Goal: Communication & Community: Answer question/provide support

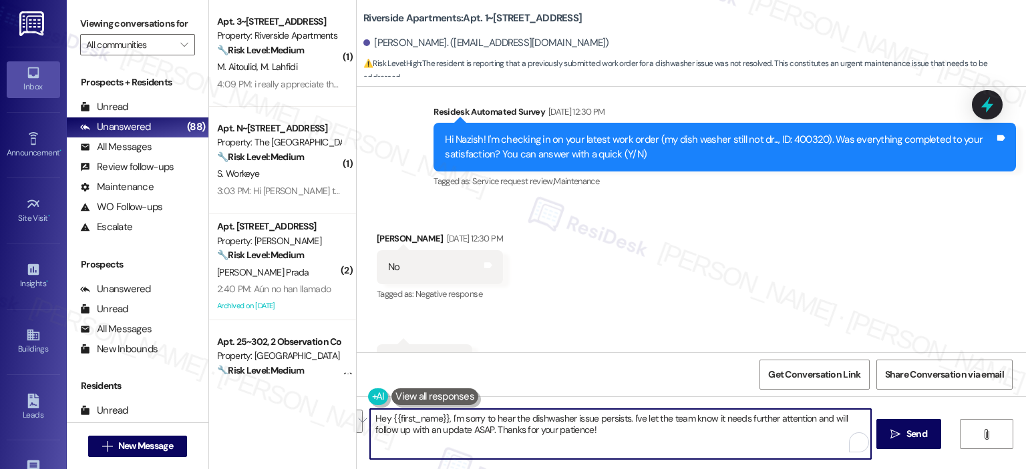
scroll to position [6127, 0]
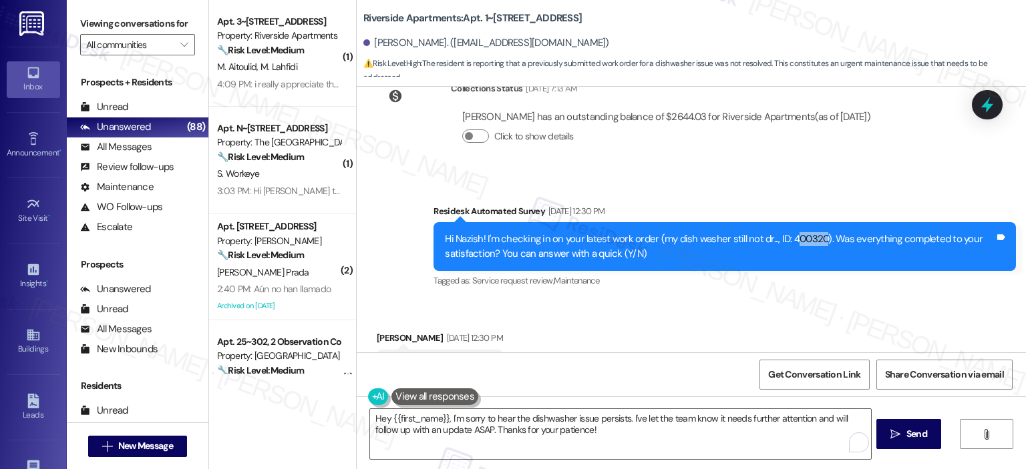
drag, startPoint x: 780, startPoint y: 220, endPoint x: 810, endPoint y: 223, distance: 30.2
click at [813, 232] on div "Hi Nazish! I'm checking in on your latest work order (my dish washer still not …" at bounding box center [720, 246] width 550 height 29
click at [809, 232] on div "Hi Nazish! I'm checking in on your latest work order (my dish washer still not …" at bounding box center [720, 246] width 550 height 29
drag, startPoint x: 777, startPoint y: 221, endPoint x: 813, endPoint y: 218, distance: 36.2
click at [813, 232] on div "Hi Nazish! I'm checking in on your latest work order (my dish washer still not …" at bounding box center [720, 246] width 550 height 29
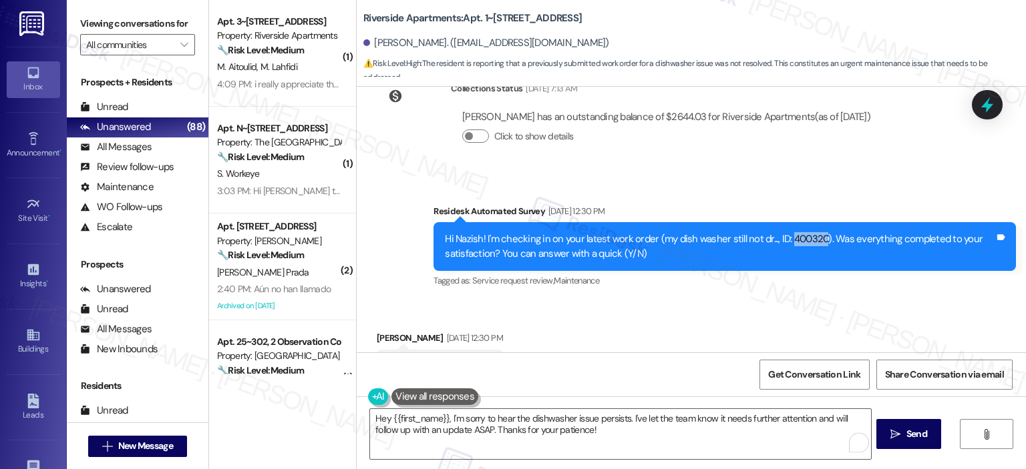
copy div "400320"
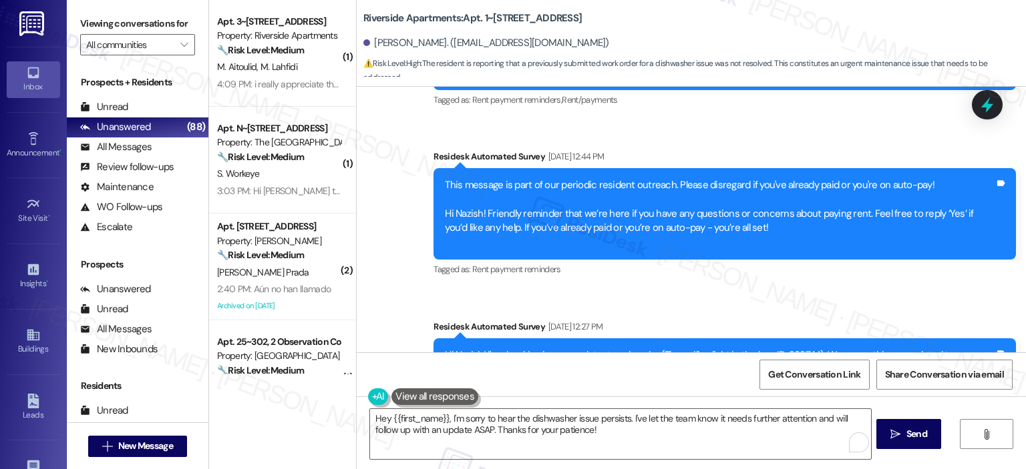
scroll to position [6430, 0]
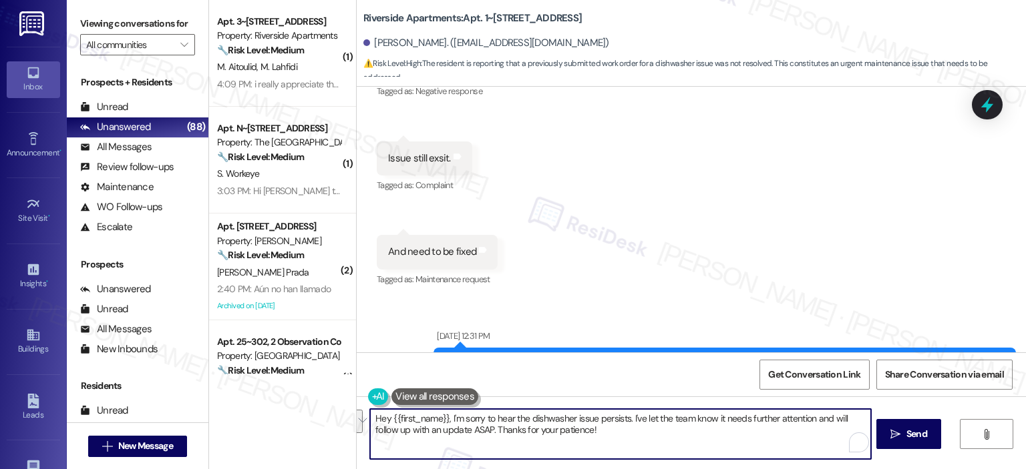
drag, startPoint x: 594, startPoint y: 433, endPoint x: 518, endPoint y: 410, distance: 79.0
click at [518, 410] on textarea "Hey {{first_name}}, I'm sorry to hear the dishwasher issue persists. I've let t…" at bounding box center [620, 434] width 500 height 50
click at [625, 440] on textarea "Hey {{first_name}}, I'm sorry to hear the dishwasher issue persists. I've let t…" at bounding box center [620, 434] width 500 height 50
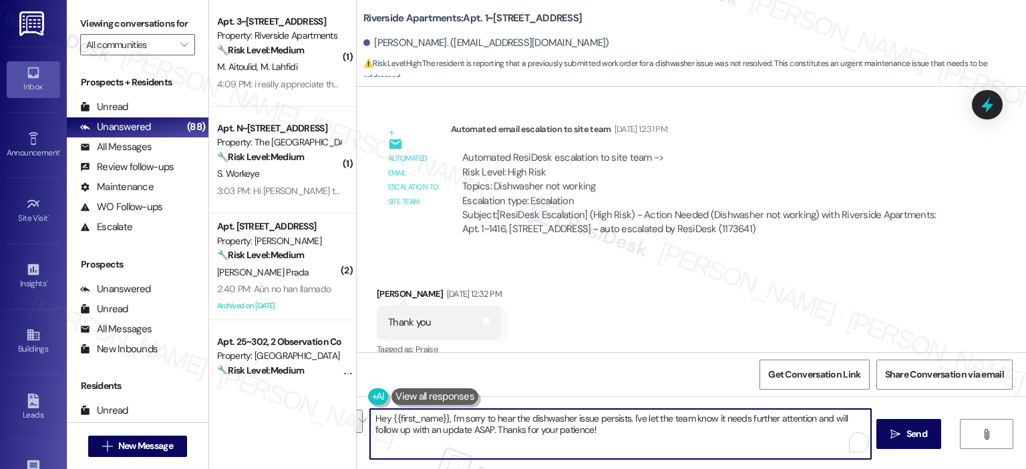
drag, startPoint x: 606, startPoint y: 430, endPoint x: 520, endPoint y: 415, distance: 87.4
click at [520, 415] on textarea "Hey {{first_name}}, I'm sorry to hear the dishwasher issue persists. I've let t…" at bounding box center [620, 434] width 500 height 50
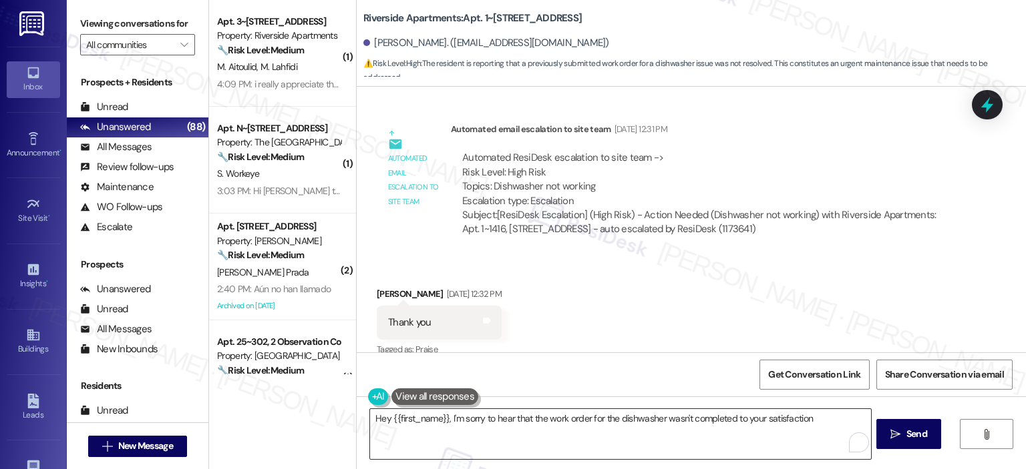
click at [815, 413] on textarea "Hey {{first_name}}, I'm sorry to hear that the work order for the dishwasher wa…" at bounding box center [620, 434] width 500 height 50
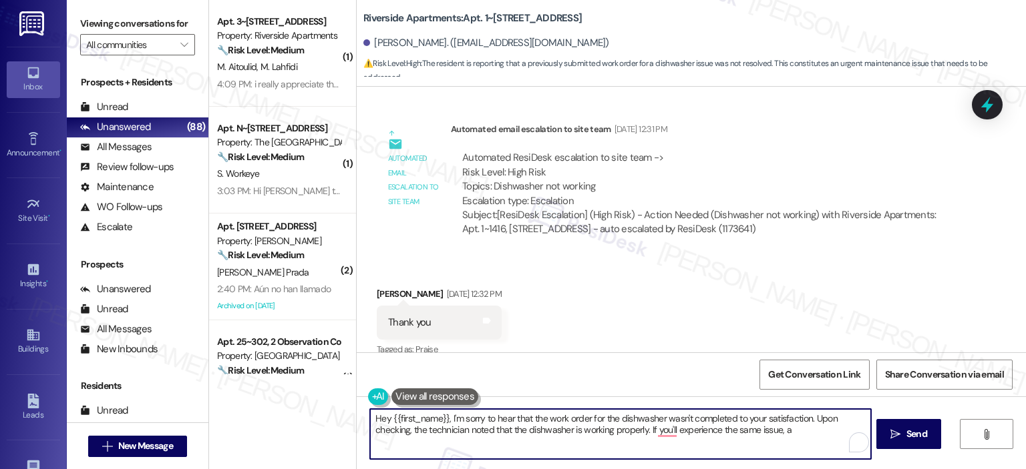
click at [670, 429] on textarea "Hey {{first_name}}, I'm sorry to hear that the work order for the dishwasher wa…" at bounding box center [620, 434] width 500 height 50
click at [815, 431] on textarea "Hey {{first_name}}, I'm sorry to hear that the work order for the dishwasher wa…" at bounding box center [620, 434] width 500 height 50
click at [670, 428] on textarea "Hey {{first_name}}, I'm sorry to hear that the work order for the dishwasher wa…" at bounding box center [620, 434] width 500 height 50
click at [474, 443] on textarea "Hey {{first_name}}, I'm sorry to hear that the work order for the dishwasher wa…" at bounding box center [620, 434] width 500 height 50
click at [454, 428] on textarea "Hey {{first_name}}, I'm sorry to hear that the work order for the dishwasher wa…" at bounding box center [620, 434] width 500 height 50
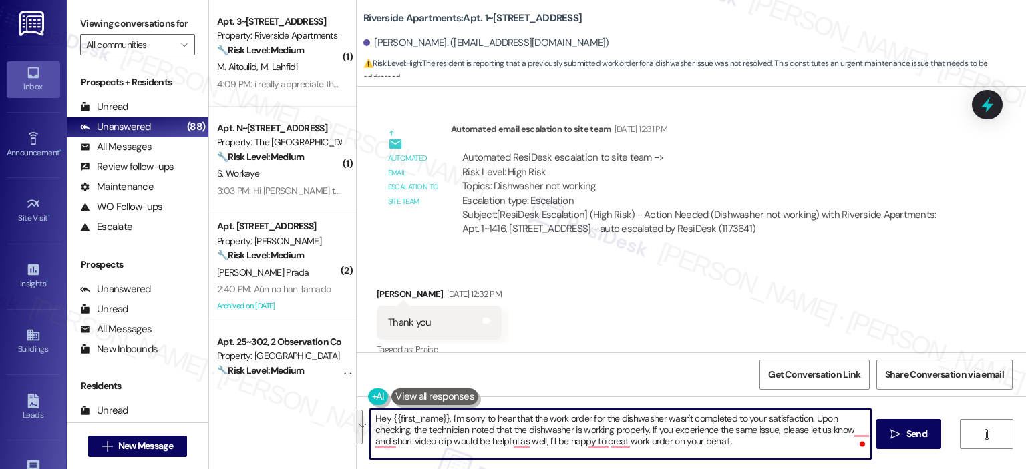
paste textarea "’m sorry to hear that the dishwasher work order wasn’t completed to your satisf…"
drag, startPoint x: 676, startPoint y: 439, endPoint x: 651, endPoint y: 439, distance: 24.7
click at [651, 439] on textarea "Hey {{first_name}}, I’m sorry to hear that the dishwasher work order wasn’t com…" at bounding box center [620, 434] width 500 height 50
drag, startPoint x: 427, startPoint y: 456, endPoint x: 771, endPoint y: 445, distance: 343.5
click at [771, 445] on textarea "Hey {{first_name}}, I’m sorry to hear that the dishwasher work order wasn’t com…" at bounding box center [620, 434] width 500 height 50
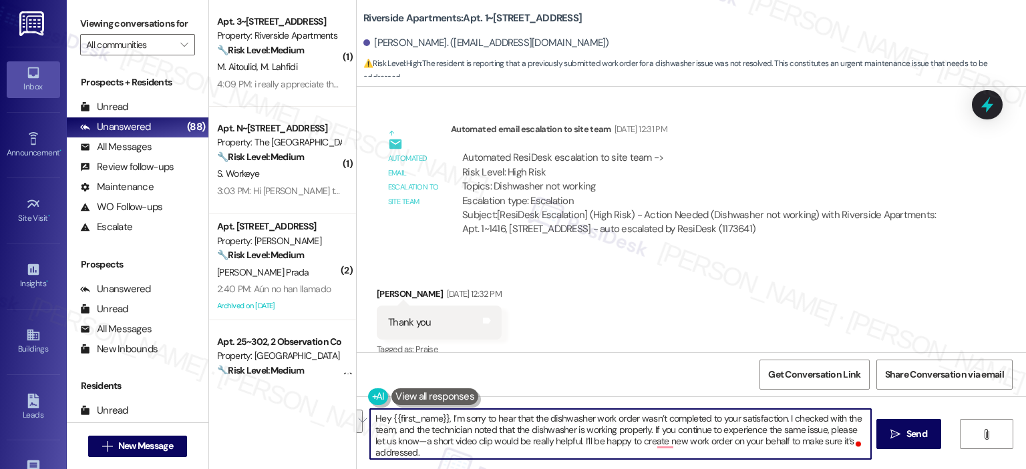
drag, startPoint x: 649, startPoint y: 443, endPoint x: 653, endPoint y: 451, distance: 8.4
click at [649, 443] on textarea "Hey {{first_name}}, I’m sorry to hear that the dishwasher work order wasn’t com…" at bounding box center [620, 434] width 500 height 50
drag, startPoint x: 777, startPoint y: 441, endPoint x: 799, endPoint y: 455, distance: 25.6
click at [799, 455] on textarea "Hey {{first_name}}, I’m sorry to hear that the dishwasher work order wasn’t com…" at bounding box center [620, 434] width 500 height 50
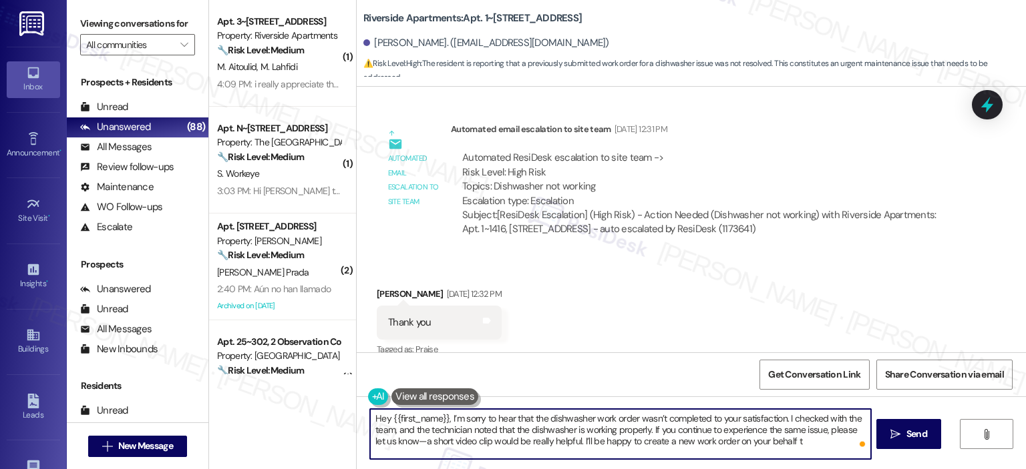
scroll to position [0, 0]
click at [305, 419] on div "( 1 ) Apt. 3~1509, 5860 Cameron Run Terrace Property: Riverside Apartments 🔧 Ri…" at bounding box center [282, 234] width 147 height 469
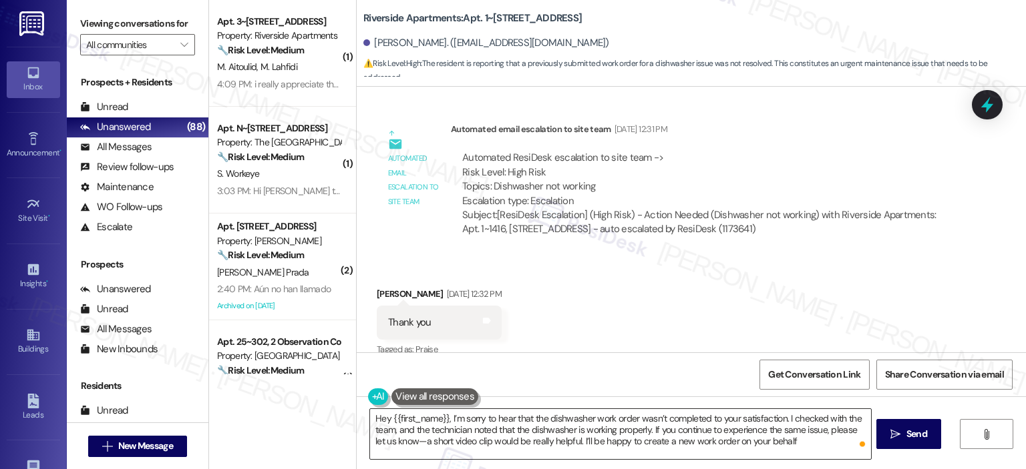
click at [800, 441] on textarea "Hey {{first_name}}, I’m sorry to hear that the dishwasher work order wasn’t com…" at bounding box center [620, 434] width 500 height 50
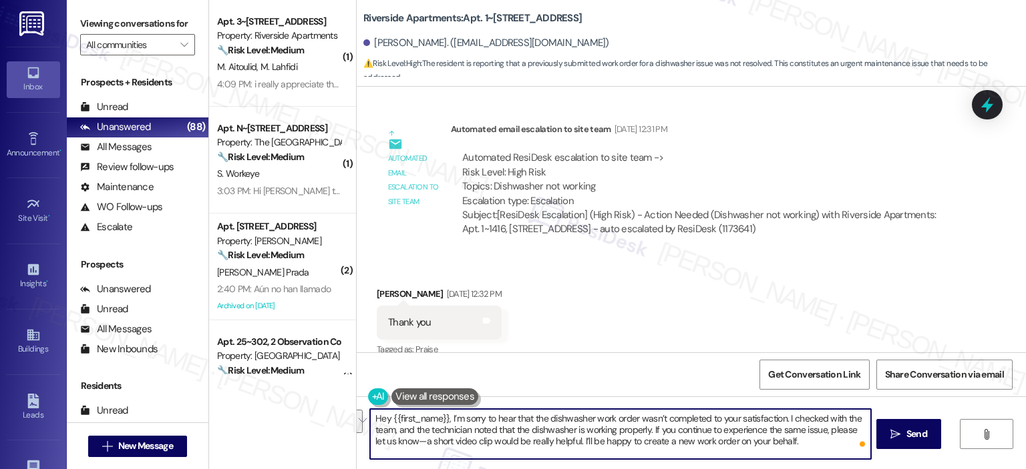
drag, startPoint x: 409, startPoint y: 430, endPoint x: 780, endPoint y: 416, distance: 371.6
click at [780, 416] on textarea "Hey {{first_name}}, I’m sorry to hear that the dishwasher work order wasn’t com…" at bounding box center [620, 434] width 500 height 50
click at [521, 429] on textarea "Hey {{first_name}}, I’m sorry to hear that the dishwasher work order wasn’t com…" at bounding box center [620, 434] width 500 height 50
type textarea "Hey {{first_name}}, I’m sorry to hear that the dishwasher work order wasn’t com…"
click at [892, 433] on icon "" at bounding box center [895, 434] width 10 height 11
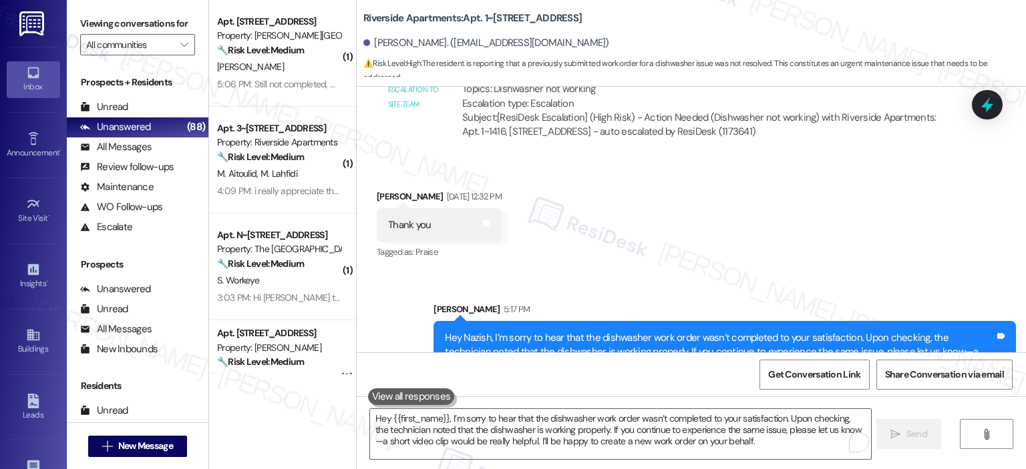
scroll to position [6886, 0]
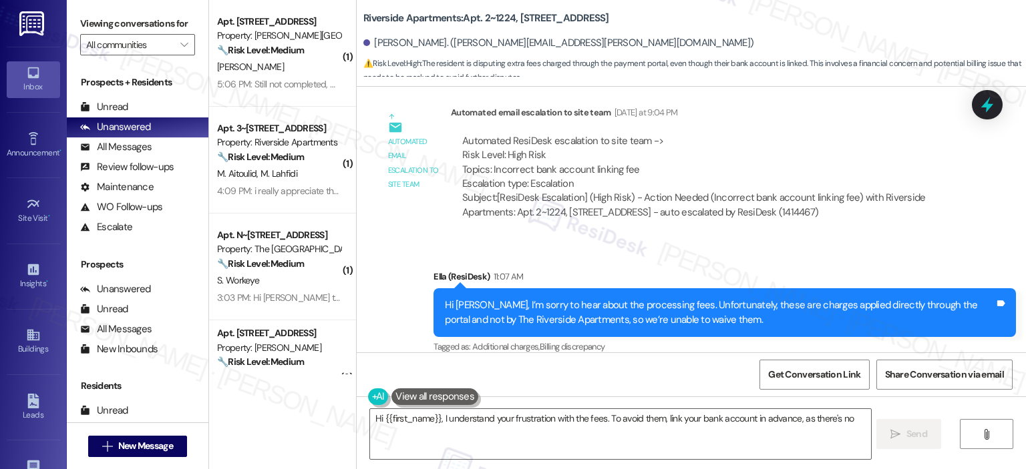
scroll to position [3051, 0]
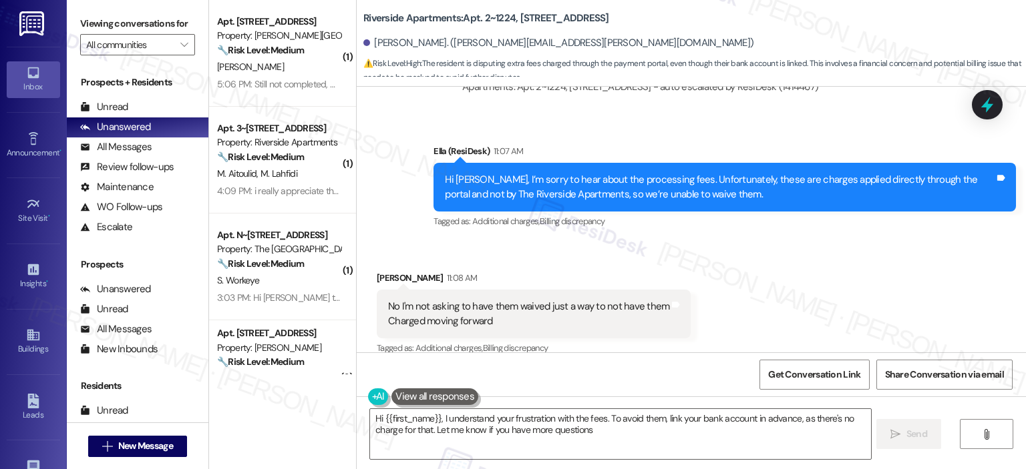
type textarea "Hi {{first_name}}, I understand your frustration with the fees. To avoid them, …"
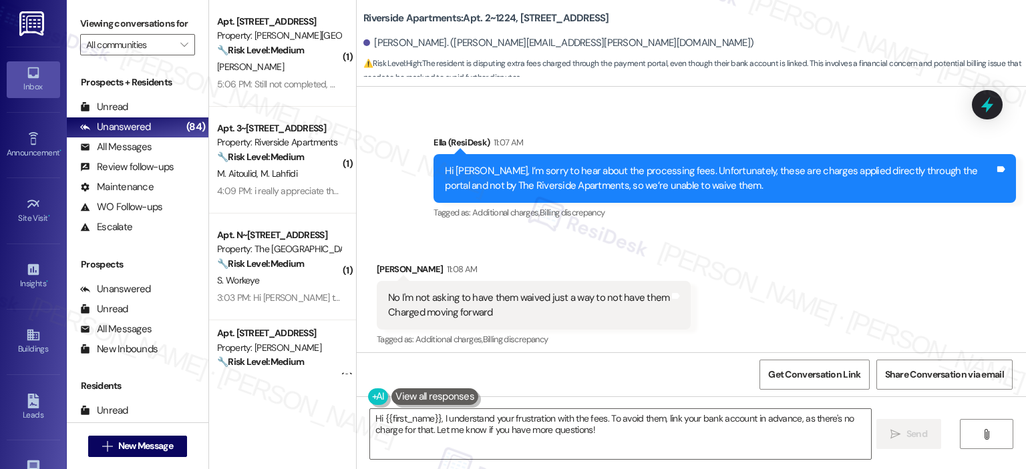
scroll to position [3067, 0]
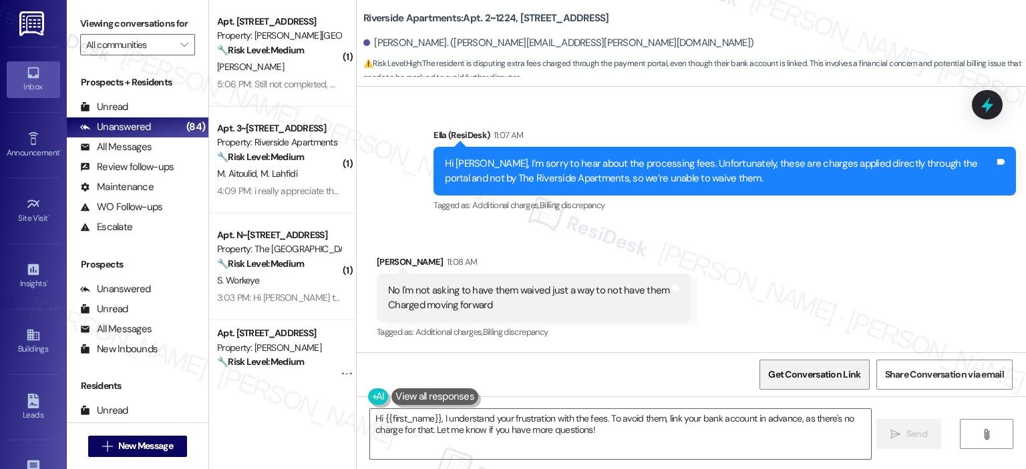
click at [811, 368] on span "Get Conversation Link" at bounding box center [814, 375] width 92 height 14
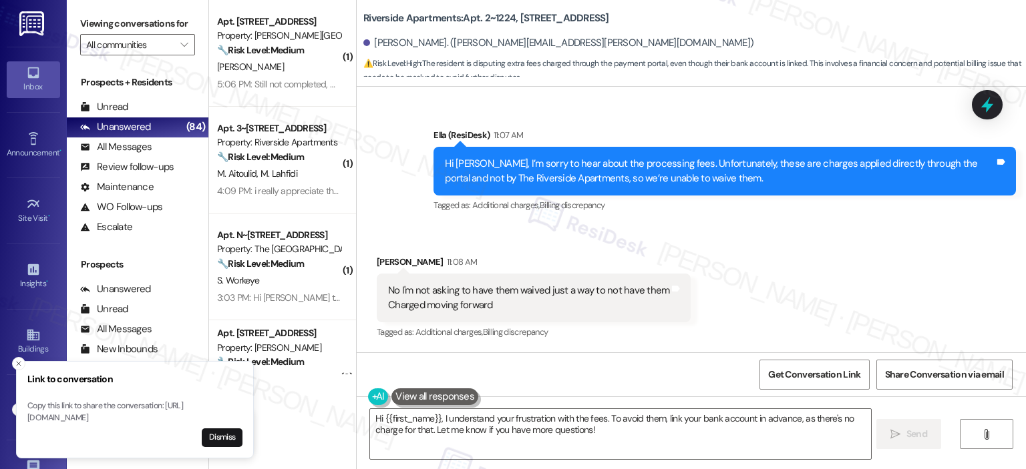
drag, startPoint x: 28, startPoint y: 397, endPoint x: 154, endPoint y: 403, distance: 126.3
click at [154, 403] on p "Copy this link to share the conversation: https://www.theresidesk.com/text/insi…" at bounding box center [134, 412] width 215 height 23
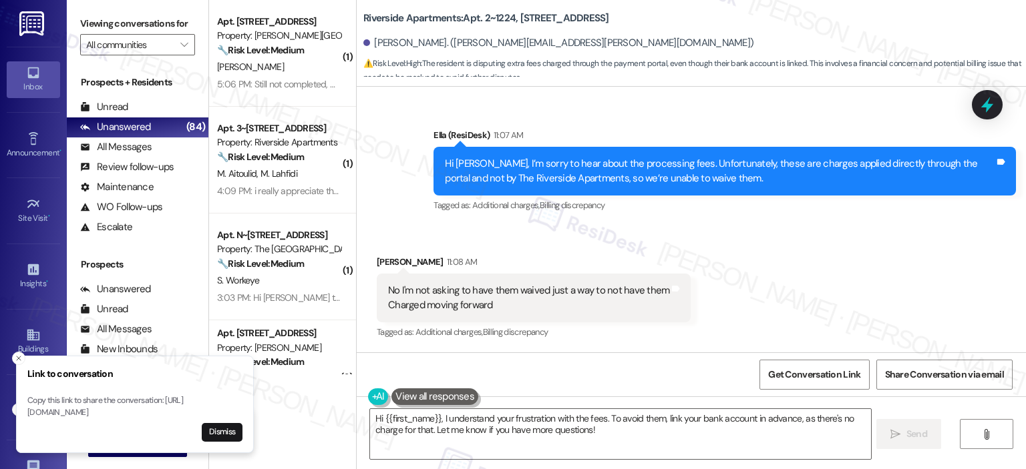
drag, startPoint x: 190, startPoint y: 411, endPoint x: 21, endPoint y: 399, distance: 169.3
click at [27, 399] on p "Copy this link to share the conversation: https://www.theresidesk.com/text/insi…" at bounding box center [134, 406] width 215 height 23
copy p "https://www.theresidesk.com/text/insights-conversations/1414467/share-conversat…"
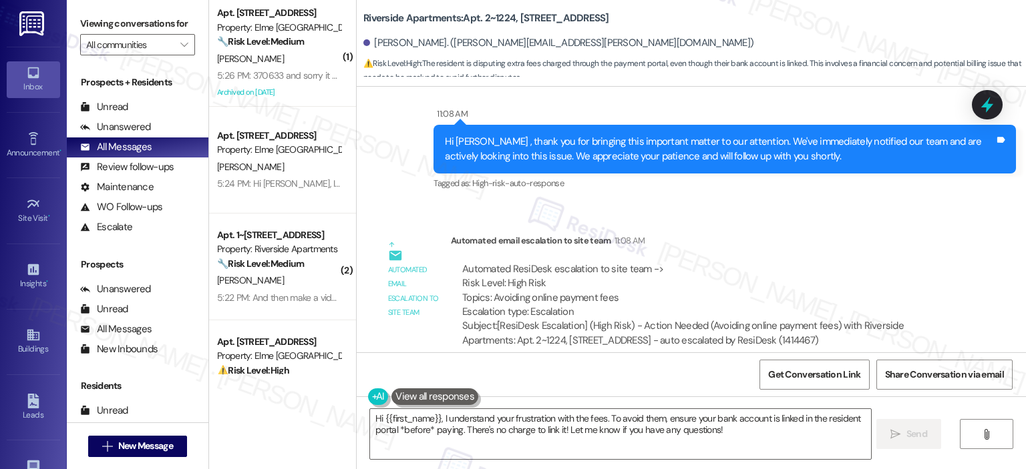
scroll to position [3009, 0]
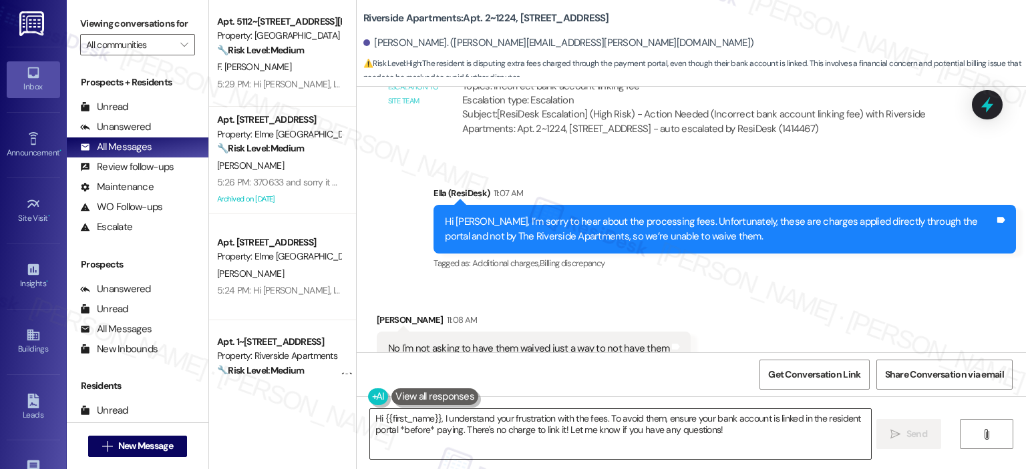
click at [524, 435] on textarea "Hi {{first_name}}, I understand your frustration with the fees. To avoid them, …" at bounding box center [620, 434] width 500 height 50
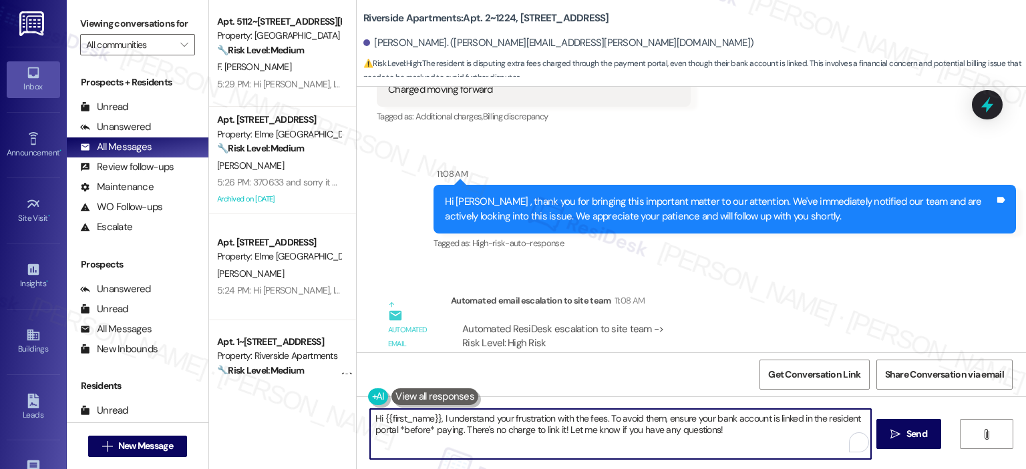
scroll to position [3342, 0]
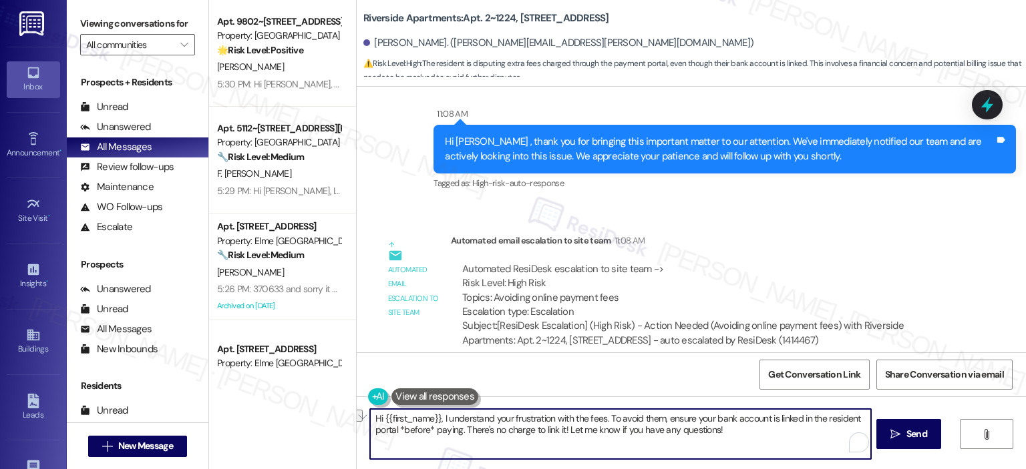
drag, startPoint x: 701, startPoint y: 435, endPoint x: 338, endPoint y: 432, distance: 362.6
click at [338, 432] on div "Apt. 9802~303, 5114 Dudley Lane Property: Elme Bethesda 🌟 Risk Level: Positive …" at bounding box center [617, 234] width 817 height 469
click at [462, 425] on textarea "Hi {{first_name}}, I understand your frustration with the fees. To avoid them, …" at bounding box center [620, 434] width 500 height 50
click at [729, 429] on textarea "Hi {{first_name}}, I understand your frustration with the fees. To avoid them, …" at bounding box center [620, 434] width 500 height 50
click at [727, 428] on textarea "Hi {{first_name}}, I understand your frustration with the fees. To avoid them, …" at bounding box center [620, 434] width 500 height 50
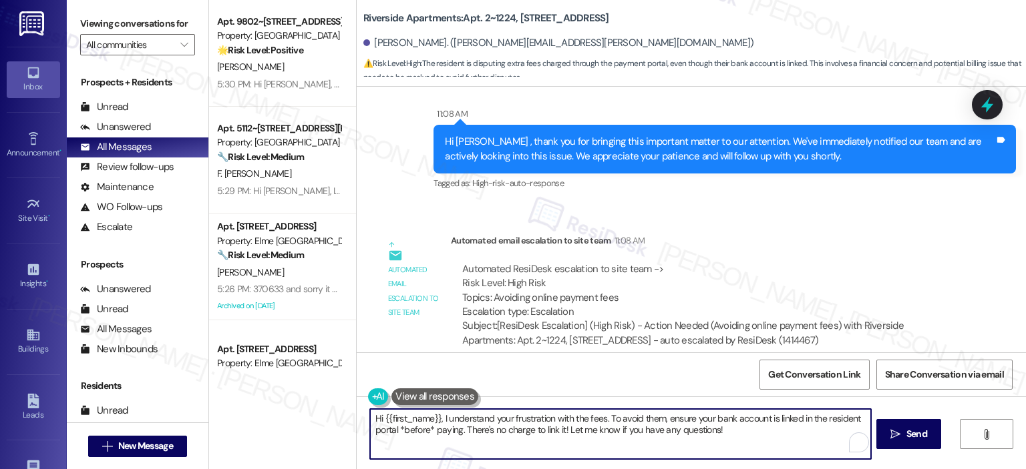
click at [722, 427] on textarea "Hi {{first_name}}, I understand your frustration with the fees. To avoid them, …" at bounding box center [620, 434] width 500 height 50
drag, startPoint x: 605, startPoint y: 420, endPoint x: 341, endPoint y: 420, distance: 264.5
click at [341, 420] on div "Apt. 9802~303, 5114 Dudley Lane Property: Elme Bethesda 🌟 Risk Level: Positive …" at bounding box center [617, 234] width 817 height 469
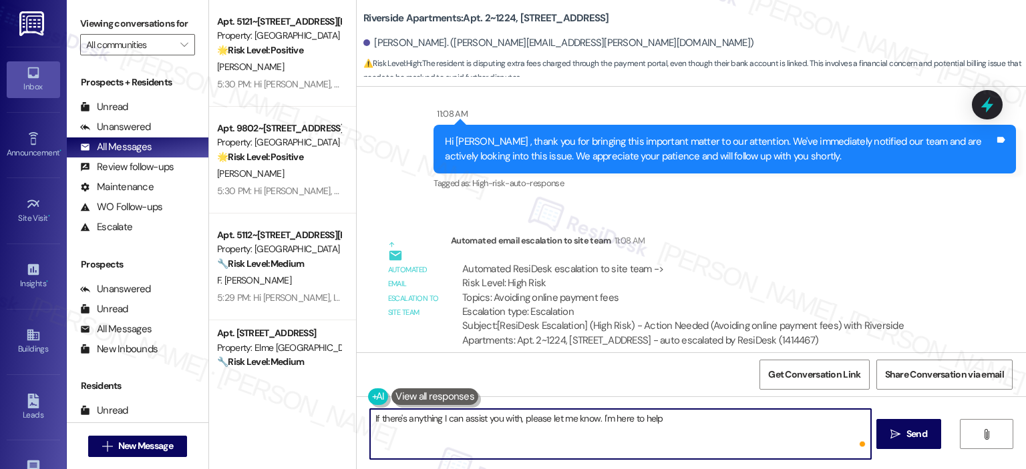
type textarea "If there's anything I can assist you with, please let me know. I'm here to help!"
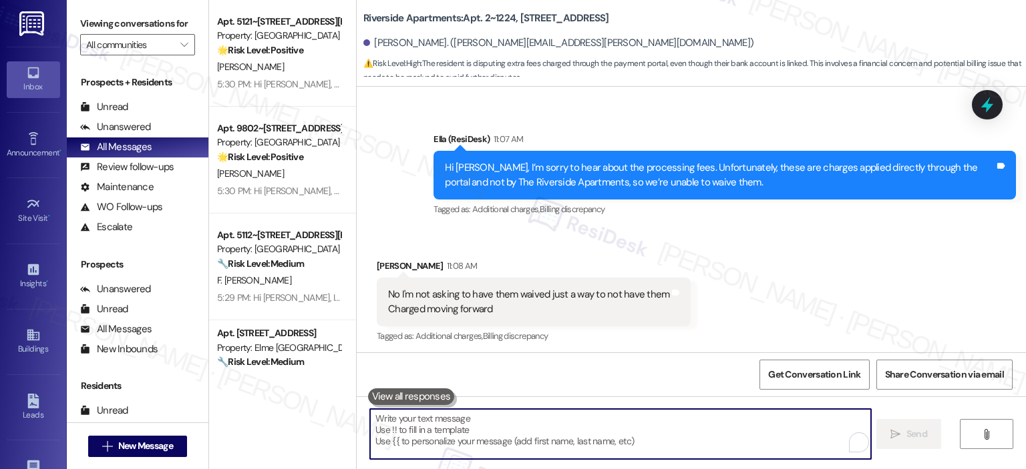
scroll to position [3051, 0]
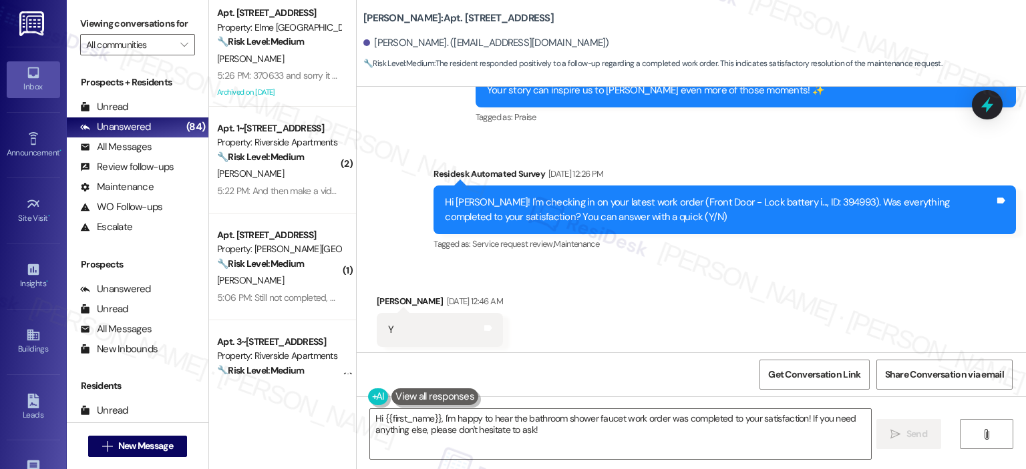
scroll to position [4991, 0]
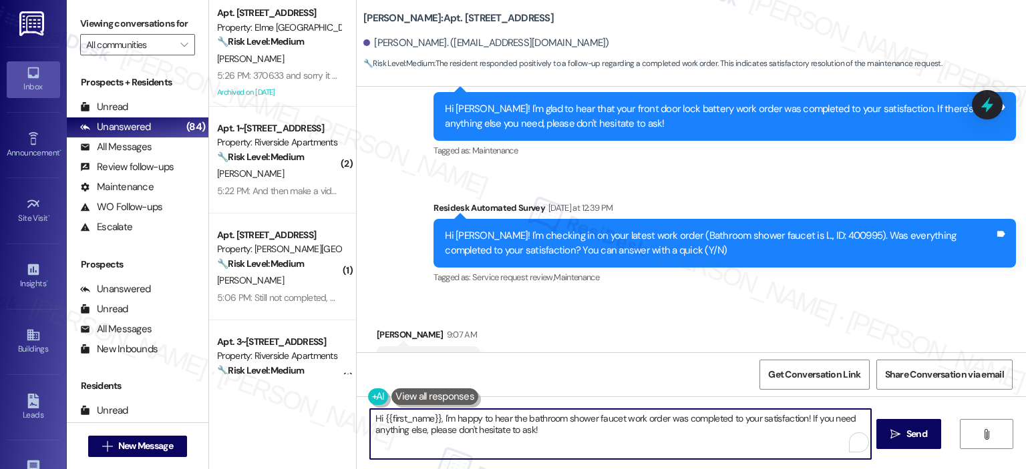
drag, startPoint x: 654, startPoint y: 431, endPoint x: 806, endPoint y: 431, distance: 151.6
click at [806, 431] on textarea "Hi {{first_name}}, I'm happy to hear the bathroom shower faucet work order was …" at bounding box center [620, 434] width 500 height 50
click at [800, 418] on textarea "Hi {{first_name}}, I'm happy to hear the bathroom shower faucet work order was …" at bounding box center [620, 434] width 500 height 50
drag, startPoint x: 803, startPoint y: 418, endPoint x: 819, endPoint y: 437, distance: 24.7
click at [819, 437] on textarea "Hi {{first_name}}, I'm happy to hear the bathroom shower faucet work order was …" at bounding box center [620, 434] width 500 height 50
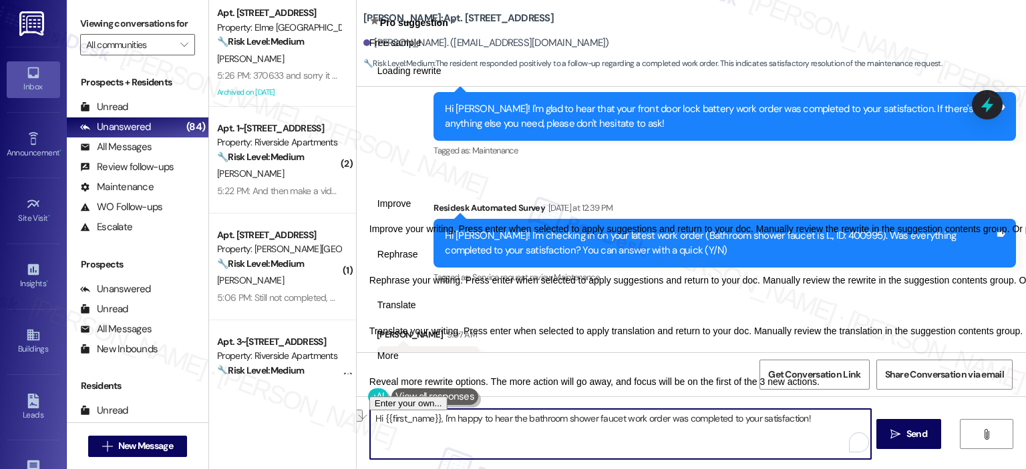
drag, startPoint x: 437, startPoint y: 419, endPoint x: 363, endPoint y: 419, distance: 74.8
click at [363, 419] on div "Hi {{first_name}}, I'm happy to hear the bathroom shower faucet work order was …" at bounding box center [691, 447] width 669 height 100
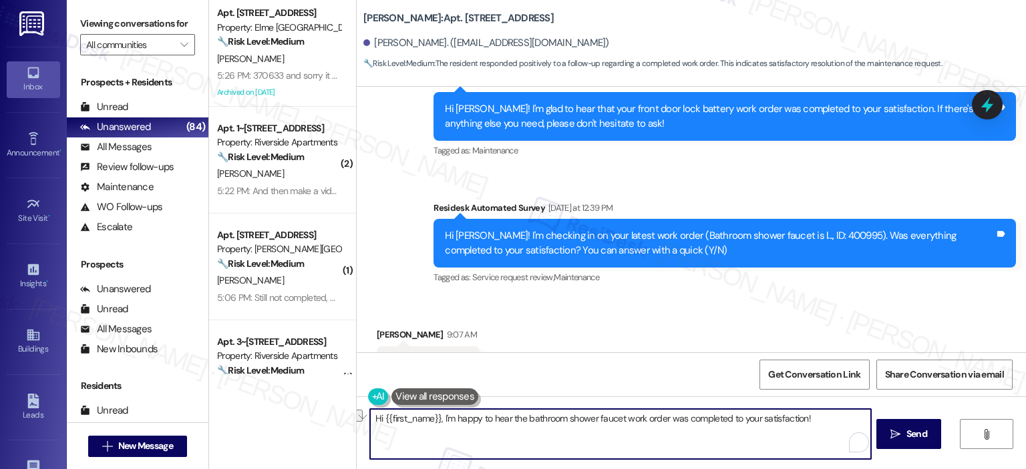
click at [417, 435] on textarea "Hi {{first_name}}, I'm happy to hear the bathroom shower faucet work order was …" at bounding box center [620, 434] width 500 height 50
click at [428, 426] on textarea "Hi {{first_name}}, I'm happy to hear the bathroom shower faucet work order was …" at bounding box center [620, 434] width 500 height 50
click at [769, 421] on textarea "'m happy to hear the bathroom shower faucet work order was completed to your sa…" at bounding box center [620, 434] width 500 height 50
type textarea "'m happy to hear the bathroom shower faucet work order was completed to your sa…"
click at [983, 109] on icon at bounding box center [987, 104] width 23 height 23
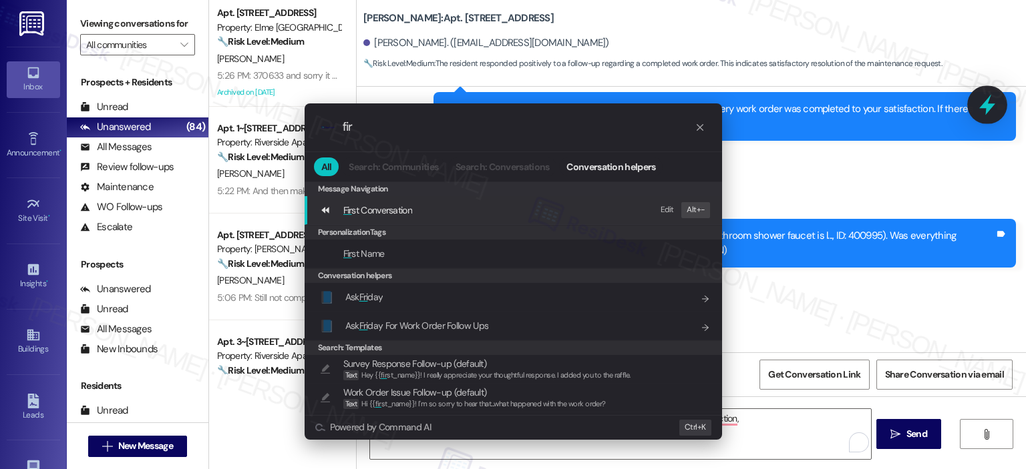
type input "firs"
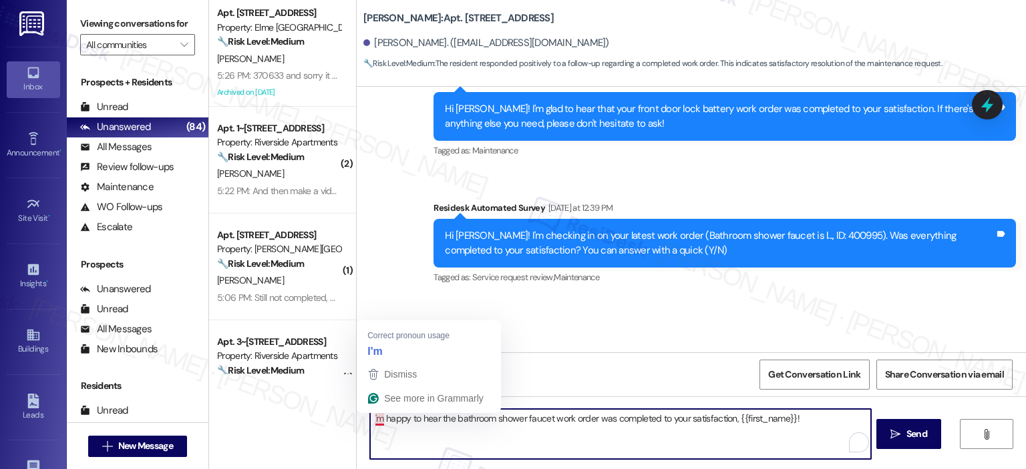
click at [373, 415] on textarea "'m happy to hear the bathroom shower faucet work order was completed to your sa…" at bounding box center [620, 434] width 500 height 50
drag, startPoint x: 369, startPoint y: 423, endPoint x: 421, endPoint y: 443, distance: 55.2
click at [370, 423] on textarea "happy to hear the bathroom shower faucet work order was completed to your satis…" at bounding box center [620, 434] width 500 height 50
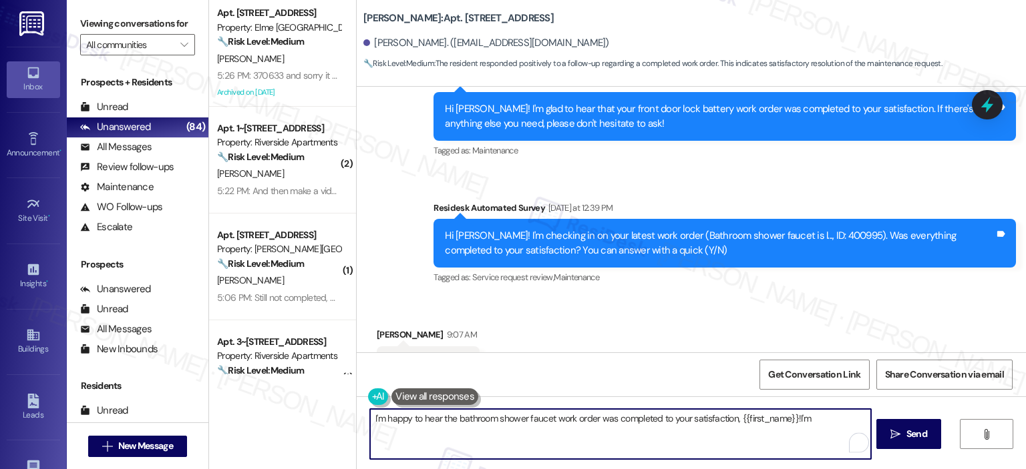
click at [823, 413] on textarea "I'm happy to hear the bathroom shower faucet work order was completed to your s…" at bounding box center [620, 434] width 500 height 50
type textarea "I'm happy to hear the bathroom shower faucet work order was completed to your s…"
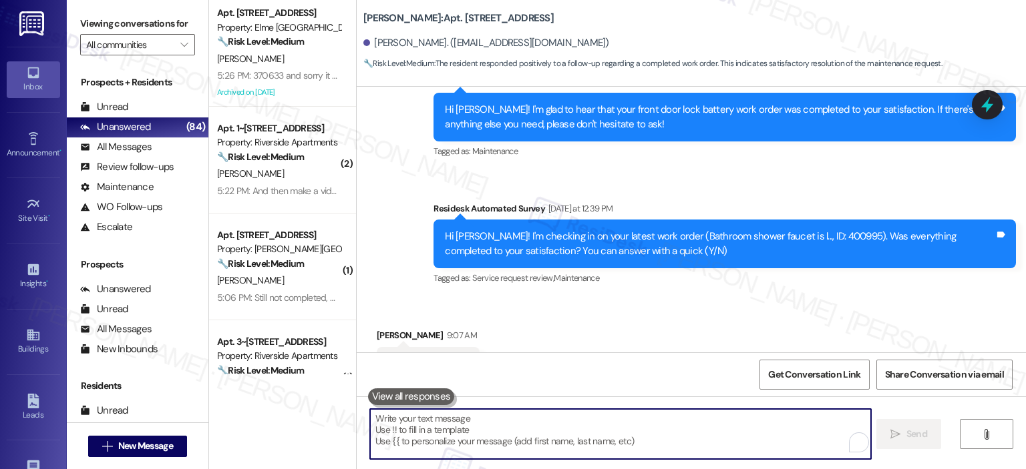
scroll to position [5085, 0]
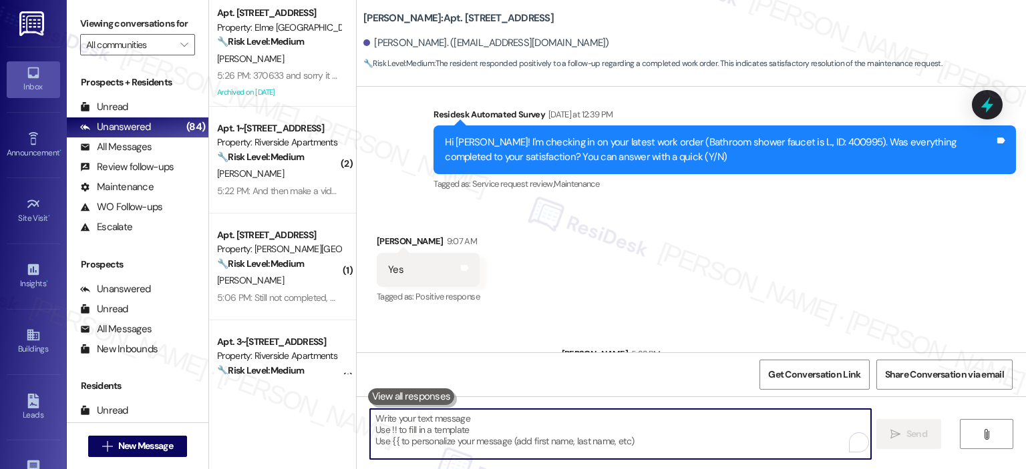
click at [981, 115] on div at bounding box center [987, 104] width 31 height 29
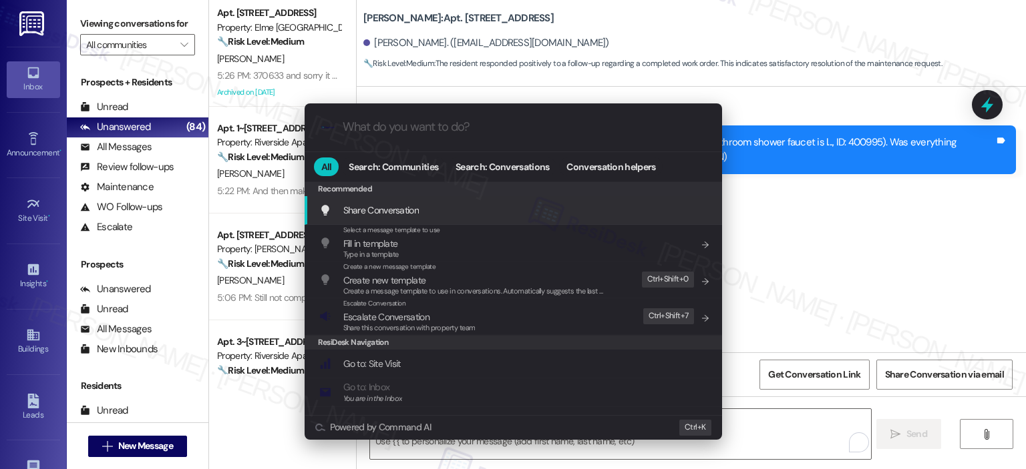
click at [917, 186] on div ".cls-1{fill:#0a055f;}.cls-2{fill:#0cc4c4;} resideskLogoBlueOrange All Search: C…" at bounding box center [513, 234] width 1026 height 469
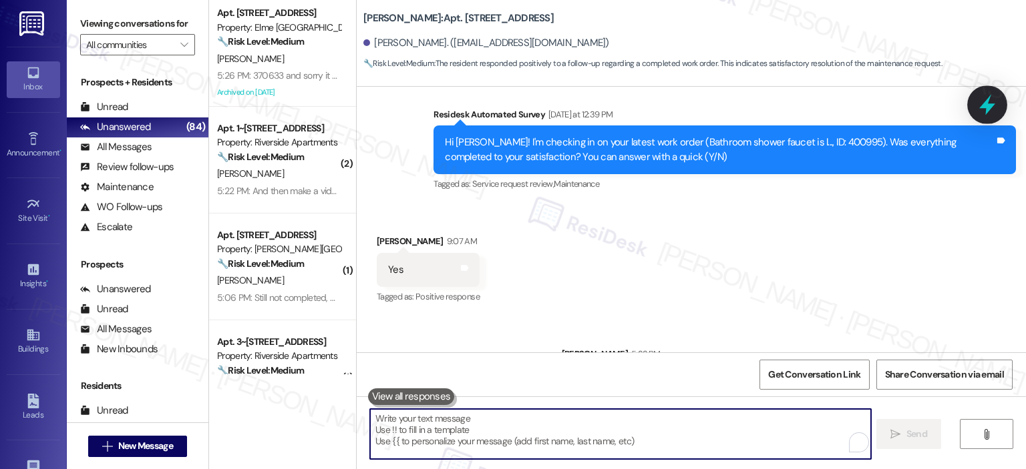
click at [986, 100] on icon at bounding box center [987, 105] width 16 height 21
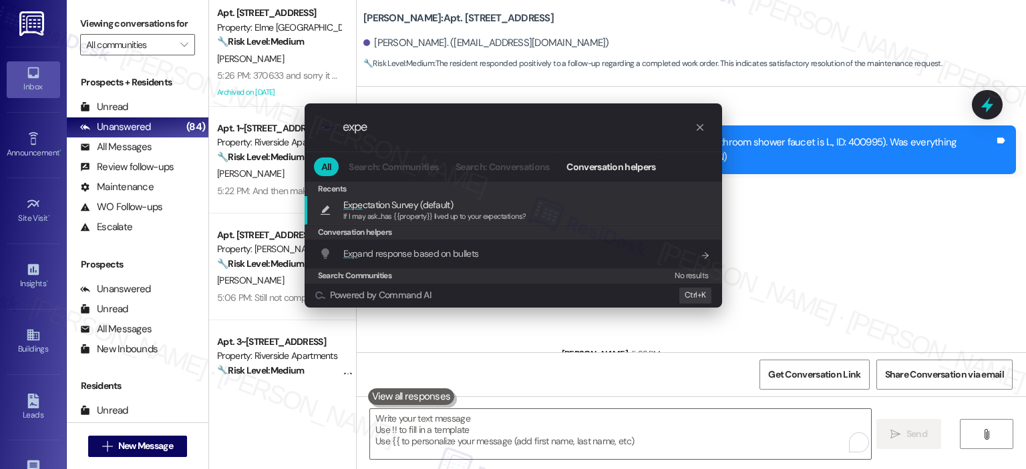
type input "expe"
click at [454, 210] on span "Expe ctation Survey (default)" at bounding box center [434, 205] width 183 height 15
type textarea "If I may ask...has {{property}} lived up to your expectations?"
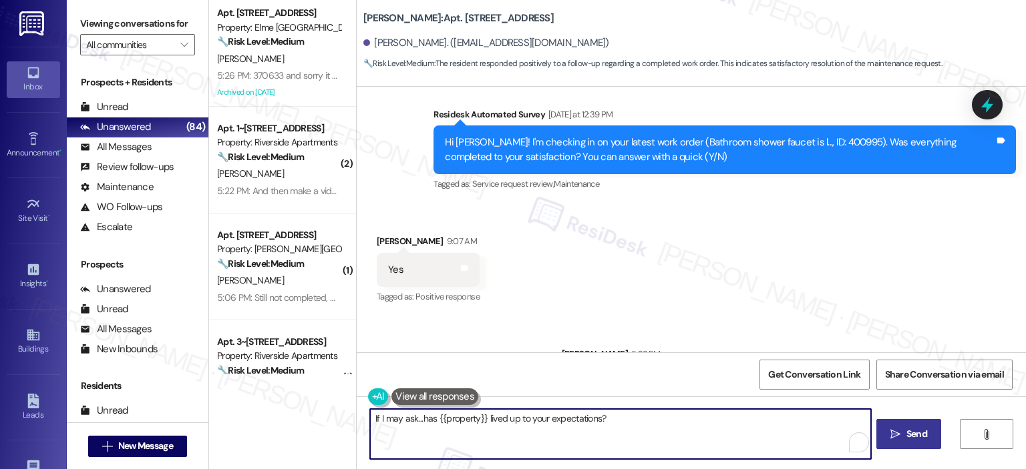
click at [897, 427] on button " Send" at bounding box center [908, 434] width 65 height 30
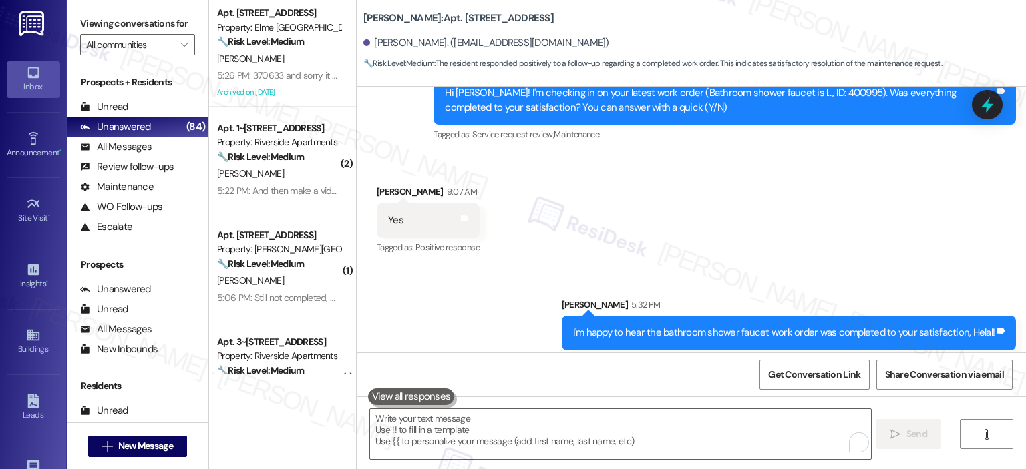
scroll to position [5178, 0]
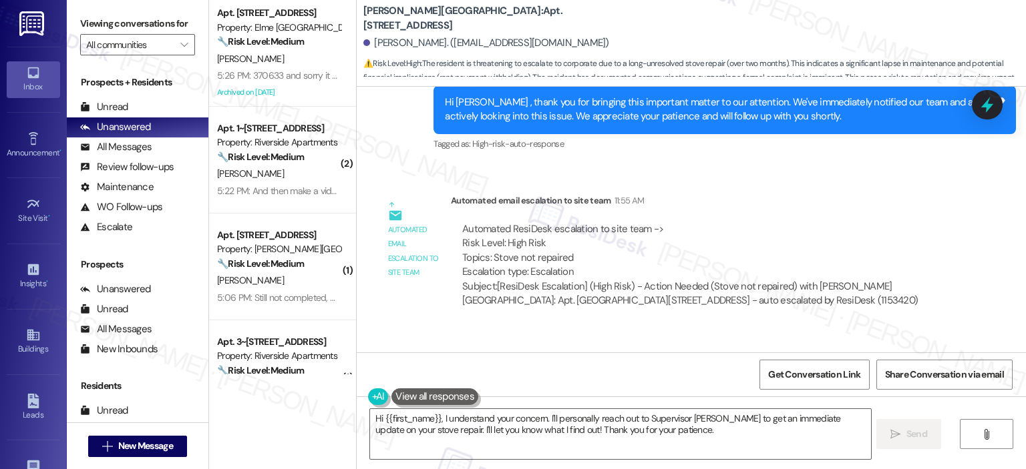
scroll to position [26493, 0]
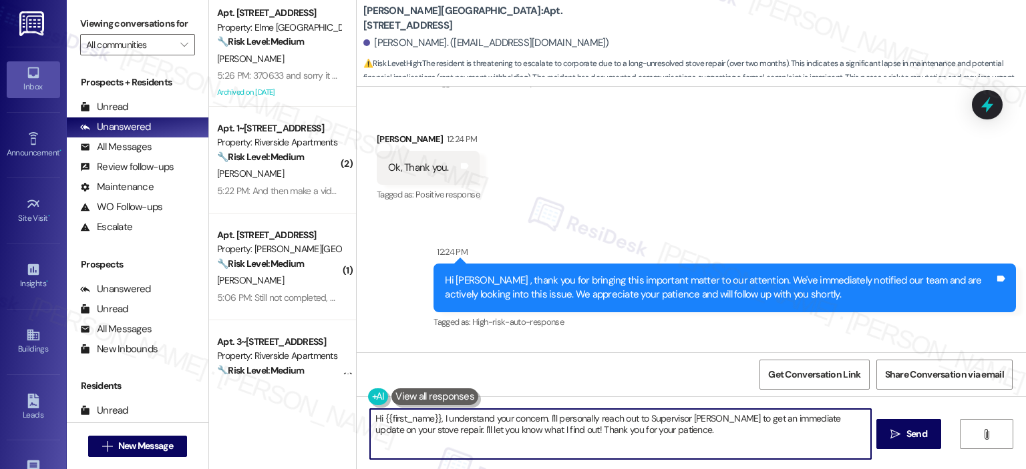
drag, startPoint x: 695, startPoint y: 413, endPoint x: 494, endPoint y: 415, distance: 201.0
click at [481, 417] on textarea "Hi {{first_name}}, I understand your concern. I'll personally reach out to Supe…" at bounding box center [620, 434] width 500 height 50
click at [657, 421] on textarea "Hi {{first_name}}, I understand your concern. I'll personally reach out to Supe…" at bounding box center [620, 434] width 500 height 50
drag, startPoint x: 678, startPoint y: 432, endPoint x: 323, endPoint y: 412, distance: 355.2
click at [323, 412] on div "Apt. 2109, 205 Century Place Property: Elme Alexandria 🔧 Risk Level: Medium The…" at bounding box center [617, 234] width 817 height 469
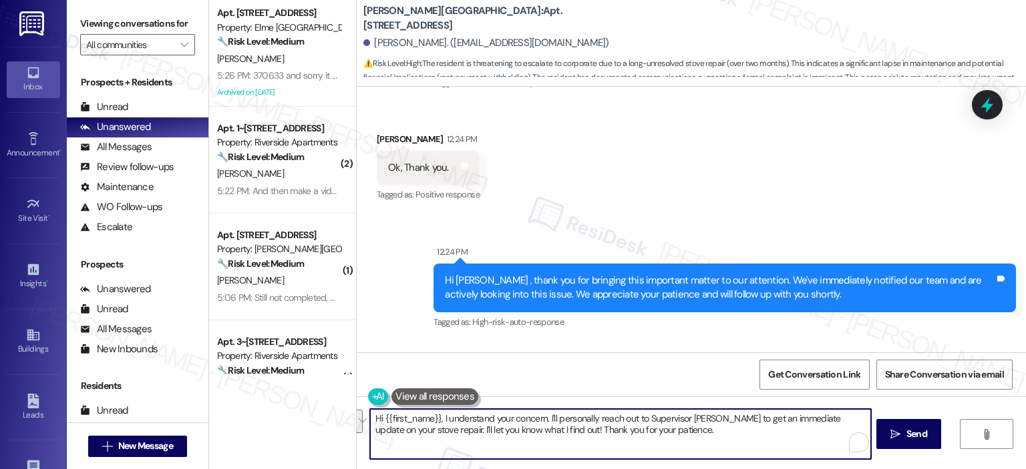
click at [634, 427] on textarea "Hi {{first_name}}, I understand your concern. I'll personally reach out to Supe…" at bounding box center [620, 434] width 500 height 50
drag, startPoint x: 719, startPoint y: 427, endPoint x: 309, endPoint y: 418, distance: 410.1
click at [309, 418] on div "Apt. 2109, 205 Century Place Property: Elme Alexandria 🔧 Risk Level: Medium The…" at bounding box center [617, 234] width 817 height 469
type textarea "In the meantime, please let me know if there's anything I can assist you with. …"
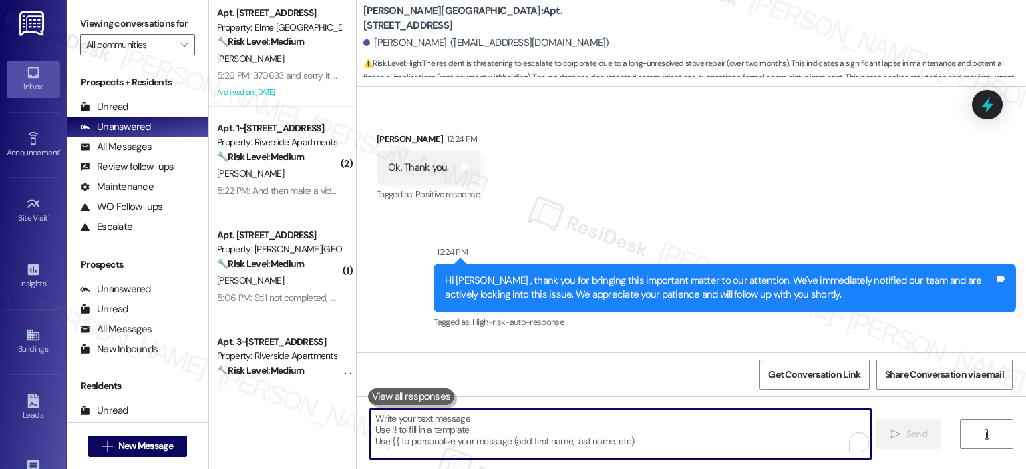
scroll to position [26920, 0]
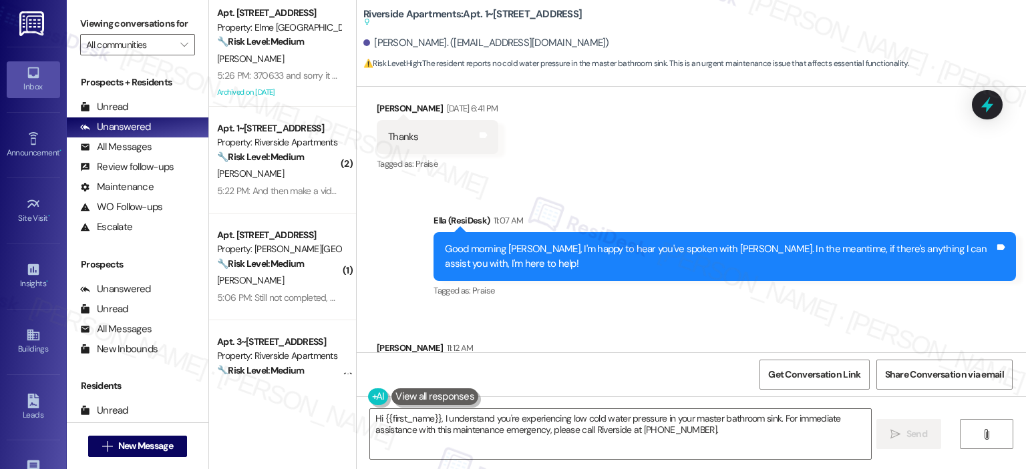
scroll to position [3240, 0]
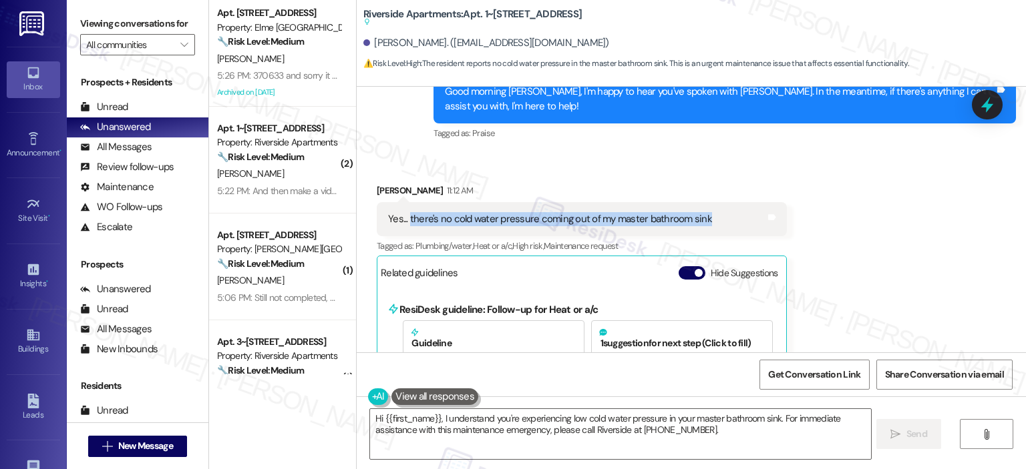
drag, startPoint x: 723, startPoint y: 204, endPoint x: 401, endPoint y: 200, distance: 321.9
click at [401, 202] on div "Yes... there's no cold water pressure coming out of my master bathroom sink Tag…" at bounding box center [582, 219] width 410 height 34
copy div "there's no cold water pressure coming out of my master bathroom sink"
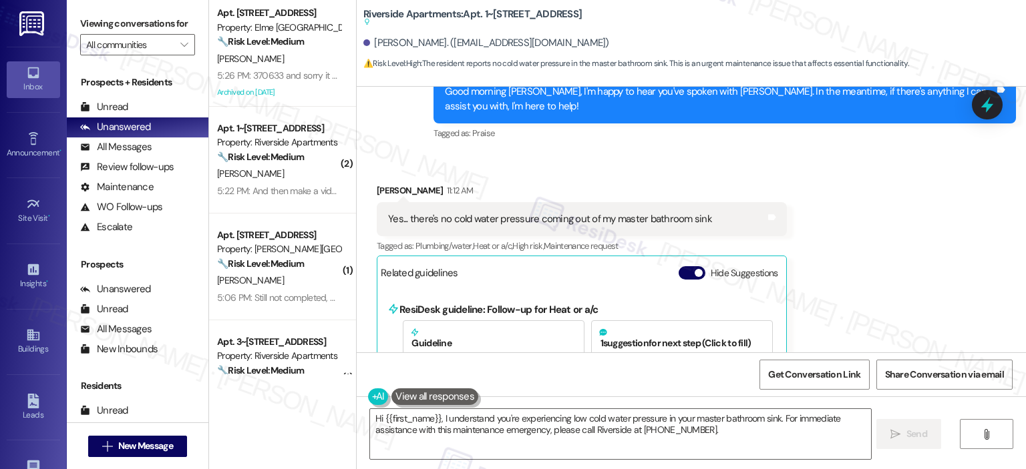
click at [732, 202] on div "Yes... there's no cold water pressure coming out of my master bathroom sink Tag…" at bounding box center [582, 219] width 410 height 34
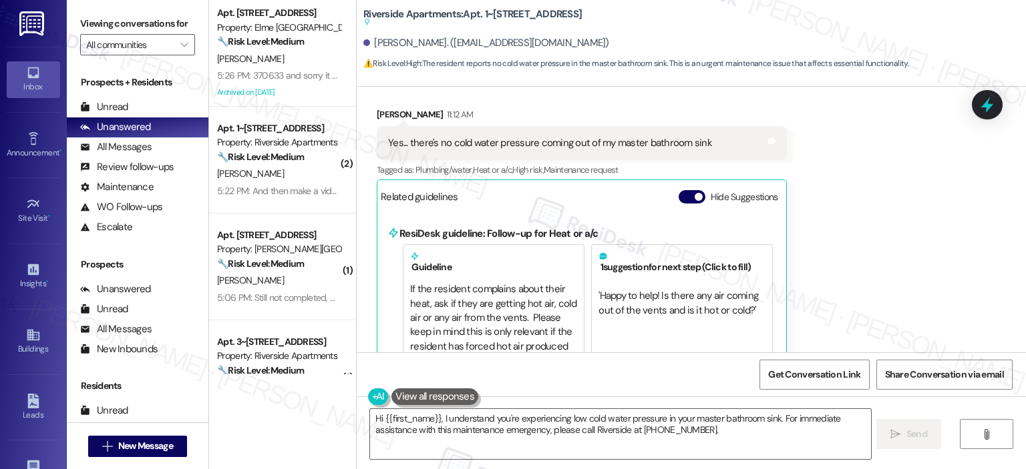
scroll to position [3650, 0]
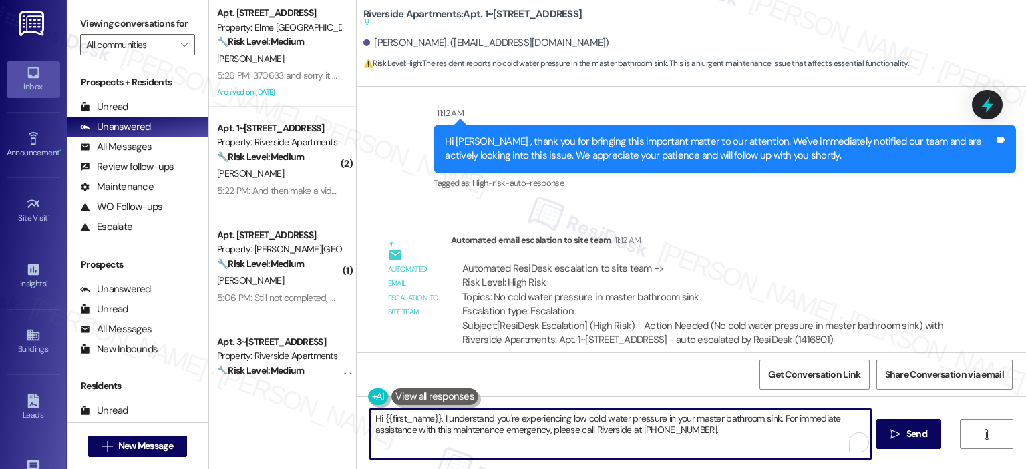
drag, startPoint x: 398, startPoint y: 417, endPoint x: 349, endPoint y: 416, distance: 49.4
click at [357, 416] on div "Hi {{first_name}}, I understand you're experiencing low cold water pressure in …" at bounding box center [691, 447] width 669 height 100
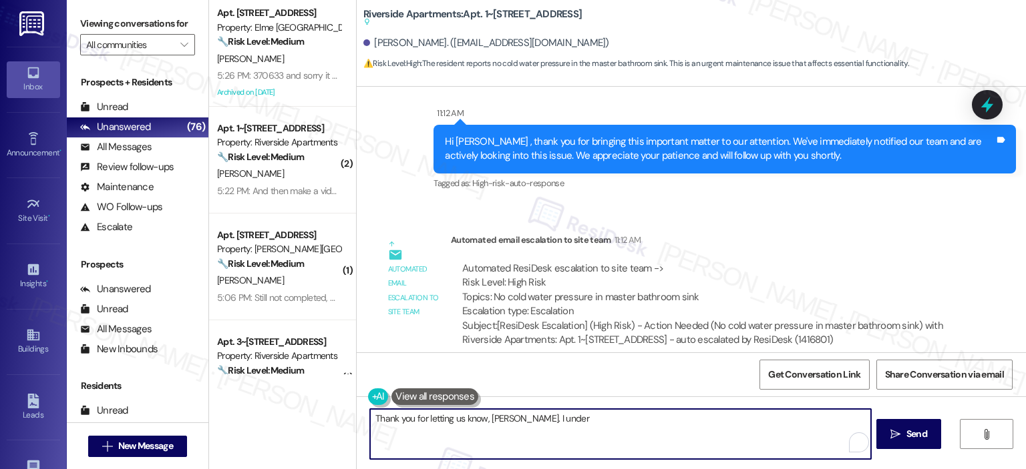
click at [524, 445] on textarea "Thank you for letting us know, Myrna. I under" at bounding box center [620, 434] width 500 height 50
click at [560, 419] on textarea "Thank you for letting us know, Myrna. I under" at bounding box center [620, 434] width 500 height 50
drag, startPoint x: 510, startPoint y: 417, endPoint x: 540, endPoint y: 422, distance: 30.4
click at [540, 422] on textarea "Thank you for letting us know, Myrna. I under" at bounding box center [620, 434] width 500 height 50
click at [540, 425] on textarea "Thank you for letting us know, Myrna. I under" at bounding box center [620, 434] width 500 height 50
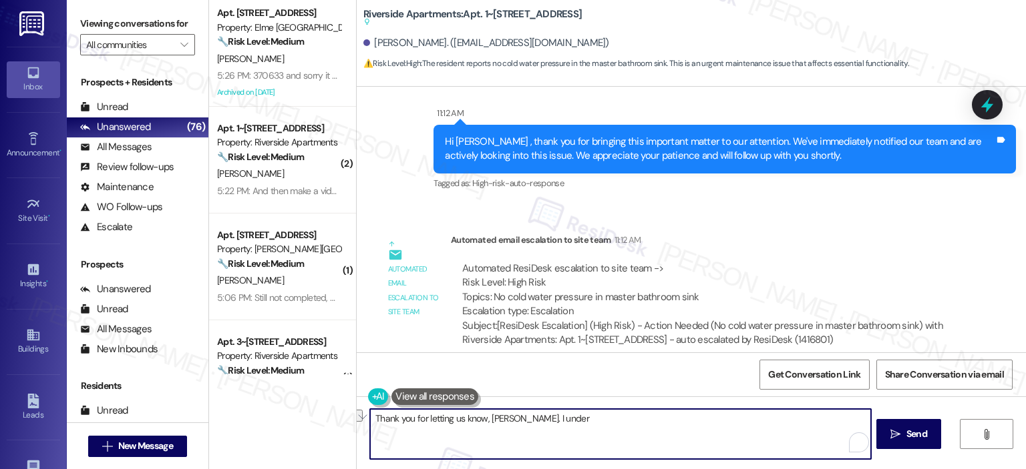
drag, startPoint x: 510, startPoint y: 417, endPoint x: 546, endPoint y: 417, distance: 36.1
click at [546, 417] on textarea "Thank you for letting us know, Myrna. I under" at bounding box center [620, 434] width 500 height 50
paste textarea "Hi {{first_name}}, thank you for letting us know about the low cold water press…"
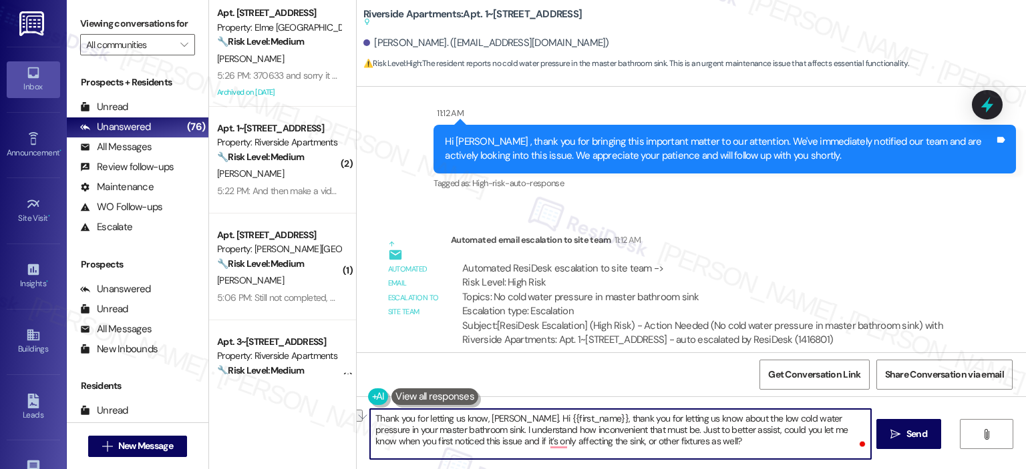
drag, startPoint x: 729, startPoint y: 417, endPoint x: 512, endPoint y: 417, distance: 216.4
click at [512, 417] on textarea "Thank you for letting us know, Myrna. Hi {{first_name}}, thank you for letting …" at bounding box center [620, 434] width 500 height 50
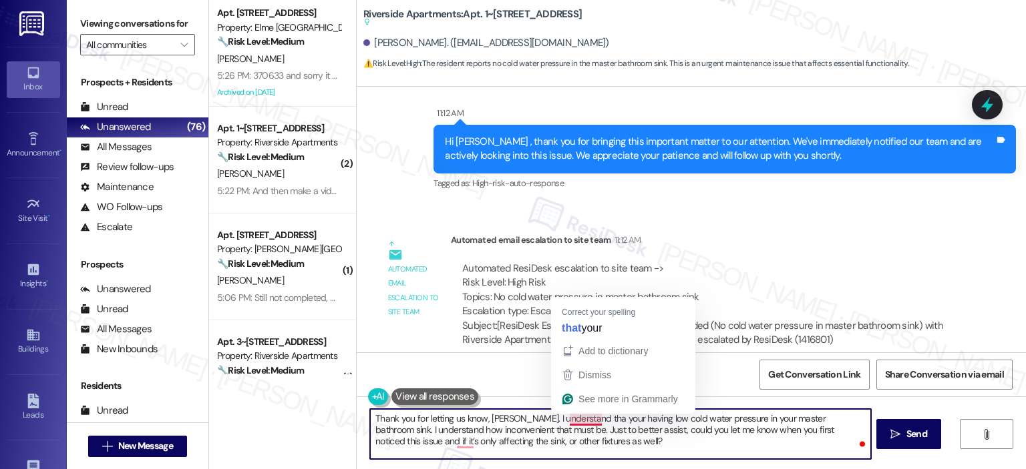
click at [574, 418] on textarea "Thank you for letting us know, Myrna. I understand tha your having low cold wat…" at bounding box center [620, 434] width 500 height 50
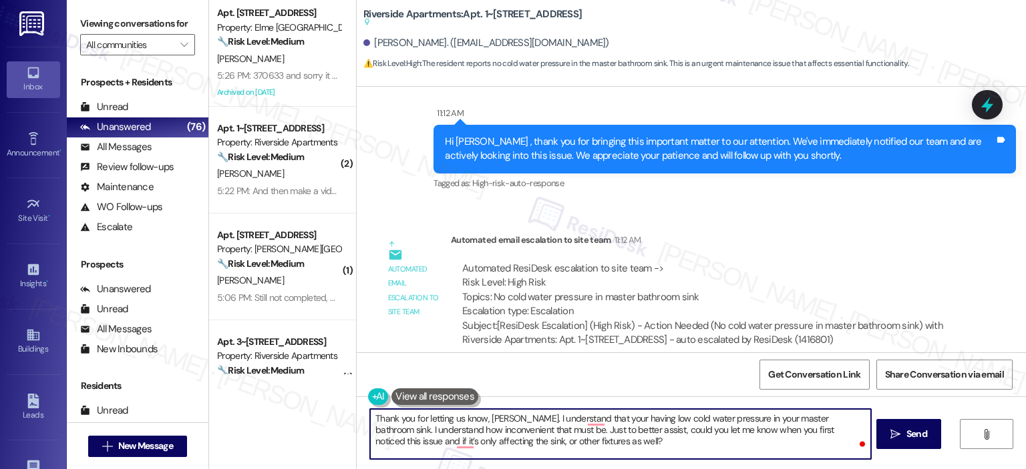
click at [719, 418] on textarea "Thank you for letting us know, Myrna. I understand that your having low cold wa…" at bounding box center [620, 434] width 500 height 50
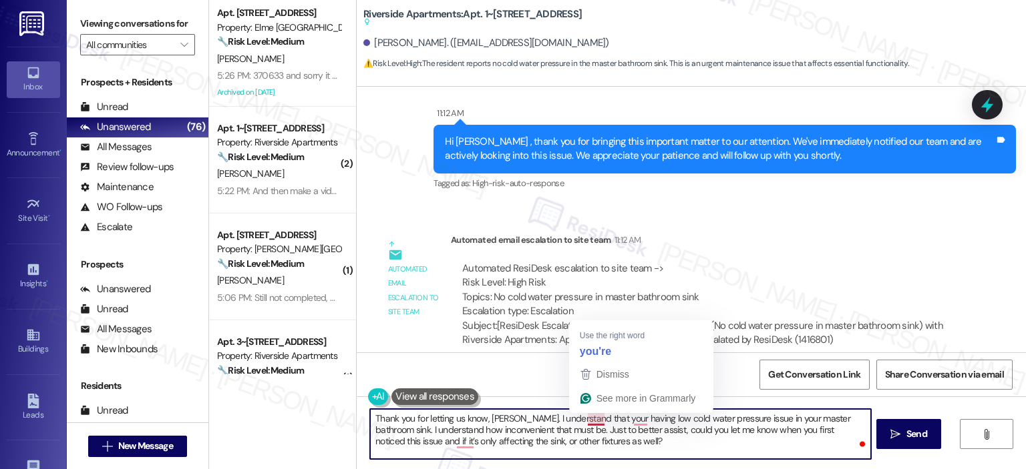
click at [598, 421] on textarea "Thank you for letting us know, Myrna. I understand that your having low cold wa…" at bounding box center [620, 434] width 500 height 50
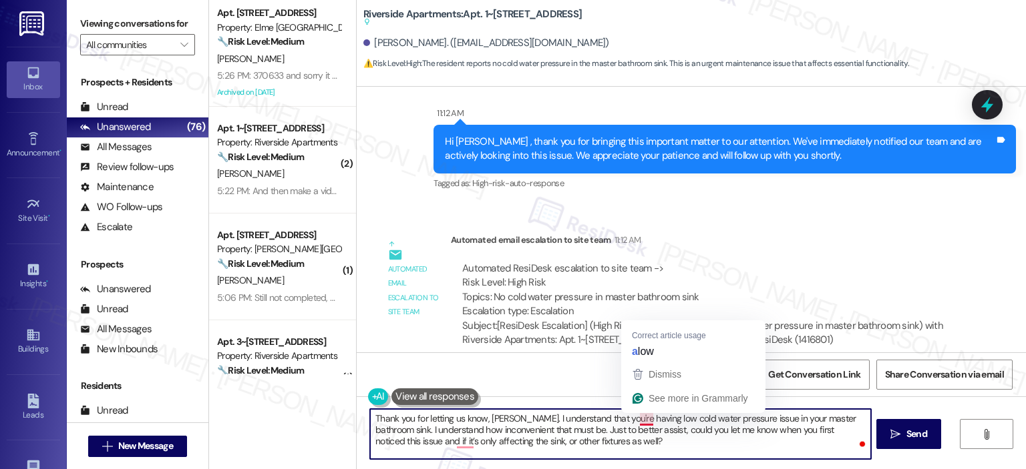
click at [628, 417] on textarea "Thank you for letting us know, Myrna. I understand that you're having low cold …" at bounding box center [620, 434] width 500 height 50
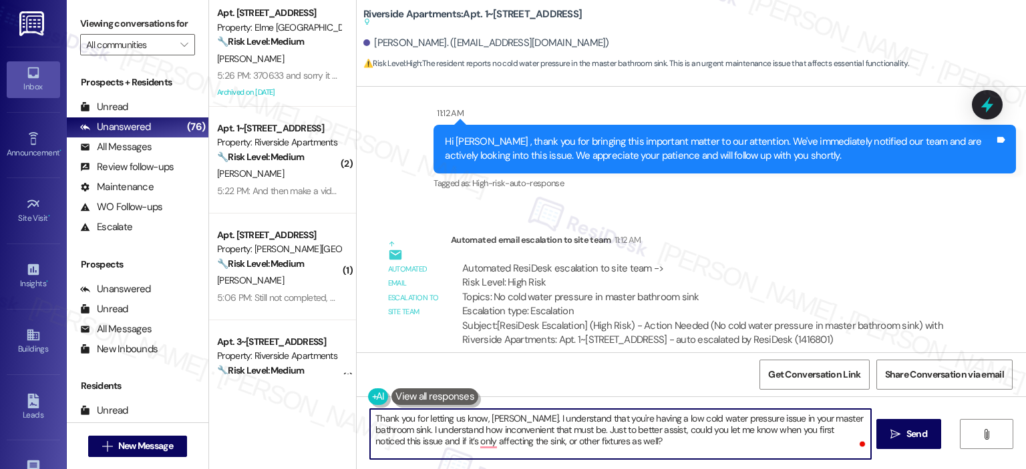
click at [465, 445] on textarea "Thank you for letting us know, Myrna. I understand that you're having a low col…" at bounding box center [620, 434] width 500 height 50
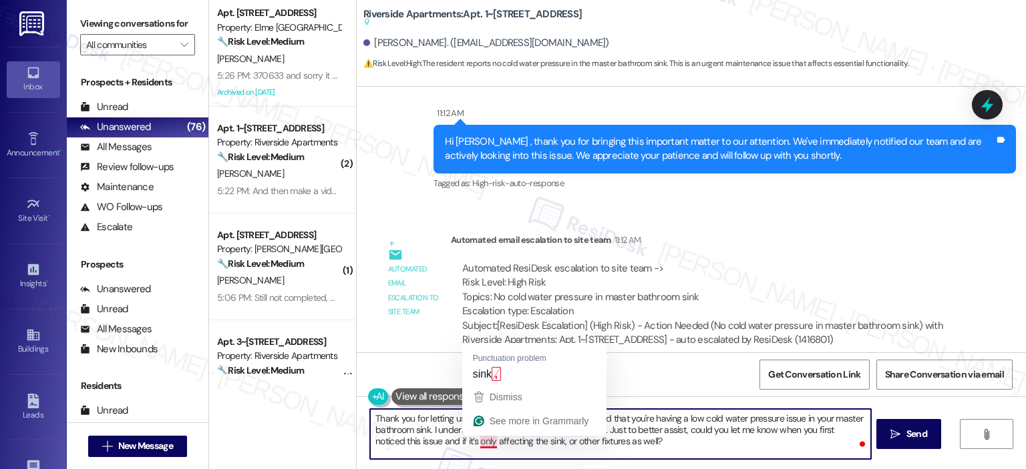
click at [471, 445] on textarea "Thank you for letting us know, Myrna. I understand that you're having a low col…" at bounding box center [620, 434] width 500 height 50
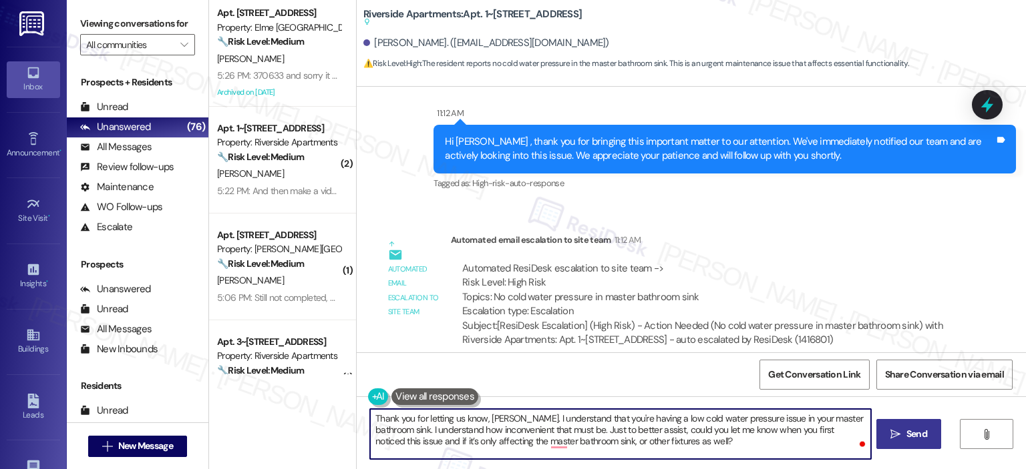
type textarea "Thank you for letting us know, Myrna. I understand that you're having a low col…"
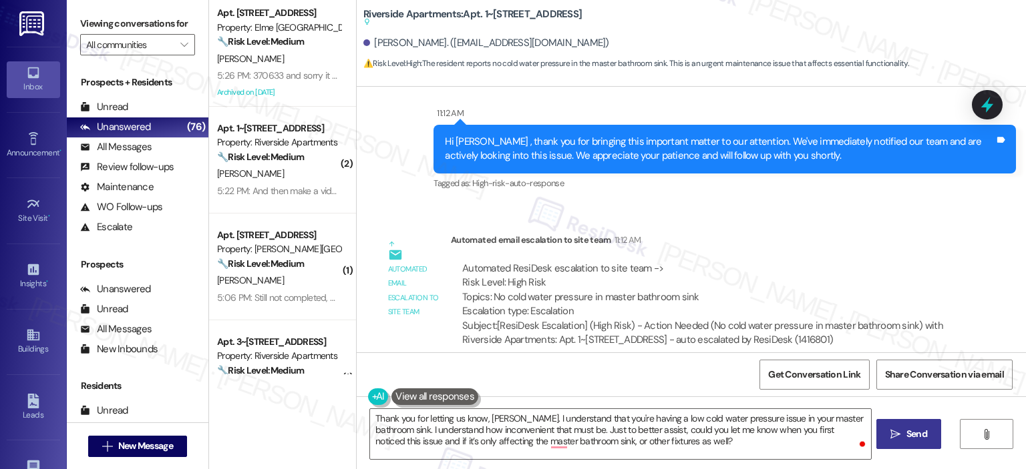
click at [908, 427] on button " Send" at bounding box center [908, 434] width 65 height 30
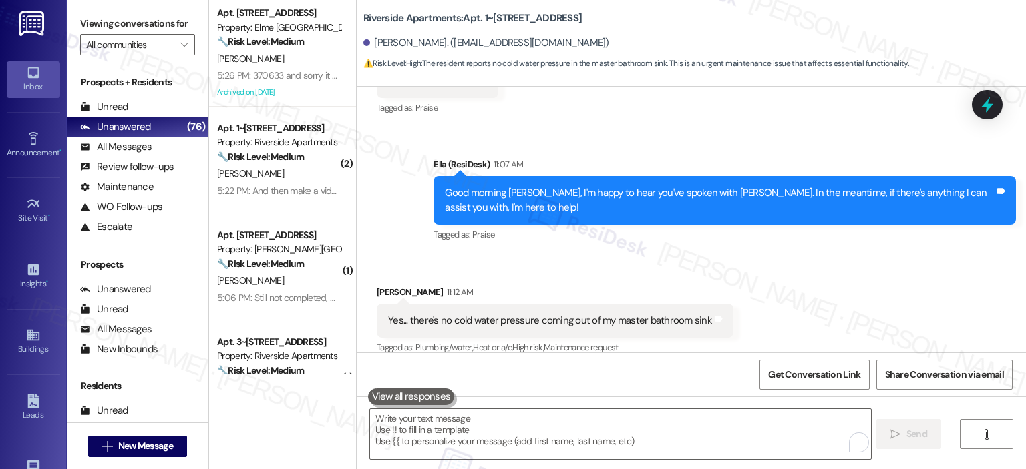
scroll to position [3553, 0]
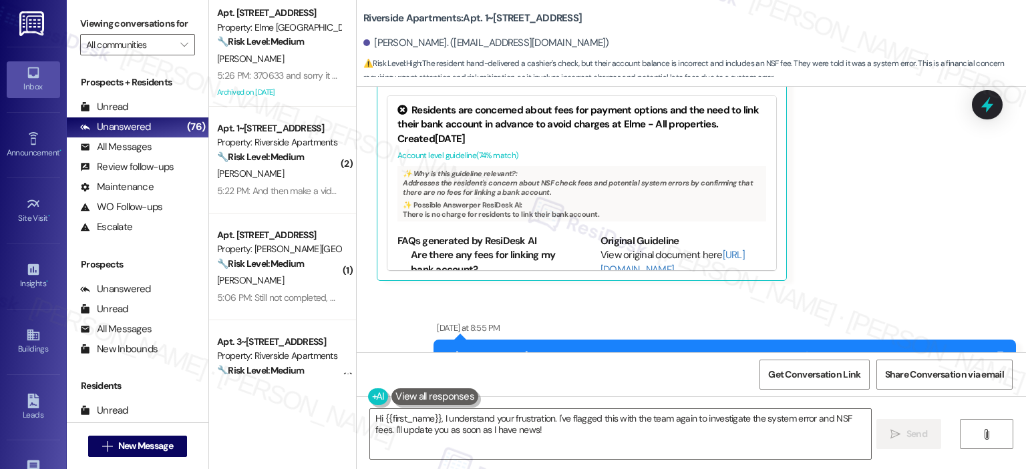
scroll to position [8105, 0]
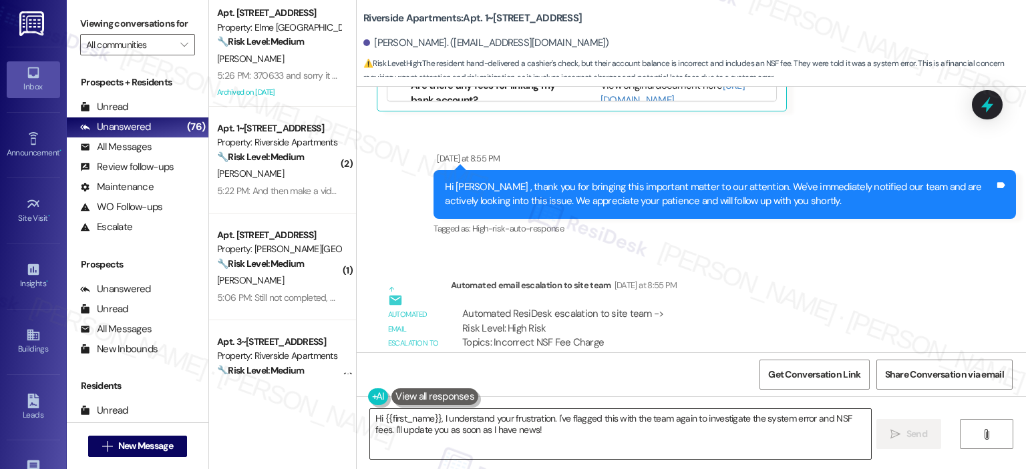
click at [520, 428] on textarea "Hi {{first_name}}, I understand your frustration. I've flagged this with the te…" at bounding box center [620, 434] width 500 height 50
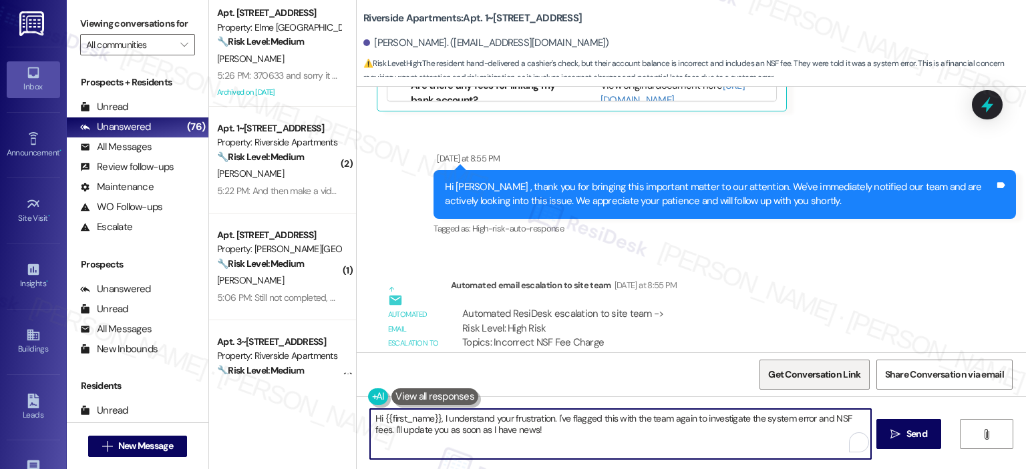
click at [825, 372] on span "Get Conversation Link" at bounding box center [814, 375] width 92 height 14
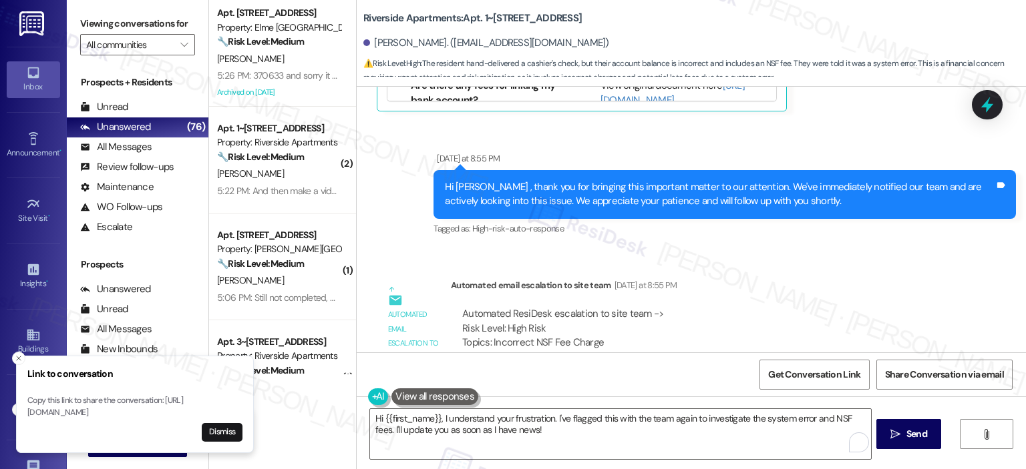
drag, startPoint x: 29, startPoint y: 403, endPoint x: 204, endPoint y: 412, distance: 174.6
click at [204, 412] on p "Copy this link to share the conversation: https://www.theresidesk.com/text/insi…" at bounding box center [134, 406] width 215 height 23
copy p "https://www.theresidesk.com/text/insights-conversations/1243854/share-conversat…"
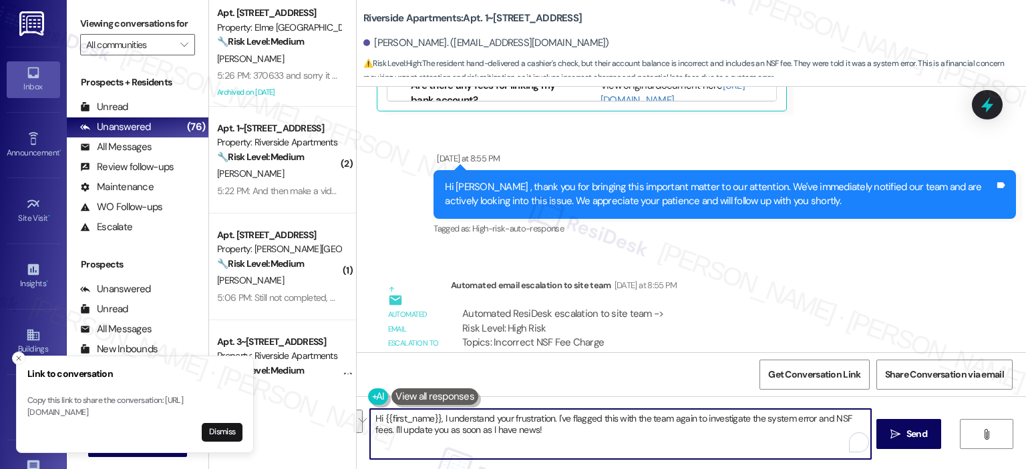
drag, startPoint x: 545, startPoint y: 443, endPoint x: 363, endPoint y: 424, distance: 182.6
click at [363, 424] on div "Hi {{first_name}}, I understand your frustration. I've flagged this with the te…" at bounding box center [691, 447] width 669 height 100
click at [536, 429] on textarea "Hi {{first_name}}, I understand your frustration. I've flagged this with the te…" at bounding box center [620, 434] width 500 height 50
drag, startPoint x: 551, startPoint y: 431, endPoint x: 553, endPoint y: 413, distance: 17.5
click at [553, 413] on textarea "Hi {{first_name}}, I understand your frustration. I've flagged this with the te…" at bounding box center [620, 434] width 500 height 50
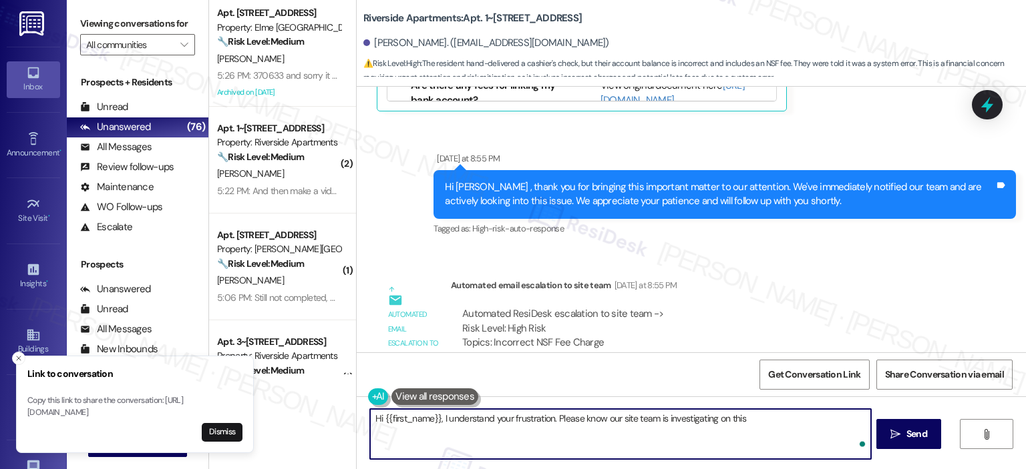
paste textarea "on this and we will get back to you with an update."
click at [736, 421] on textarea "Hi {{first_name}}, I understand your frustration. Please know our site team is …" at bounding box center [620, 434] width 500 height 50
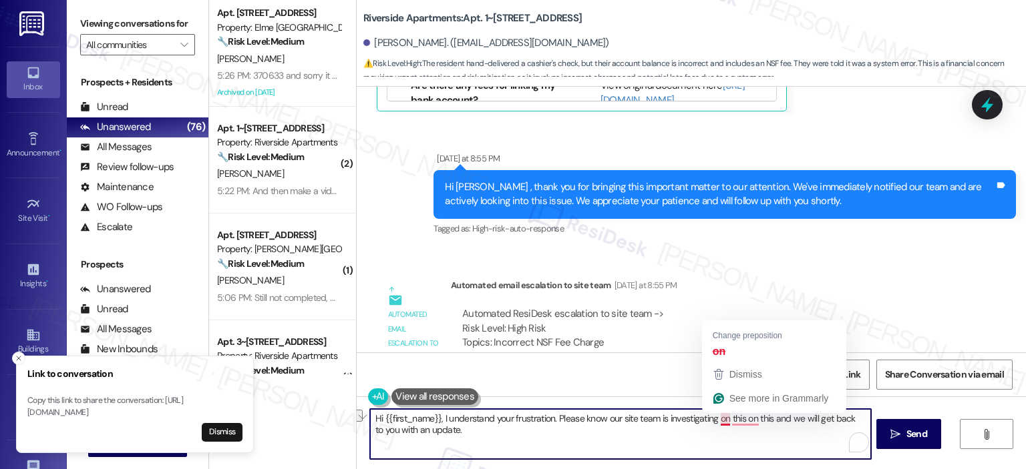
drag, startPoint x: 739, startPoint y: 421, endPoint x: 711, endPoint y: 424, distance: 27.6
click at [711, 424] on textarea "Hi {{first_name}}, I understand your frustration. Please know our site team is …" at bounding box center [620, 434] width 500 height 50
click at [721, 421] on textarea "Hi {{first_name}}, I understand your frustration. Please know our site team is …" at bounding box center [620, 434] width 500 height 50
drag, startPoint x: 727, startPoint y: 417, endPoint x: 728, endPoint y: 431, distance: 14.1
click at [727, 417] on textarea "Hi {{first_name}}, I understand your frustration. Please know our site team is …" at bounding box center [620, 434] width 500 height 50
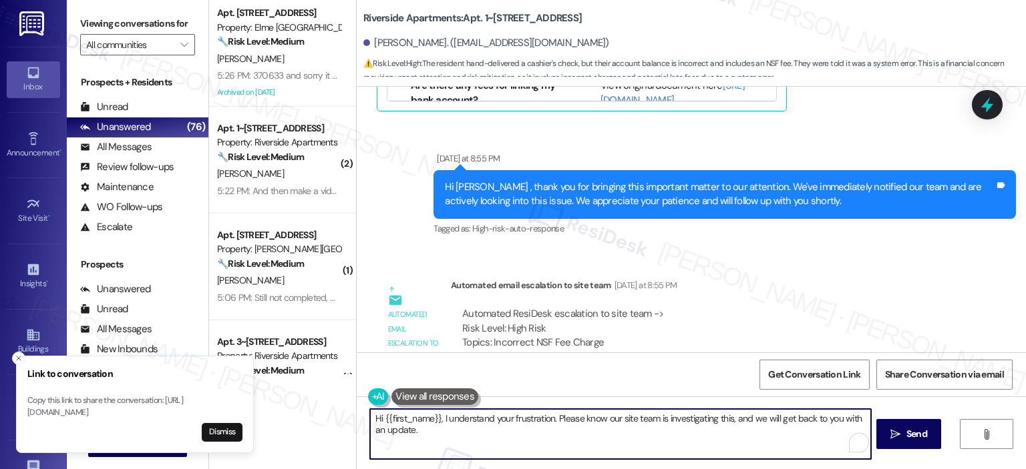
click at [506, 433] on textarea "Hi {{first_name}}, I understand your frustration. Please know our site team is …" at bounding box center [620, 434] width 500 height 50
type textarea "Hi {{first_name}}, I understand your frustration. Please know our site team is …"
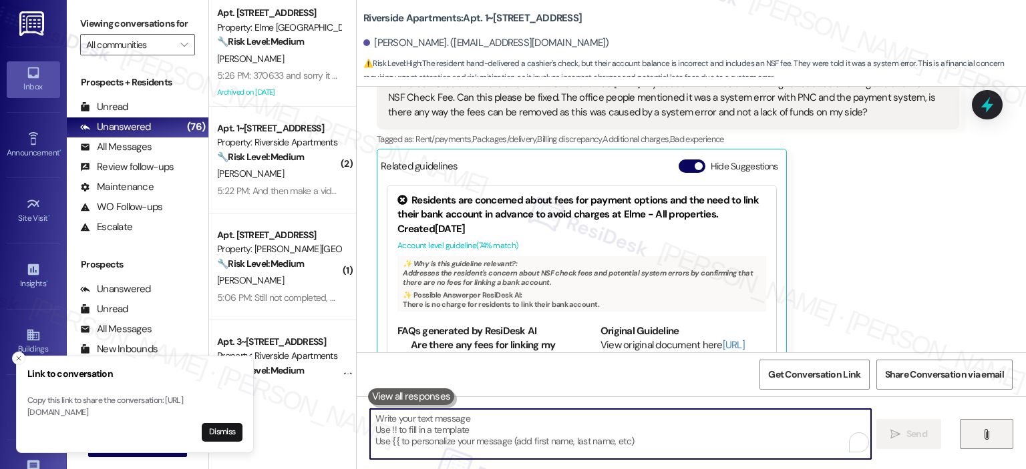
scroll to position [7814, 0]
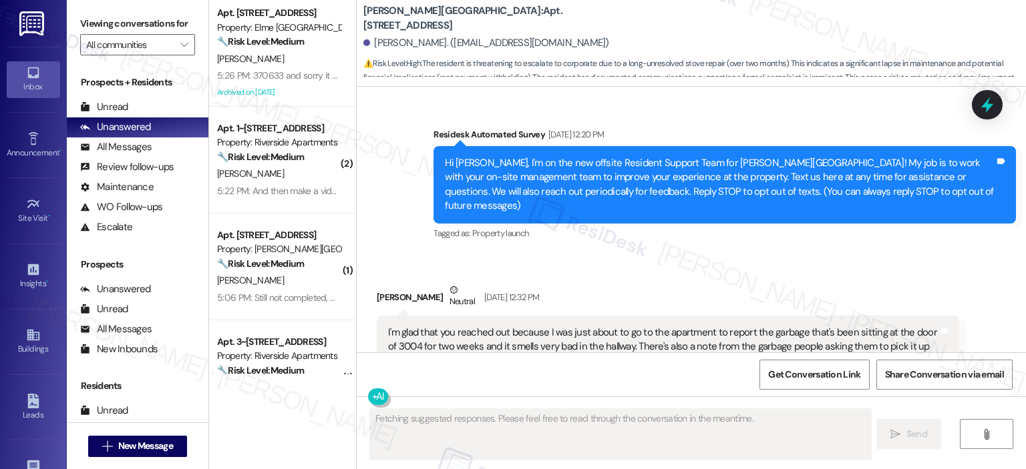
scroll to position [26940, 0]
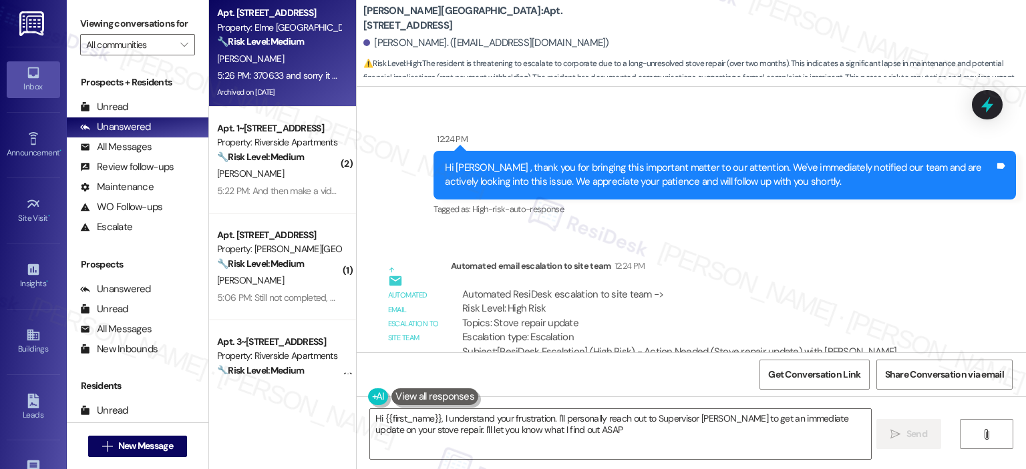
type textarea "Hi {{first_name}}, I understand your frustration. I'll personally reach out to …"
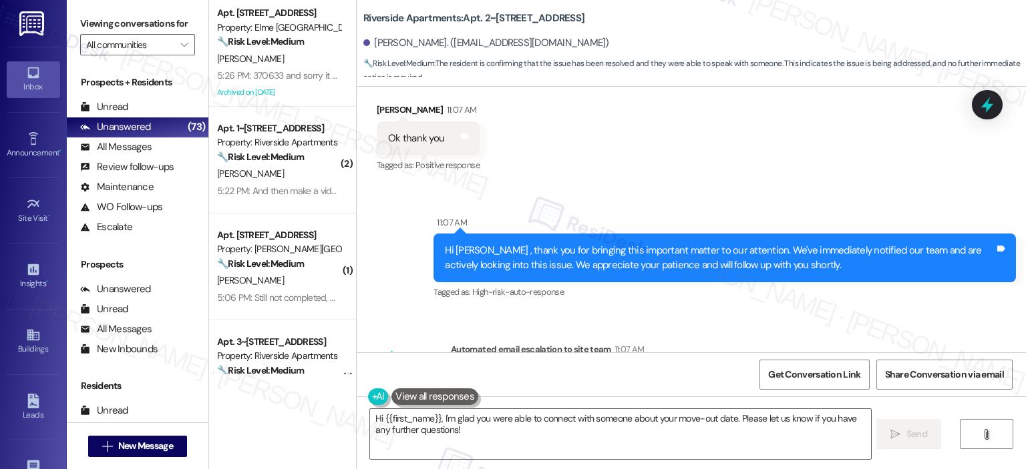
scroll to position [14299, 0]
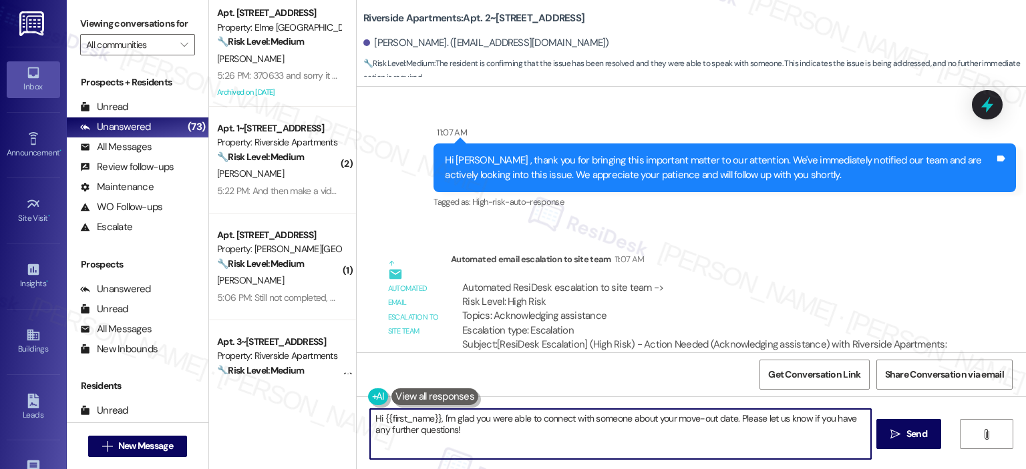
drag, startPoint x: 435, startPoint y: 419, endPoint x: 319, endPoint y: 419, distance: 116.9
click at [319, 419] on div "Apt. 2109, 205 Century Place Property: Elme Alexandria 🔧 Risk Level: Medium The…" at bounding box center [617, 234] width 817 height 469
click at [662, 419] on textarea "I'm glad you were able to connect with someone about your move-out date. Please…" at bounding box center [620, 434] width 500 height 50
drag, startPoint x: 397, startPoint y: 429, endPoint x: 365, endPoint y: 435, distance: 32.5
click at [370, 435] on textarea "I'm glad you were able to connect with someone about your move-out date, Stepha…" at bounding box center [620, 434] width 500 height 50
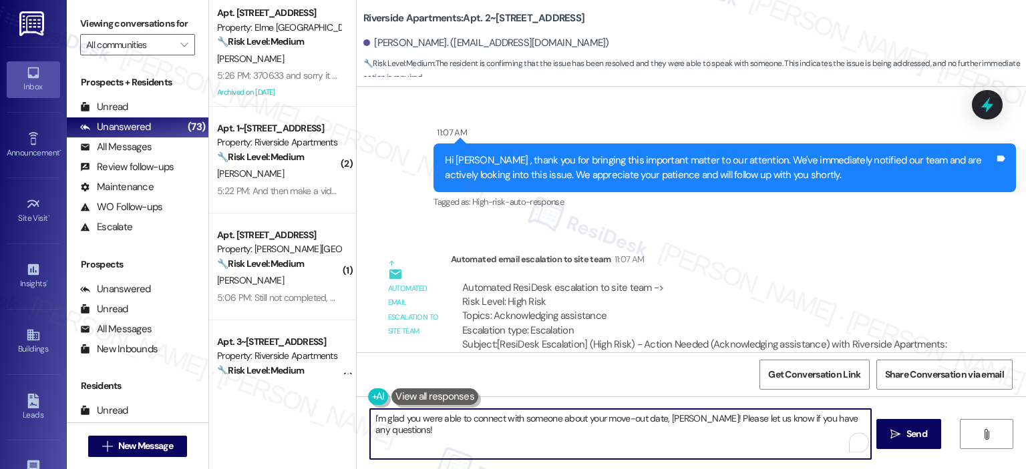
click at [409, 429] on textarea "I'm glad you were able to connect with someone about your move-out date, Stepha…" at bounding box center [620, 434] width 500 height 50
click at [704, 418] on textarea "I'm glad you were able to connect with someone about your move-out date, Stepha…" at bounding box center [620, 434] width 500 height 50
click at [632, 421] on textarea "I'm glad you were able to connect with someone about your move-out date, Stepha…" at bounding box center [620, 434] width 500 height 50
click at [486, 433] on textarea "I'm glad you were able to connect with someone about your move-out date, Stepha…" at bounding box center [620, 434] width 500 height 50
type textarea "I'm glad you were able to connect with someone about your move-out date, Stepha…"
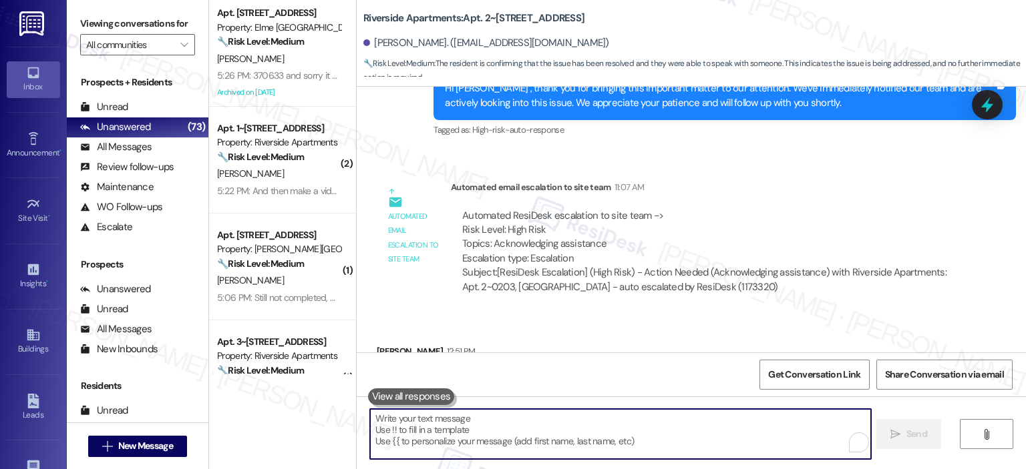
scroll to position [14406, 0]
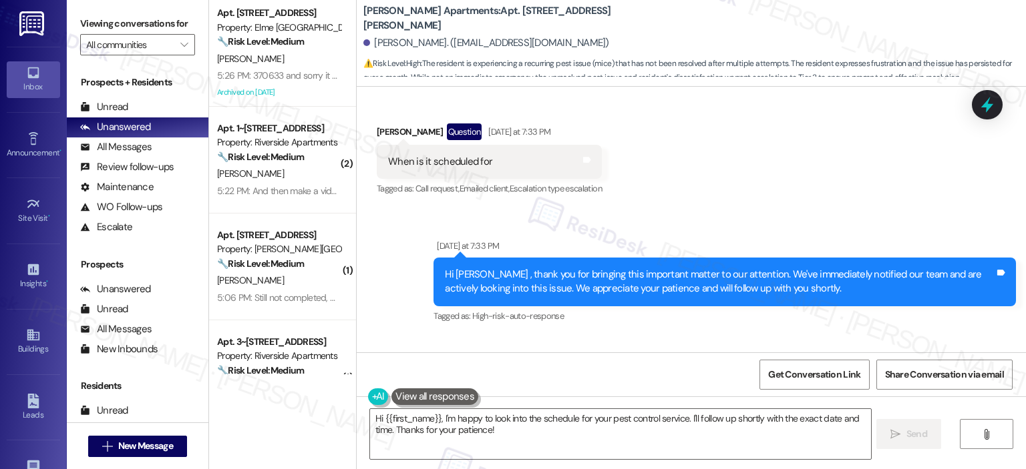
scroll to position [6078, 0]
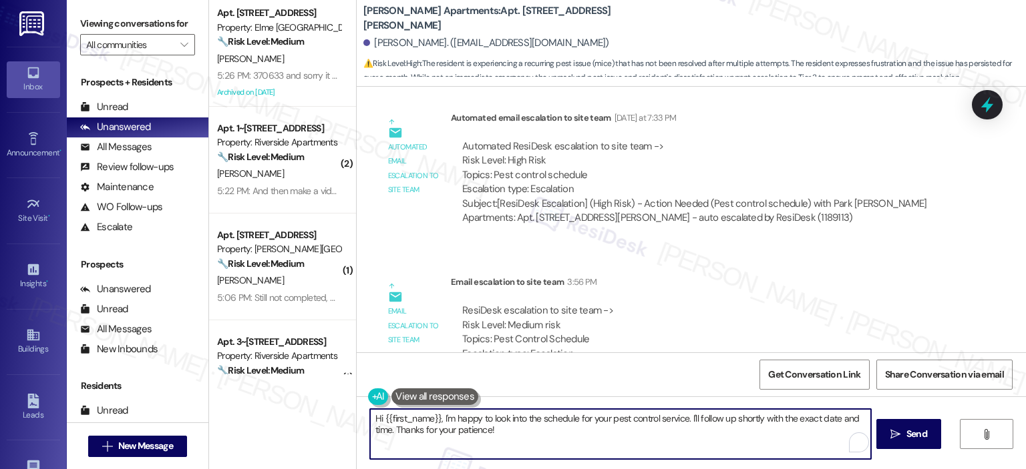
drag, startPoint x: 490, startPoint y: 427, endPoint x: 791, endPoint y: 418, distance: 302.0
click at [791, 418] on textarea "Hi {{first_name}}, I'm happy to look into the schedule for your pest control se…" at bounding box center [620, 434] width 500 height 50
click at [759, 416] on textarea "Hi {{first_name}}, I'm happy to look into the schedule for your pest control se…" at bounding box center [620, 434] width 500 height 50
type textarea "Hi {{first_name}}, I'm happy to look into the schedule for your pest control se…"
click at [916, 433] on span "Send" at bounding box center [916, 434] width 21 height 14
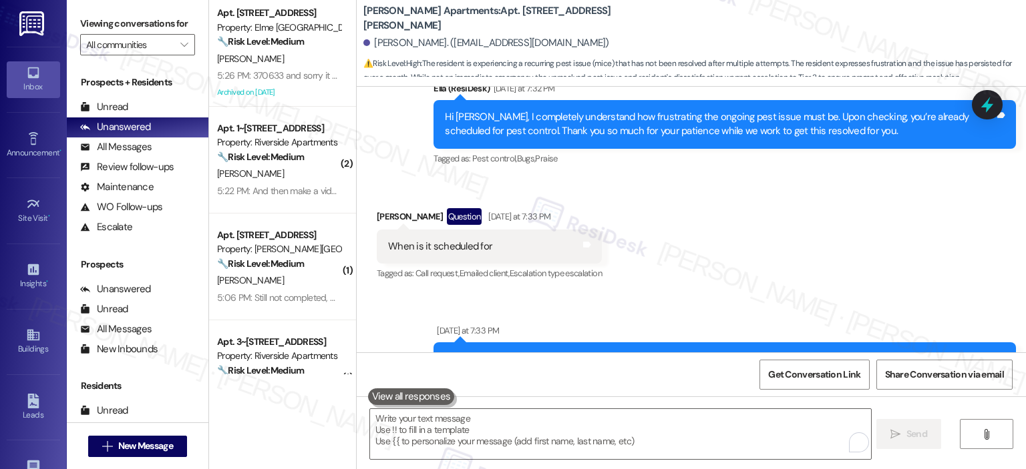
scroll to position [5621, 0]
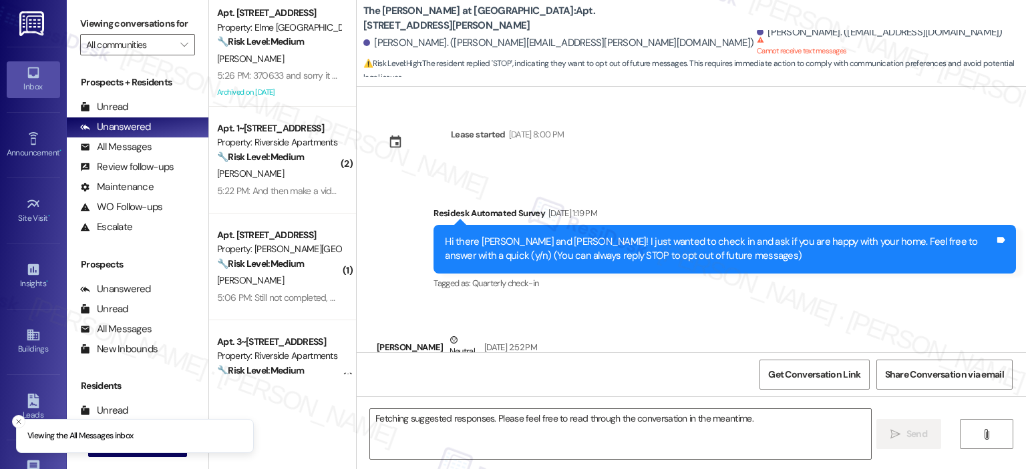
scroll to position [77, 0]
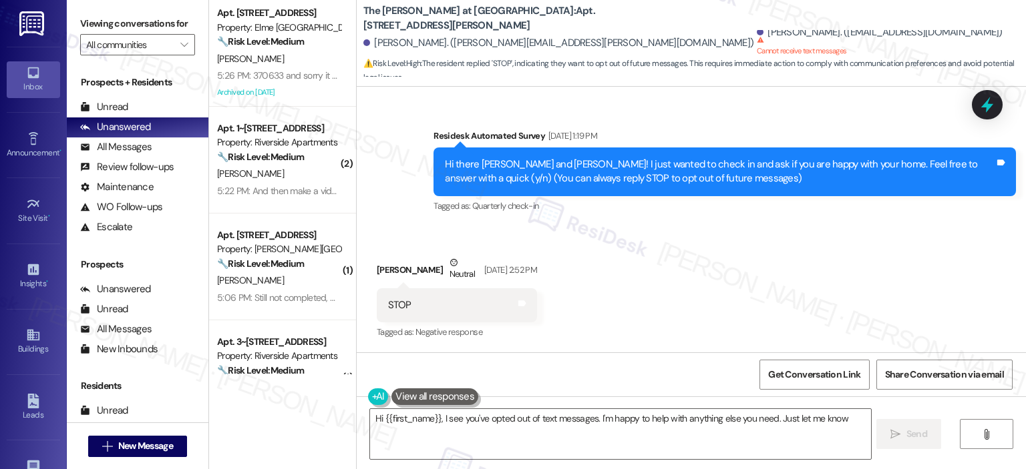
type textarea "Hi {{first_name}}, I see you've opted out of text messages. I'm happy to help w…"
click at [461, 431] on textarea "Hi {{first_name}}, I see you've opted out of text messages. I'm happy to help w…" at bounding box center [620, 434] width 500 height 50
click at [980, 104] on icon at bounding box center [987, 104] width 23 height 23
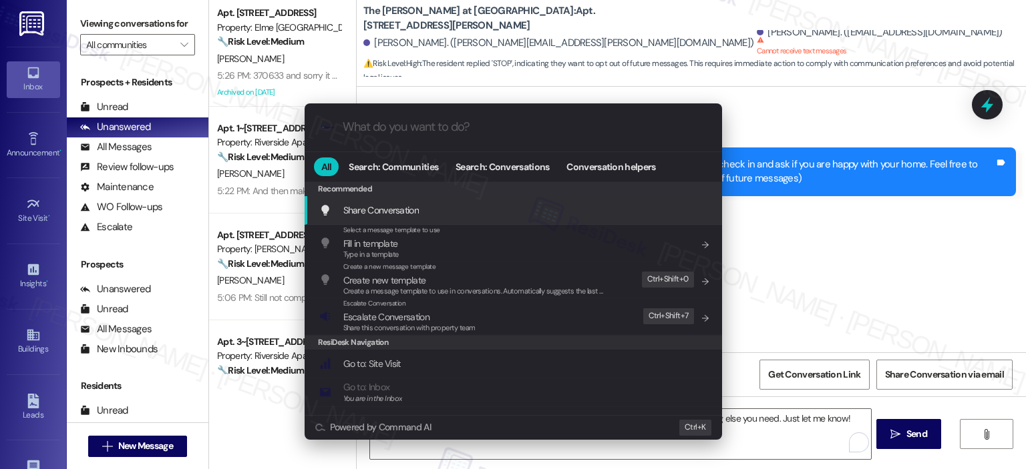
click at [441, 136] on div ".cls-1{fill:#0a055f;}.cls-2{fill:#0cc4c4;} resideskLogoBlueOrange" at bounding box center [513, 127] width 417 height 47
click at [441, 137] on div ".cls-1{fill:#0a055f;}.cls-2{fill:#0cc4c4;} resideskLogoBlueOrange" at bounding box center [513, 127] width 417 height 47
click at [446, 118] on div ".cls-1{fill:#0a055f;}.cls-2{fill:#0cc4c4;} resideskLogoBlueOrange" at bounding box center [513, 127] width 417 height 47
click at [446, 133] on input "What do you want to do?" at bounding box center [524, 127] width 363 height 14
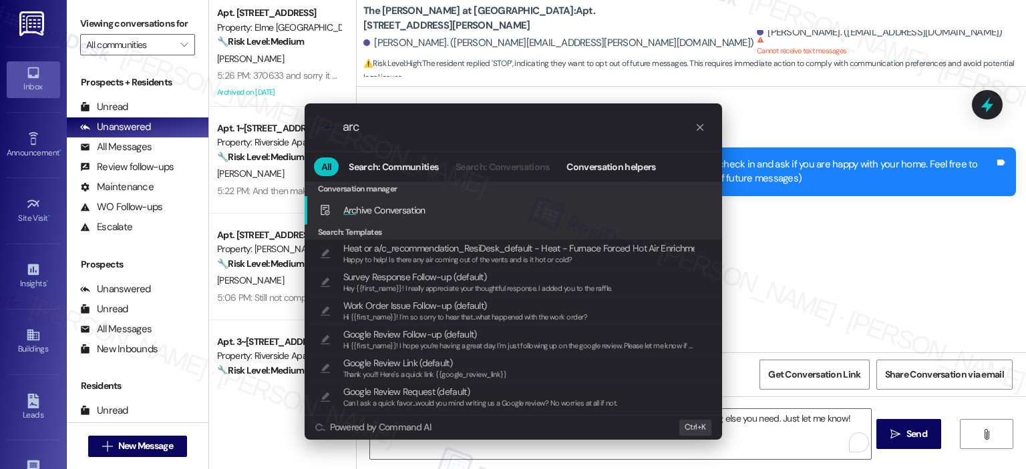
type input "arc"
click at [449, 213] on div "Arc hive Conversation Add shortcut" at bounding box center [514, 210] width 391 height 15
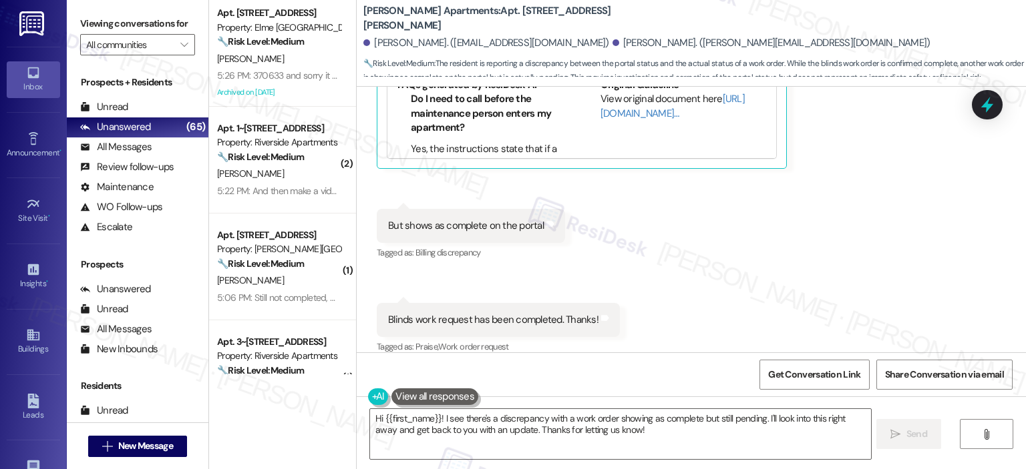
scroll to position [545, 0]
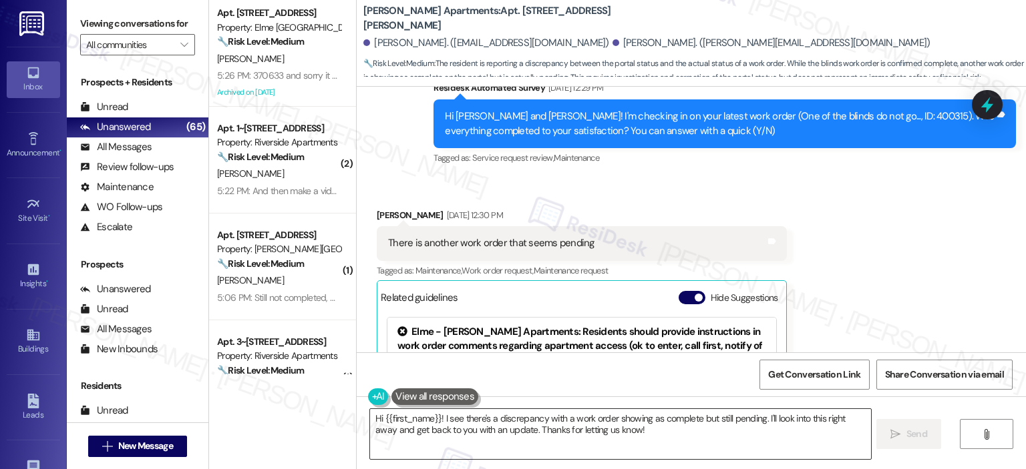
click at [606, 425] on textarea "Hi {{first_name}}! I see there's a discrepancy with a work order showing as com…" at bounding box center [620, 434] width 500 height 50
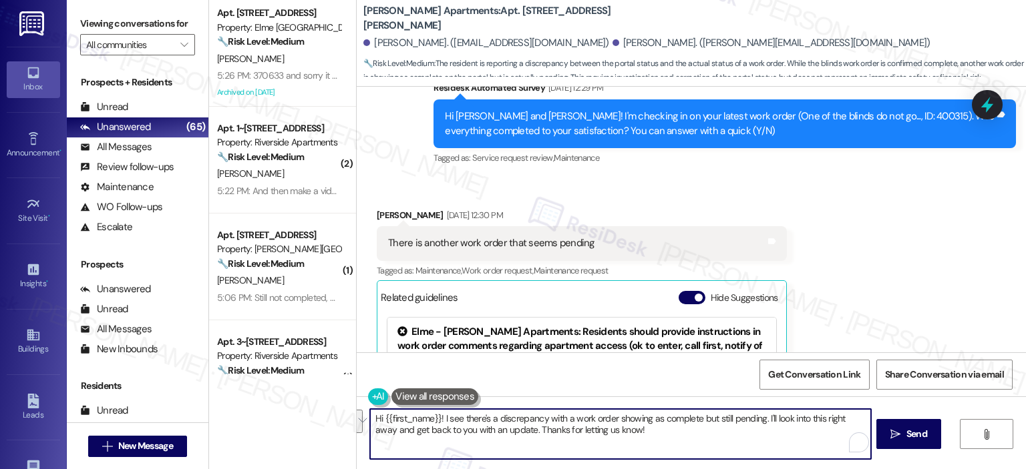
drag, startPoint x: 558, startPoint y: 424, endPoint x: 437, endPoint y: 417, distance: 121.1
click at [437, 417] on textarea "Hi {{first_name}}! I see there's a discrepancy with a work order showing as com…" at bounding box center [620, 434] width 500 height 50
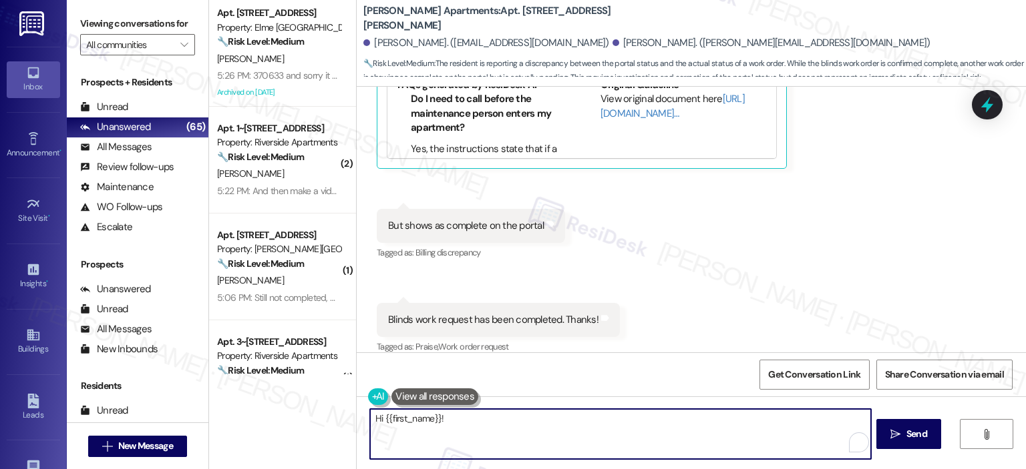
click at [479, 423] on textarea "Hi {{first_name}}!" at bounding box center [620, 434] width 500 height 50
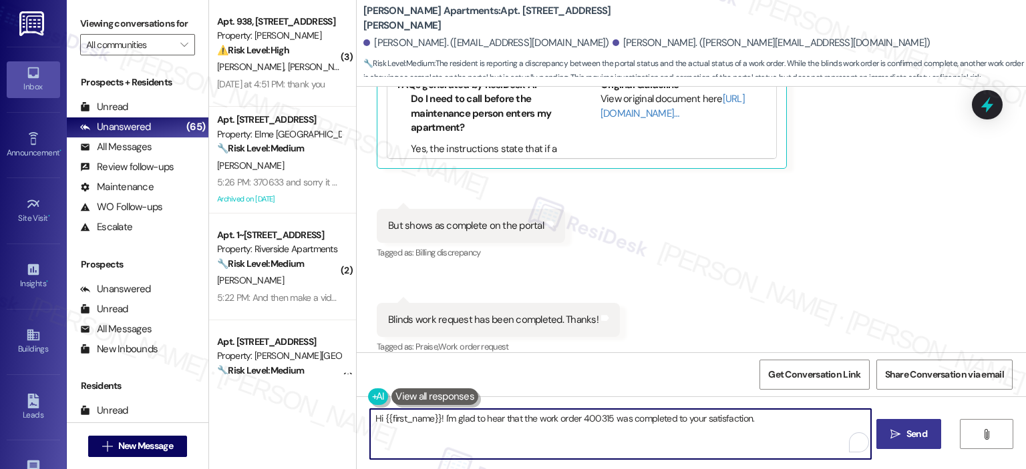
type textarea "Hi {{first_name}}! I'm glad to hear that the work order 400315 was completed to…"
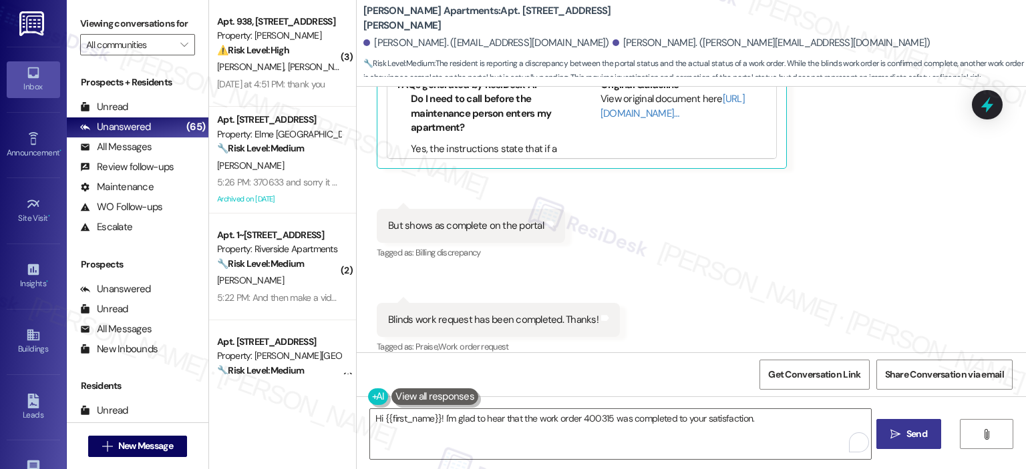
click at [931, 430] on button " Send" at bounding box center [908, 434] width 65 height 30
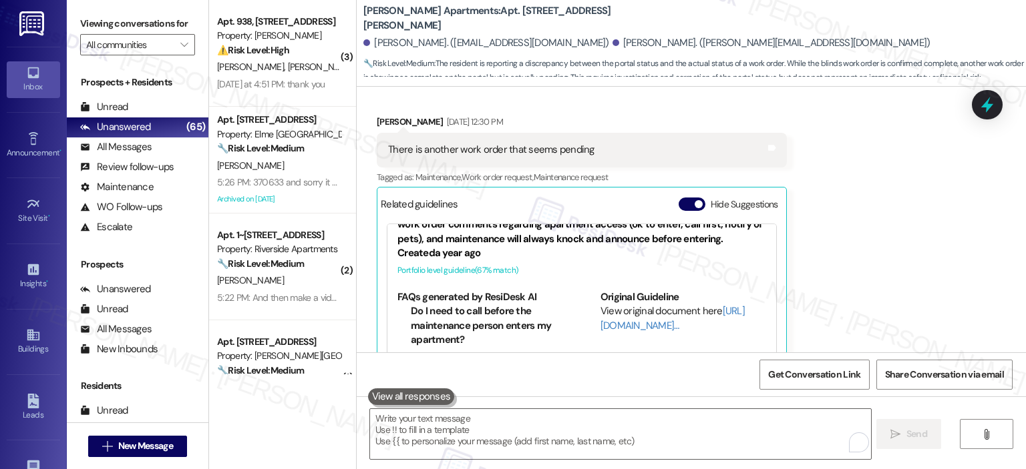
scroll to position [972, 0]
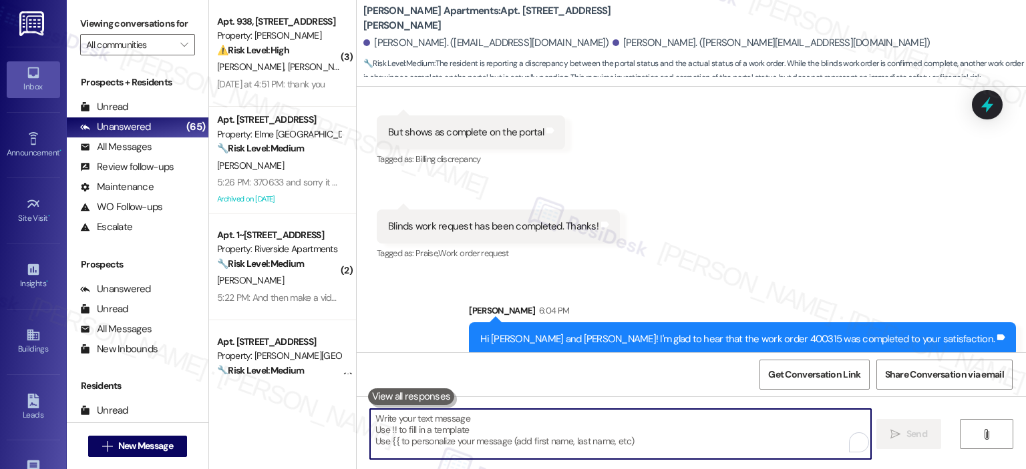
click at [488, 421] on textarea "To enrich screen reader interactions, please activate Accessibility in Grammarl…" at bounding box center [620, 434] width 500 height 50
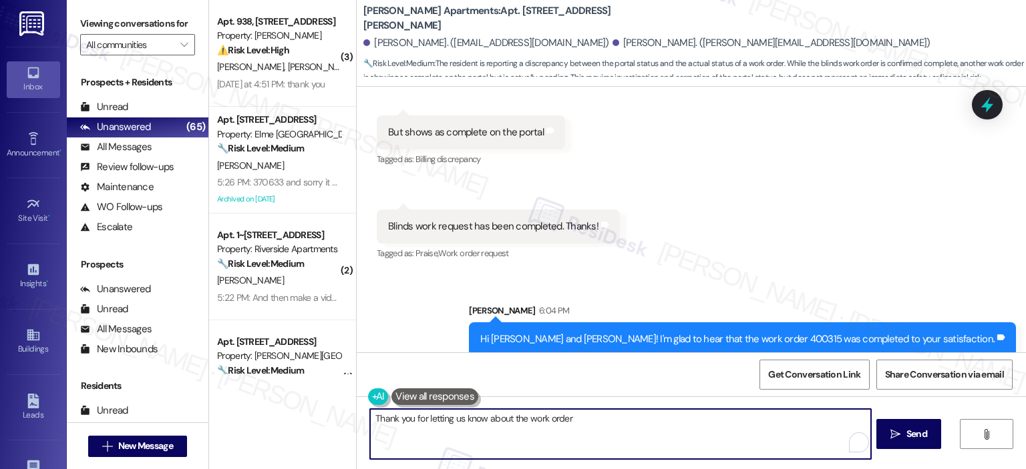
click at [513, 419] on textarea "Thank you for letting us know about the work order" at bounding box center [620, 434] width 500 height 50
click at [526, 421] on textarea "Thank you for letting us know about the work order" at bounding box center [620, 434] width 500 height 50
click at [524, 417] on textarea "Thank you for letting us know about the work order" at bounding box center [620, 434] width 500 height 50
click at [606, 416] on textarea "Thank you for letting us know about the other work order" at bounding box center [620, 434] width 500 height 50
drag, startPoint x: 492, startPoint y: 435, endPoint x: 812, endPoint y: 415, distance: 321.1
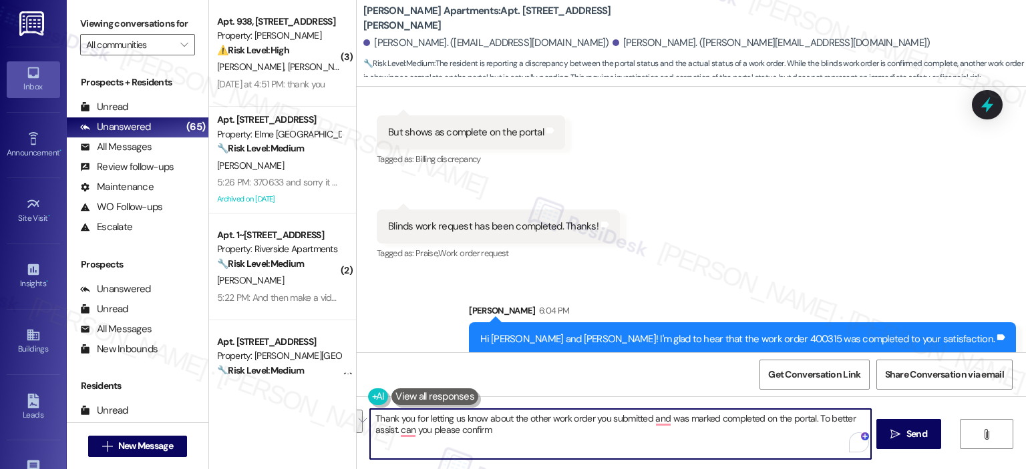
click at [812, 415] on textarea "Thank you for letting us know about the other work order you submitted and was …" at bounding box center [620, 434] width 500 height 50
click at [550, 419] on textarea "Thank you for letting us know about the other work order you submitted and was …" at bounding box center [620, 434] width 500 height 50
click at [392, 431] on textarea "Thank you for letting us know about the other work order you submitted and was …" at bounding box center [620, 434] width 500 height 50
drag, startPoint x: 497, startPoint y: 434, endPoint x: 823, endPoint y: 414, distance: 326.5
click at [823, 414] on textarea "Thank you for letting us know about the other work order you submitted, which w…" at bounding box center [620, 434] width 500 height 50
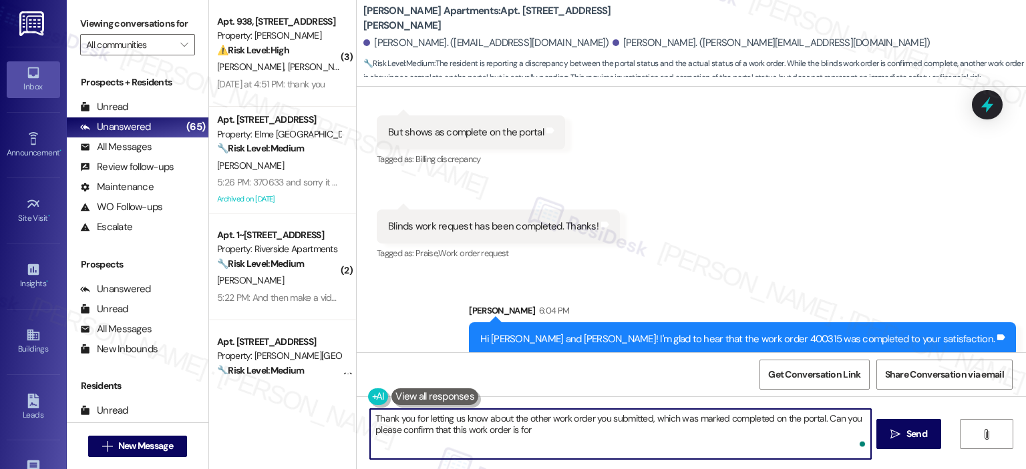
paste textarea "The wardrobe and washroom doors"
click at [526, 430] on textarea "Thank you for letting us know about the other work order you submitted, which w…" at bounding box center [620, 434] width 500 height 50
click at [676, 428] on textarea "Thank you for letting us know about the other work order you submitted, which w…" at bounding box center [620, 434] width 500 height 50
drag, startPoint x: 687, startPoint y: 427, endPoint x: 435, endPoint y: 431, distance: 252.5
click at [435, 431] on textarea "Thank you for letting us know about the other work order you submitted, which w…" at bounding box center [620, 434] width 500 height 50
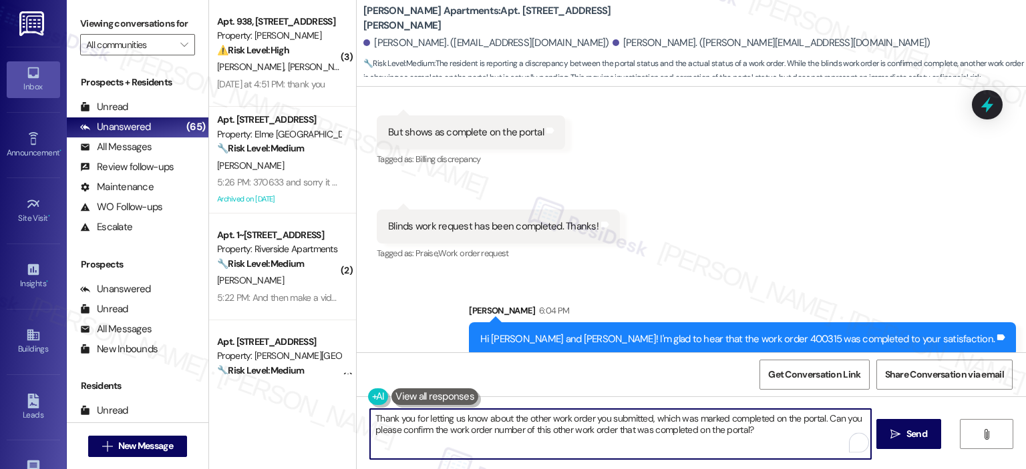
click at [438, 432] on textarea "Thank you for letting us know about the other work order you submitted, which w…" at bounding box center [620, 434] width 500 height 50
click at [560, 459] on textarea "Thank you for letting us know about the other work order you submitted, which w…" at bounding box center [620, 434] width 500 height 50
paste textarea "thank you for letting us know about the other work order you submitted that’s s…"
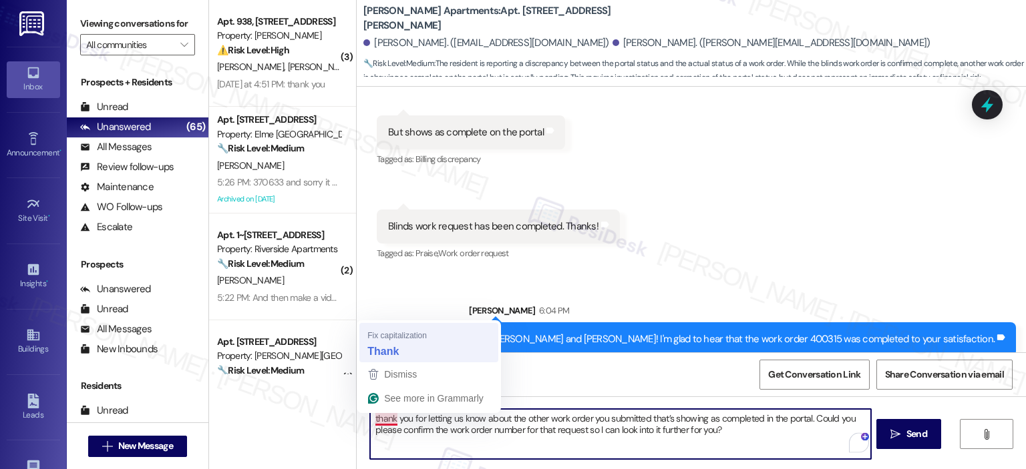
type textarea "Thank you for letting us know about the other work order you submitted that’s s…"
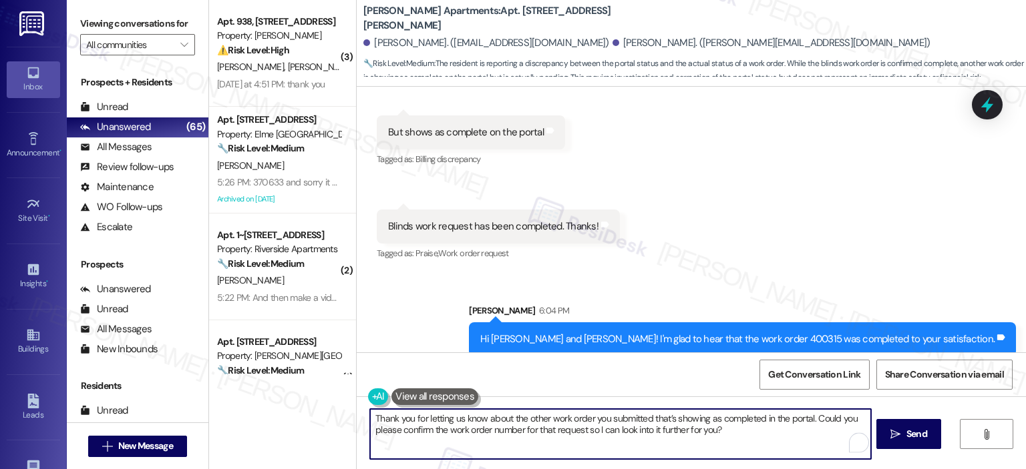
click at [759, 427] on textarea "Thank you for letting us know about the other work order you submitted that’s s…" at bounding box center [620, 434] width 500 height 50
click at [918, 428] on span "Send" at bounding box center [916, 434] width 21 height 14
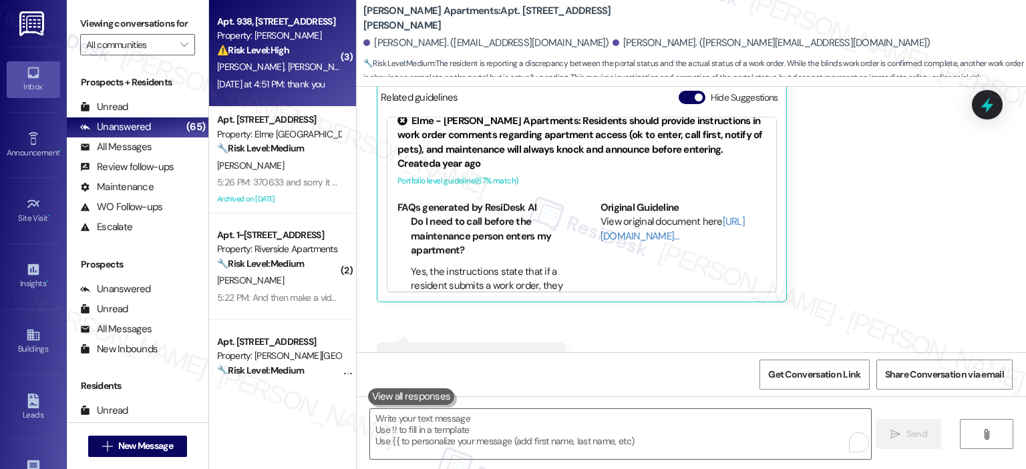
scroll to position [28, 0]
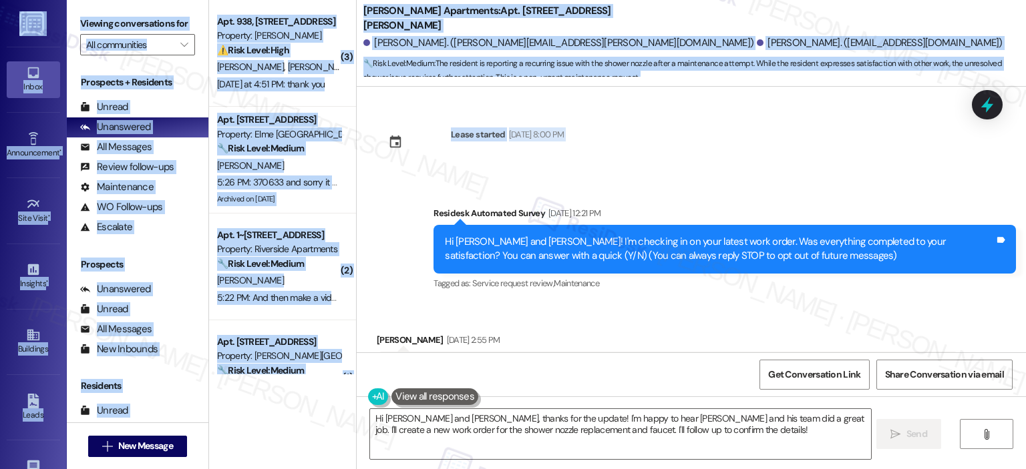
drag, startPoint x: 1020, startPoint y: 158, endPoint x: 1026, endPoint y: 172, distance: 14.4
click at [1025, 172] on html "Inbox Go to Inbox Announcement • Send A Text Announcement Site Visit • Go to Si…" at bounding box center [513, 234] width 1026 height 469
click at [909, 157] on div "Lease started Aug 29, 2025 at 8:00 PM Survey, sent via SMS Residesk Automated S…" at bounding box center [691, 220] width 669 height 266
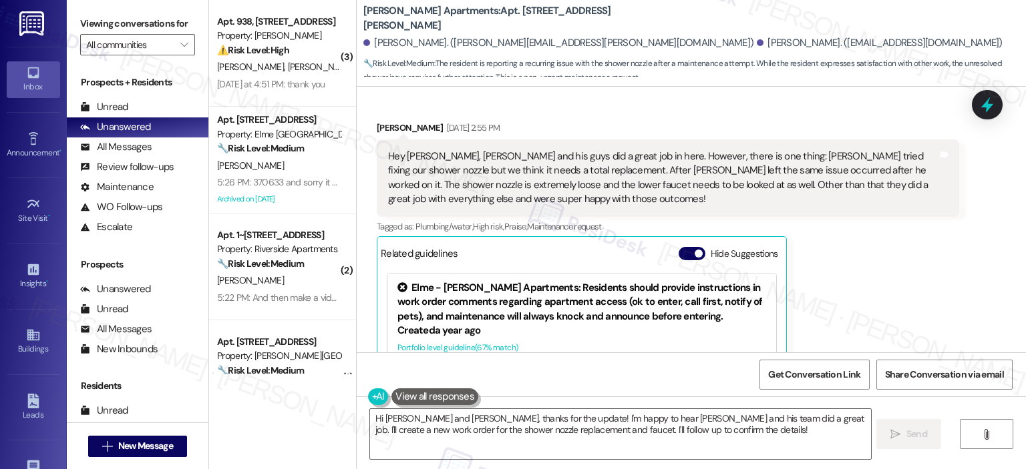
scroll to position [200, 0]
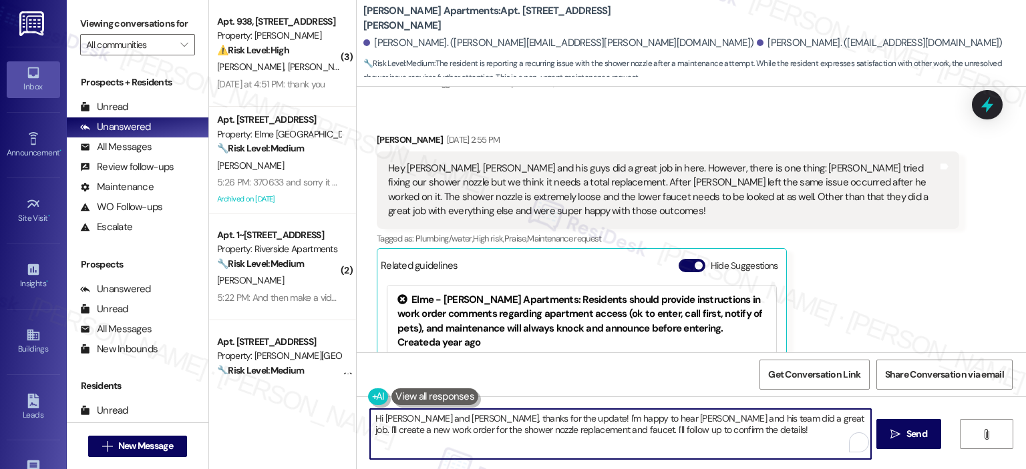
drag, startPoint x: 401, startPoint y: 417, endPoint x: 355, endPoint y: 415, distance: 46.1
click at [363, 415] on div "Hi Joshua and Julia, thanks for the update! I'm happy to hear Kenny and his tea…" at bounding box center [614, 434] width 502 height 51
drag, startPoint x: 640, startPoint y: 431, endPoint x: 683, endPoint y: 419, distance: 43.6
click at [683, 419] on textarea "Julia, thanks for the update! I'm happy to hear Kenny and his team did a great …" at bounding box center [620, 434] width 500 height 50
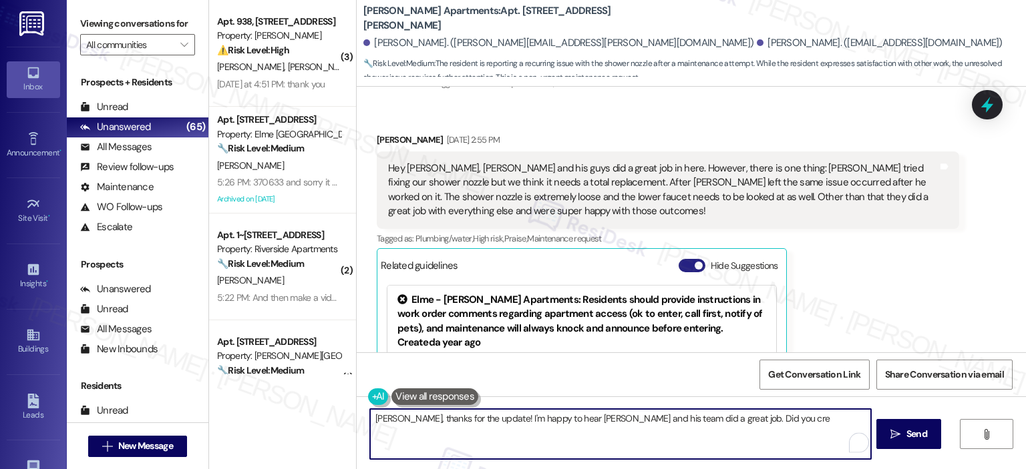
click at [679, 264] on button "Hide Suggestions" at bounding box center [692, 265] width 27 height 13
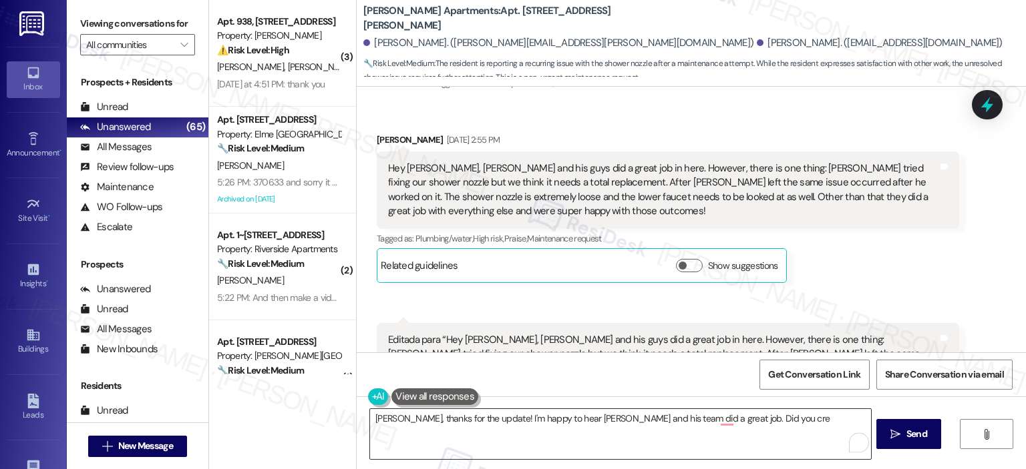
click at [742, 421] on textarea "Julia, thanks for the update! I'm happy to hear Kenny and his team did a great …" at bounding box center [620, 434] width 500 height 50
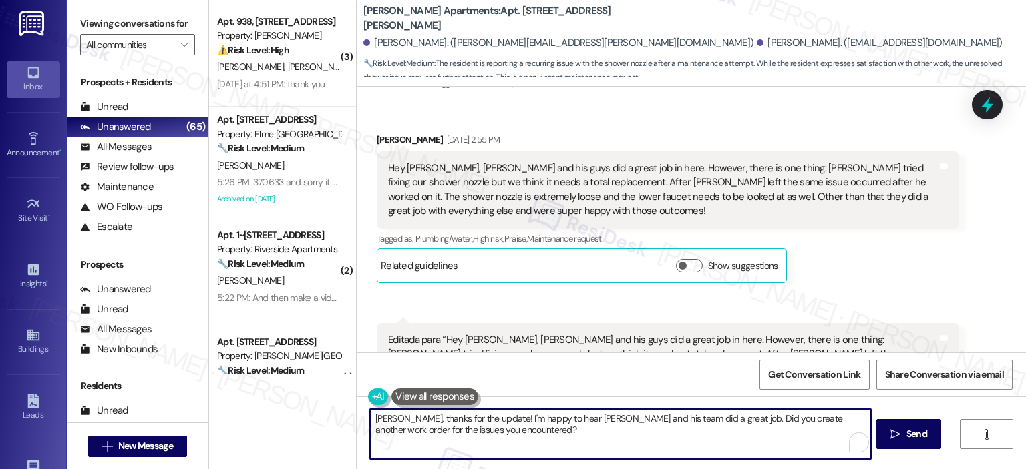
click at [847, 417] on textarea "Julia, thanks for the update! I'm happy to hear Kenny and his team did a great …" at bounding box center [620, 434] width 500 height 50
click at [536, 439] on textarea "Julia, thanks for the update! I'm happy to hear Kenny and his team did a great …" at bounding box center [620, 434] width 500 height 50
click at [500, 457] on textarea "Julia, thanks for the update! I'm happy to hear Kenny and his team did a great …" at bounding box center [620, 434] width 500 height 50
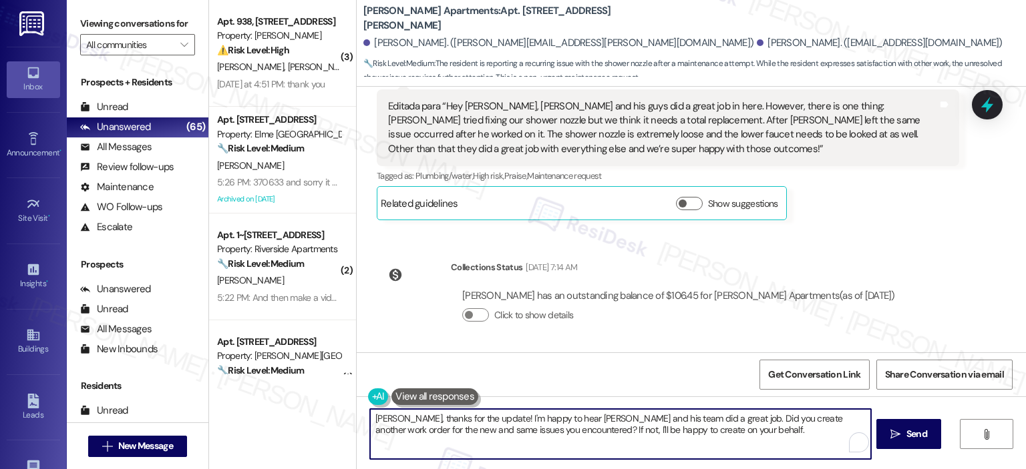
click at [682, 447] on textarea "Julia, thanks for the update! I'm happy to hear Kenny and his team did a great …" at bounding box center [620, 434] width 500 height 50
paste textarea "you for the update! I’m so glad to hear Kenny and his team did a great job. Hav…"
click at [445, 429] on textarea "Julia, thank you for the update! I’m so glad to hear Kenny and his team did a g…" at bounding box center [620, 434] width 500 height 50
type textarea "Julia, thank you for the update! I’m so glad to hear Kenny and his team did a g…"
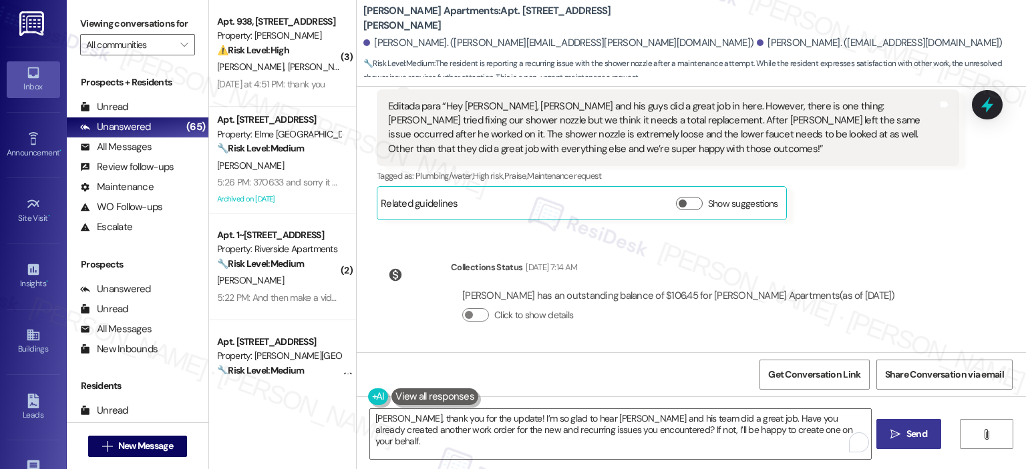
click at [910, 433] on span "Send" at bounding box center [916, 434] width 21 height 14
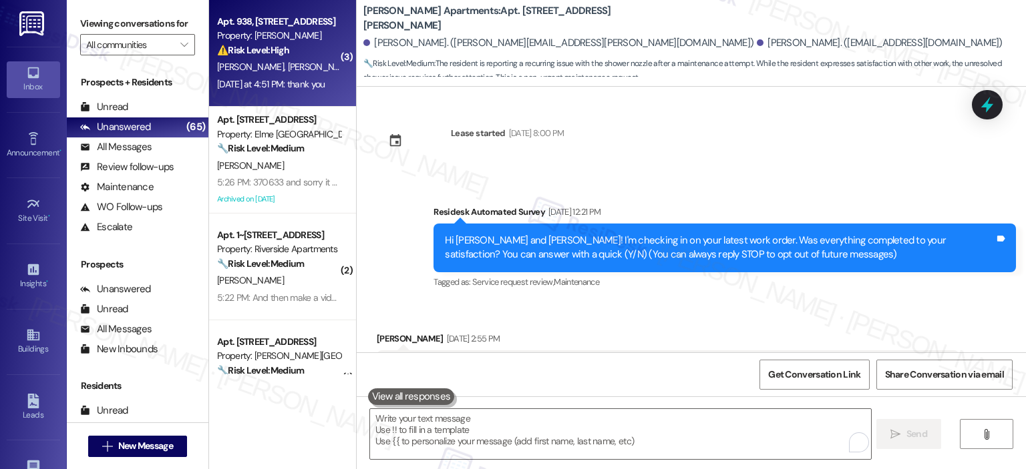
scroll to position [0, 0]
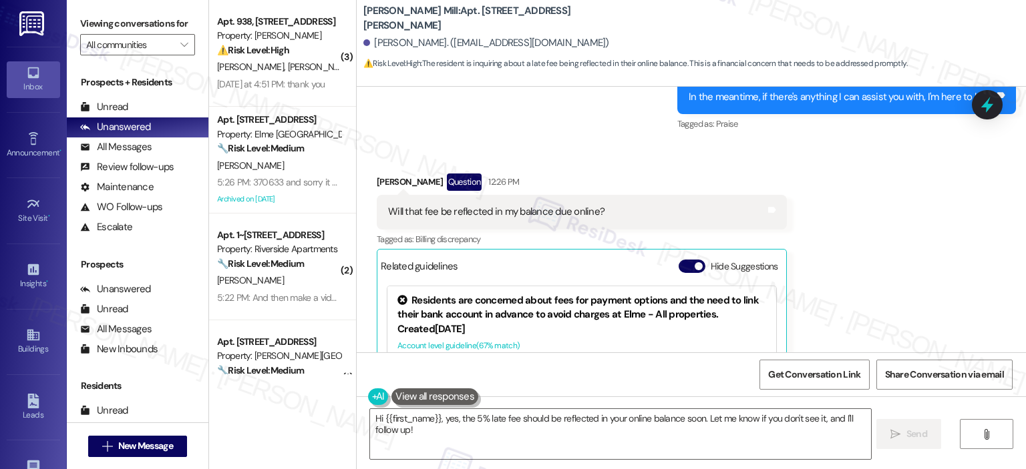
drag, startPoint x: 550, startPoint y: 187, endPoint x: 612, endPoint y: 171, distance: 64.1
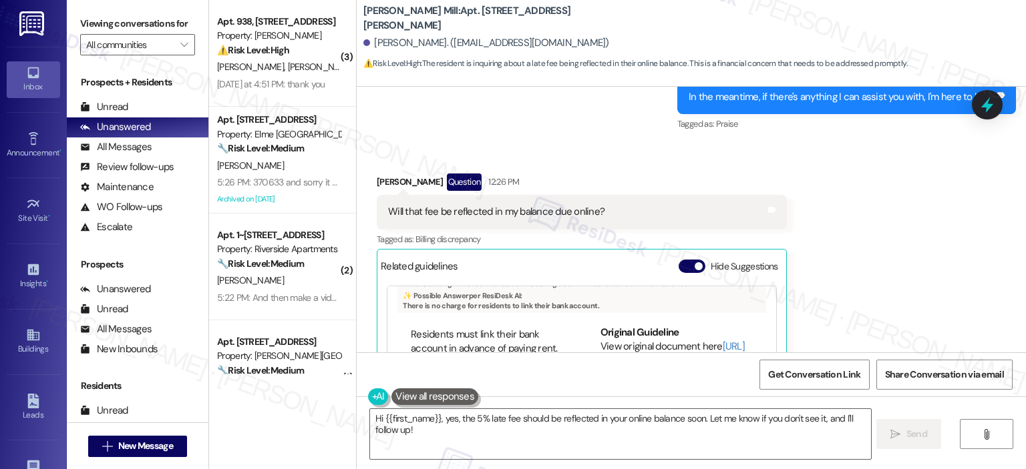
scroll to position [20366, 0]
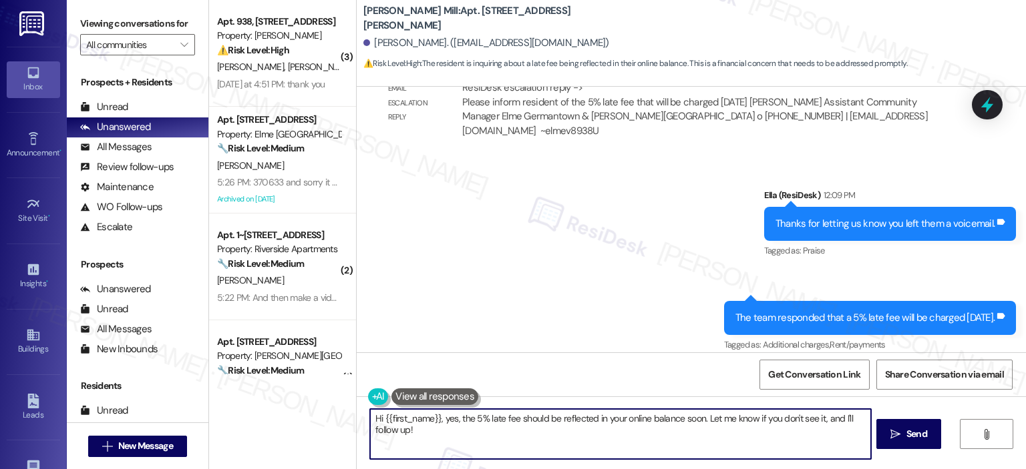
drag, startPoint x: 451, startPoint y: 433, endPoint x: 356, endPoint y: 420, distance: 96.3
click at [363, 420] on div "Hi {{first_name}}, yes, the 5% late fee should be reflected in your online bala…" at bounding box center [614, 434] width 502 height 51
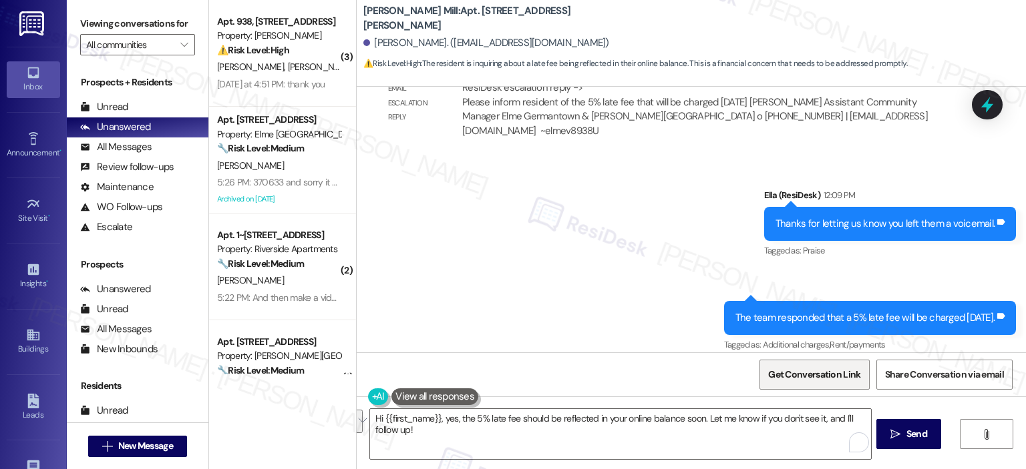
click at [806, 373] on span "Get Conversation Link" at bounding box center [814, 375] width 92 height 14
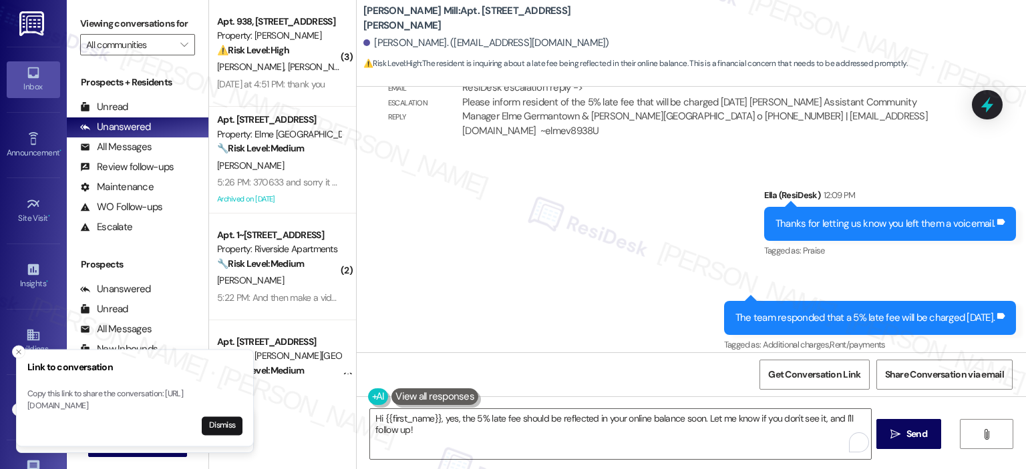
drag, startPoint x: 200, startPoint y: 413, endPoint x: 50, endPoint y: 391, distance: 151.1
click at [51, 391] on p "Copy this link to share the conversation: [URL][DOMAIN_NAME]" at bounding box center [134, 400] width 215 height 23
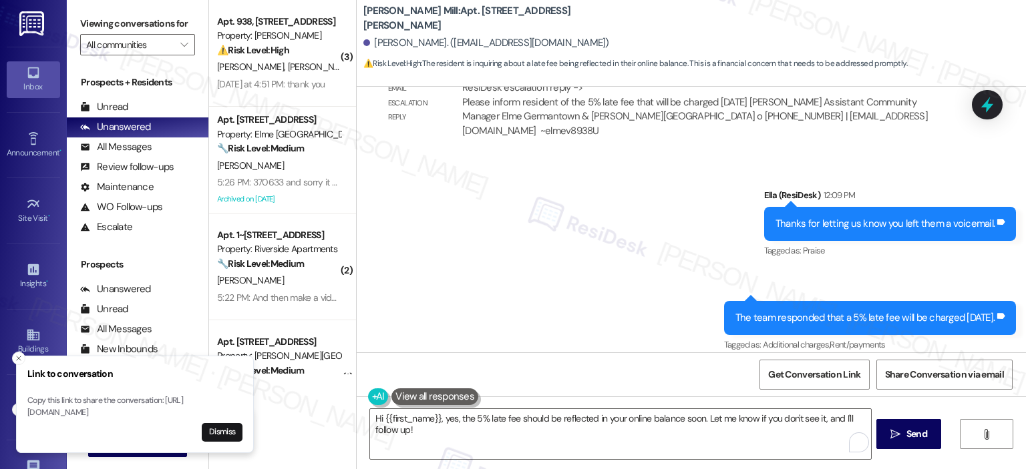
drag, startPoint x: 28, startPoint y: 403, endPoint x: 200, endPoint y: 411, distance: 172.5
click at [200, 411] on p "Copy this link to share the conversation: [URL][DOMAIN_NAME]" at bounding box center [134, 406] width 215 height 23
copy p "[URL][DOMAIN_NAME]"
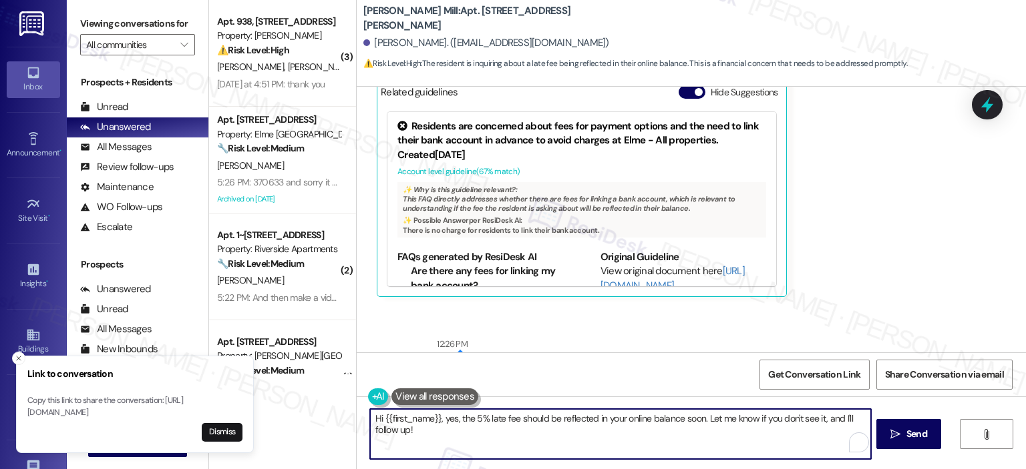
click at [510, 439] on textarea "Hi {{first_name}}, yes, the 5% late fee should be reflected in your online bala…" at bounding box center [620, 434] width 500 height 50
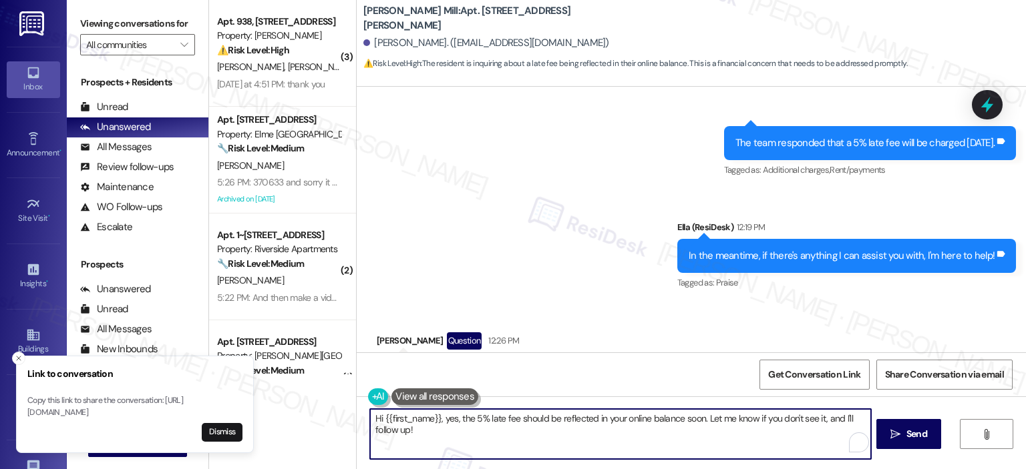
drag, startPoint x: 440, startPoint y: 419, endPoint x: 333, endPoint y: 409, distance: 107.3
click at [333, 409] on div "( 3 ) Apt. 938, 2511 Farmcrest Drive Property: Elme Herndon ⚠️ Risk Level: High…" at bounding box center [617, 234] width 817 height 469
type textarea "Yes, the 5% late fee should be reflected in your online balance soon. Let me kn…"
click at [904, 431] on span "Send" at bounding box center [917, 434] width 26 height 14
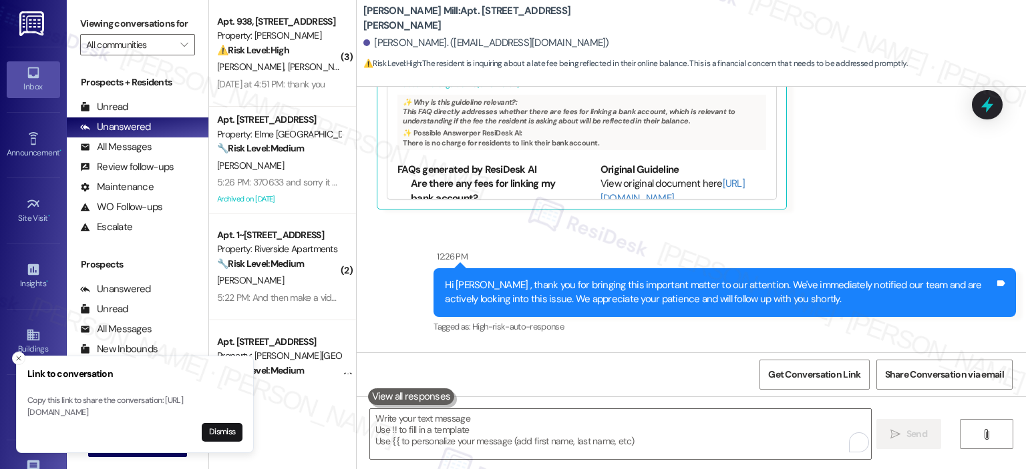
scroll to position [20968, 0]
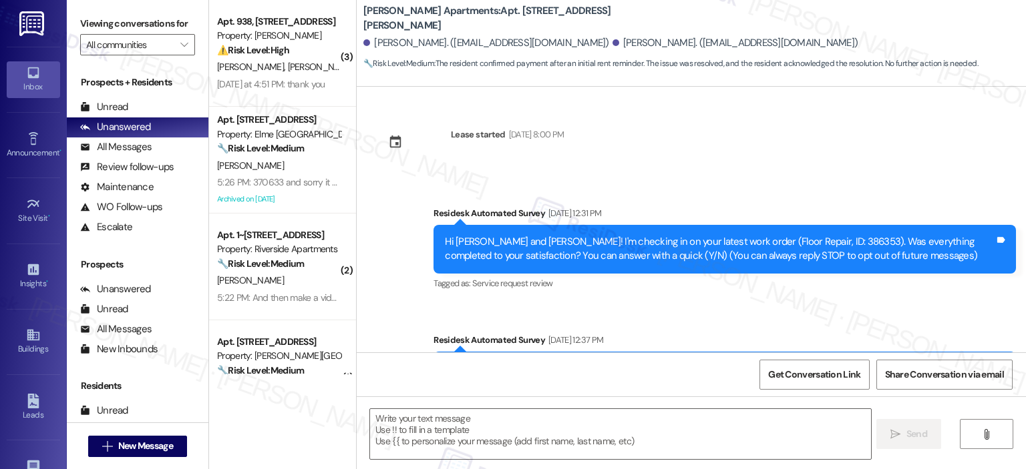
type textarea "Fetching suggested responses. Please feel free to read through the conversation…"
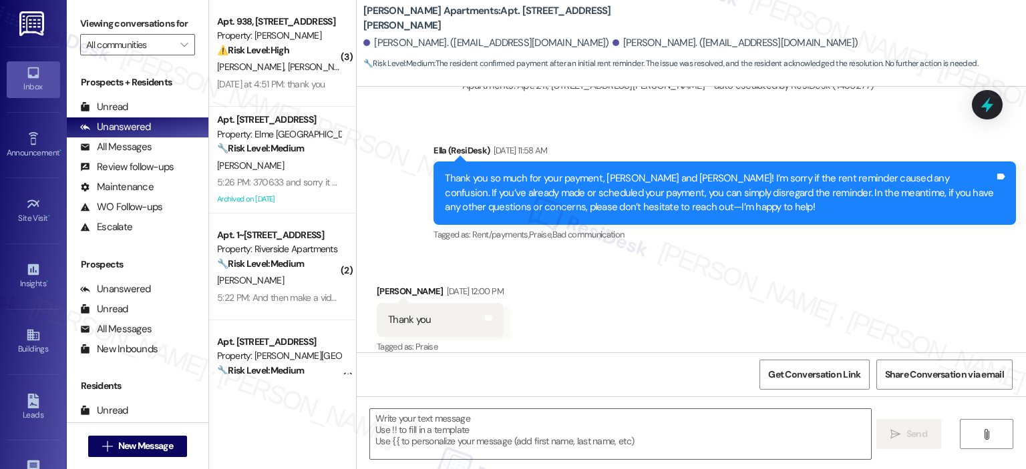
scroll to position [1003, 0]
drag, startPoint x: 1019, startPoint y: 338, endPoint x: 870, endPoint y: 304, distance: 152.8
click at [1018, 328] on div "Received via SMS Serita Hansen Sep 04, 2025 at 12:00 PM Thank you Tags and note…" at bounding box center [691, 310] width 669 height 113
click at [474, 427] on textarea at bounding box center [620, 434] width 500 height 50
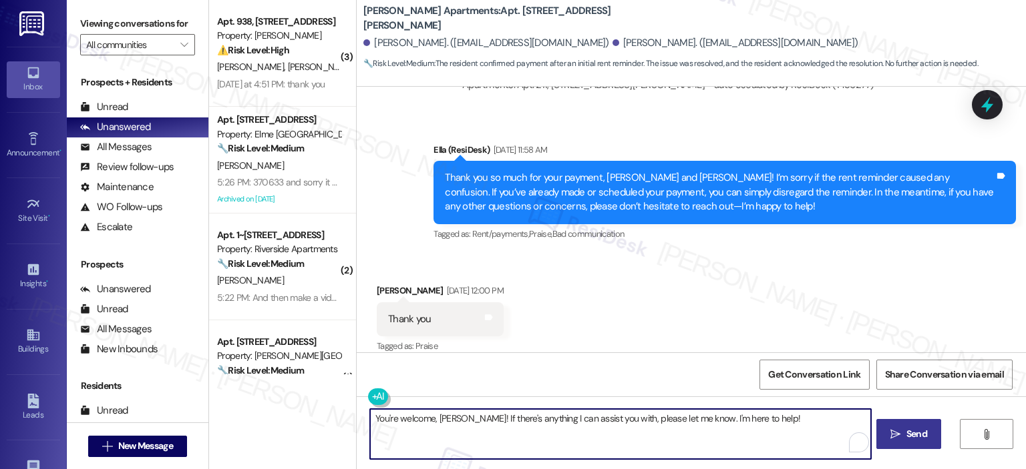
type textarea "You're welcome, Serita! If there's anything I can assist you with, please let m…"
click at [890, 429] on icon "" at bounding box center [895, 434] width 10 height 11
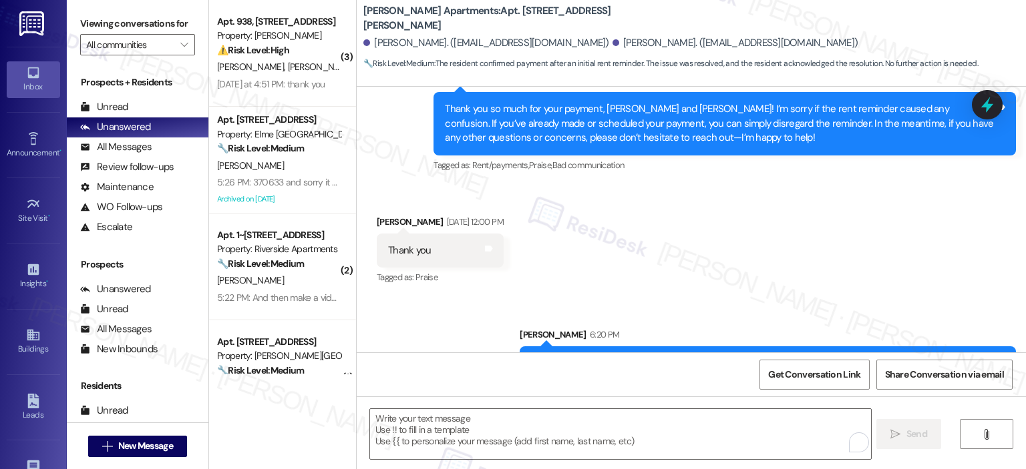
scroll to position [1096, 0]
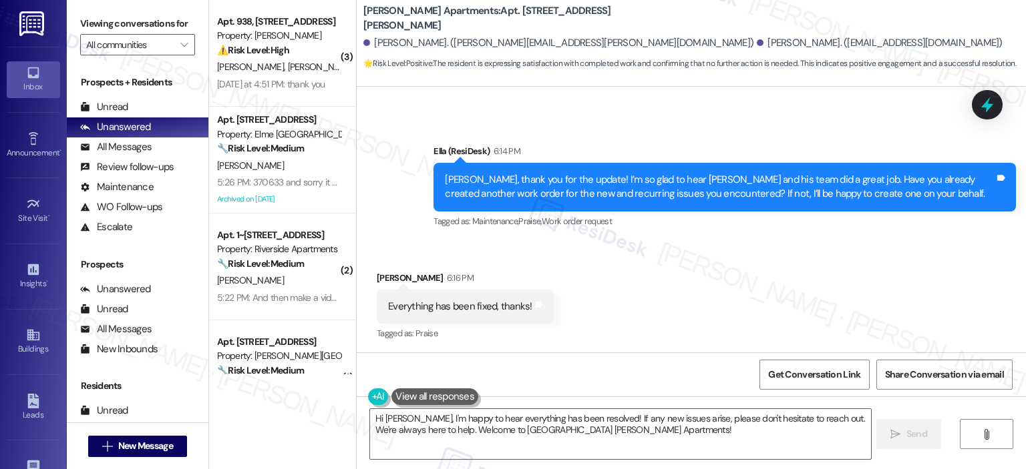
scroll to position [674, 0]
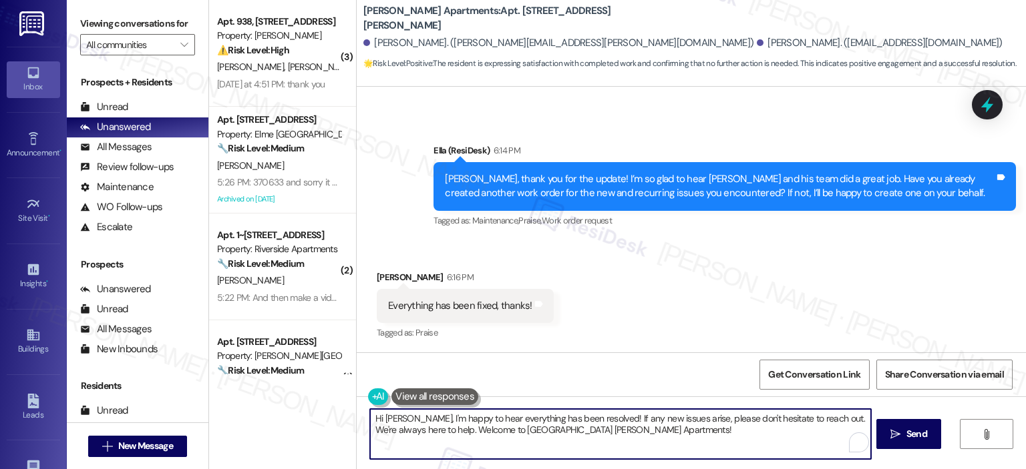
drag, startPoint x: 614, startPoint y: 437, endPoint x: 414, endPoint y: 434, distance: 200.4
click at [414, 434] on textarea "Hi [PERSON_NAME], I'm happy to hear everything has been resolved! If any new is…" at bounding box center [620, 434] width 500 height 50
click at [620, 446] on textarea "Hi [PERSON_NAME], I'm happy to hear everything has been resolved! If any new is…" at bounding box center [620, 434] width 500 height 50
drag, startPoint x: 596, startPoint y: 438, endPoint x: 367, endPoint y: 434, distance: 229.1
click at [367, 434] on div "Hi [PERSON_NAME], I'm happy to hear everything has been resolved! If any new is…" at bounding box center [691, 447] width 669 height 100
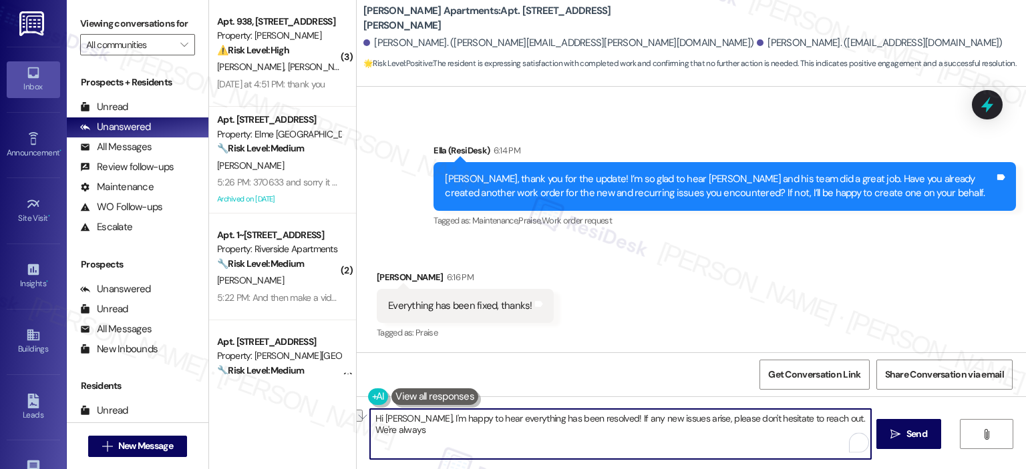
drag, startPoint x: 397, startPoint y: 419, endPoint x: 350, endPoint y: 415, distance: 46.9
click at [357, 415] on div "Hi [PERSON_NAME], I'm happy to hear everything has been resolved! If any new is…" at bounding box center [691, 447] width 669 height 100
click at [707, 233] on div "Sent via SMS [PERSON_NAME] (ResiDesk) 6:14 PM [PERSON_NAME], thank you for the …" at bounding box center [724, 187] width 602 height 107
drag, startPoint x: 847, startPoint y: 415, endPoint x: 554, endPoint y: 413, distance: 292.5
click at [554, 413] on textarea "I'm happy to hear everything has been resolved! If any new issues arise, please…" at bounding box center [620, 434] width 500 height 50
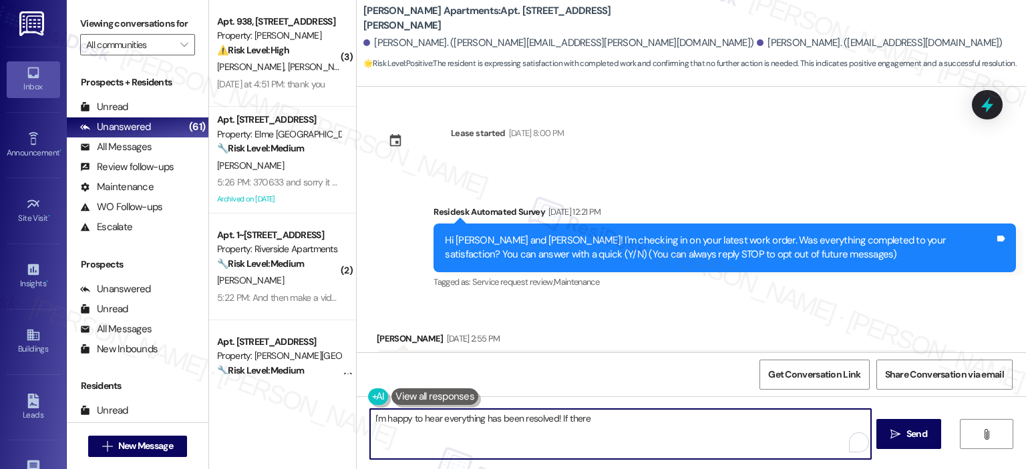
scroll to position [0, 0]
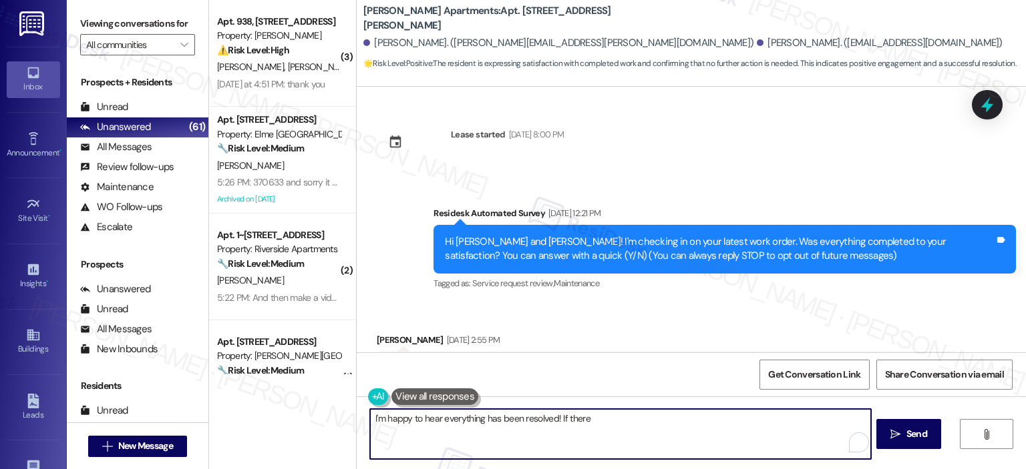
click at [590, 421] on textarea "I'm happy to hear everything has been resolved! If there" at bounding box center [620, 434] width 500 height 50
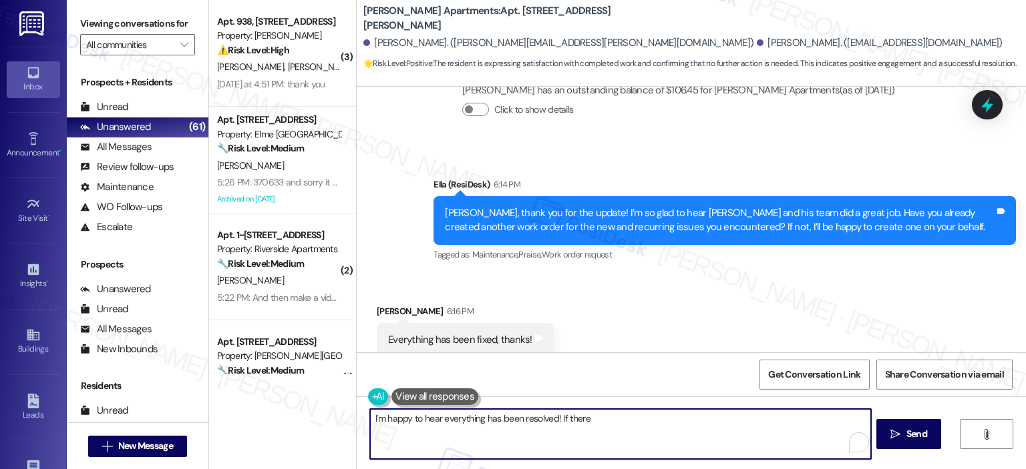
scroll to position [674, 0]
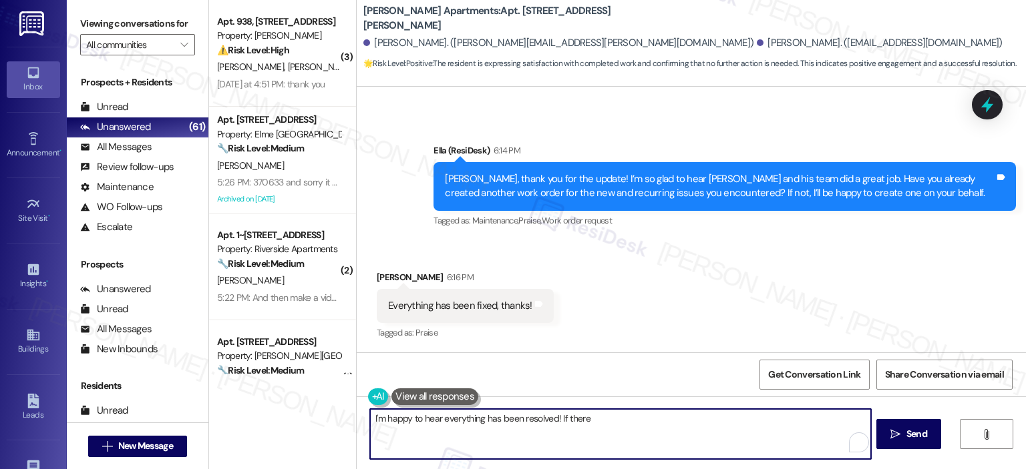
click at [615, 416] on textarea "I'm happy to hear everything has been resolved! If there" at bounding box center [620, 434] width 500 height 50
type textarea "I'm happy to hear everything has been resolved!"
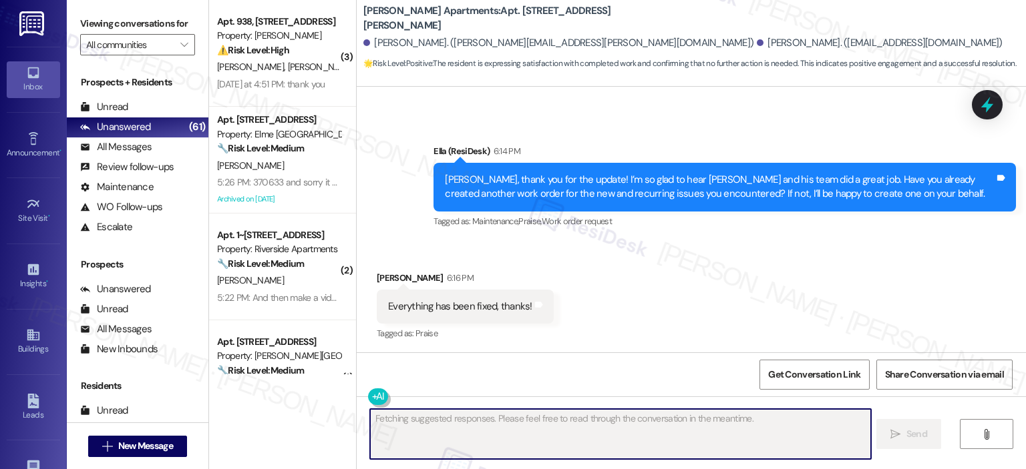
scroll to position [767, 0]
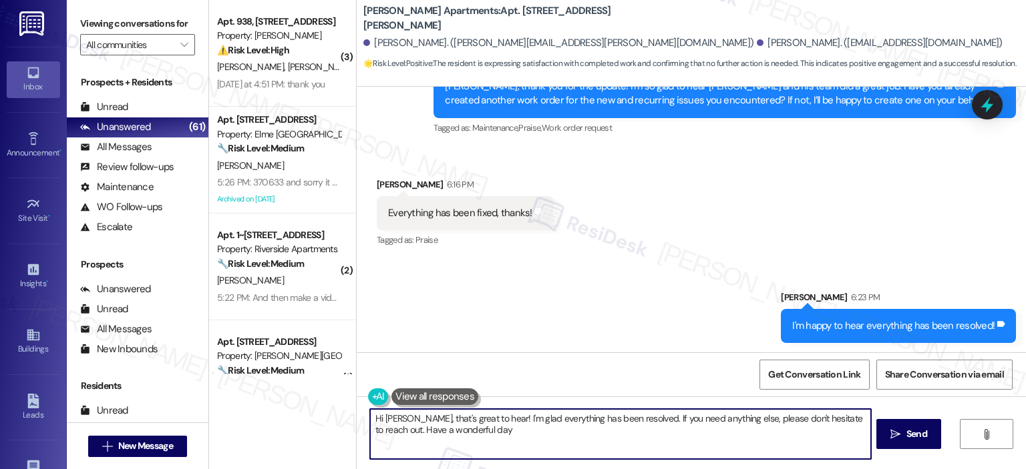
type textarea "Hi Julia, that's great to hear! I'm glad everything has been resolved. If you n…"
drag, startPoint x: 473, startPoint y: 428, endPoint x: 622, endPoint y: 421, distance: 149.1
click at [622, 421] on textarea "Hi Julia, that's great to hear! I'm glad everything has been resolved. If you n…" at bounding box center [620, 434] width 500 height 50
click at [979, 114] on icon at bounding box center [987, 104] width 23 height 23
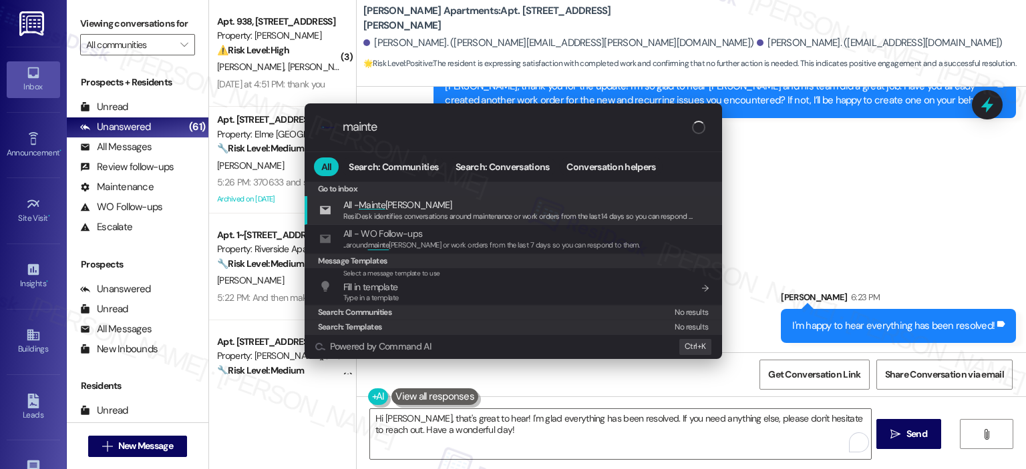
click at [400, 132] on input "mainte" at bounding box center [517, 127] width 349 height 14
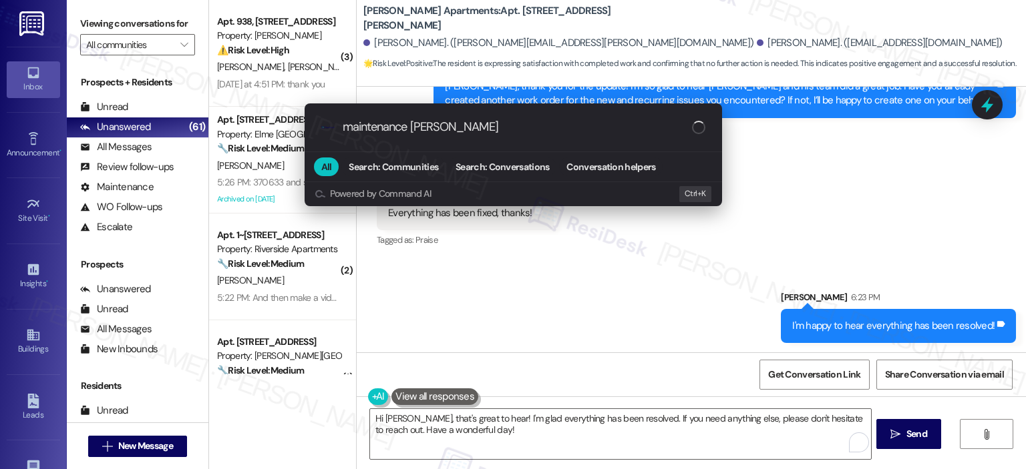
type input "maintenance survey"
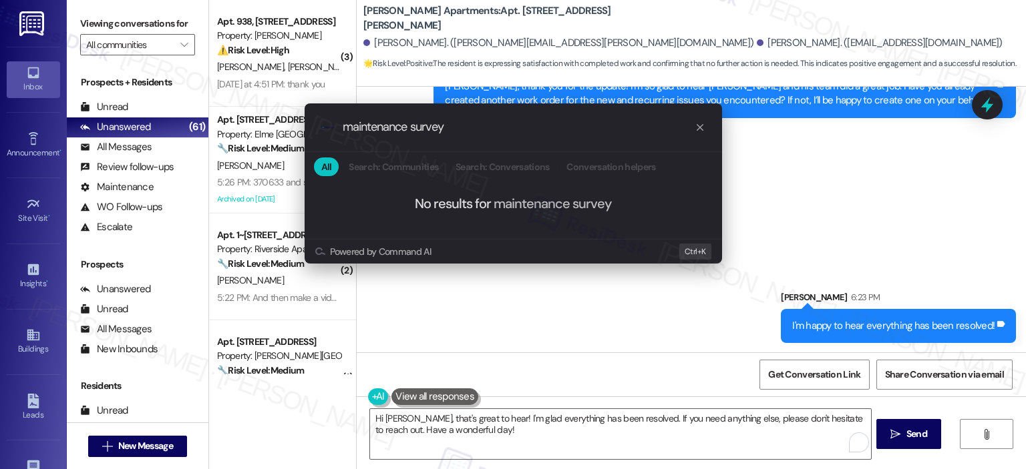
drag, startPoint x: 444, startPoint y: 122, endPoint x: 326, endPoint y: 124, distance: 118.2
click at [326, 124] on div ".cls-1{fill:#0a055f;}.cls-2{fill:#0cc4c4;} resideskLogoBlueOrange maintenance s…" at bounding box center [513, 127] width 417 height 47
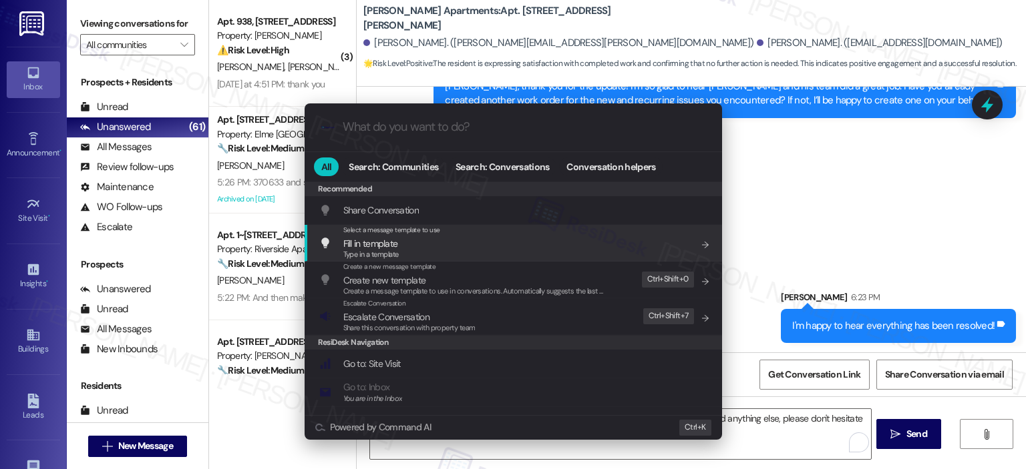
click at [836, 218] on div ".cls-1{fill:#0a055f;}.cls-2{fill:#0cc4c4;} resideskLogoBlueOrange All Search: C…" at bounding box center [513, 234] width 1026 height 469
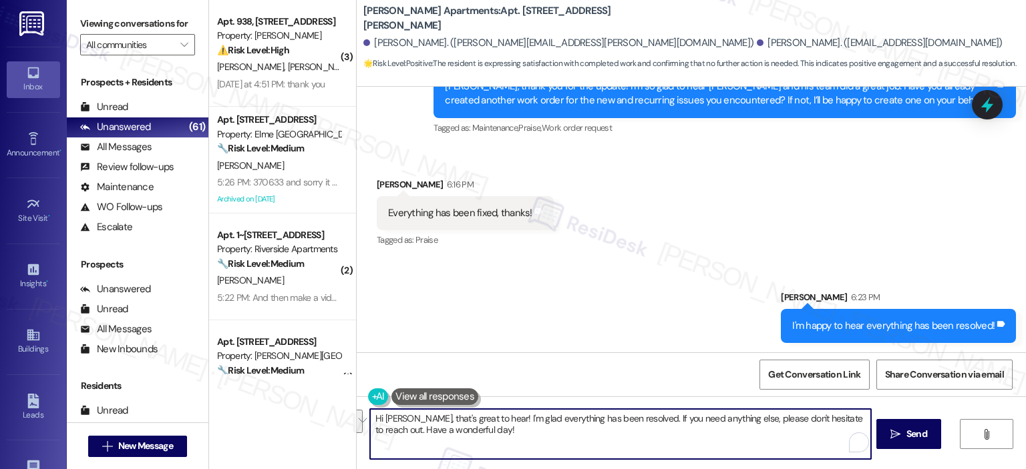
click at [600, 410] on textarea "Hi Julia, that's great to hear! I'm glad everything has been resolved. If you n…" at bounding box center [620, 434] width 500 height 50
drag, startPoint x: 622, startPoint y: 416, endPoint x: 350, endPoint y: 397, distance: 273.1
click at [357, 399] on div "Hi Julia, that's great to hear! I'm glad everything has been resolved. If you n…" at bounding box center [691, 447] width 669 height 100
click at [657, 424] on textarea "Hi Julia, that's great to hear! I'm glad everything has been resolved. If you n…" at bounding box center [620, 434] width 500 height 50
drag, startPoint x: 620, startPoint y: 419, endPoint x: 360, endPoint y: 419, distance: 259.8
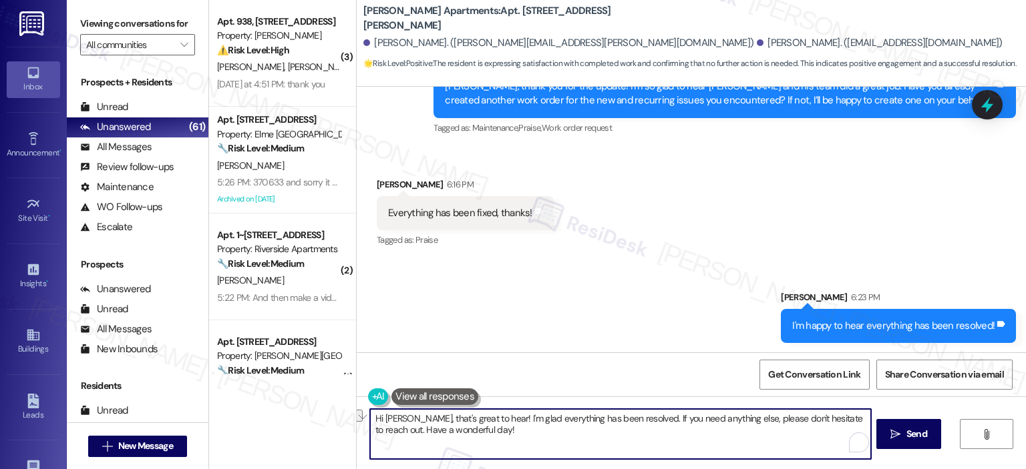
click at [360, 419] on div "Hi Julia, that's great to hear! I'm glad everything has been resolved. If you n…" at bounding box center [691, 447] width 669 height 100
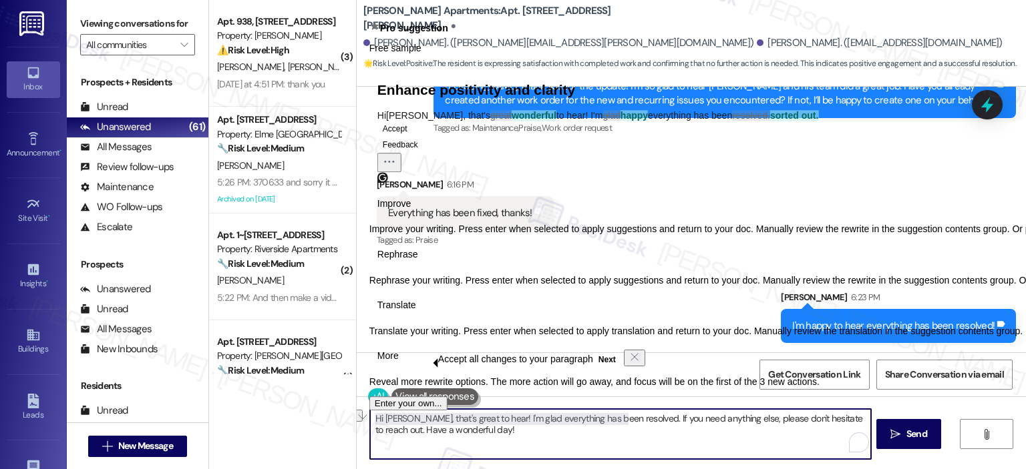
drag, startPoint x: 524, startPoint y: 437, endPoint x: 368, endPoint y: 413, distance: 158.1
click at [370, 413] on textarea "Hi Julia, that's great to hear! I'm glad everything has been resolved. If you n…" at bounding box center [620, 434] width 500 height 50
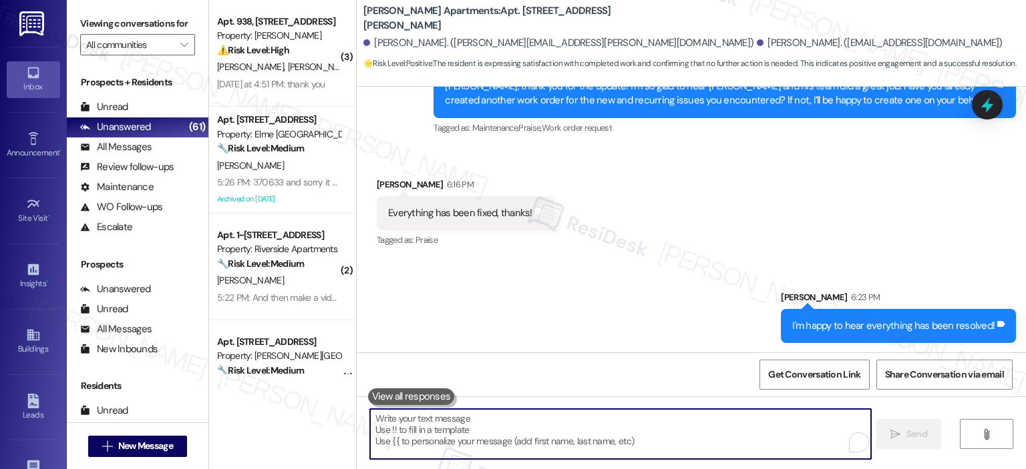
click at [699, 437] on textarea "To enrich screen reader interactions, please activate Accessibility in Grammarl…" at bounding box center [620, 434] width 500 height 50
drag, startPoint x: 994, startPoint y: 98, endPoint x: 979, endPoint y: 106, distance: 16.7
click at [993, 97] on icon at bounding box center [986, 104] width 17 height 17
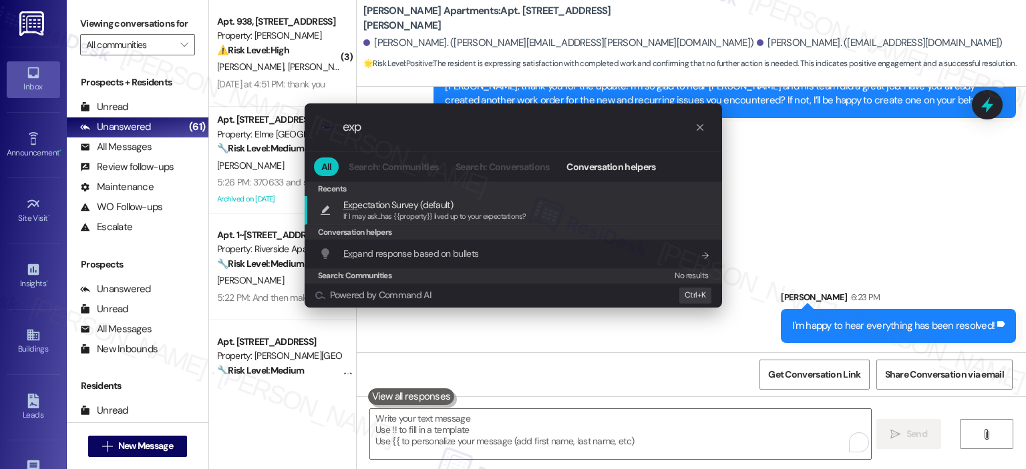
type input "exp"
click at [556, 201] on div "Exp ectation Survey (default) If I may ask...has {{property}} lived up to your …" at bounding box center [514, 210] width 391 height 25
type textarea "If I may ask...has {{property}} lived up to your expectations?"
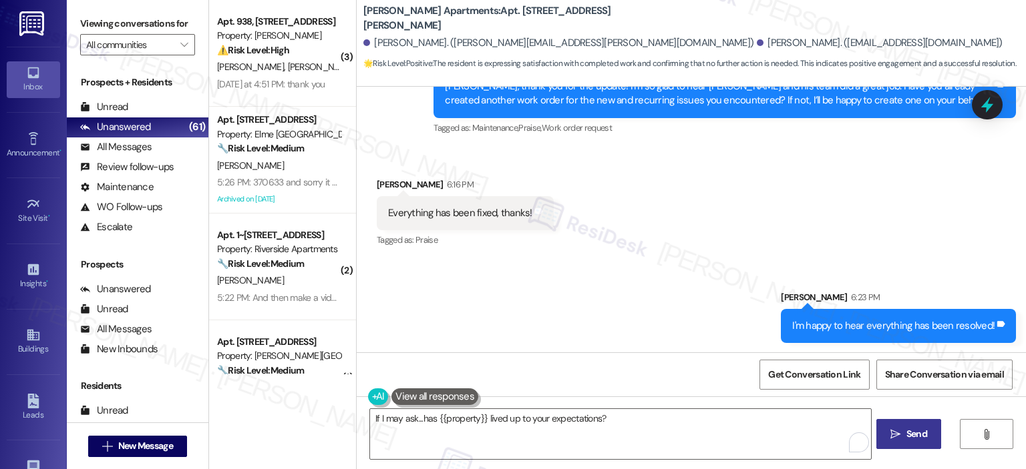
click at [919, 432] on span "Send" at bounding box center [916, 434] width 21 height 14
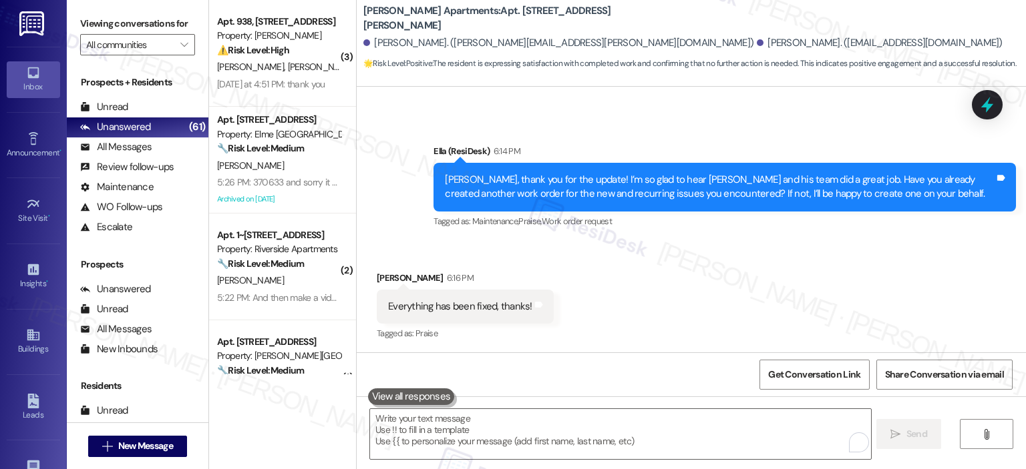
scroll to position [860, 0]
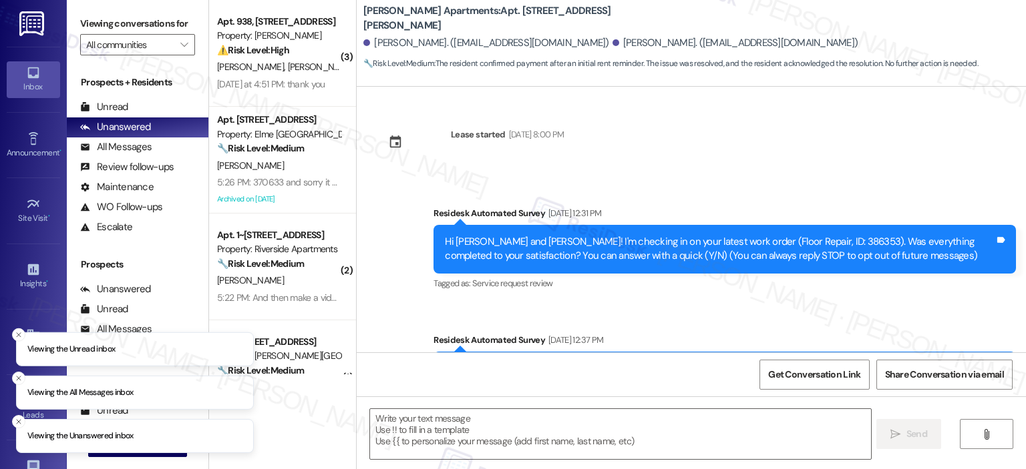
type textarea "Fetching suggested responses. Please feel free to read through the conversation…"
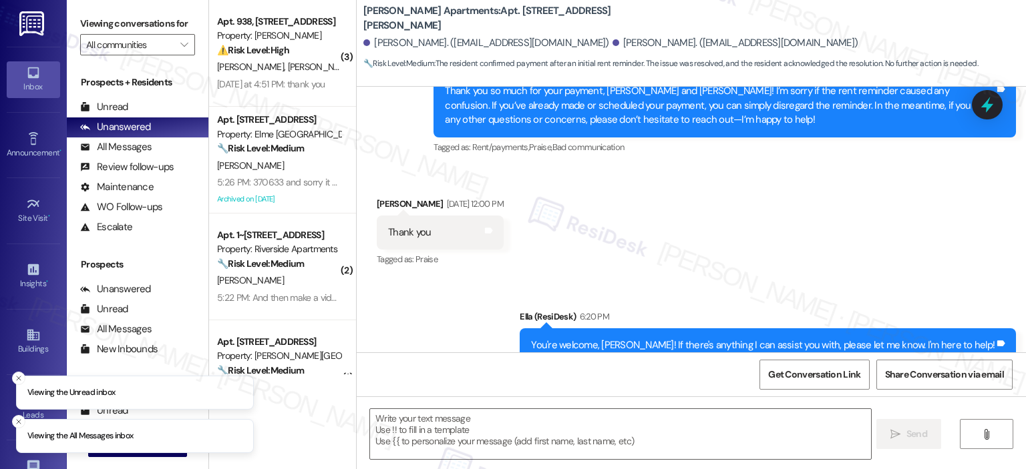
scroll to position [1116, 0]
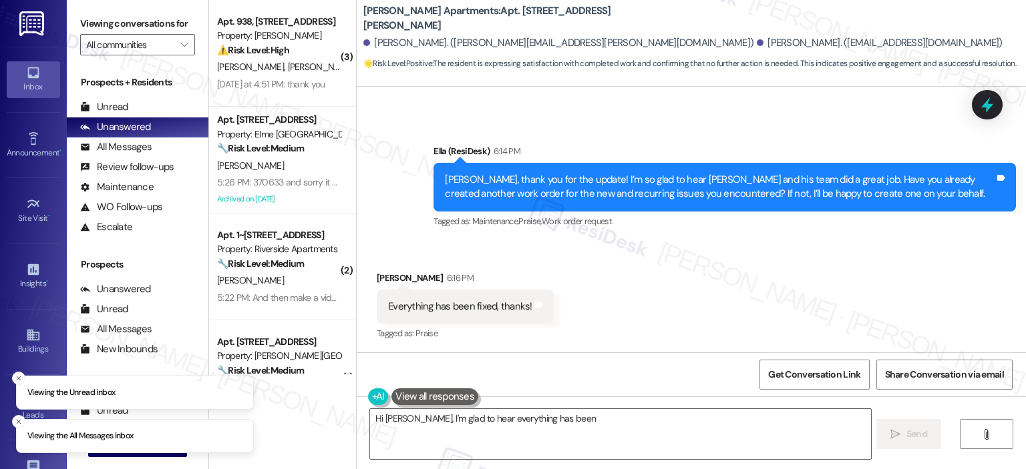
scroll to position [881, 0]
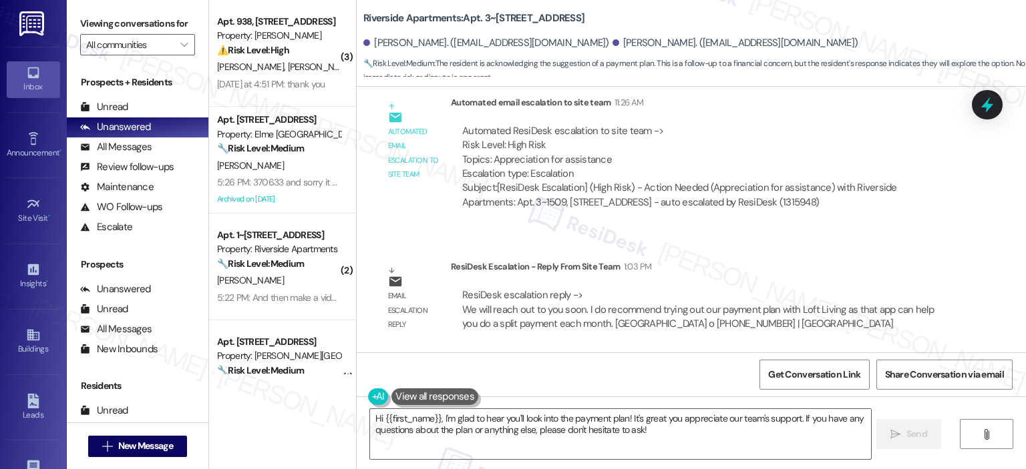
scroll to position [9317, 0]
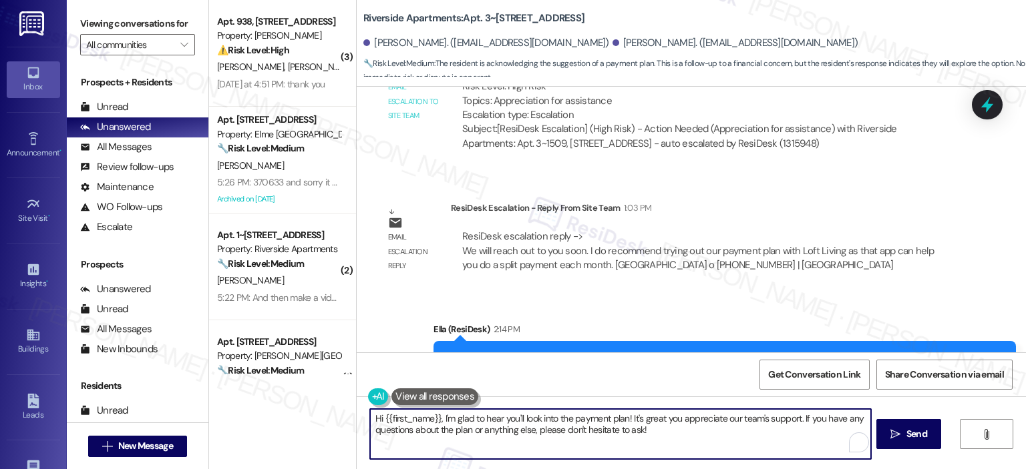
drag, startPoint x: 795, startPoint y: 418, endPoint x: 345, endPoint y: 405, distance: 450.3
click at [345, 405] on div "( 3 ) Apt. 938, 2511 Farmcrest Drive Property: Elme Herndon ⚠️ Risk Level: High…" at bounding box center [617, 234] width 817 height 469
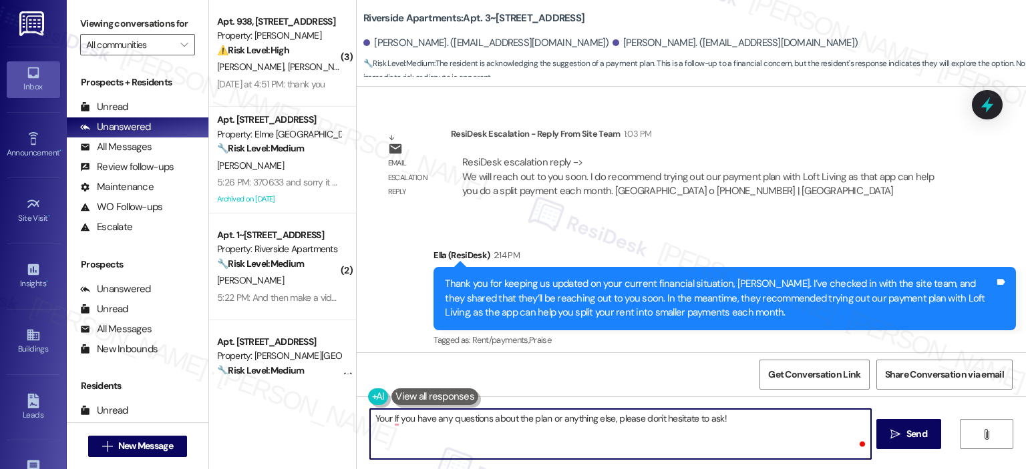
scroll to position [9416, 0]
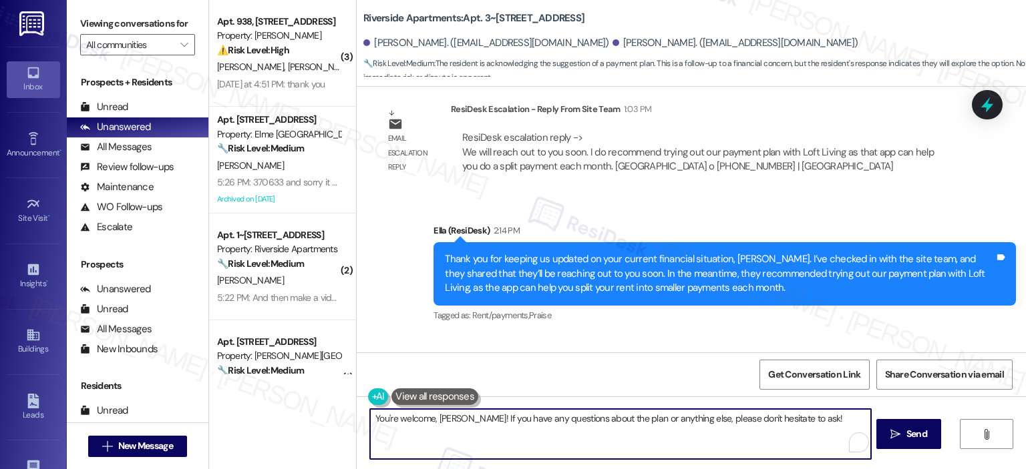
click at [839, 421] on textarea "You're welcome, Mohamed! If you have any questions about the plan or anything e…" at bounding box center [620, 434] width 500 height 50
click at [809, 421] on textarea "You're welcome, Mohamed! If you have any questions about the plan or anything e…" at bounding box center [620, 434] width 500 height 50
type textarea "You're welcome, Mohamed! If you have any questions about the plan or anything e…"
click at [914, 437] on span "Send" at bounding box center [916, 434] width 21 height 14
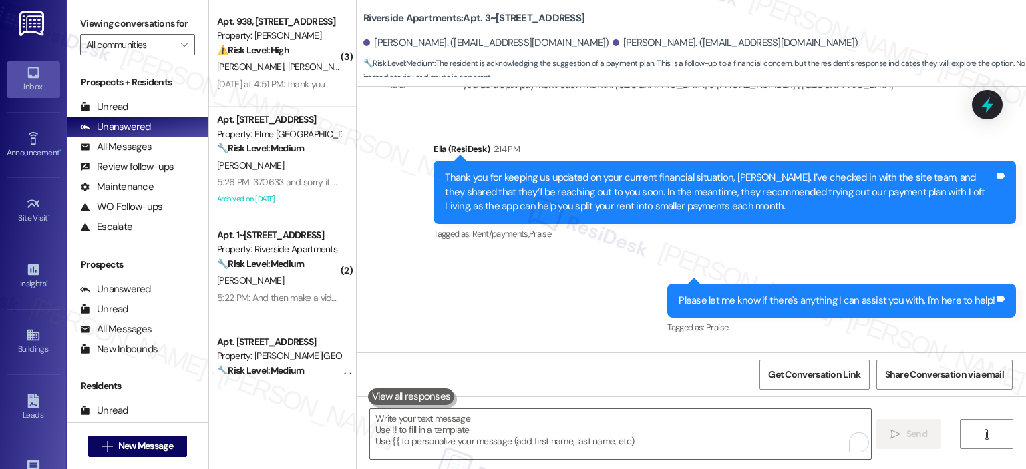
scroll to position [9523, 0]
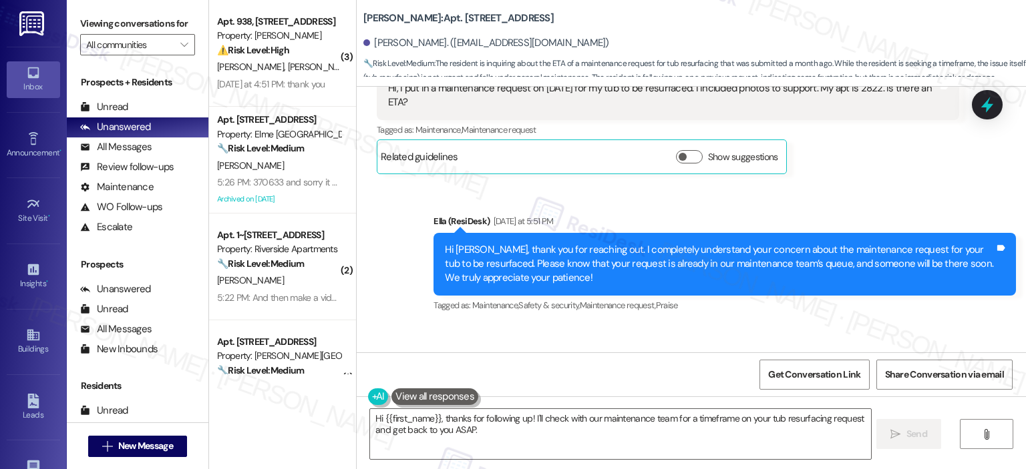
scroll to position [6238, 0]
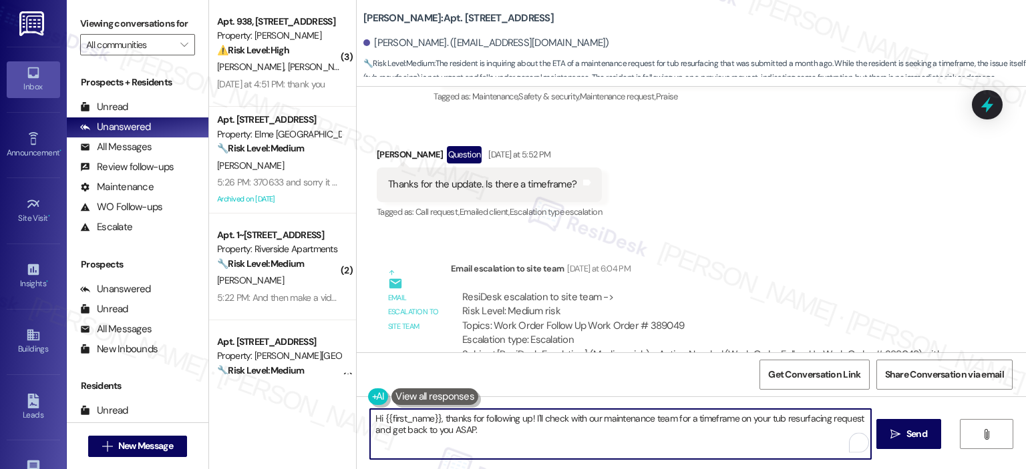
drag, startPoint x: 529, startPoint y: 421, endPoint x: 367, endPoint y: 423, distance: 162.3
click at [370, 423] on textarea "Hi {{first_name}}, thanks for following up! I'll check with our maintenance tea…" at bounding box center [620, 434] width 500 height 50
drag, startPoint x: 811, startPoint y: 419, endPoint x: 777, endPoint y: 419, distance: 34.1
click at [777, 419] on textarea "I'll check with our maintenance team for a timeframe on your tub resurfacing re…" at bounding box center [620, 434] width 500 height 50
click at [492, 416] on textarea "I'll check with our maintenance team for a timeframe on your tub resurfacing re…" at bounding box center [620, 434] width 500 height 50
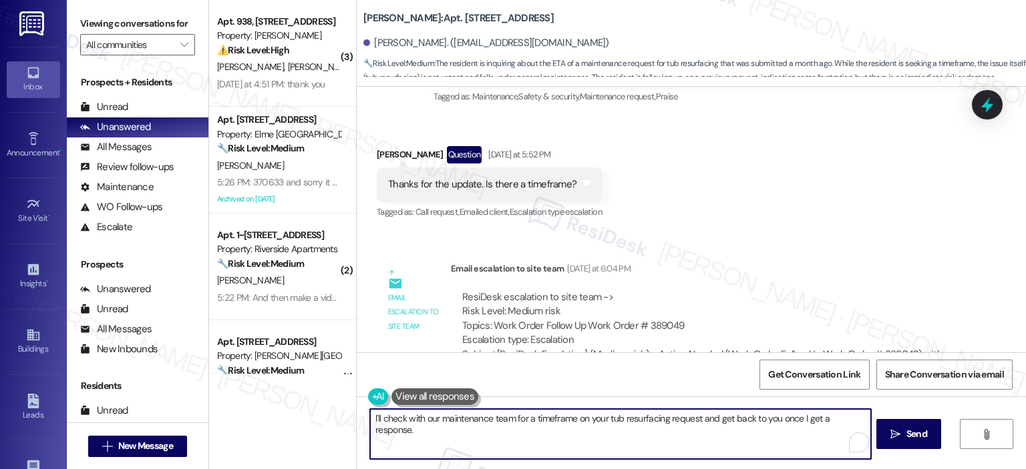
click at [492, 417] on textarea "I'll check with our maintenance team for a timeframe on your tub resurfacing re…" at bounding box center [620, 434] width 500 height 50
drag, startPoint x: 488, startPoint y: 419, endPoint x: 433, endPoint y: 422, distance: 54.8
click at [433, 422] on textarea "I'll check with our maintenance team for a timeframe on your tub resurfacing re…" at bounding box center [620, 434] width 500 height 50
type textarea "I'll check with our team for a timeframe on your tub resurfacing request and ge…"
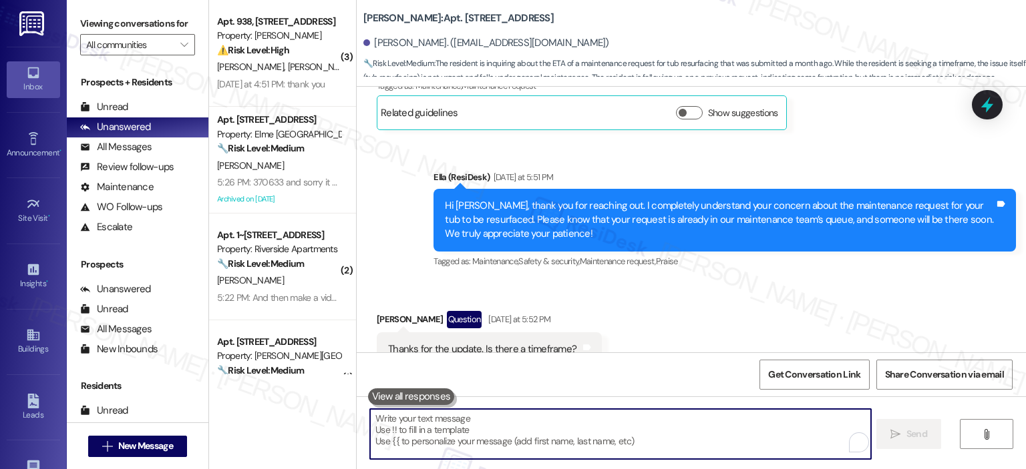
scroll to position [6332, 0]
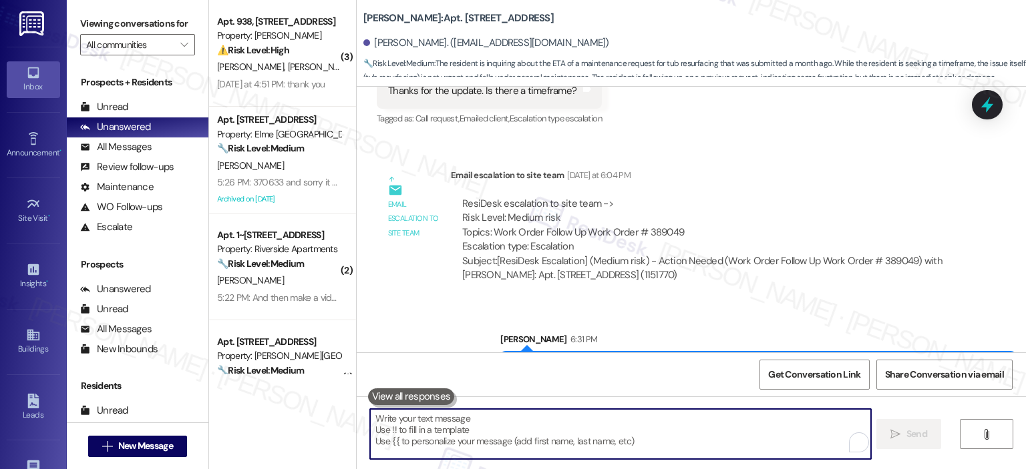
click at [536, 440] on textarea "To enrich screen reader interactions, please activate Accessibility in Grammarl…" at bounding box center [620, 434] width 500 height 50
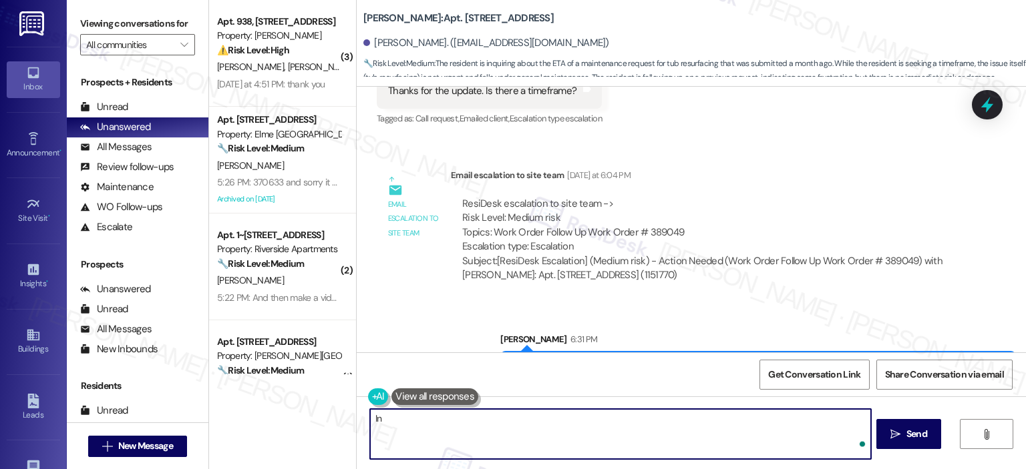
type textarea "I"
type textarea "P"
type textarea "T"
type textarea "Please let me know if there's anything I can assist you with. Thank you for you…"
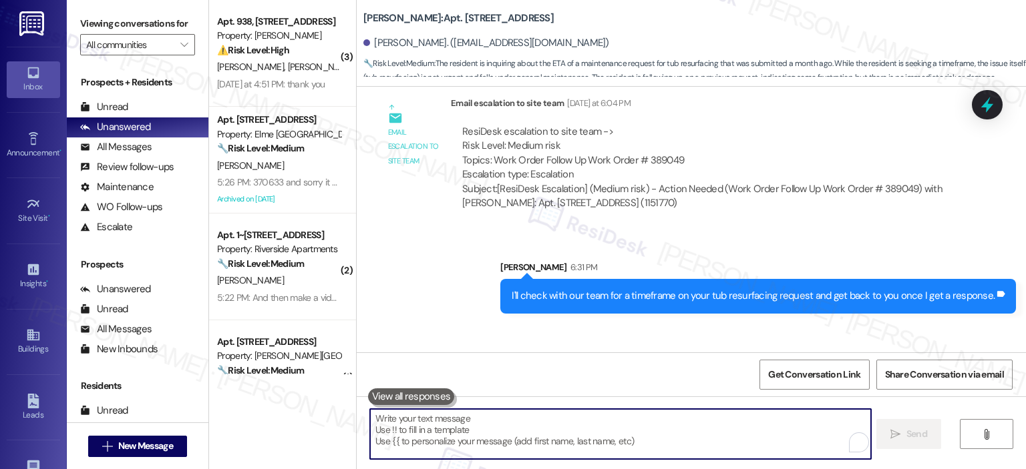
scroll to position [6425, 0]
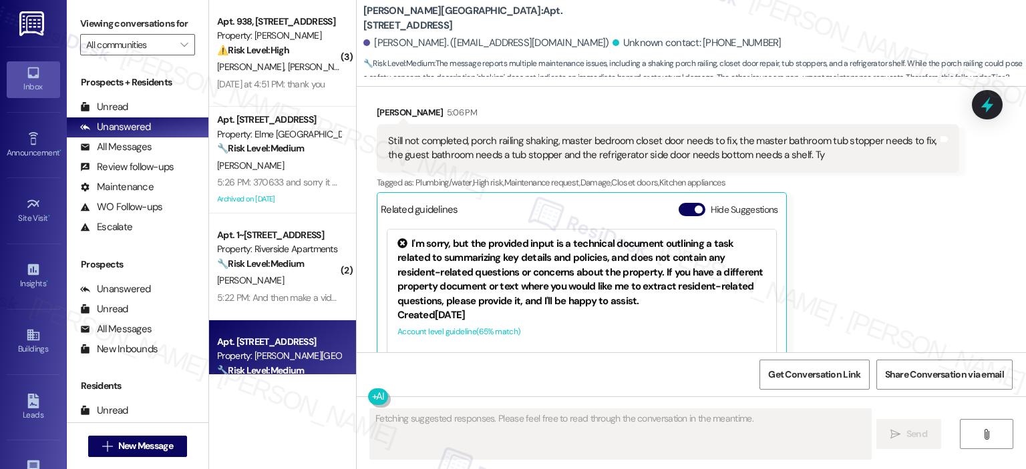
scroll to position [4427, 0]
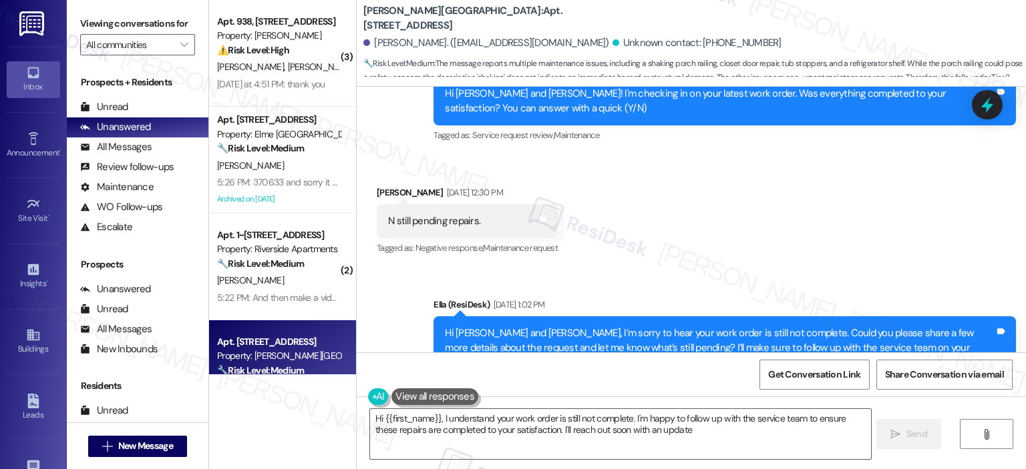
type textarea "Hi {{first_name}}, I understand your work order is still not complete. I'm happ…"
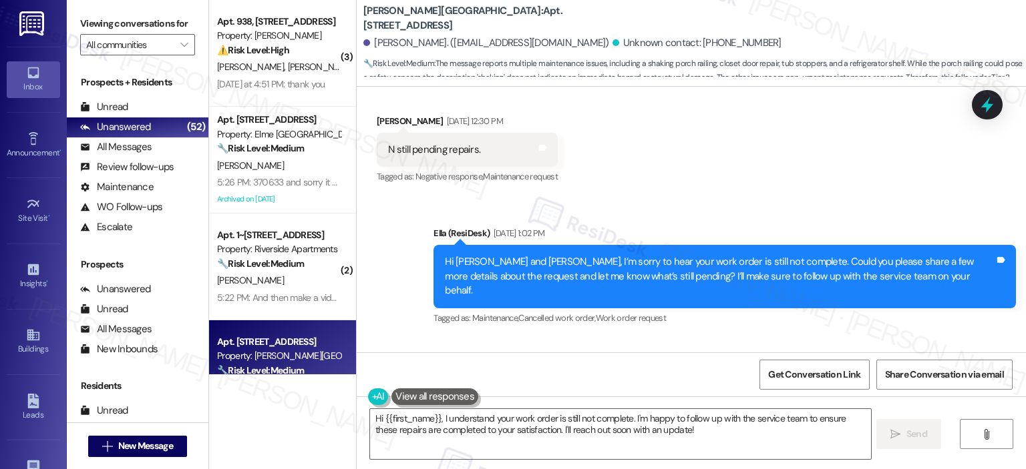
scroll to position [4478, 0]
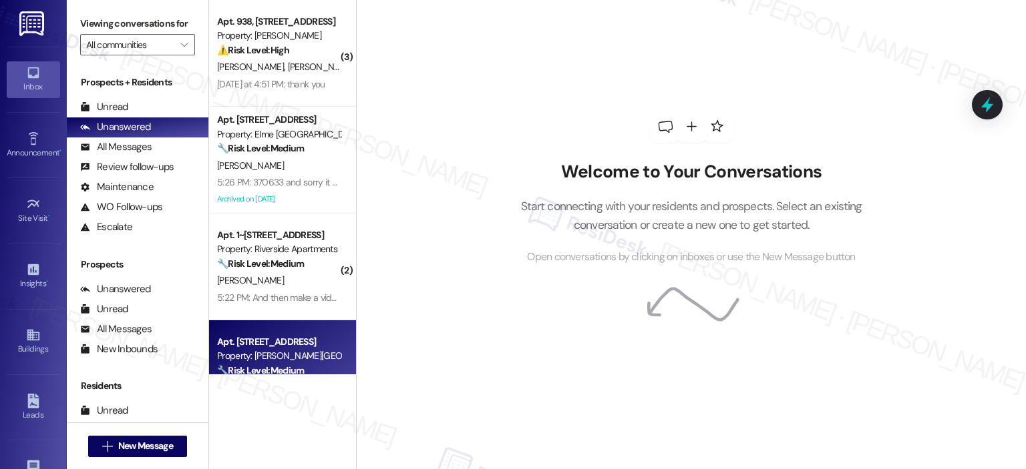
click at [280, 360] on div "Property: [PERSON_NAME][GEOGRAPHIC_DATA]" at bounding box center [279, 356] width 124 height 14
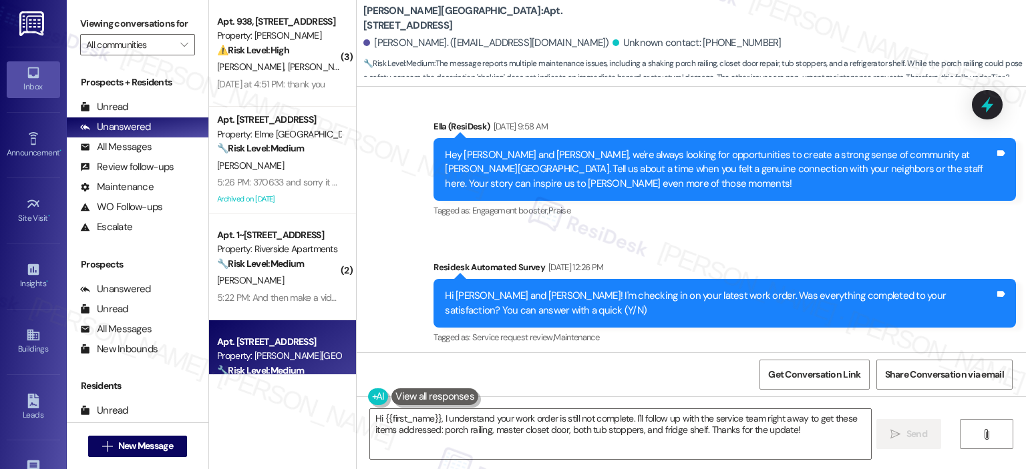
scroll to position [4559, 0]
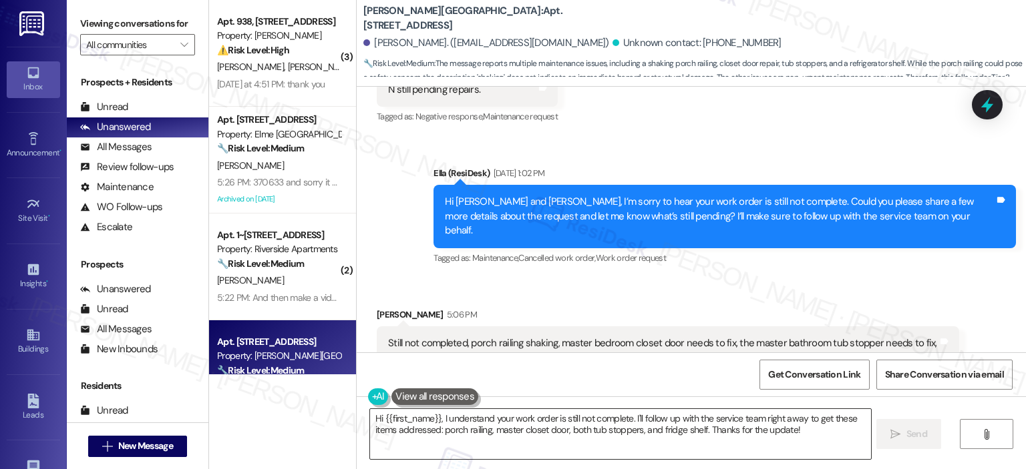
click at [525, 421] on textarea "Hi {{first_name}}, I understand your work order is still not complete. I'll fol…" at bounding box center [620, 434] width 500 height 50
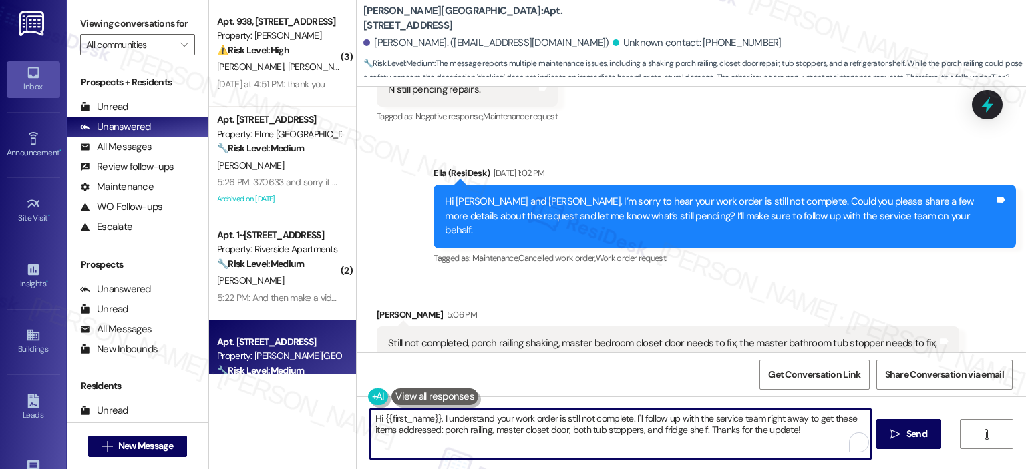
drag, startPoint x: 788, startPoint y: 431, endPoint x: 573, endPoint y: 427, distance: 215.1
click at [573, 427] on textarea "Hi {{first_name}}, I understand your work order is still not complete. I'll fol…" at bounding box center [620, 434] width 500 height 50
click at [507, 419] on textarea "Hi {{first_name}}, I understand your work order is still not complete. I'll fol…" at bounding box center [620, 434] width 500 height 50
click at [435, 419] on textarea "Hi {{first_name}}, I understand your work order is still not complete. I'll fol…" at bounding box center [620, 434] width 500 height 50
drag, startPoint x: 795, startPoint y: 435, endPoint x: 630, endPoint y: 409, distance: 167.0
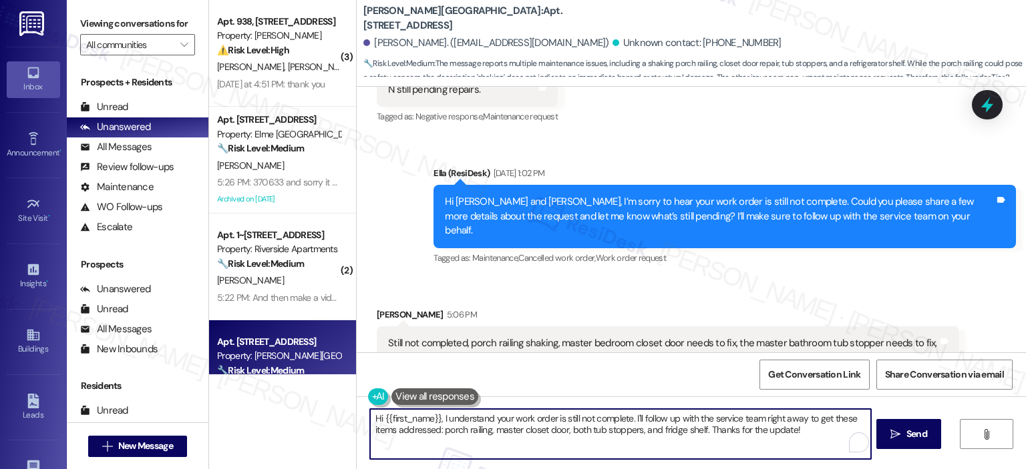
click at [630, 409] on textarea "Hi {{first_name}}, I understand your work order is still not complete. I'll fol…" at bounding box center [620, 434] width 500 height 50
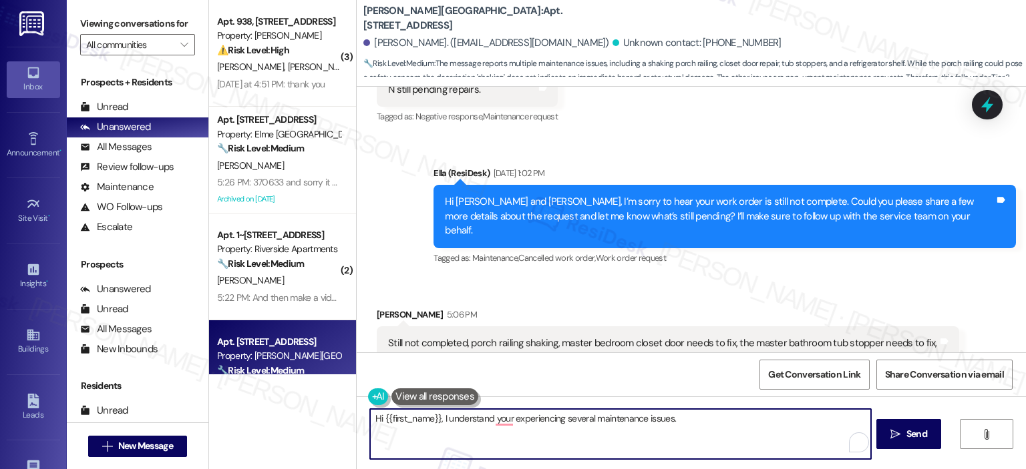
click at [508, 413] on textarea "Hi {{first_name}}, I understand your experiencing several maintenance issues." at bounding box center [620, 434] width 500 height 50
click at [709, 416] on textarea "Hi {{first_name}}, I understand you are experiencing several maintenance issues." at bounding box center [620, 434] width 500 height 50
click at [508, 439] on textarea "Hi {{first_name}}, I understand you are experiencing several maintenance issues…" at bounding box center [620, 434] width 500 height 50
click at [767, 419] on textarea "Hi {{first_name}}, I understand you are experiencing several maintenance issues…" at bounding box center [620, 434] width 500 height 50
drag, startPoint x: 767, startPoint y: 419, endPoint x: 357, endPoint y: 426, distance: 410.8
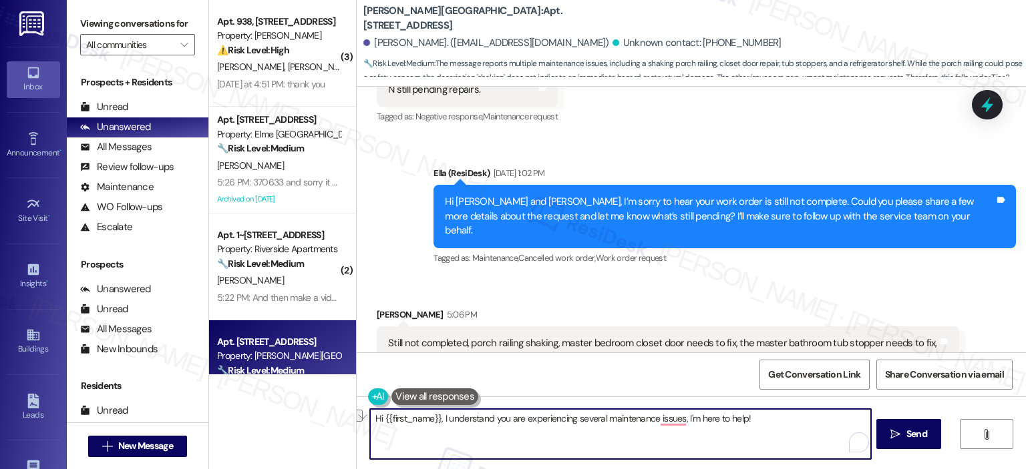
click at [363, 426] on div "Hi {{first_name}}, I understand you are experiencing several maintenance issues…" at bounding box center [614, 434] width 502 height 51
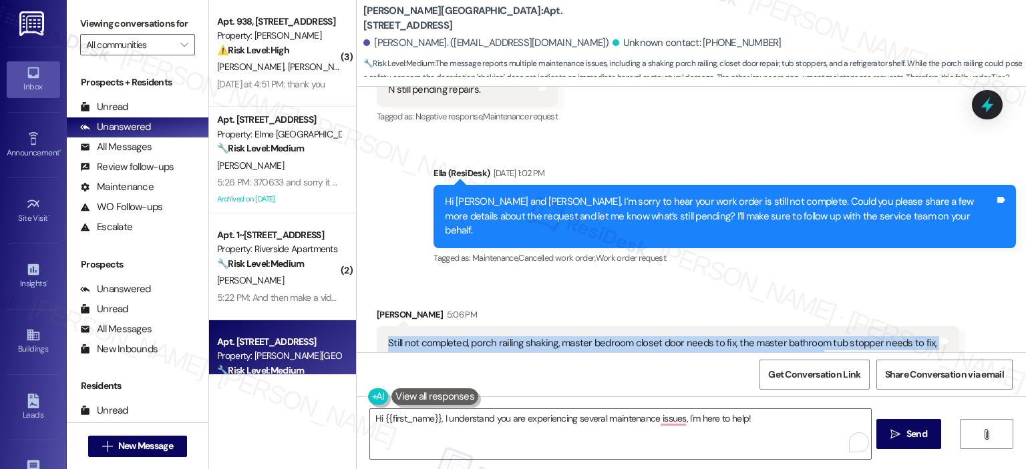
drag, startPoint x: 827, startPoint y: 282, endPoint x: 367, endPoint y: 270, distance: 459.6
click at [367, 298] on div "Received via SMS Kathleen John 5:06 PM Still not completed, porch railing shaki…" at bounding box center [668, 462] width 602 height 329
copy div "Still not completed, porch railing shaking, master bedroom closet door needs to…"
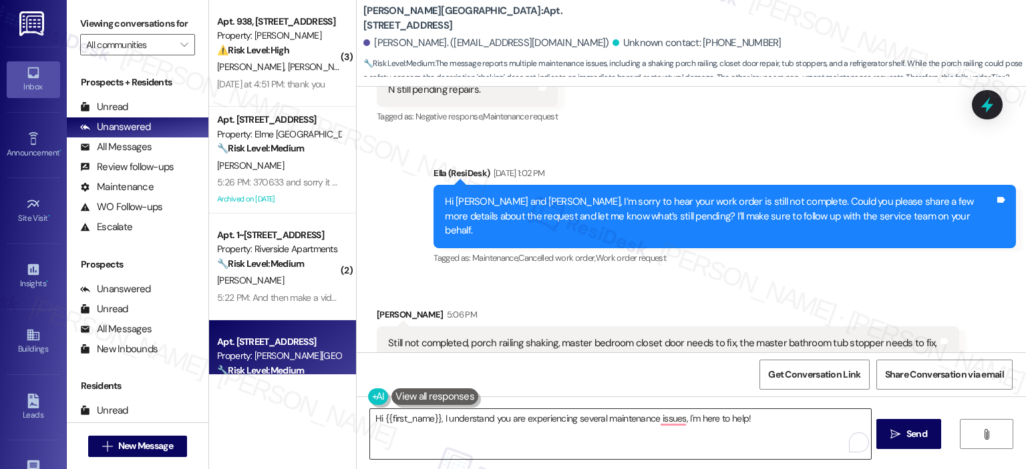
click at [511, 433] on textarea "Hi {{first_name}}, I understand you are experiencing several maintenance issues…" at bounding box center [620, 434] width 500 height 50
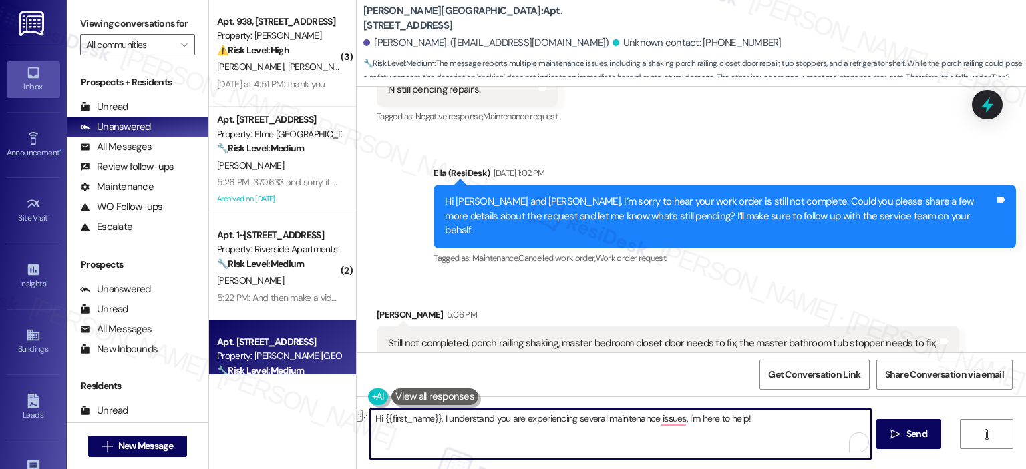
paste textarea "’re experiencing several maintenance issues, and thank you for bringing these t…"
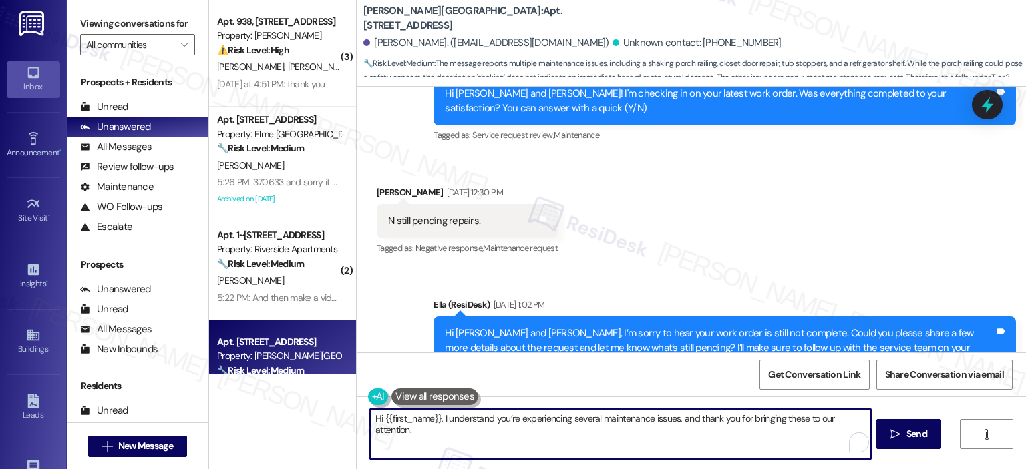
scroll to position [4761, 0]
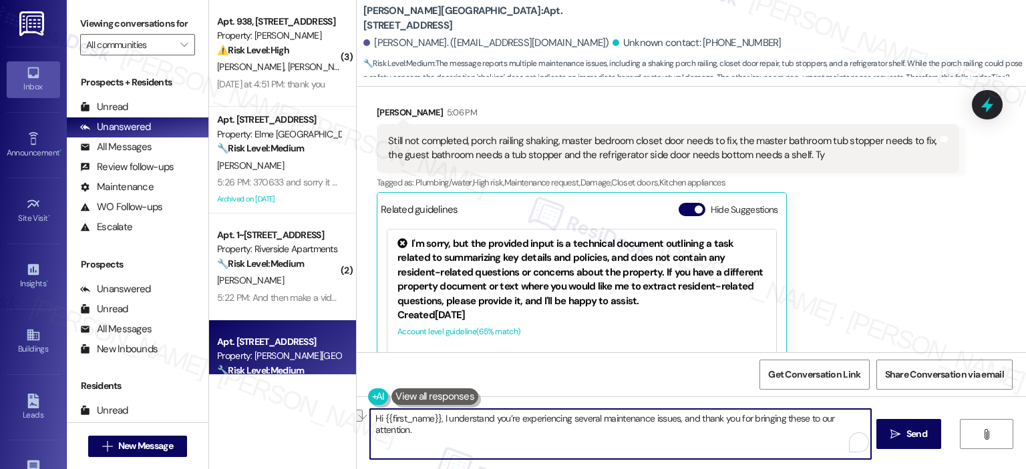
drag, startPoint x: 434, startPoint y: 419, endPoint x: 363, endPoint y: 421, distance: 71.5
click at [366, 421] on div "Hi {{first_name}}, I understand you’re experiencing several maintenance issues,…" at bounding box center [691, 447] width 669 height 100
type textarea "Hi Kathleen, I understand you’re experiencing several maintenance issues, and t…"
click at [904, 431] on span "Send" at bounding box center [917, 434] width 26 height 14
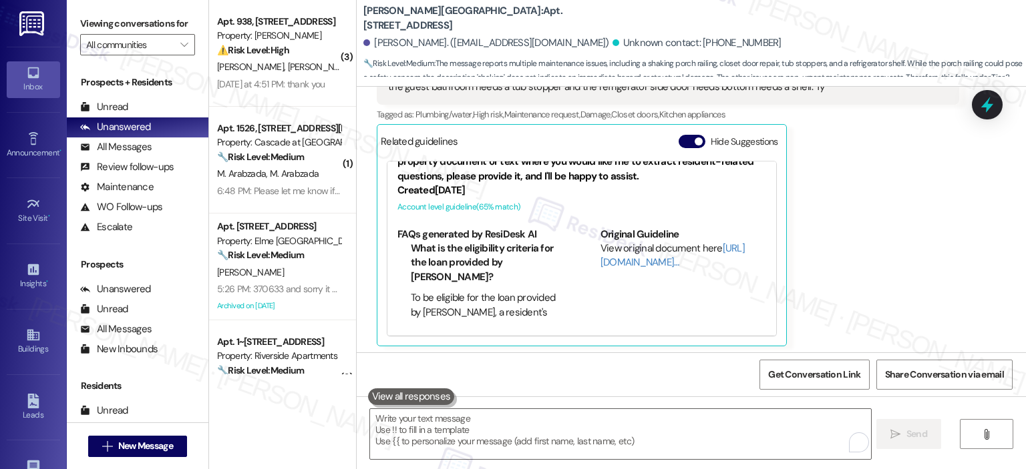
scroll to position [4854, 0]
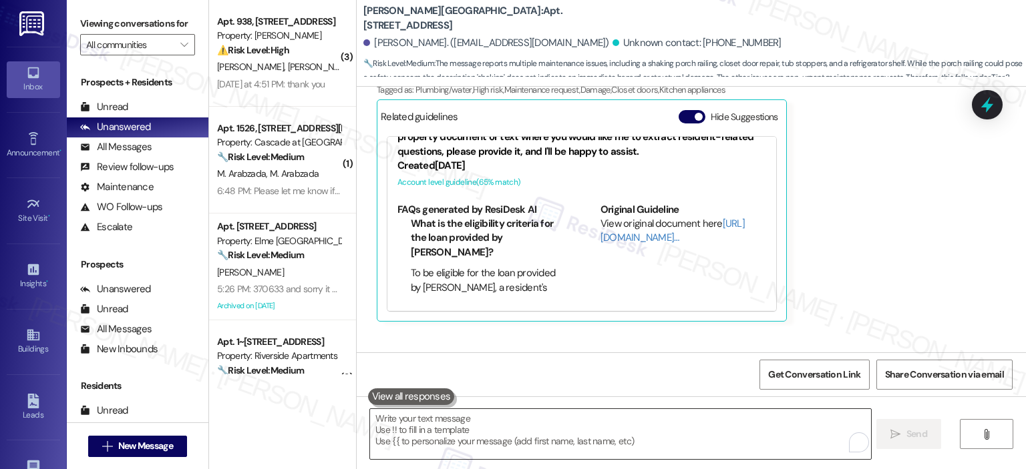
click at [469, 421] on textarea "To enrich screen reader interactions, please activate Accessibility in Grammarl…" at bounding box center [620, 434] width 500 height 50
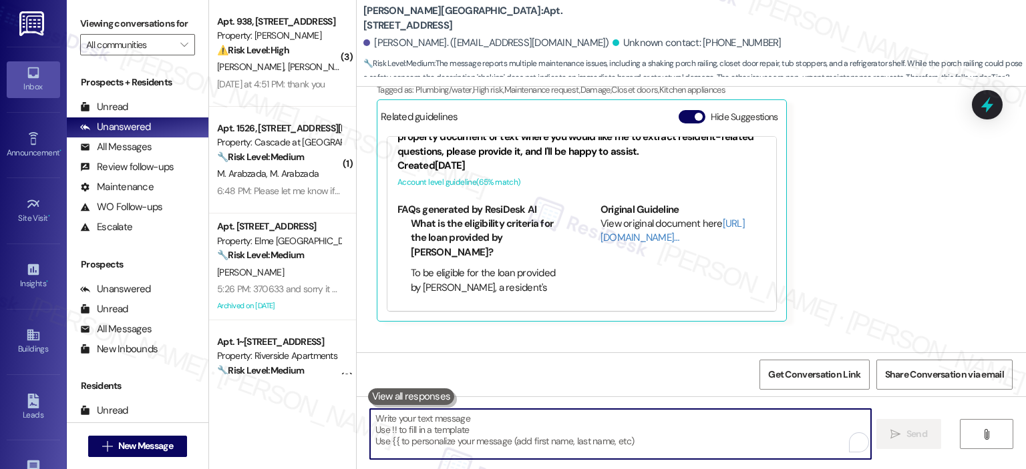
paste textarea "Here’s what I’m hearing: the porch railing is still not completed and is shakin…"
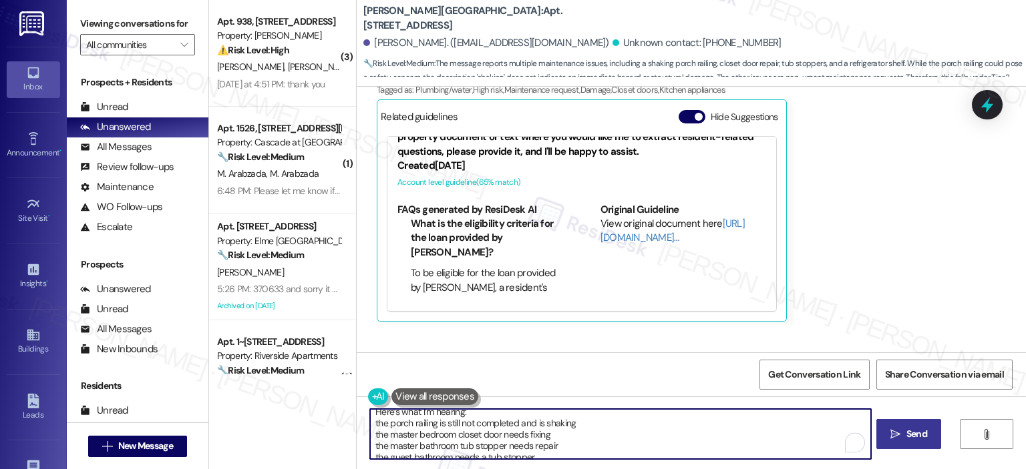
scroll to position [0, 0]
drag, startPoint x: 365, startPoint y: 429, endPoint x: 387, endPoint y: 435, distance: 22.8
click at [370, 429] on textarea "Here’s what I’m hearing: the porch railing is still not completed and is shakin…" at bounding box center [620, 434] width 500 height 50
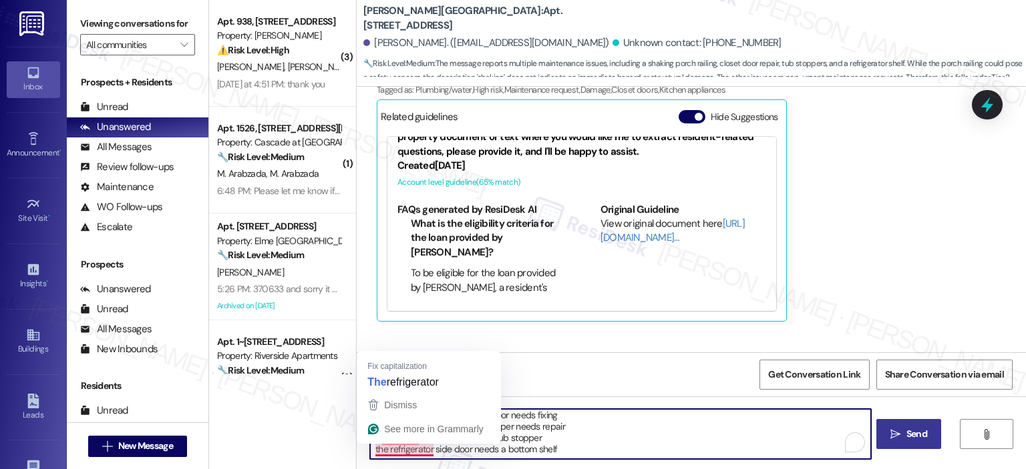
click at [370, 448] on textarea "Here’s what I’m hearing: - the porch railing is still not completed and is shak…" at bounding box center [620, 434] width 500 height 50
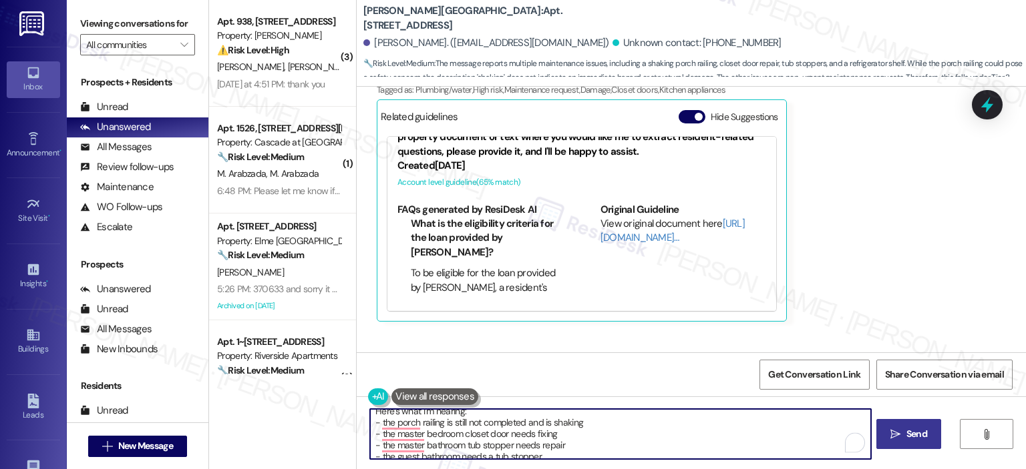
scroll to position [0, 0]
type textarea "Here’s what I’m hearing: - the porch railing is still not completed and is shak…"
click at [900, 436] on span " Send" at bounding box center [909, 434] width 42 height 14
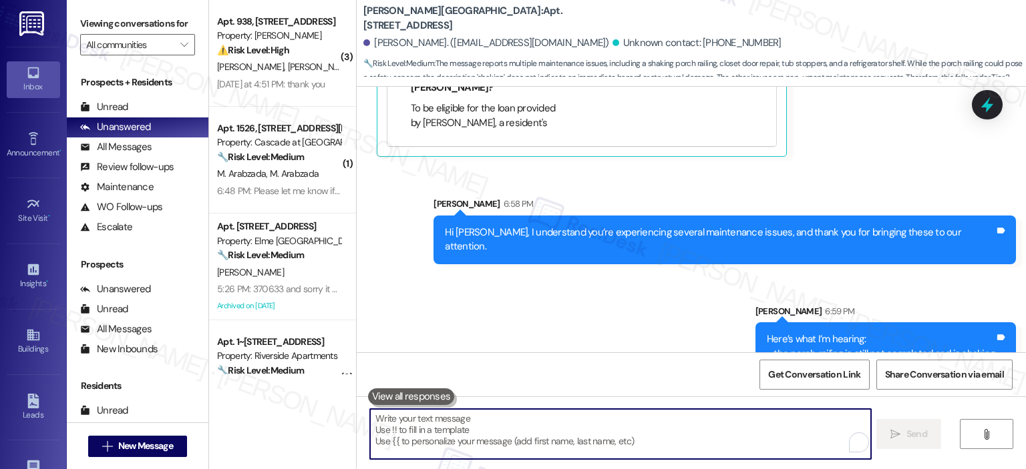
click at [630, 444] on textarea "To enrich screen reader interactions, please activate Accessibility in Grammarl…" at bounding box center [620, 434] width 500 height 50
paste textarea "Could you please confirm if you’ve already submitted work orders for these conc…"
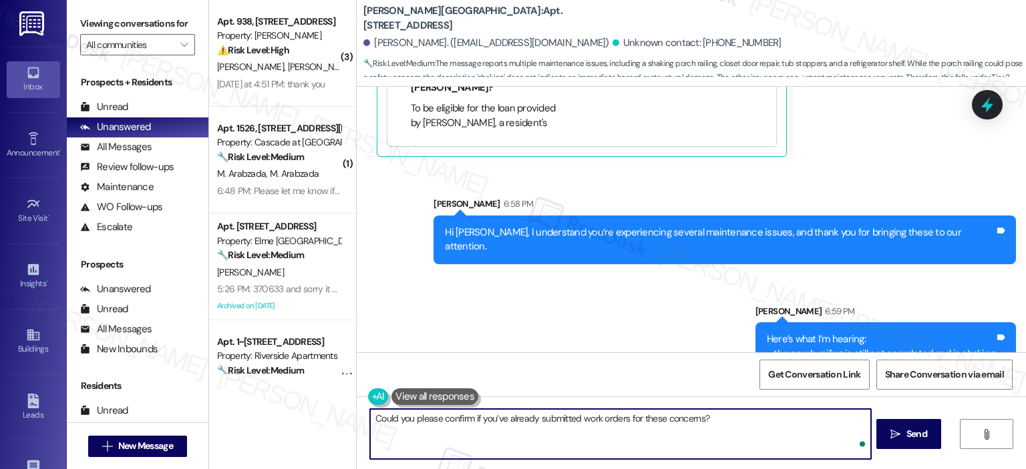
type textarea "Could you please confirm if you’ve already submitted work orders for these conc…"
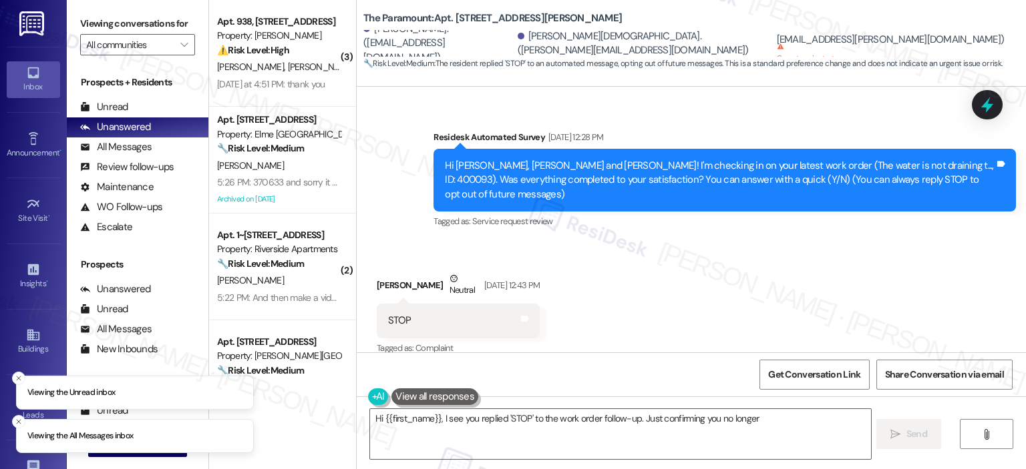
scroll to position [77, 0]
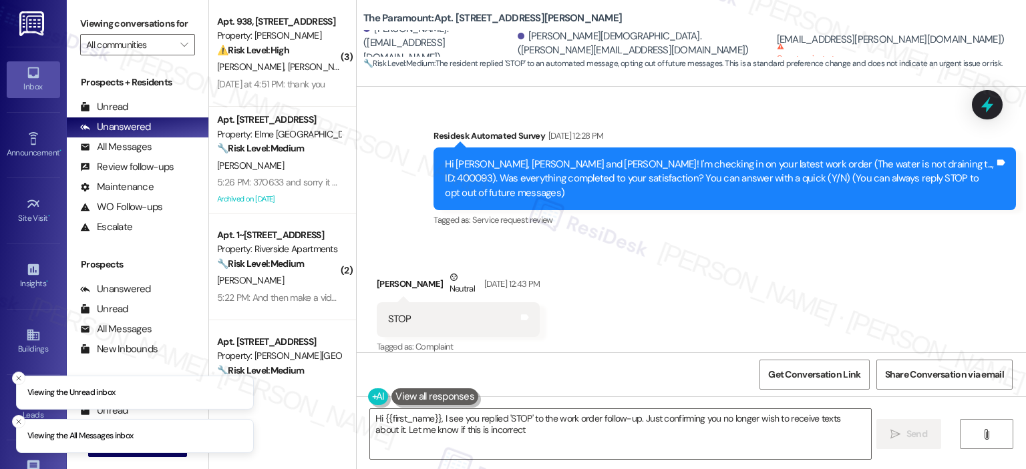
type textarea "Hi {{first_name}}, I see you replied 'STOP' to the work order follow-up. Just c…"
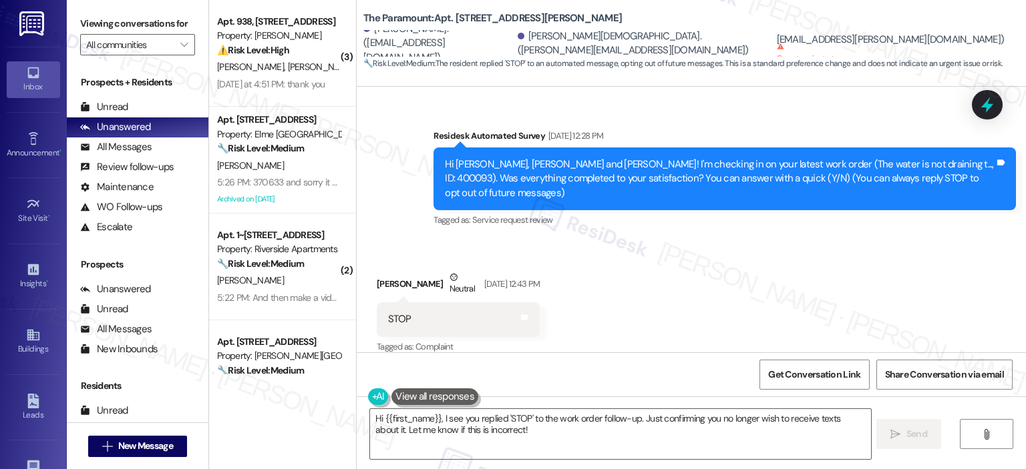
scroll to position [327, 0]
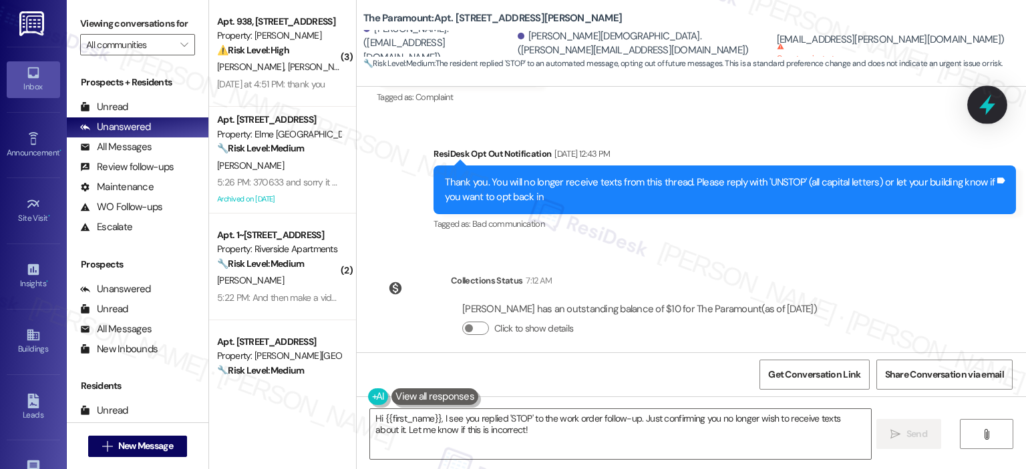
click at [999, 98] on div at bounding box center [987, 104] width 40 height 38
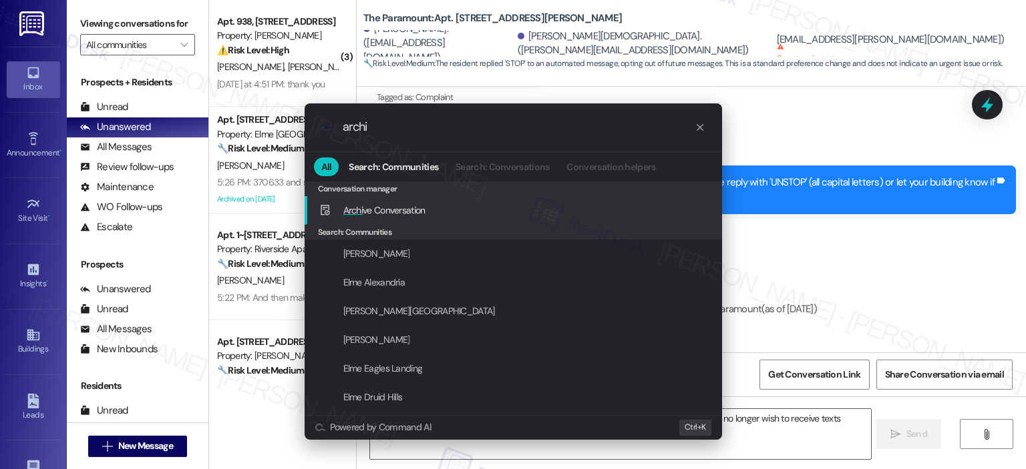
click at [465, 207] on div "Archi ve Conversation Add shortcut" at bounding box center [514, 210] width 391 height 15
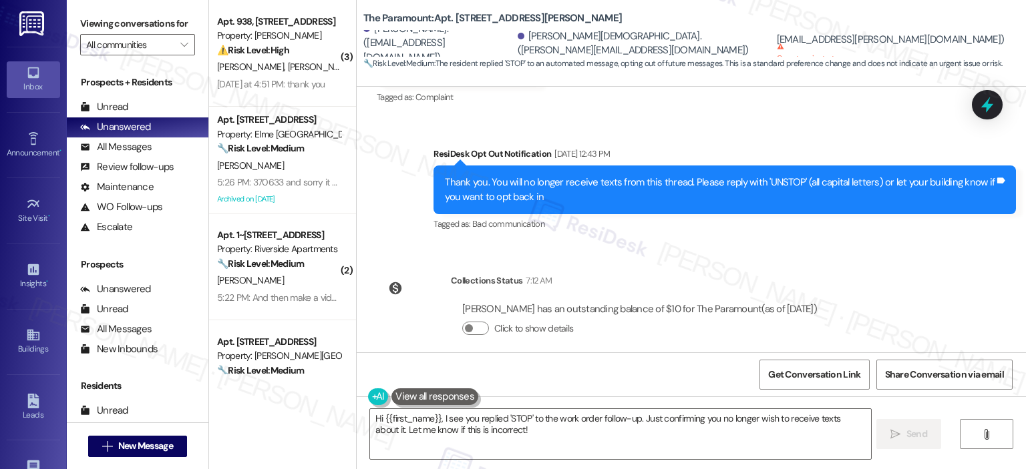
scroll to position [0, 0]
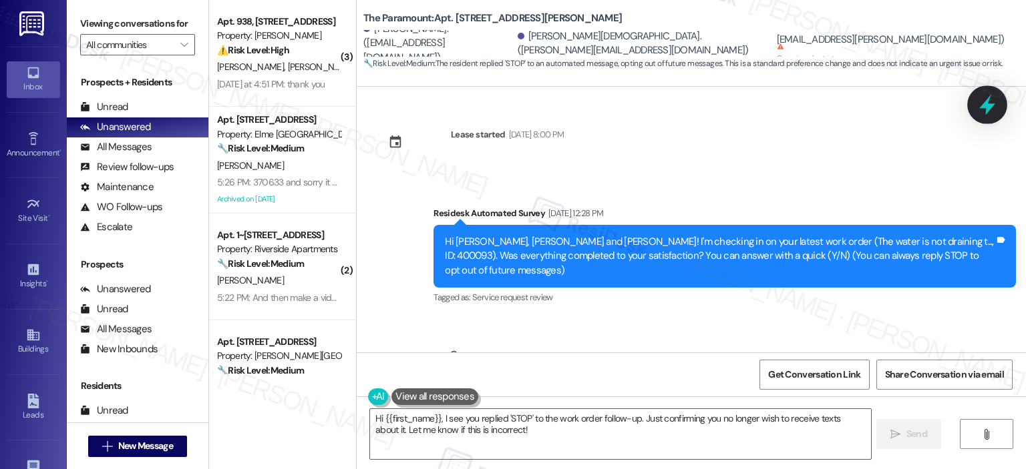
click at [978, 102] on icon at bounding box center [987, 104] width 23 height 23
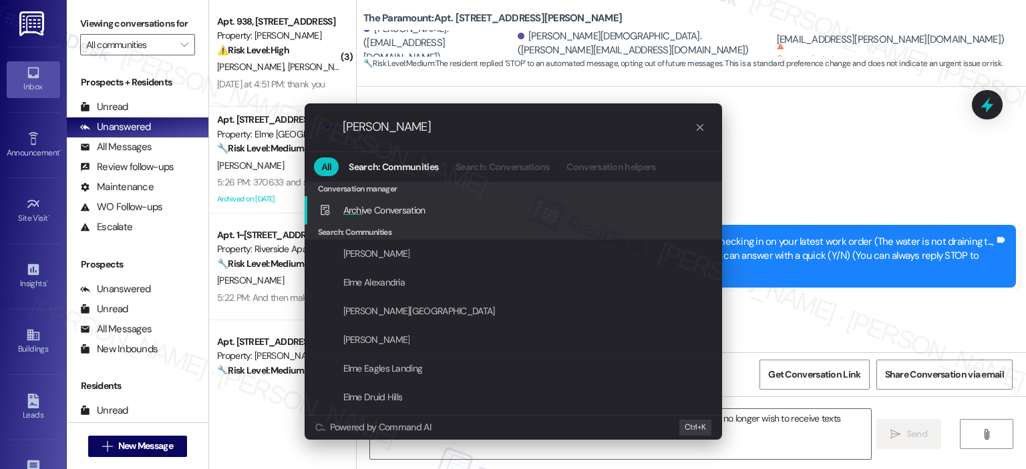
type input "archie"
click at [470, 203] on div "Archi ve Conversation Add shortcut" at bounding box center [514, 210] width 391 height 15
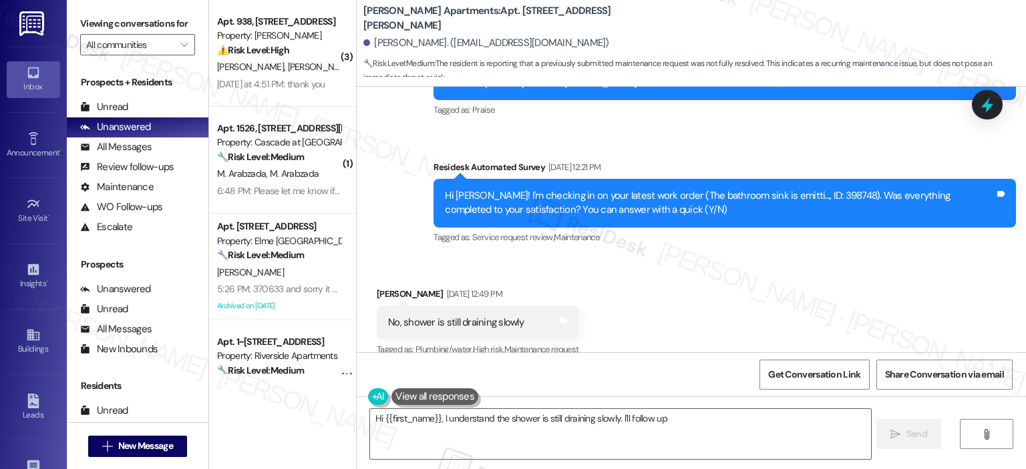
scroll to position [473, 0]
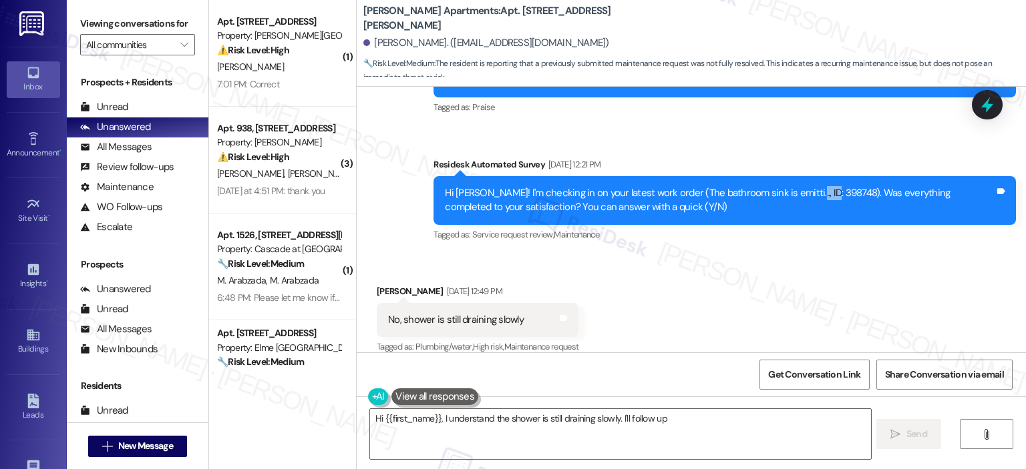
drag, startPoint x: 781, startPoint y: 183, endPoint x: 809, endPoint y: 177, distance: 29.3
click at [809, 186] on div "Hi [PERSON_NAME]! I'm checking in on your latest work order (The bathroom sink …" at bounding box center [720, 200] width 550 height 29
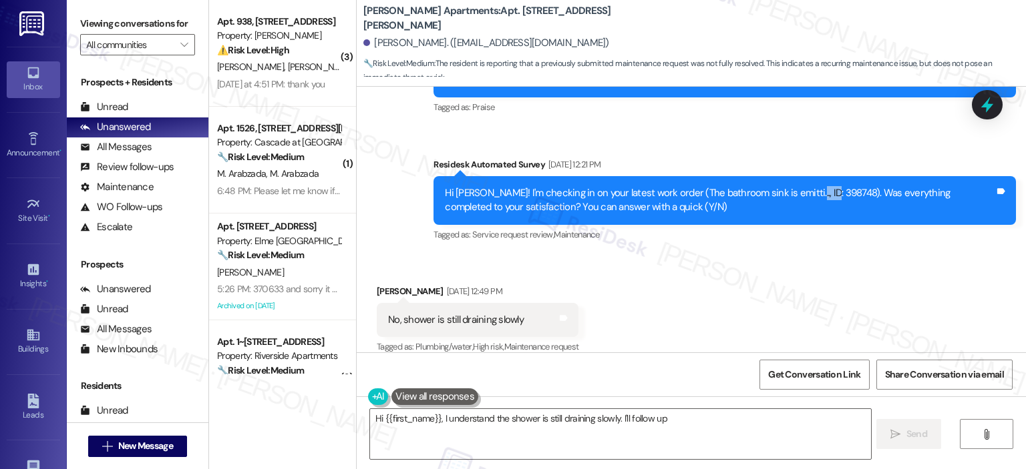
copy div "398748"
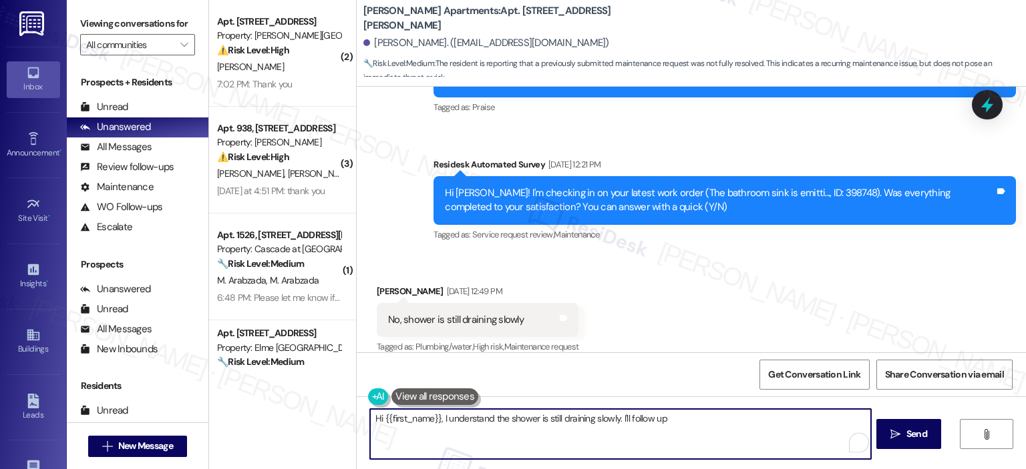
drag, startPoint x: 516, startPoint y: 432, endPoint x: 612, endPoint y: 419, distance: 97.1
click at [612, 419] on textarea "Hi {{first_name}}, I understand the shower is still draining slowly. I'll follo…" at bounding box center [620, 434] width 500 height 50
click at [540, 429] on textarea "Hi {{first_name}}, I understand the shower is still draining slowly. I'll follo…" at bounding box center [620, 434] width 500 height 50
drag, startPoint x: 566, startPoint y: 429, endPoint x: 645, endPoint y: 411, distance: 81.5
click at [608, 416] on textarea "Hi {{first_name}}, I understand the shower is still draining slowly. I'll follo…" at bounding box center [620, 434] width 500 height 50
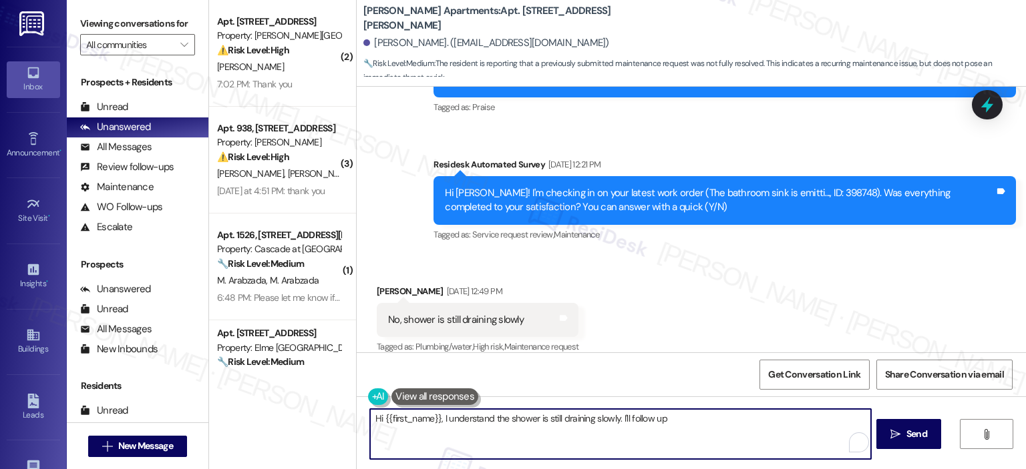
click at [645, 411] on textarea "Hi {{first_name}}, I understand the shower is still draining slowly. I'll follo…" at bounding box center [620, 434] width 500 height 50
click at [636, 426] on textarea "Hi {{first_name}}, I understand the shower is still draining slowly. I'll follo…" at bounding box center [620, 434] width 500 height 50
drag, startPoint x: 546, startPoint y: 432, endPoint x: 617, endPoint y: 410, distance: 74.1
click at [617, 410] on textarea "Hi {{first_name}}, I understand the shower is still draining slowly. I'll follo…" at bounding box center [620, 434] width 500 height 50
drag, startPoint x: 533, startPoint y: 420, endPoint x: 437, endPoint y: 417, distance: 96.2
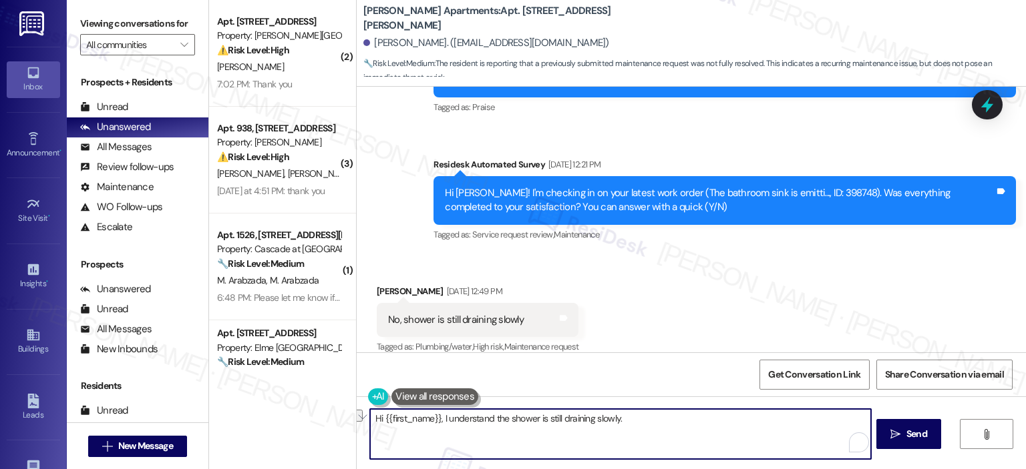
click at [437, 417] on textarea "Hi {{first_name}}, I understand the shower is still draining slowly." at bounding box center [620, 434] width 500 height 50
click at [708, 417] on textarea "Hi {{first_name}}, thank you for letting us know that the shower is still drain…" at bounding box center [620, 434] width 500 height 50
click at [715, 421] on textarea "Hi {{first_name}}, thank you for letting us know that the shower is still drain…" at bounding box center [620, 434] width 500 height 50
type textarea "Hi {{first_name}}, thank you for letting us know that the shower is still drain…"
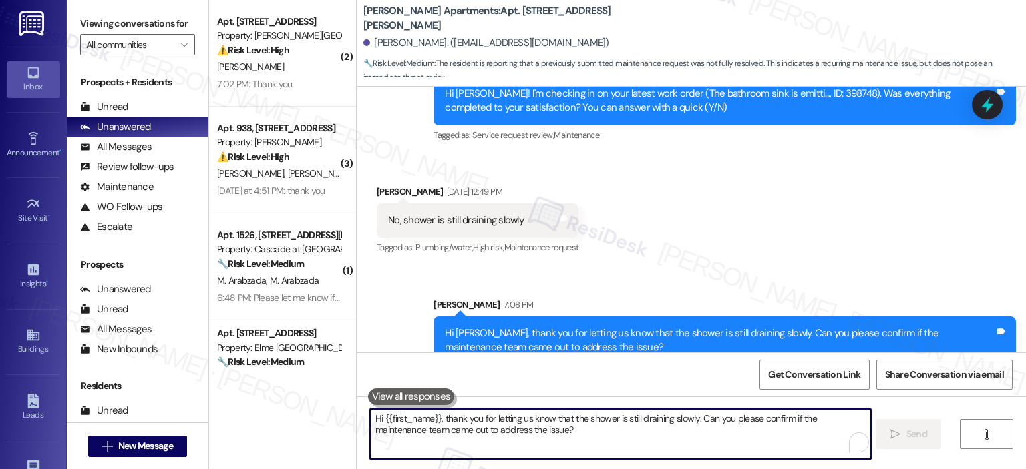
scroll to position [580, 0]
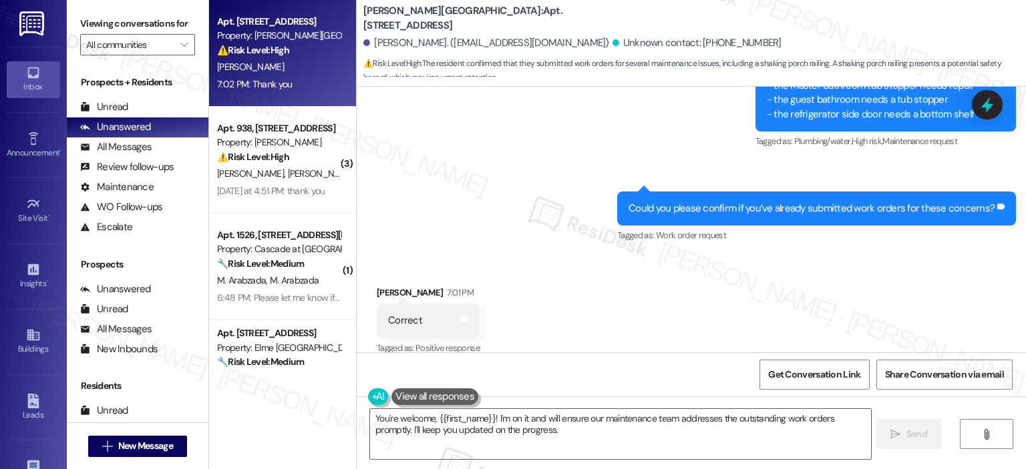
scroll to position [5463, 0]
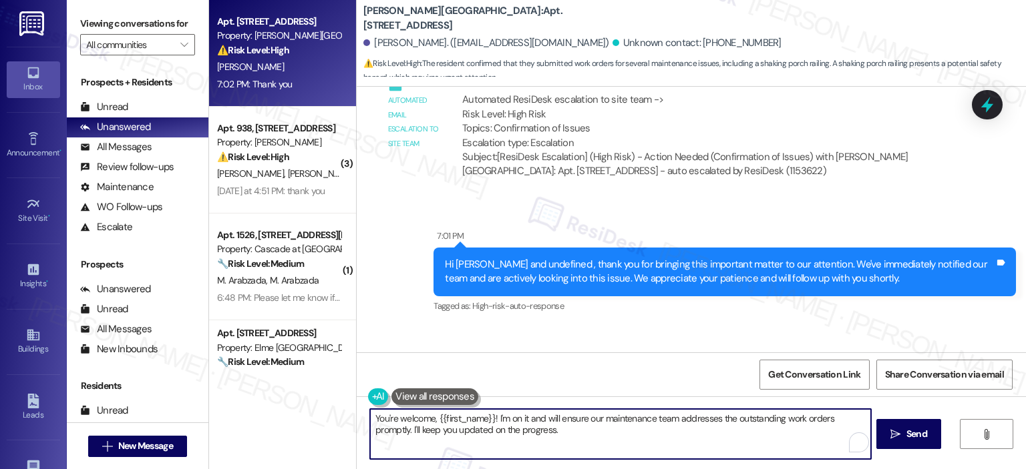
drag, startPoint x: 576, startPoint y: 430, endPoint x: 363, endPoint y: 409, distance: 213.4
click at [370, 409] on textarea "You're welcome, {{first_name}}! I'm on it and will ensure our maintenance team …" at bounding box center [620, 434] width 500 height 50
click at [737, 423] on textarea "Can you please provide the work order numbers for these issues? To help us foll…" at bounding box center [620, 434] width 500 height 50
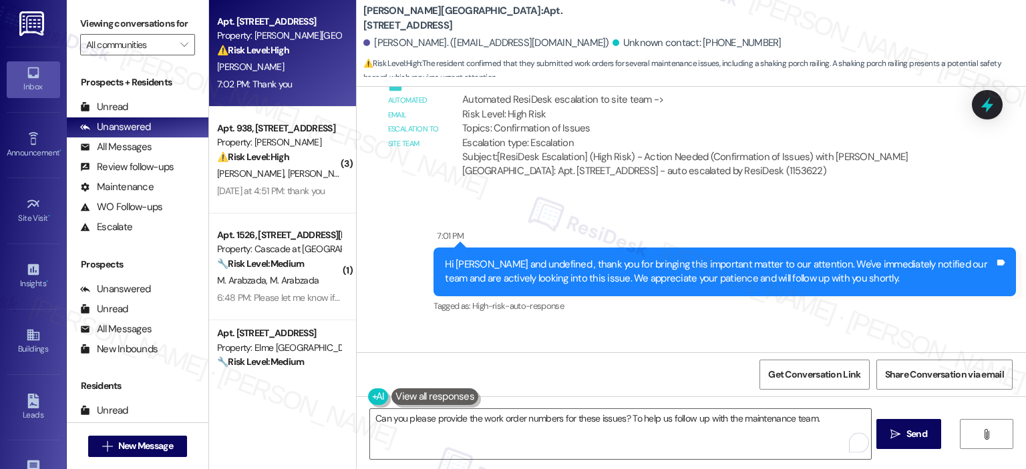
click at [685, 407] on div "Can you please provide the work order numbers for these issues? To help us foll…" at bounding box center [691, 447] width 669 height 100
click at [690, 415] on textarea "Can you please provide the work order numbers for these issues? To help us foll…" at bounding box center [620, 434] width 500 height 50
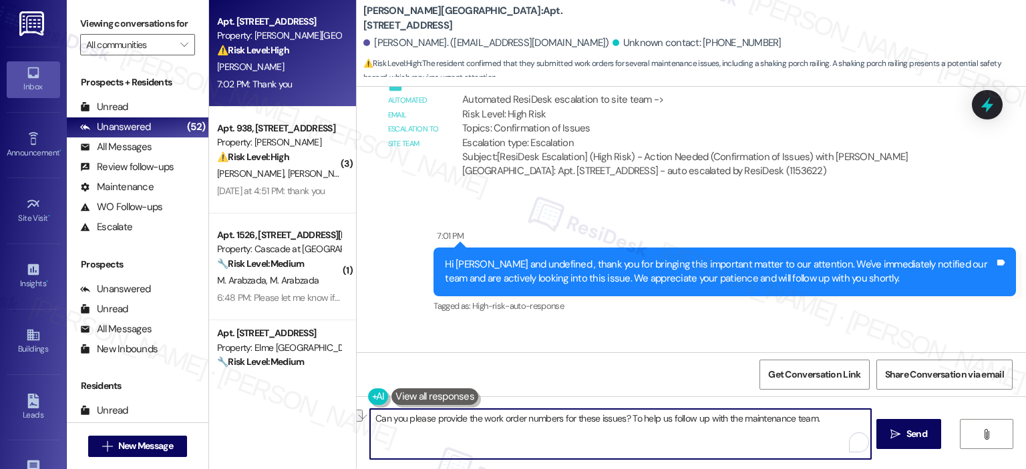
click at [467, 439] on textarea "Can you please provide the work order numbers for these issues? To help us foll…" at bounding box center [620, 434] width 500 height 50
click at [477, 439] on textarea "Can you please provide the work order numbers for these issues? To help us foll…" at bounding box center [620, 434] width 500 height 50
paste textarea "could you please provide the work order numbers for these issues? This will hel…"
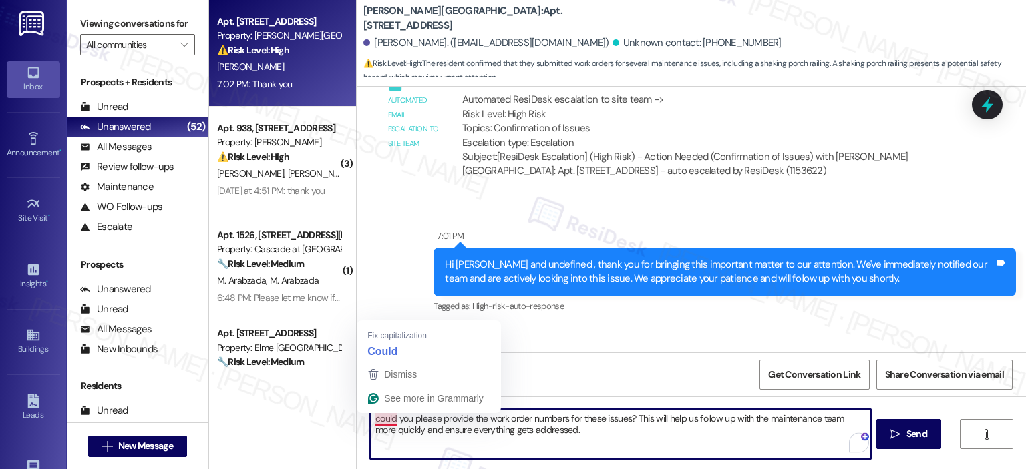
click at [373, 417] on textarea "could you please provide the work order numbers for these issues? This will hel…" at bounding box center [620, 434] width 500 height 50
type textarea "Could you please provide the work order numbers for these issues? This will hel…"
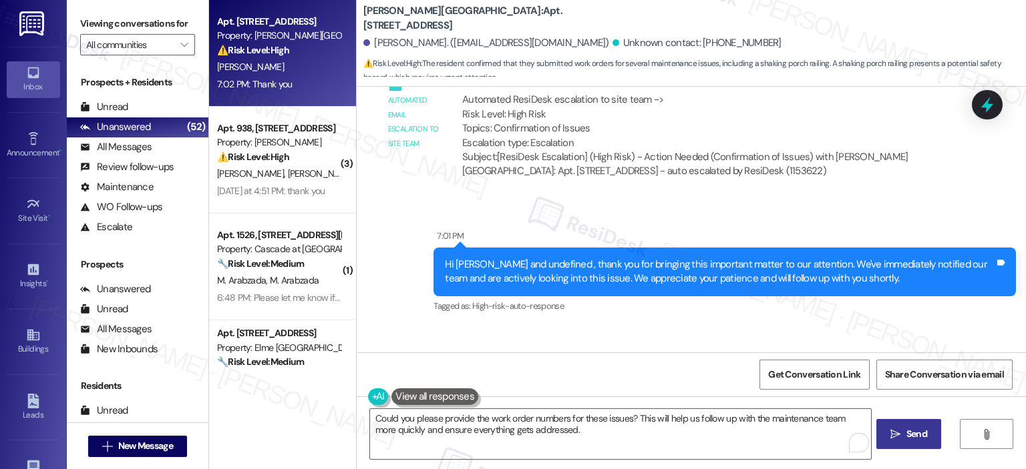
click at [918, 436] on span "Send" at bounding box center [916, 434] width 21 height 14
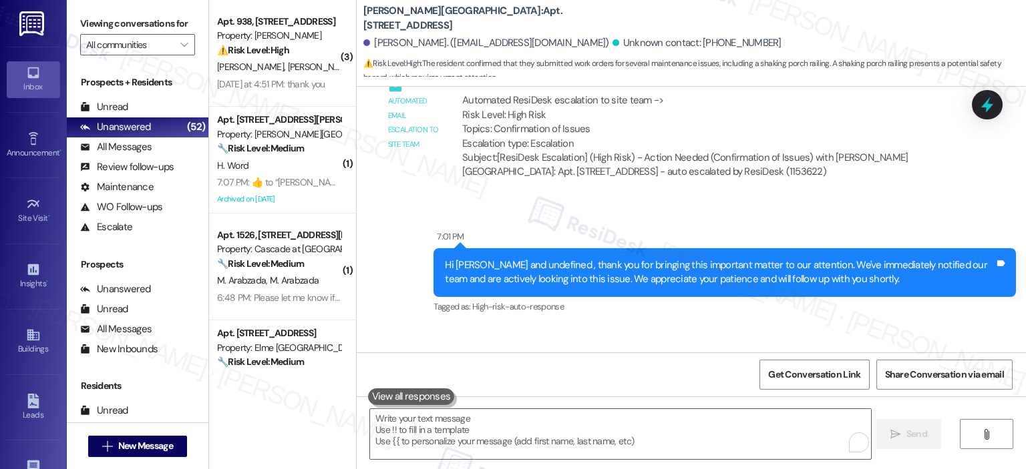
scroll to position [5570, 0]
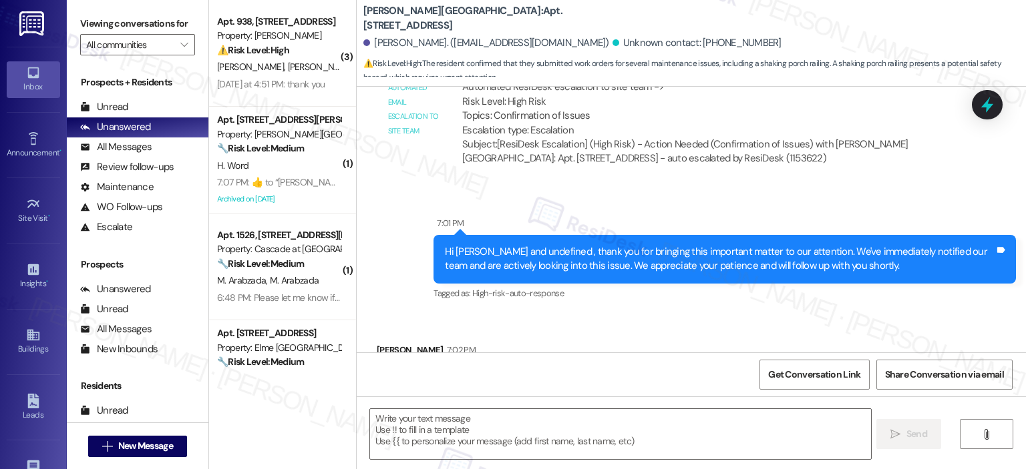
type textarea "Fetching suggested responses. Please feel free to read through the conversation…"
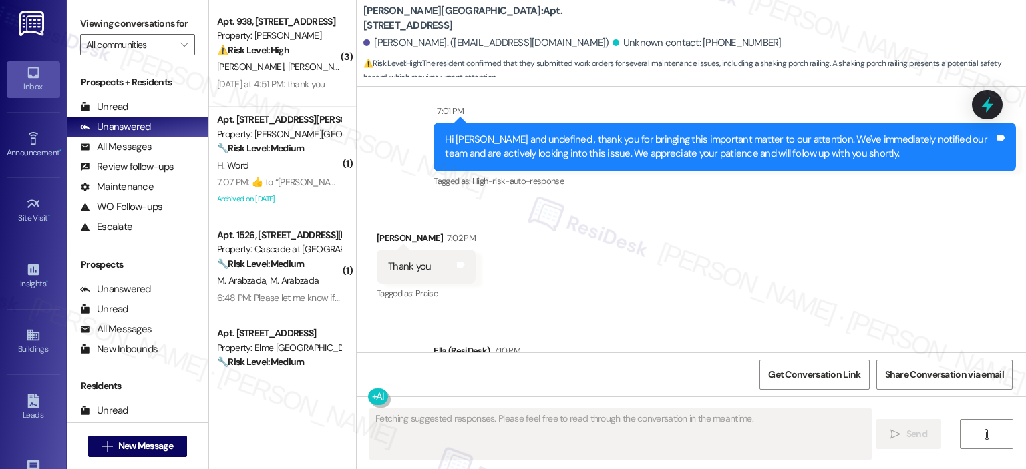
scroll to position [5590, 0]
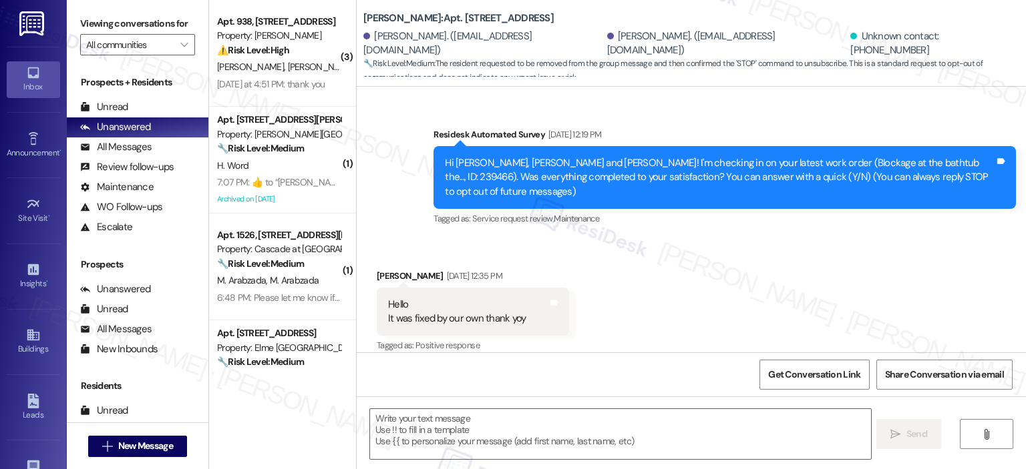
scroll to position [5467, 0]
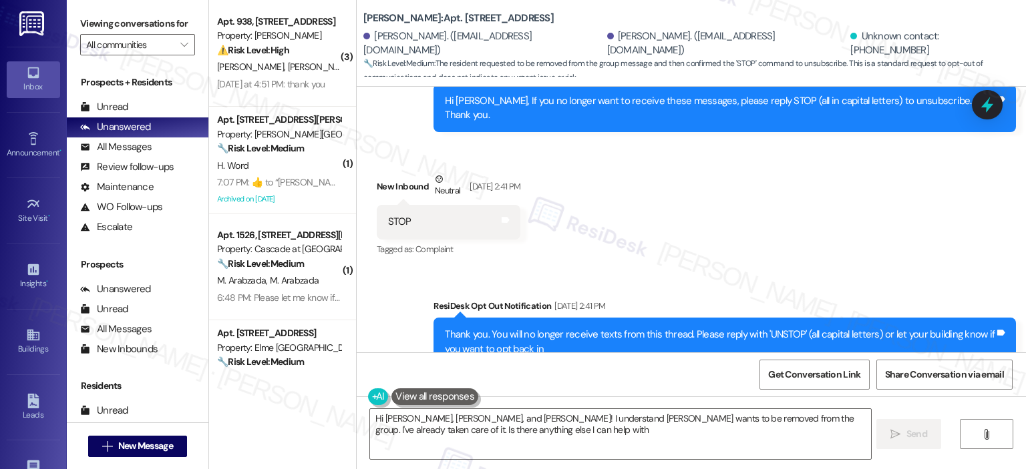
type textarea "Hi [PERSON_NAME], [PERSON_NAME], and [PERSON_NAME]! I understand [PERSON_NAME] …"
click at [981, 106] on icon at bounding box center [987, 105] width 16 height 21
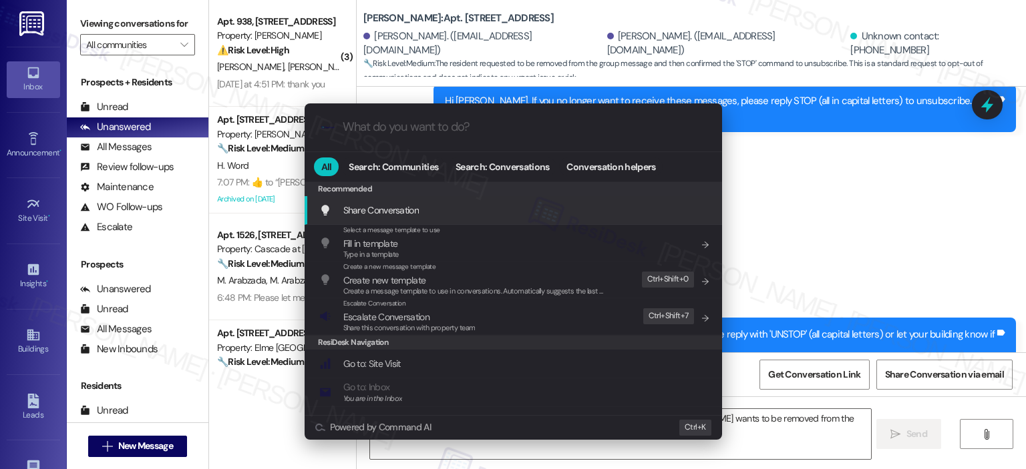
click at [455, 126] on input "What do you want to do?" at bounding box center [524, 127] width 363 height 14
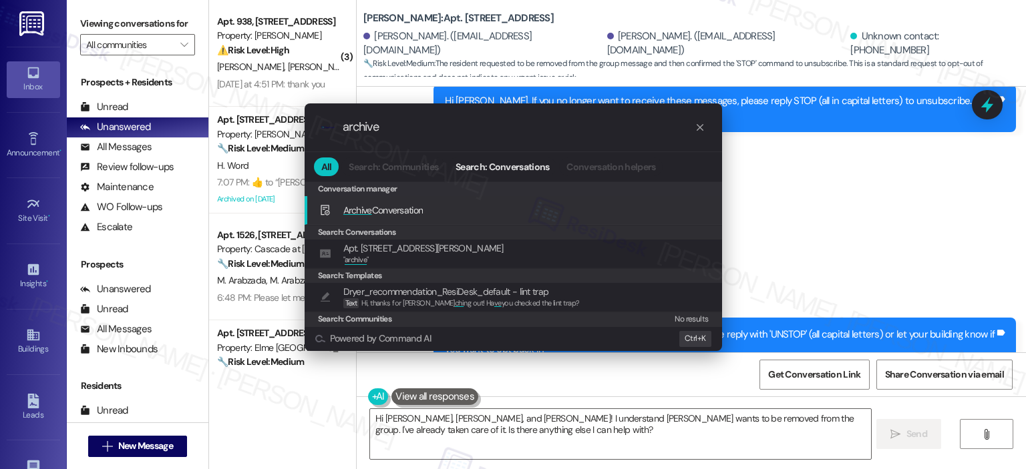
type input "archive"
click at [445, 216] on div "Archive Conversation Add shortcut" at bounding box center [514, 210] width 391 height 15
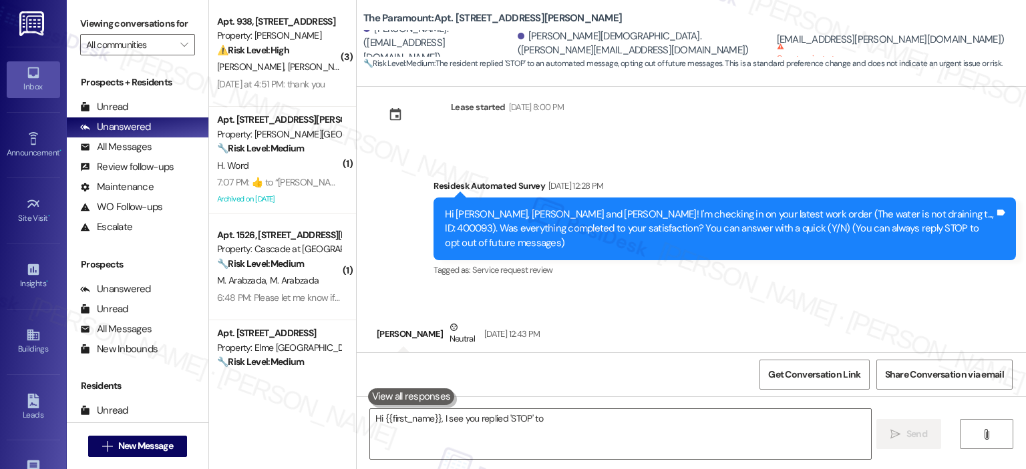
scroll to position [77, 0]
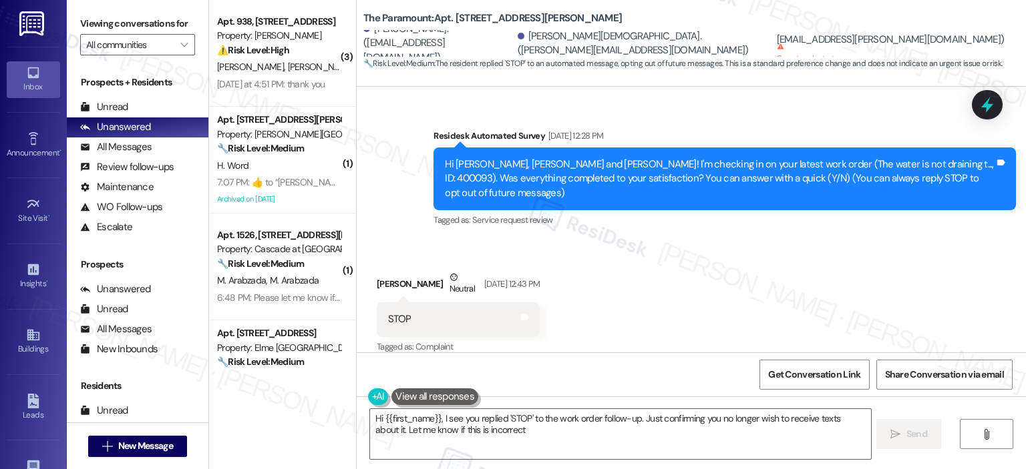
type textarea "Hi {{first_name}}, I see you replied 'STOP' to the work order follow-up. Just c…"
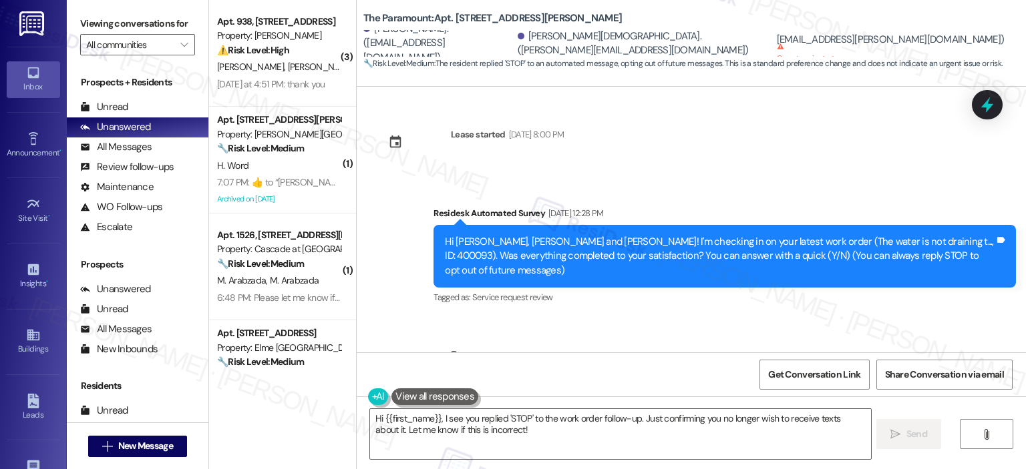
scroll to position [298, 0]
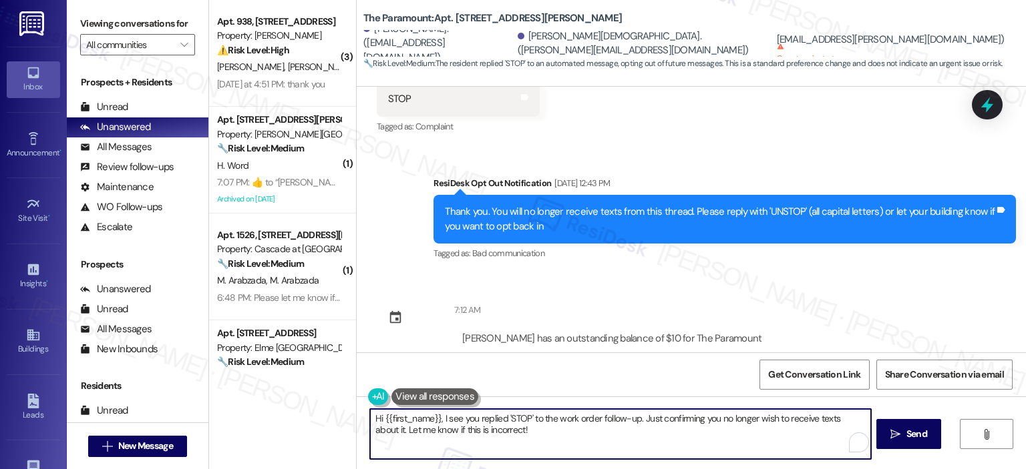
drag, startPoint x: 505, startPoint y: 435, endPoint x: 286, endPoint y: 408, distance: 220.8
click at [286, 408] on div "( 3 ) Apt. 938, [STREET_ADDRESS] Property: [PERSON_NAME] ⚠️ Risk Level: High Th…" at bounding box center [617, 234] width 817 height 469
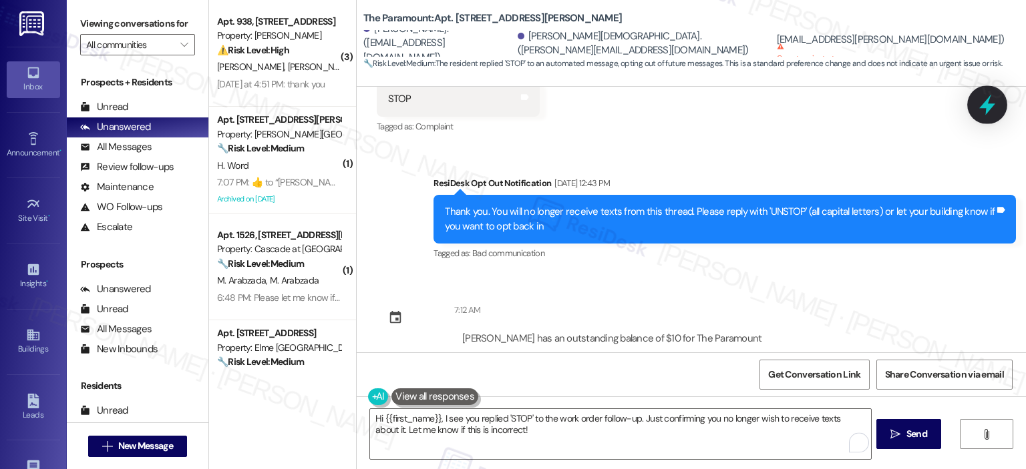
click at [994, 104] on icon at bounding box center [987, 105] width 16 height 21
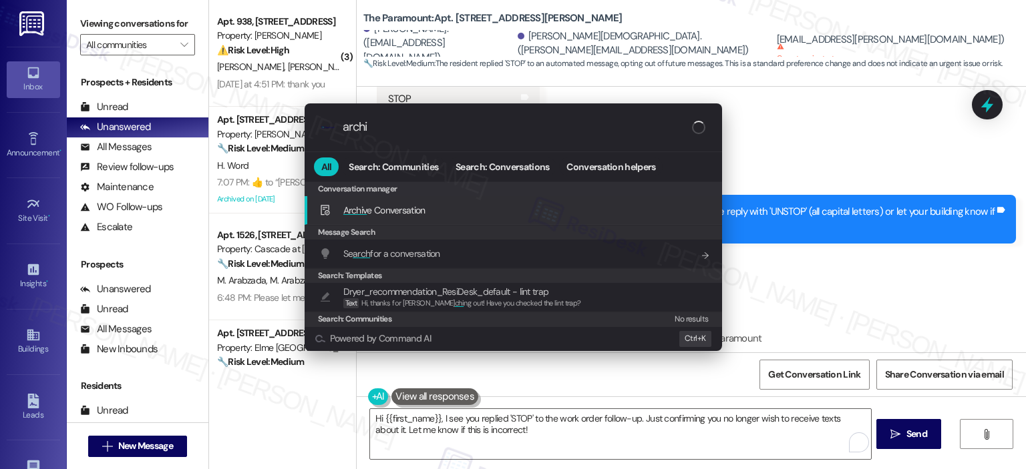
type input "archiv"
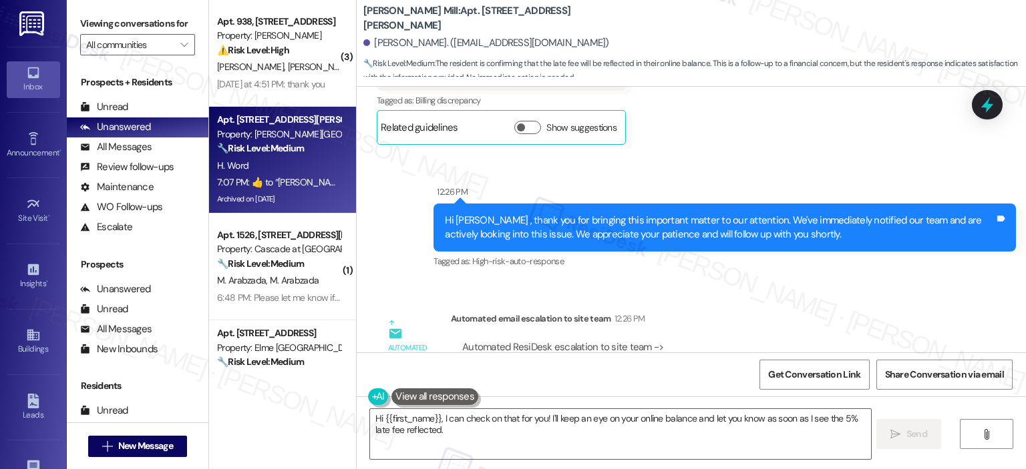
scroll to position [21149, 0]
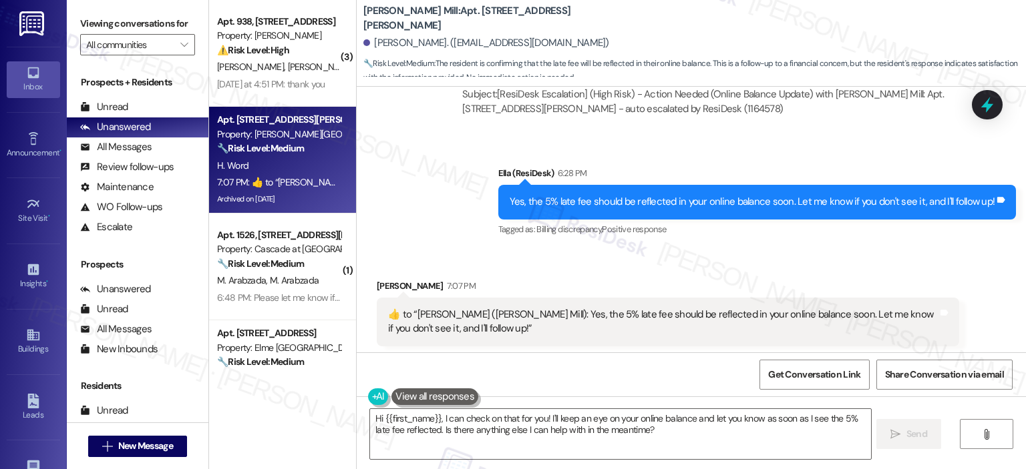
drag, startPoint x: 1020, startPoint y: 347, endPoint x: 1019, endPoint y: 336, distance: 10.8
click at [1019, 336] on div "Received via SMS Henry J Word 7:07 PM  ​👍​ to “ Ella (Elme Watkins Mill): Yes, …" at bounding box center [691, 423] width 669 height 349
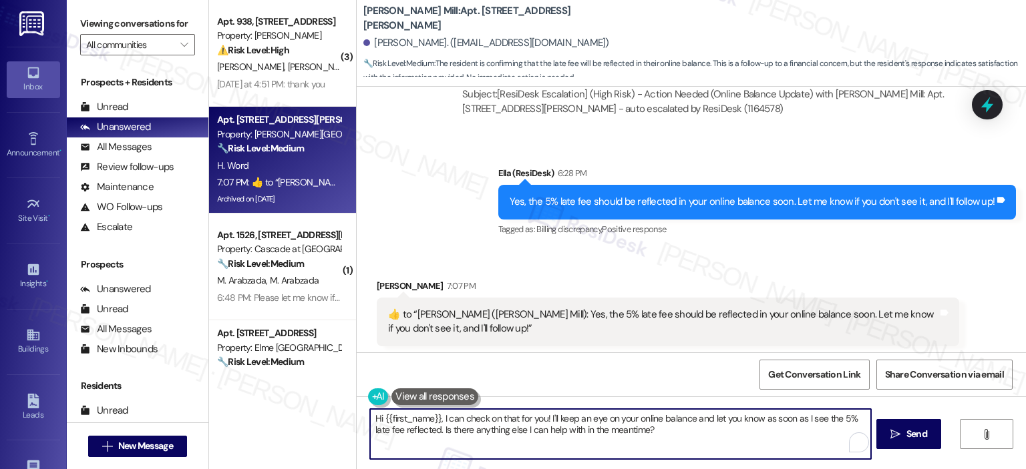
drag, startPoint x: 417, startPoint y: 429, endPoint x: 350, endPoint y: 417, distance: 68.5
click at [357, 417] on div "Hi {{first_name}}, I can check on that for you! I'll keep an eye on your online…" at bounding box center [691, 447] width 669 height 100
click at [625, 441] on textarea "Hi {{first_name}}, I can check on that for you! I'll keep an eye on your online…" at bounding box center [620, 434] width 500 height 50
drag, startPoint x: 644, startPoint y: 432, endPoint x: 345, endPoint y: 419, distance: 298.8
click at [345, 419] on div "( 3 ) Apt. 938, 2511 Farmcrest Drive Property: Elme Herndon ⚠️ Risk Level: High…" at bounding box center [617, 234] width 817 height 469
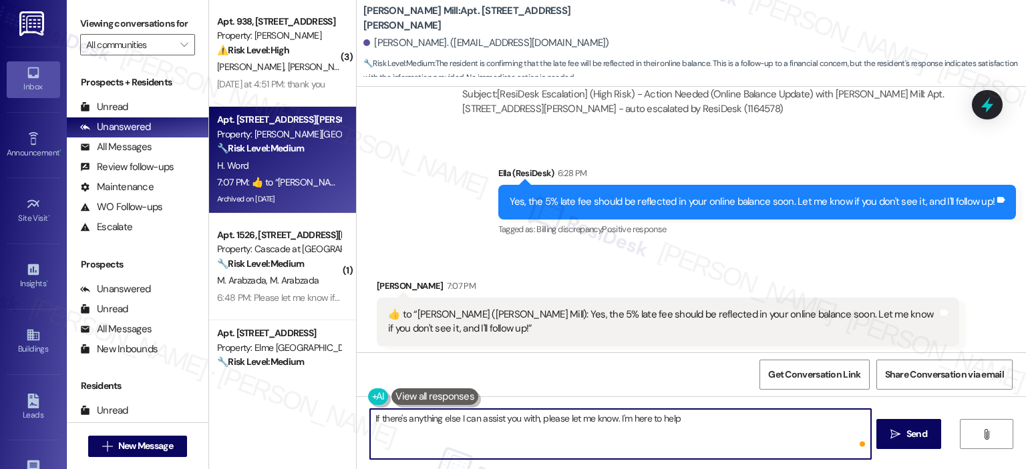
type textarea "If there's anything else I can assist you with, please let me know. I'm here to…"
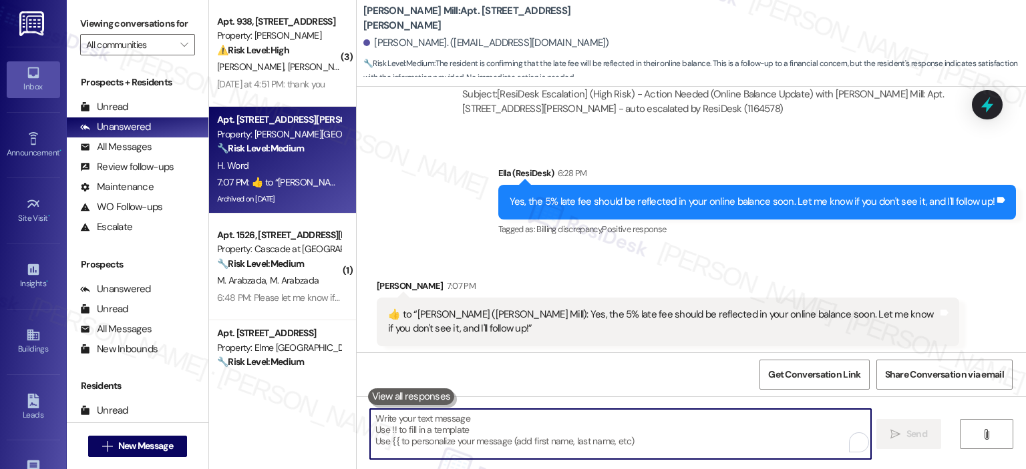
scroll to position [21148, 0]
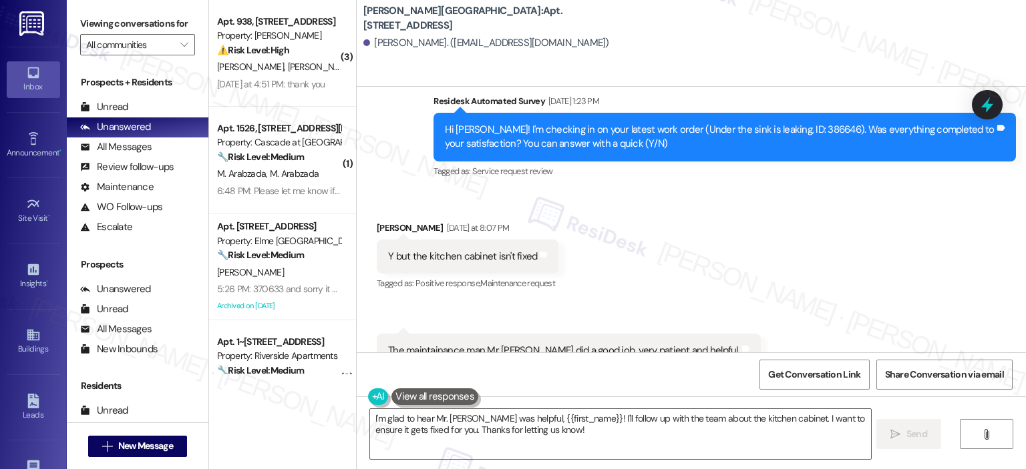
scroll to position [9573, 0]
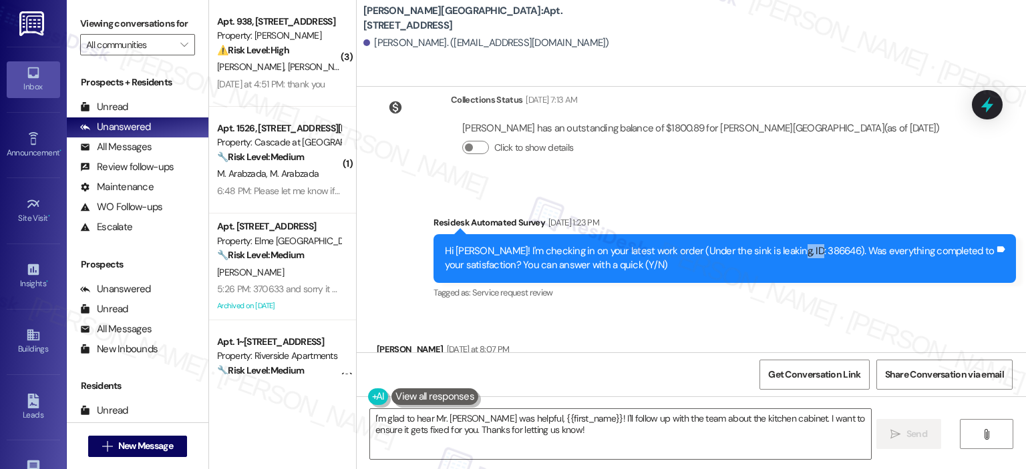
drag, startPoint x: 769, startPoint y: 208, endPoint x: 801, endPoint y: 202, distance: 31.8
click at [801, 244] on div "Hi [PERSON_NAME]! I'm checking in on your latest work order (Under the sink is …" at bounding box center [720, 258] width 550 height 29
copy div "86646"
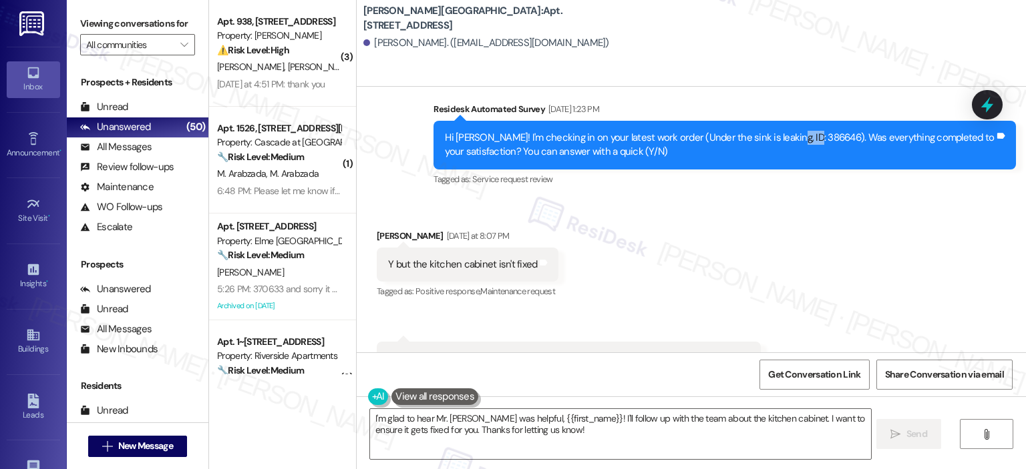
scroll to position [9695, 0]
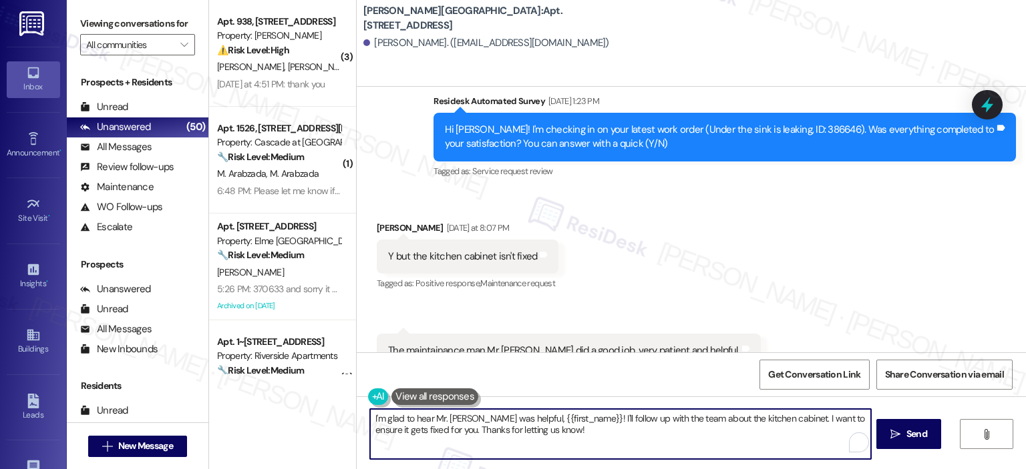
drag, startPoint x: 566, startPoint y: 419, endPoint x: 580, endPoint y: 415, distance: 15.2
click at [580, 415] on textarea "I'm glad to hear Mr. Rokoro was helpful, {{first_name}}! I'll follow up with th…" at bounding box center [620, 434] width 500 height 50
click at [827, 417] on textarea "I'm glad to hear Mr. Rokoro was helpful, {{first_name}}! I understand that the …" at bounding box center [620, 434] width 500 height 50
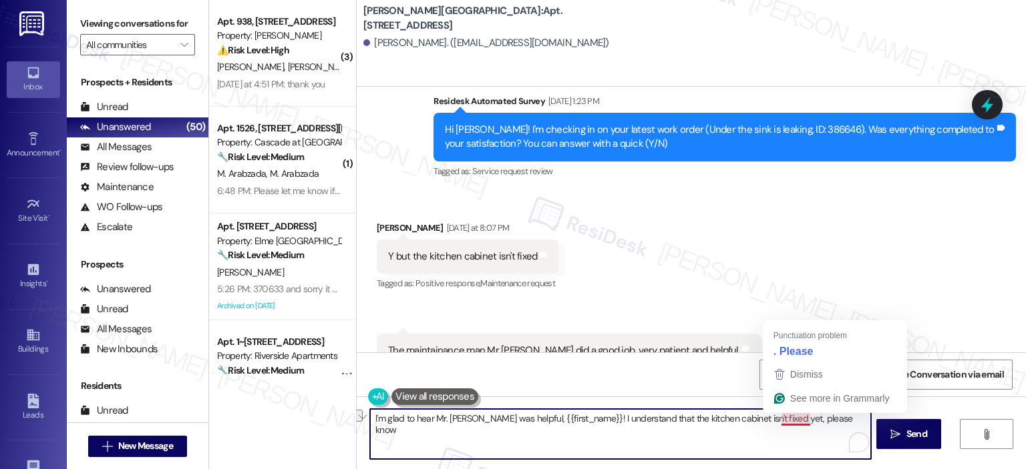
drag, startPoint x: 827, startPoint y: 417, endPoint x: 780, endPoint y: 419, distance: 47.5
click at [780, 419] on textarea "I'm glad to hear Mr. Rokoro was helpful, {{first_name}}! I understand that the …" at bounding box center [620, 434] width 500 height 50
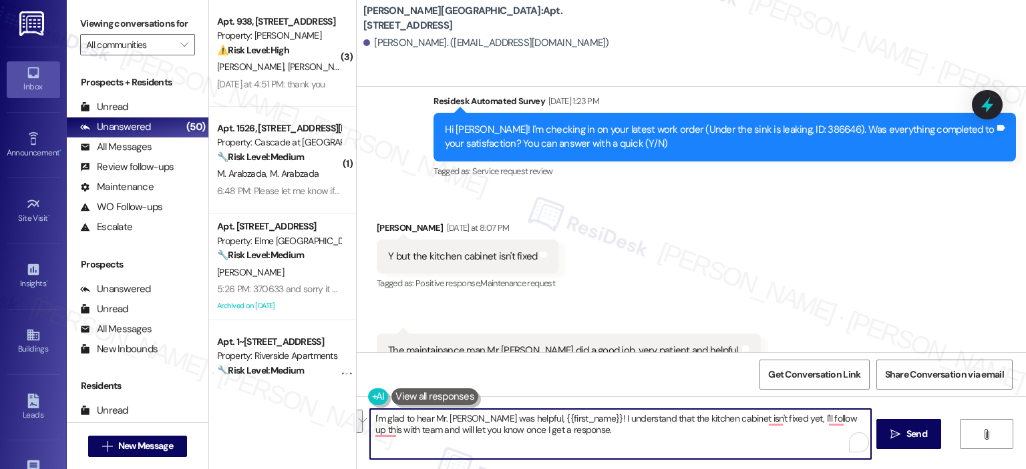
click at [571, 429] on textarea "I'm glad to hear Mr. Rokoro was helpful, {{first_name}}! I understand that the …" at bounding box center [620, 434] width 500 height 50
paste textarea "’m glad to hear Mr. Rokoro was helpful, {{first_name}}! I understand the kitche…"
type textarea "I’m glad to hear Mr. Rokoro was helpful, {{first_name}}! I understand the kitch…"
click at [907, 427] on span "Send" at bounding box center [916, 434] width 21 height 14
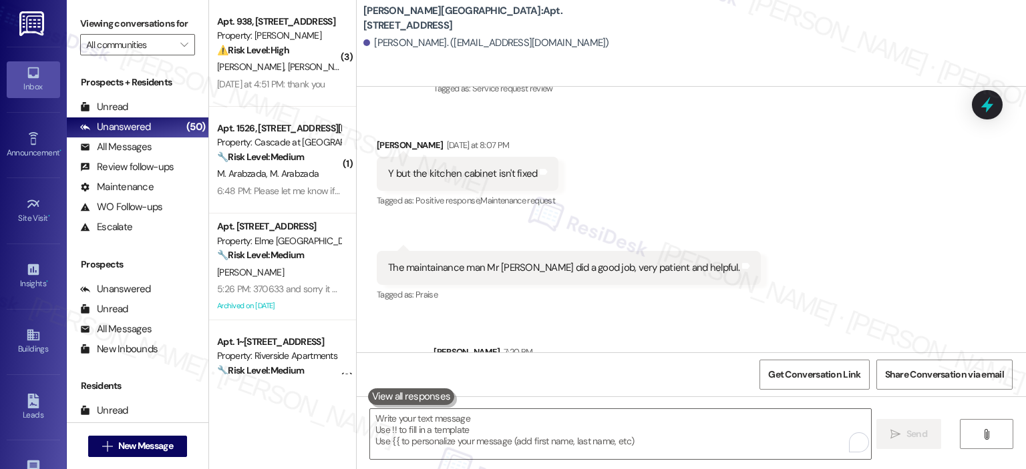
scroll to position [9802, 0]
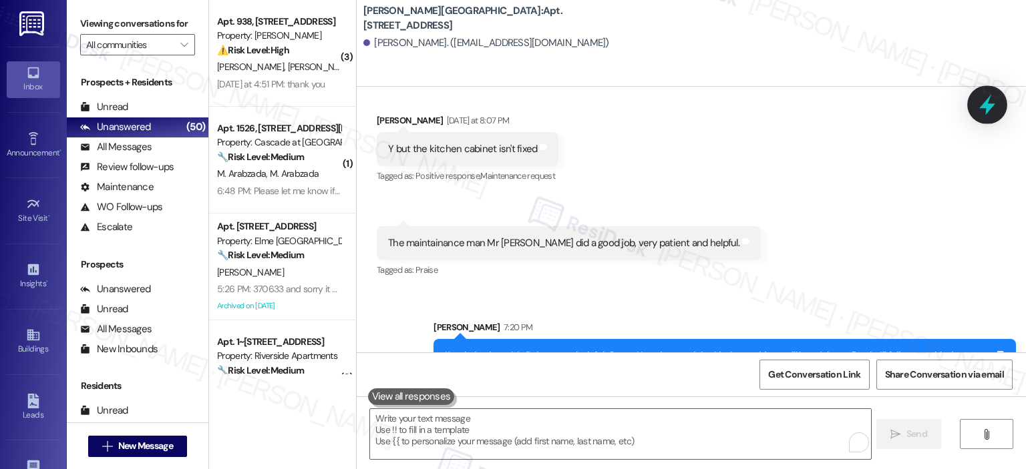
click at [1000, 111] on div at bounding box center [987, 104] width 40 height 38
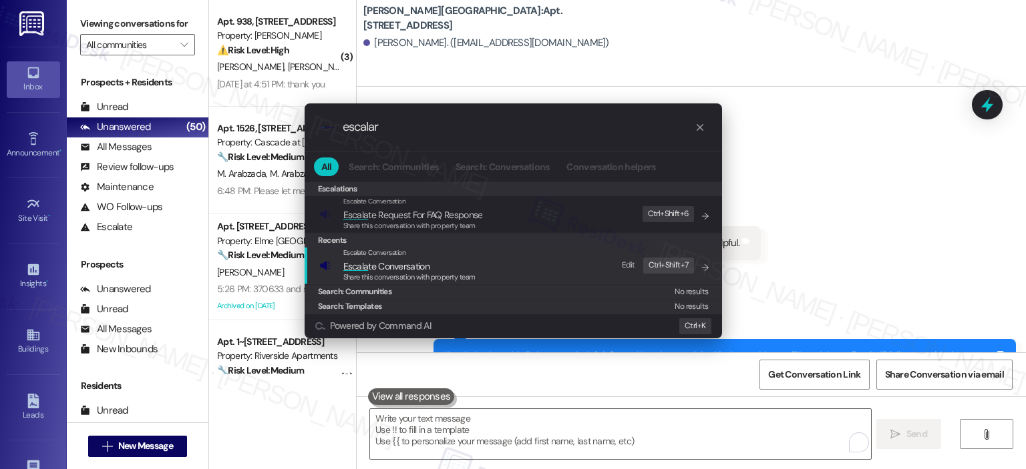
type input "escalar"
click at [371, 274] on span "Share this conversation with property team" at bounding box center [409, 276] width 132 height 9
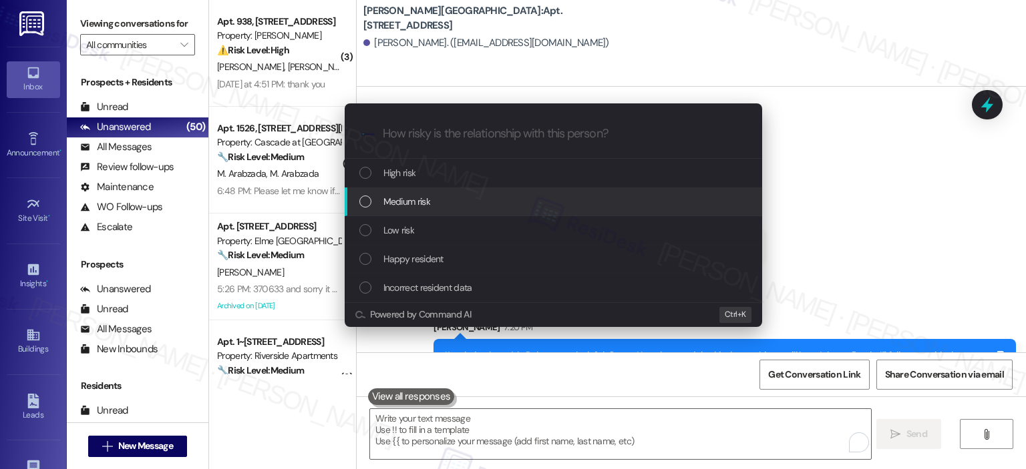
click at [420, 203] on span "Medium risk" at bounding box center [406, 201] width 47 height 15
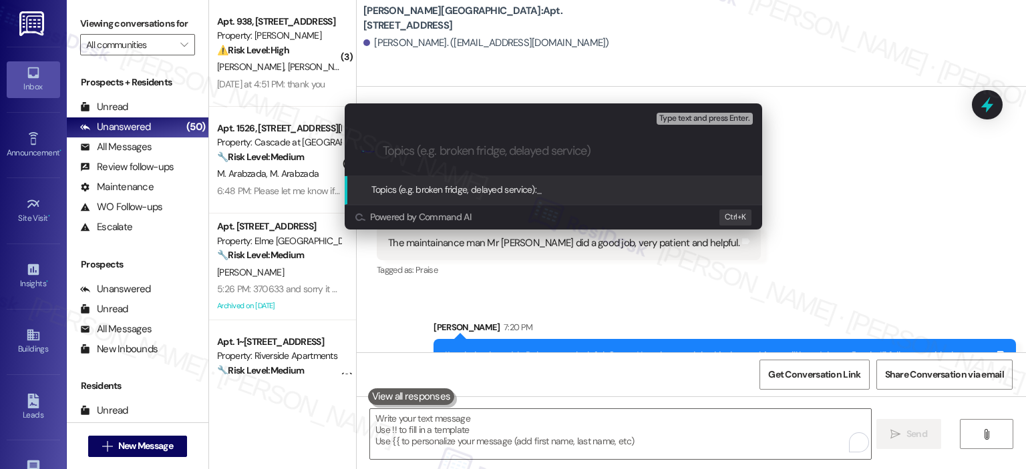
click at [461, 152] on input "Topics (e.g. broken fridge, delayed service)" at bounding box center [564, 151] width 363 height 14
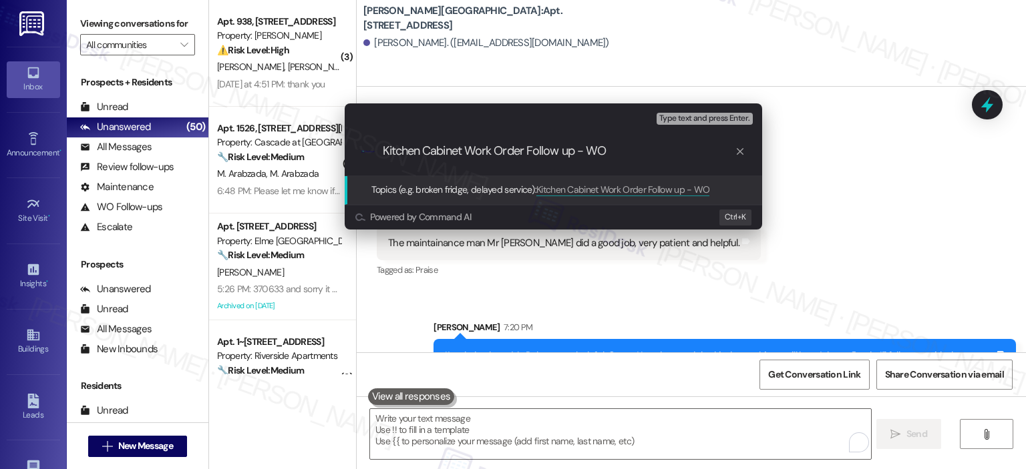
paste input "386647"
type input "Kitchen Cabinet Work Order Follow up - WO 386647"
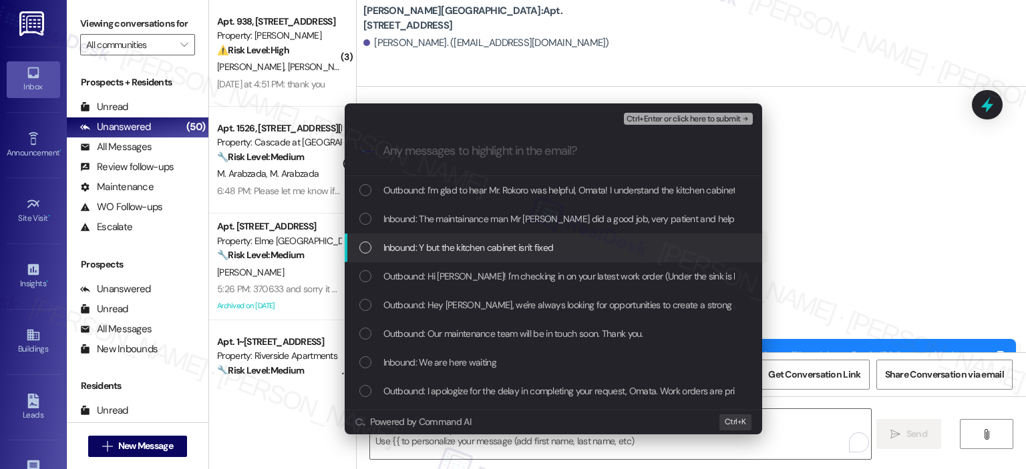
click at [383, 250] on span "Inbound: Y but the kitchen cabinet isn't fixed" at bounding box center [468, 247] width 170 height 15
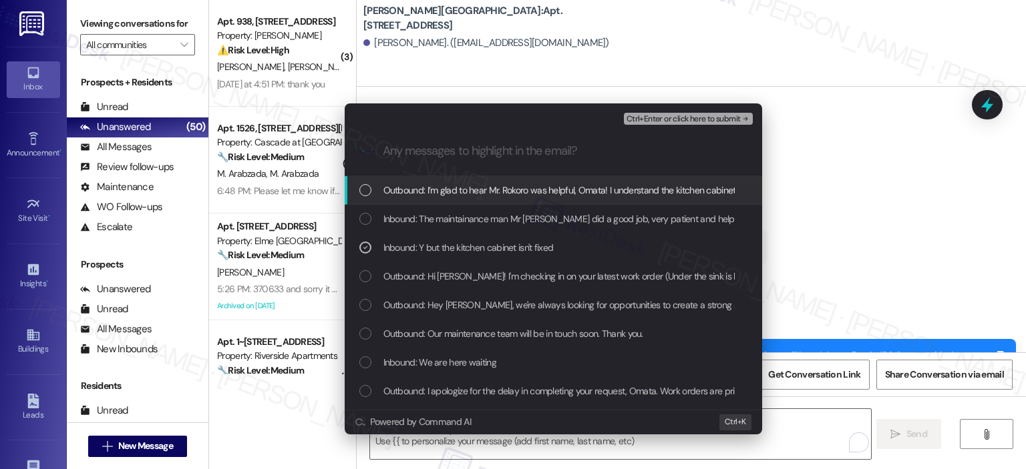
click at [369, 193] on div "List of options" at bounding box center [365, 190] width 12 height 12
click at [672, 117] on span "Ctrl+Enter or click here to submit" at bounding box center [683, 119] width 114 height 9
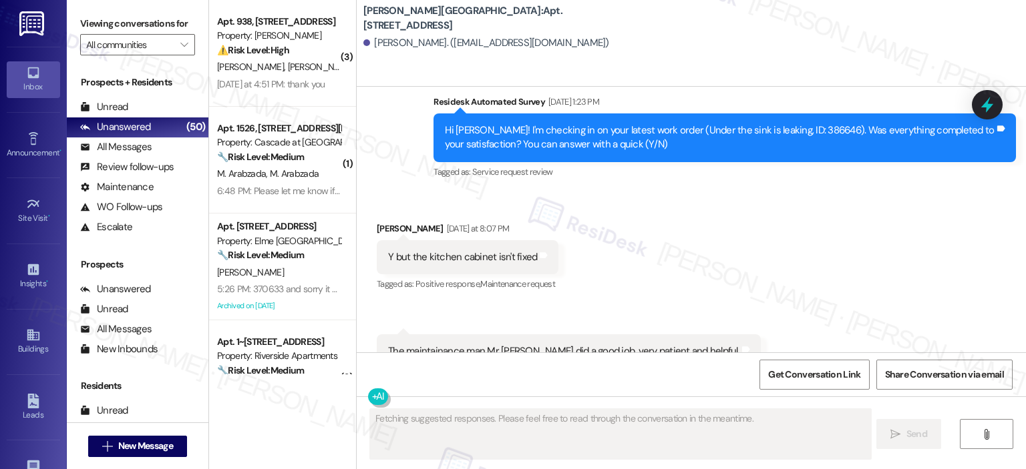
scroll to position [9822, 0]
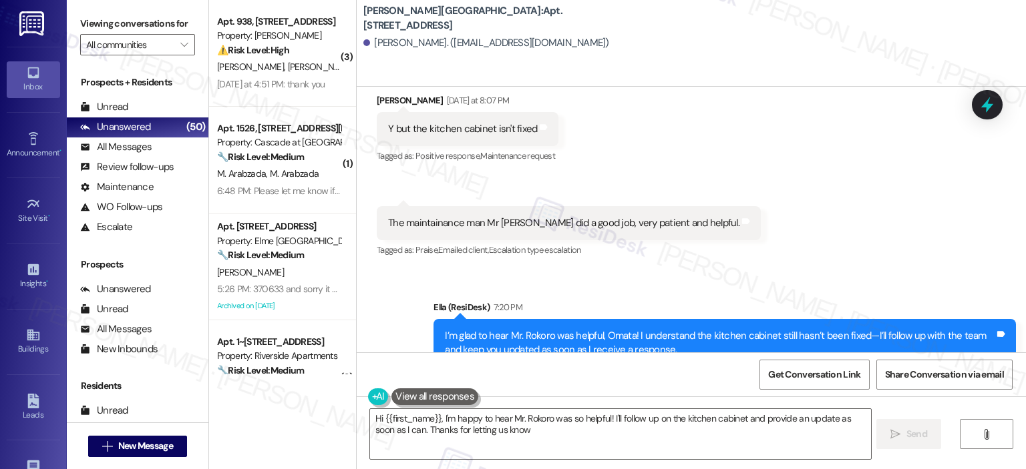
type textarea "Hi {{first_name}}, I'm happy to hear Mr. Rokoro was so helpful! I'll follow up …"
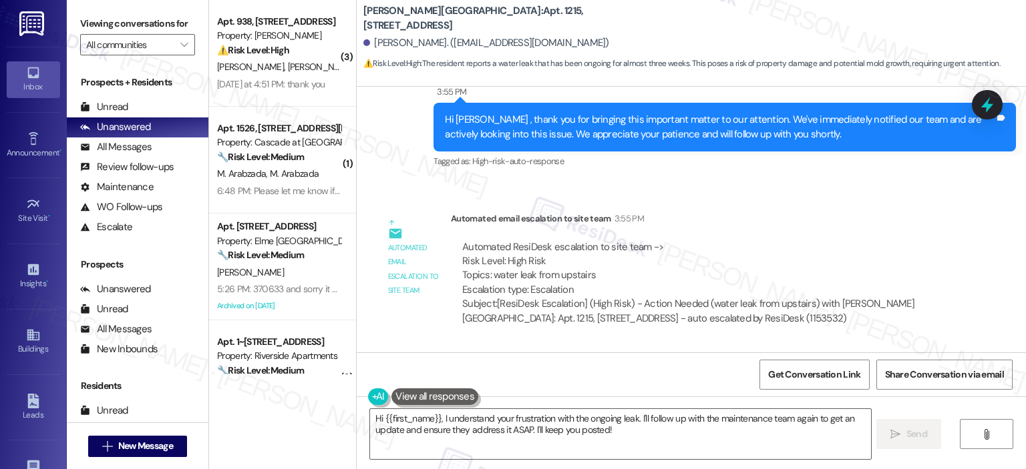
scroll to position [15749, 0]
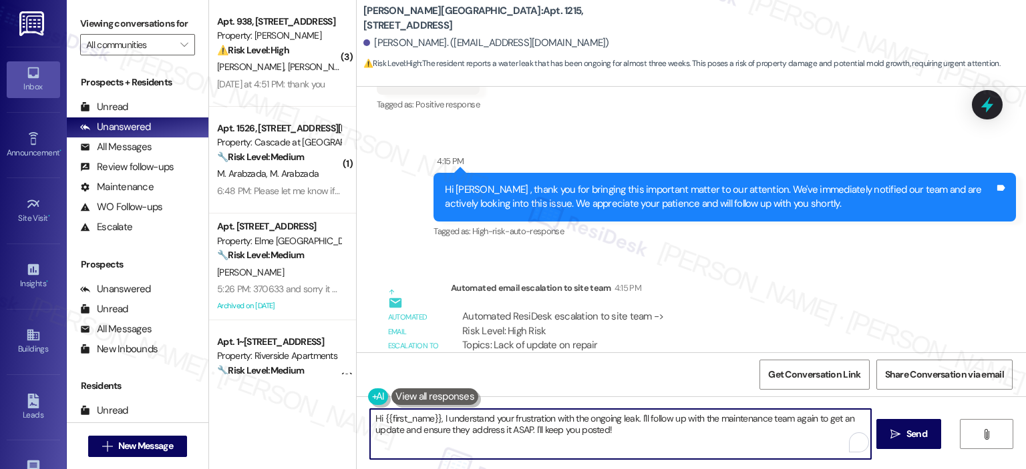
drag, startPoint x: 361, startPoint y: 436, endPoint x: 302, endPoint y: 423, distance: 60.9
click at [302, 423] on div "( 3 ) Apt. 938, [STREET_ADDRESS] Property: [PERSON_NAME] ⚠️ Risk Level: High Th…" at bounding box center [617, 234] width 817 height 469
type textarea "In the meantime, if there's anything I can assist you with, please let me know.…"
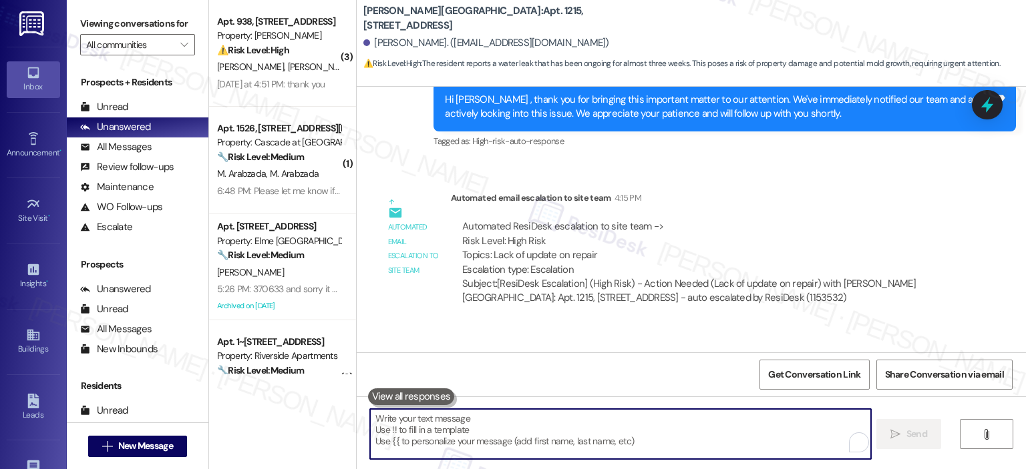
scroll to position [15842, 0]
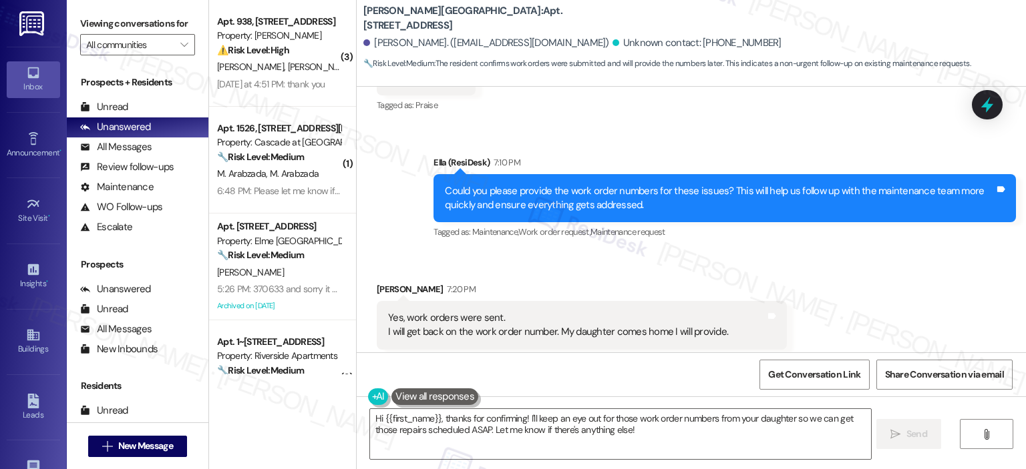
scroll to position [5777, 0]
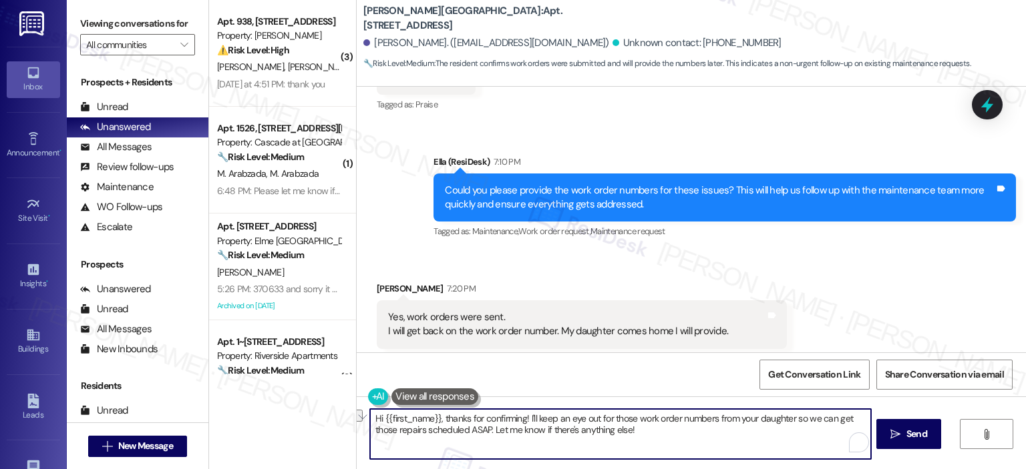
drag, startPoint x: 646, startPoint y: 431, endPoint x: 465, endPoint y: 438, distance: 181.8
click at [465, 438] on textarea "Hi {{first_name}}, thanks for confirming! I'll keep an eye out for those work o…" at bounding box center [620, 434] width 500 height 50
click at [488, 438] on textarea "Hi {{first_name}}, thanks for confirming! I'll keep an eye out for those work o…" at bounding box center [620, 434] width 500 height 50
drag, startPoint x: 485, startPoint y: 431, endPoint x: 786, endPoint y: 415, distance: 301.6
click at [786, 415] on textarea "Hi {{first_name}}, thanks for confirming! I'll keep an eye out for those work o…" at bounding box center [620, 434] width 500 height 50
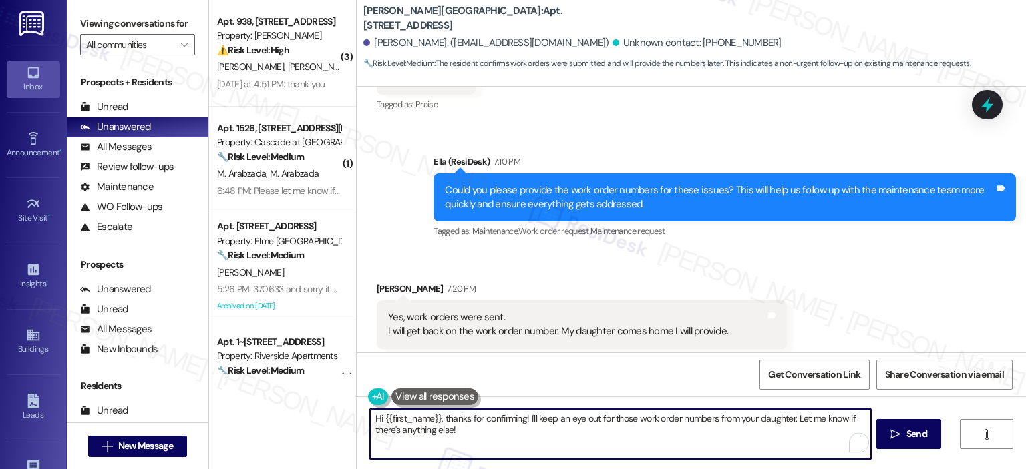
click at [436, 419] on textarea "Hi {{first_name}}, thanks for confirming! I'll keep an eye out for those work o…" at bounding box center [620, 434] width 500 height 50
drag, startPoint x: 440, startPoint y: 418, endPoint x: 340, endPoint y: 419, distance: 100.2
click at [340, 419] on div "( 3 ) Apt. 938, 2511 Farmcrest Drive Property: Elme Herndon ⚠️ Risk Level: High…" at bounding box center [617, 234] width 817 height 469
click at [450, 419] on textarea "Thanks for confirming! I'll keep an eye out for those work order numbers from y…" at bounding box center [620, 434] width 500 height 50
click at [513, 443] on textarea "Thanks for confirming, Katheleen! I'll keep an eye out for those work order num…" at bounding box center [620, 434] width 500 height 50
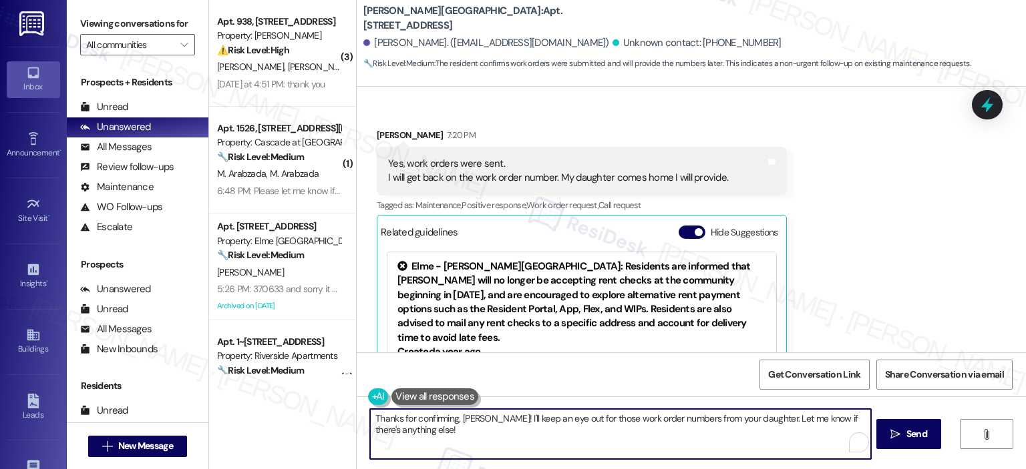
scroll to position [5938, 0]
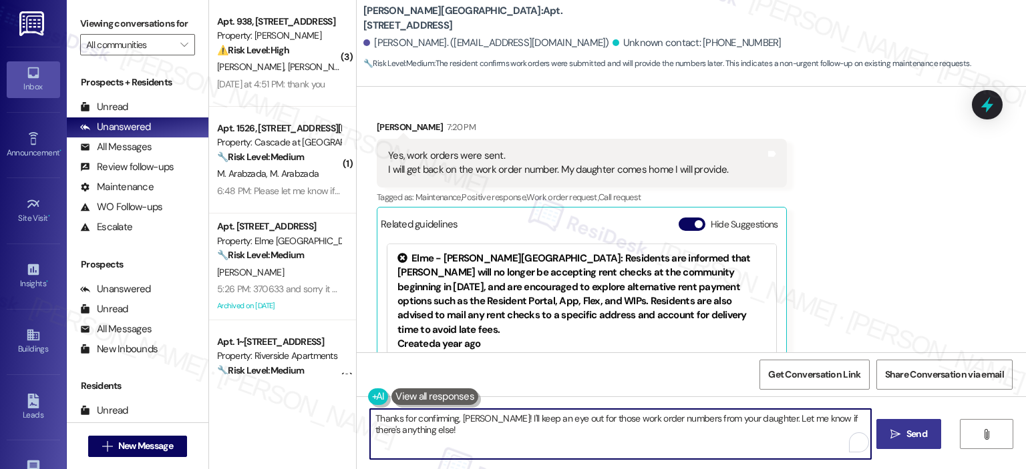
type textarea "Thanks for confirming, Katheleen! I'll keep an eye out for those work order num…"
click at [904, 445] on button " Send" at bounding box center [908, 434] width 65 height 30
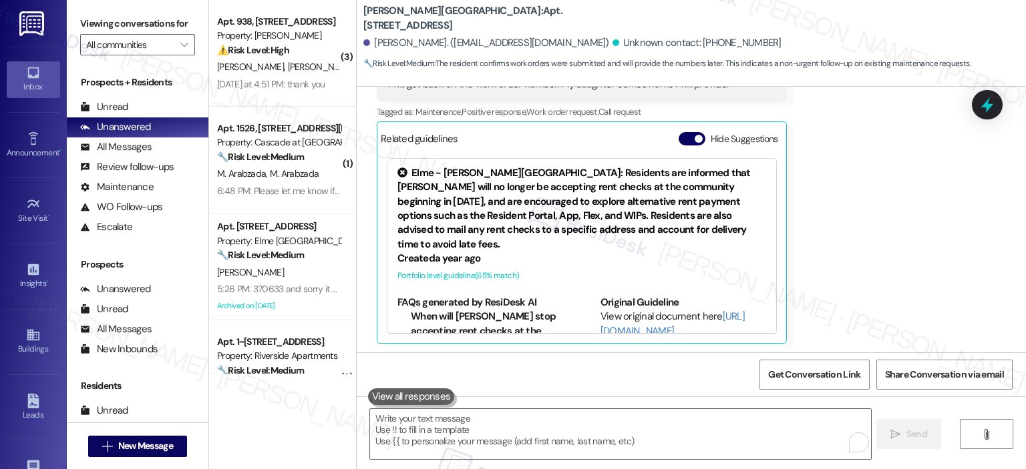
scroll to position [6046, 0]
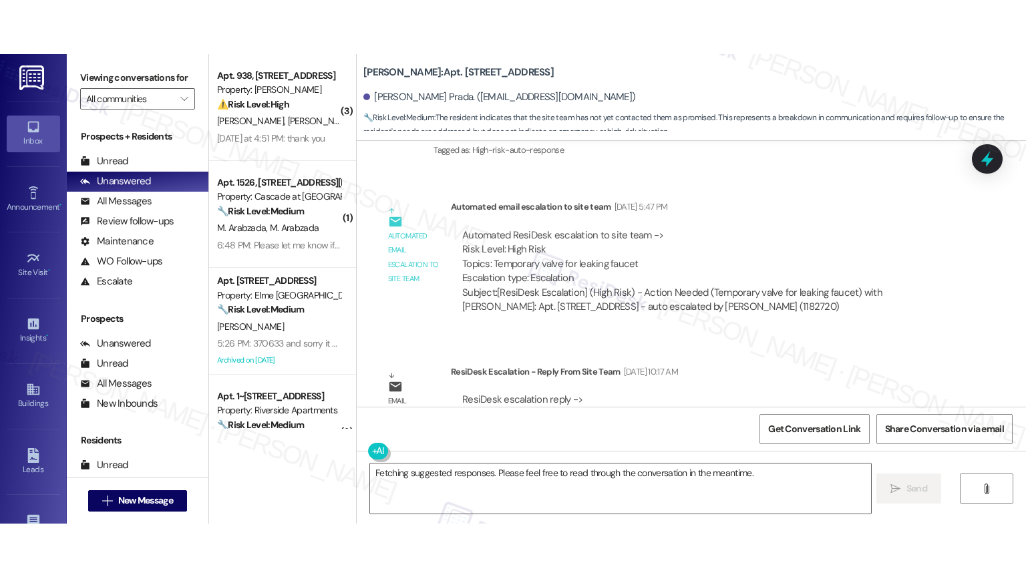
scroll to position [6328, 0]
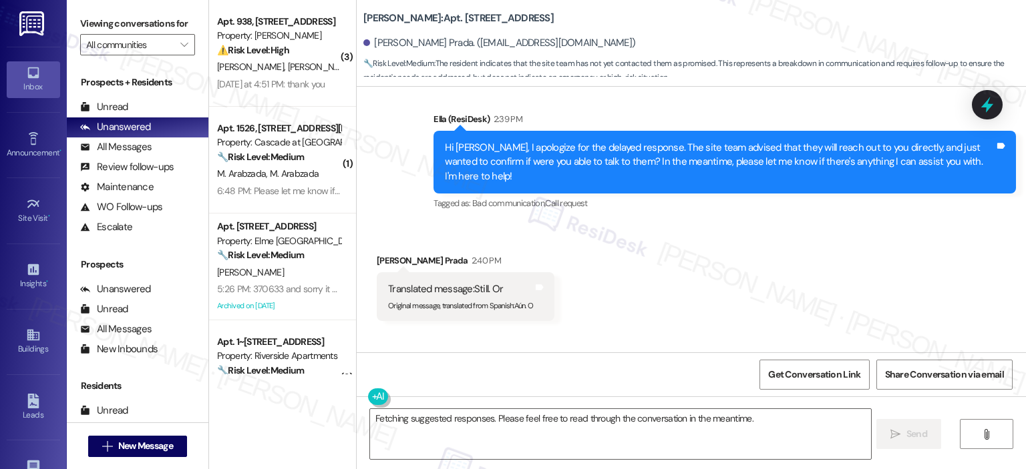
click at [1018, 343] on div "Received via SMS [PERSON_NAME] Prada 2:40 PM Translated message: Still. Or Orig…" at bounding box center [691, 332] width 669 height 216
click at [438, 423] on textarea "Fetching suggested responses. Please feel free to read through the conversation…" at bounding box center [620, 434] width 500 height 50
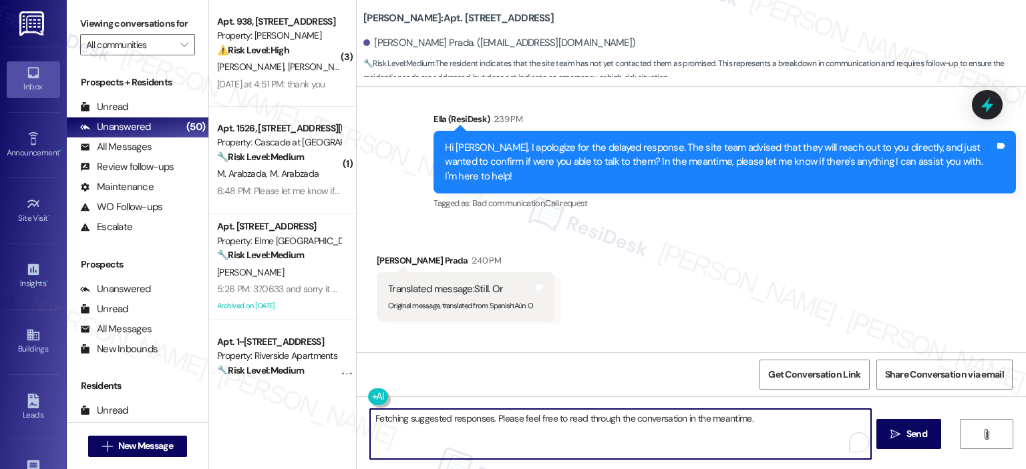
click at [550, 427] on textarea "Fetching suggested responses. Please feel free to read through the conversation…" at bounding box center [620, 434] width 500 height 50
type textarea "I"
click at [582, 419] on textarea "Thank you for letting me know, [PERSON_NAME]! I'll follow up with team to have …" at bounding box center [620, 434] width 500 height 50
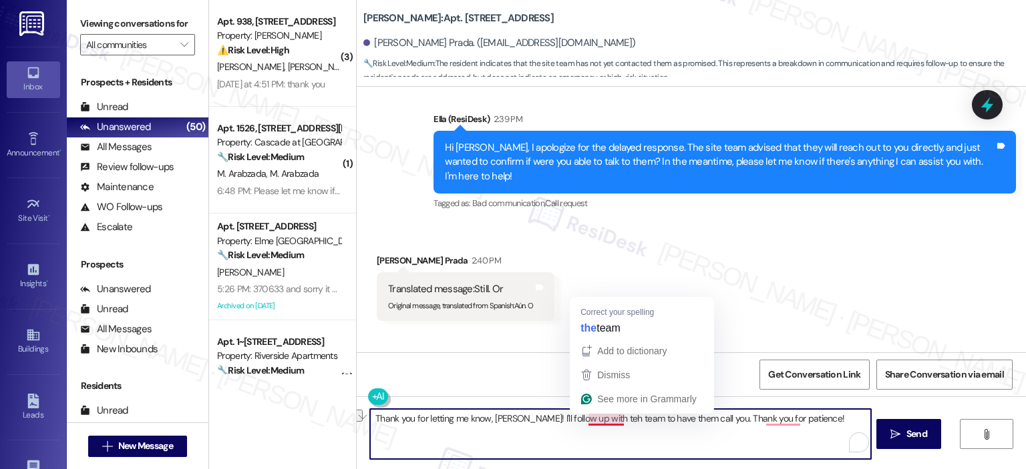
click at [592, 417] on textarea "Thank you for letting me know, [PERSON_NAME]! I'll follow up with teh team to h…" at bounding box center [620, 434] width 500 height 50
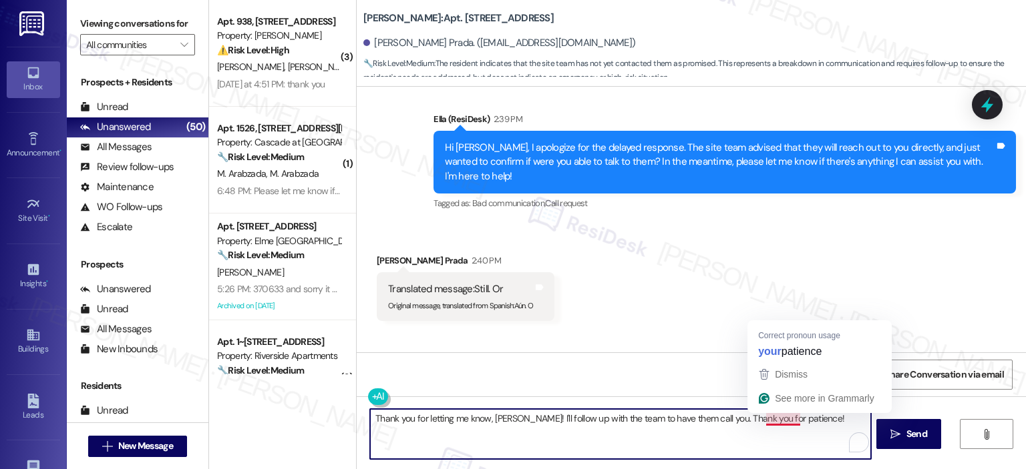
click at [757, 418] on textarea "Thank you for letting me know, Lucero! I'll follow up with the team to have the…" at bounding box center [620, 434] width 500 height 50
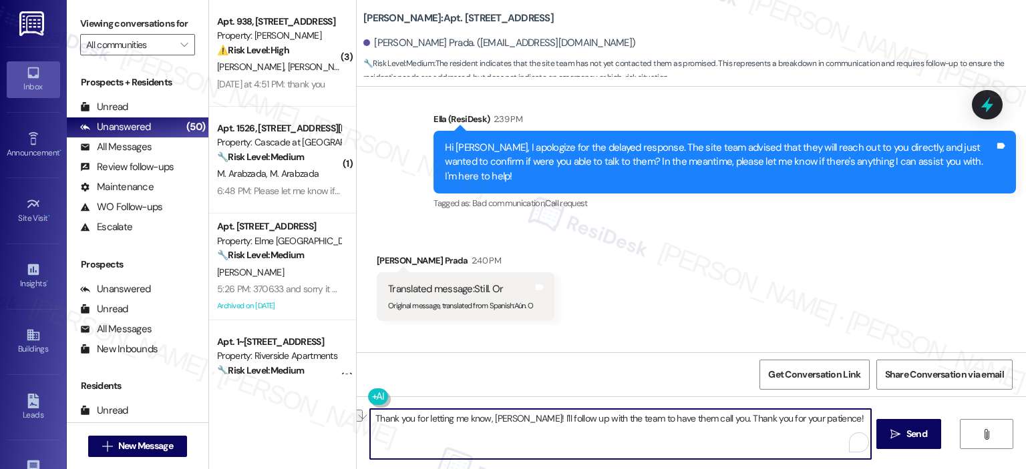
click at [693, 435] on textarea "Thank you for letting me know, Lucero! I'll follow up with the team to have the…" at bounding box center [620, 434] width 500 height 50
click at [415, 422] on textarea "Thank you for letting me know, Lucero! I'll follow up with the team to have the…" at bounding box center [620, 434] width 500 height 50
drag, startPoint x: 821, startPoint y: 420, endPoint x: 353, endPoint y: 420, distance: 468.2
click at [357, 420] on div "Thank you for letting me know, Lucero! I'll follow up with the team to have the…" at bounding box center [691, 447] width 669 height 100
paste textarea "Gracias por informarnos, Lucero. Daré seguimiento con el equipo para que se com…"
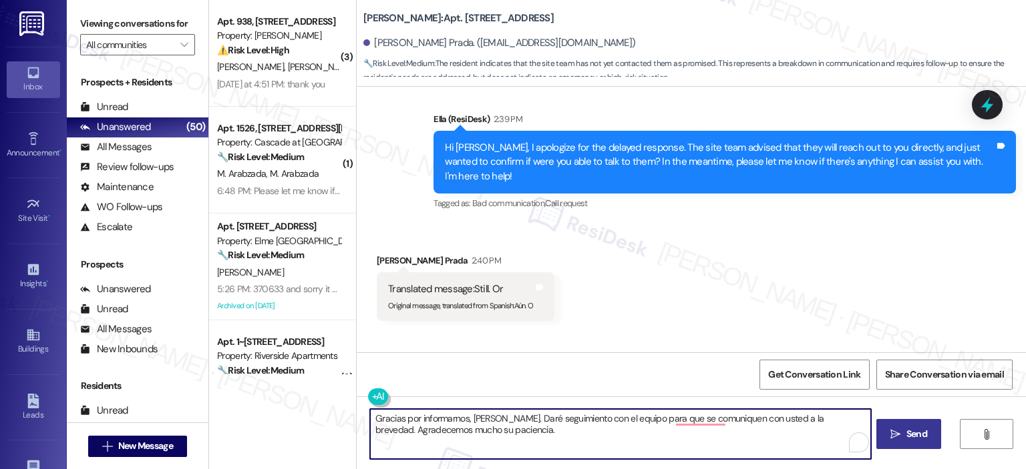
type textarea "Gracias por informarnos, Lucero. Daré seguimiento con el equipo para que se com…"
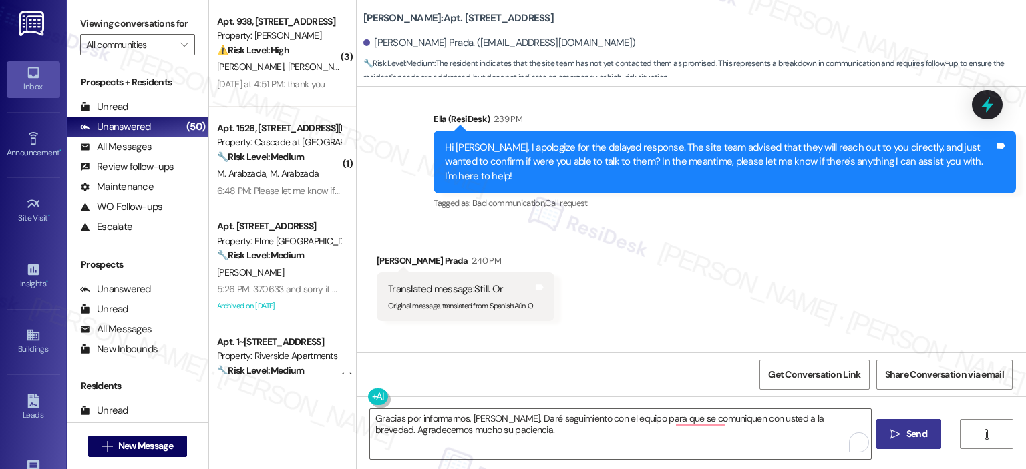
click at [915, 429] on span "Send" at bounding box center [916, 434] width 21 height 14
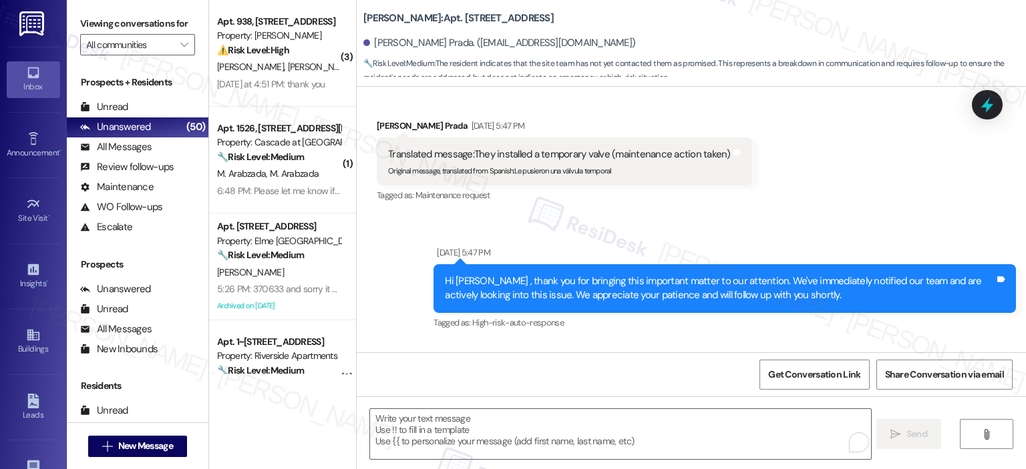
scroll to position [6435, 0]
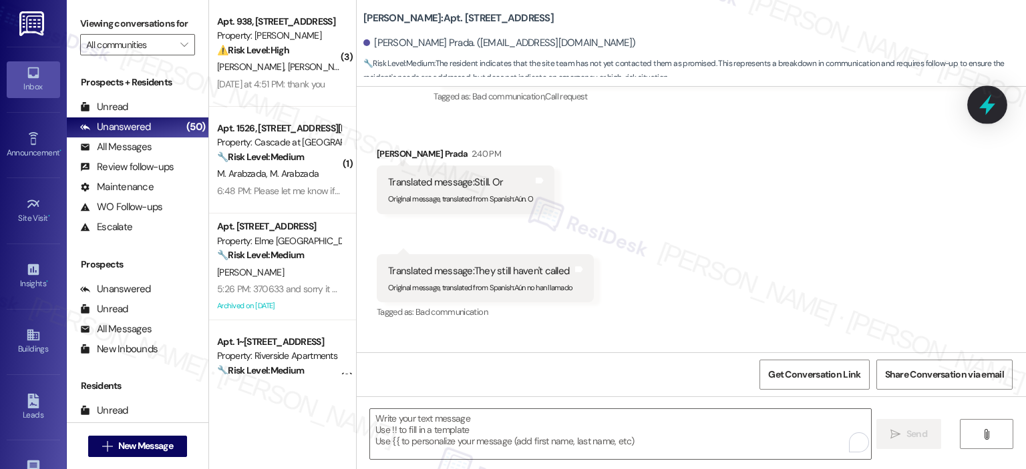
click at [991, 104] on icon at bounding box center [987, 104] width 23 height 23
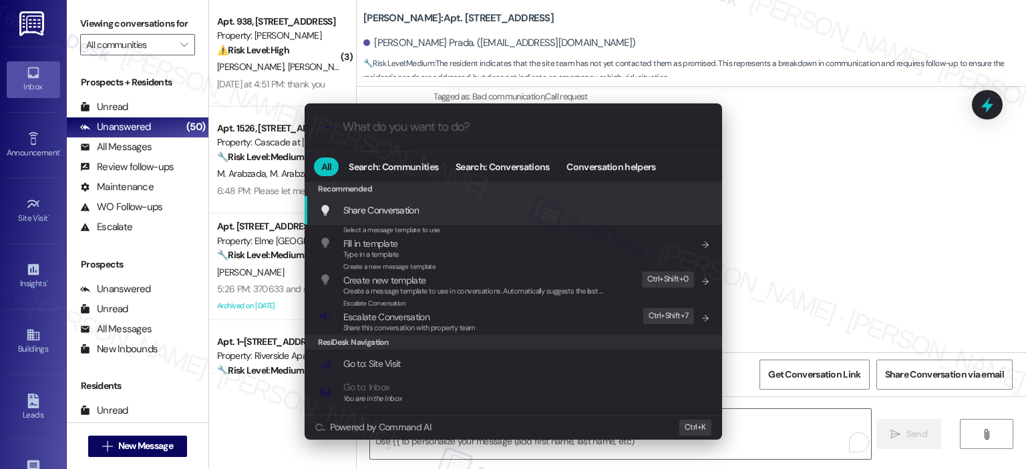
click at [454, 130] on input "What do you want to do?" at bounding box center [524, 127] width 363 height 14
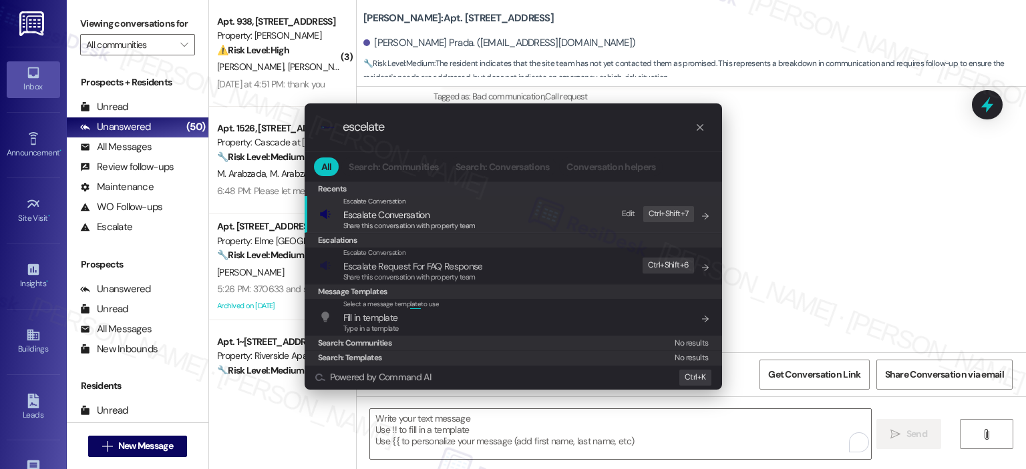
type input "escelate"
click at [454, 219] on span "Escalate Conversation" at bounding box center [409, 215] width 132 height 15
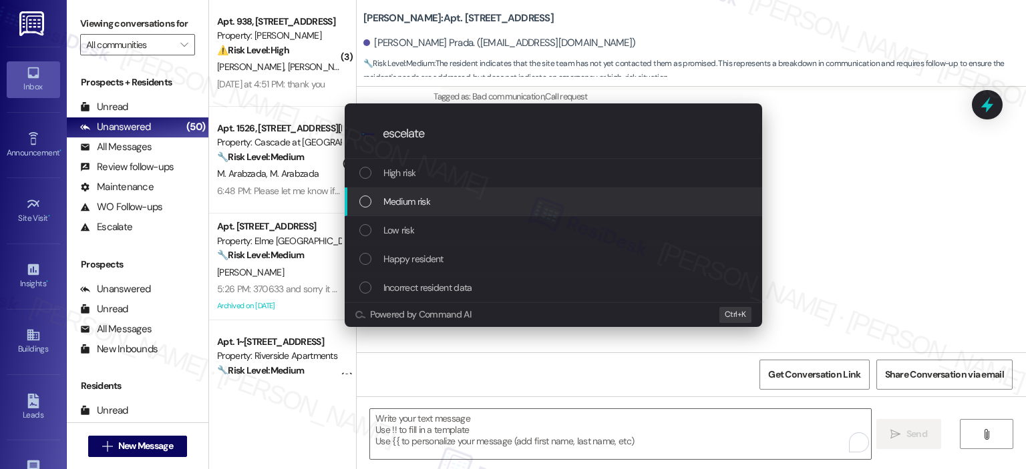
click at [887, 217] on div "Escalate Conversation How risky is the relationship with this person? Topics (e…" at bounding box center [513, 234] width 1026 height 469
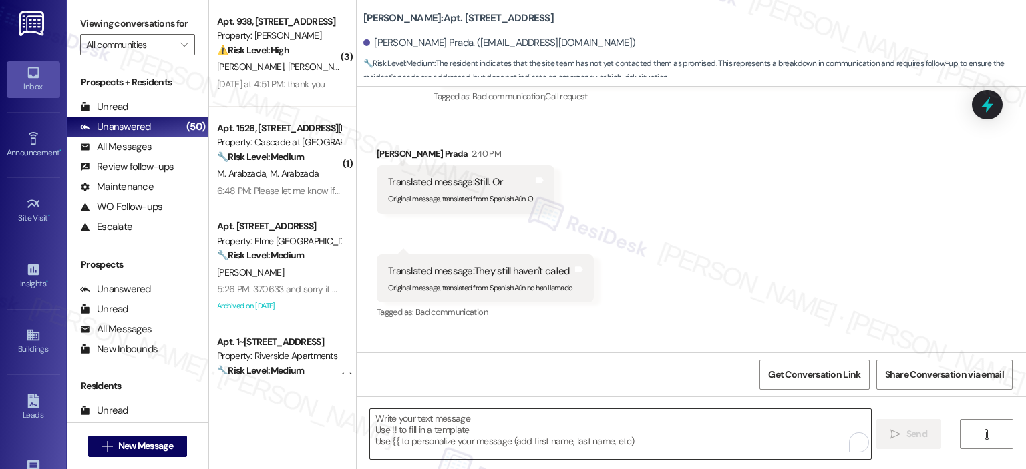
click at [431, 429] on textarea "To enrich screen reader interactions, please activate Accessibility in Grammarl…" at bounding box center [620, 434] width 500 height 50
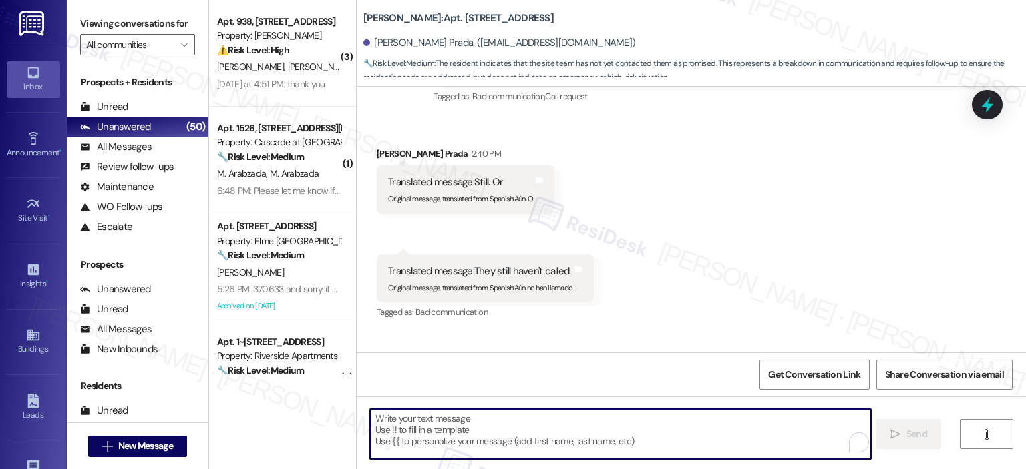
paste textarea "Thank you for letting me know, Lucero! I'll follow up with the team to have the…"
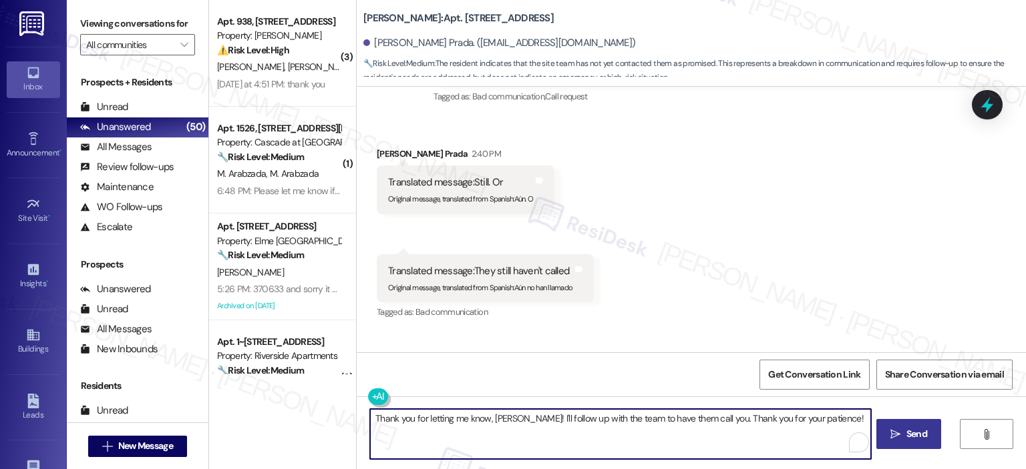
click at [516, 419] on textarea "Thank you for letting me know, Lucero! I'll follow up with the team to have the…" at bounding box center [620, 434] width 500 height 50
type textarea "Thank you for letting me know, [PERSON_NAME]. I'll follow up with the team to h…"
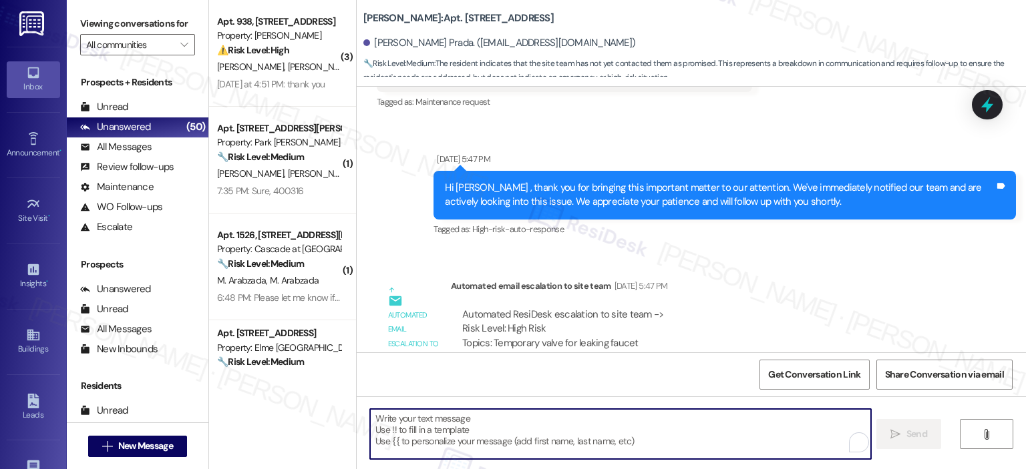
scroll to position [6529, 0]
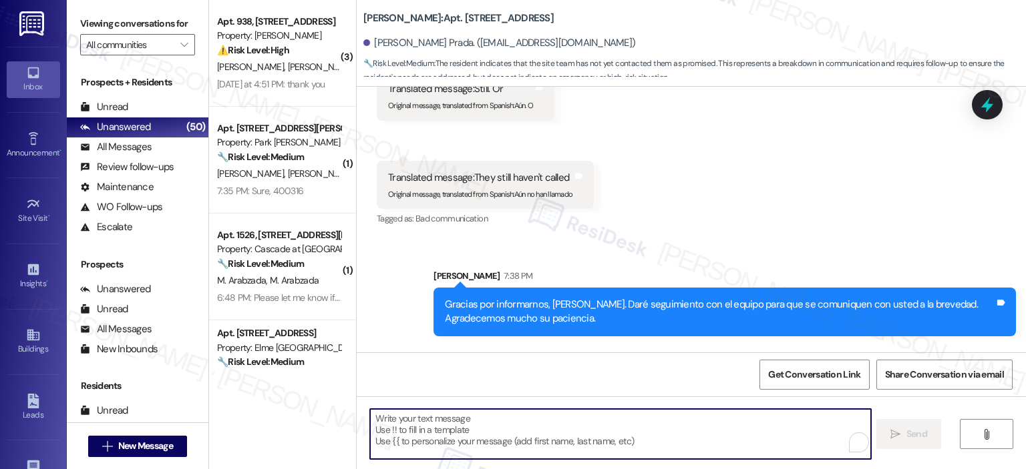
drag, startPoint x: 991, startPoint y: 102, endPoint x: 844, endPoint y: 134, distance: 150.5
click at [990, 103] on icon at bounding box center [986, 104] width 17 height 17
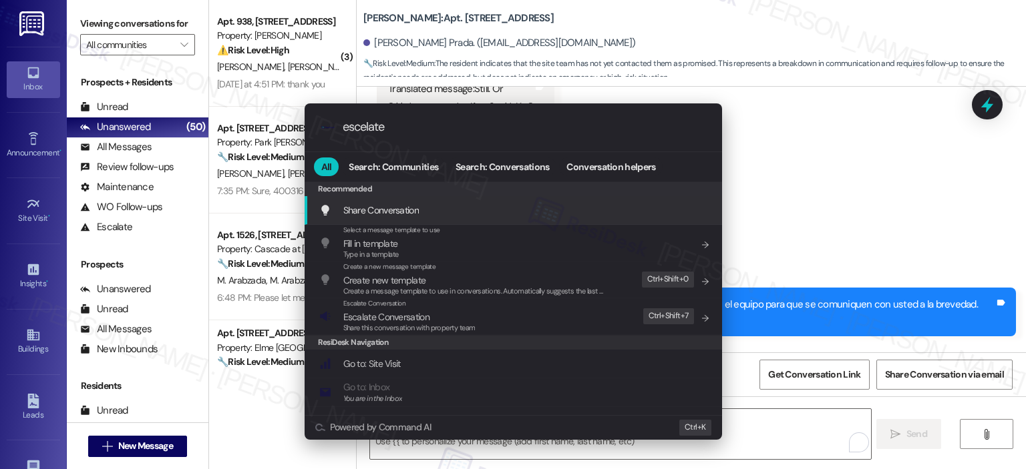
click at [449, 124] on input "escelate" at bounding box center [524, 127] width 363 height 14
type input "w"
click at [839, 152] on div ".cls-1{fill:#0a055f;}.cls-2{fill:#0cc4c4;} resideskLogoBlueOrange All Search: C…" at bounding box center [513, 234] width 1026 height 469
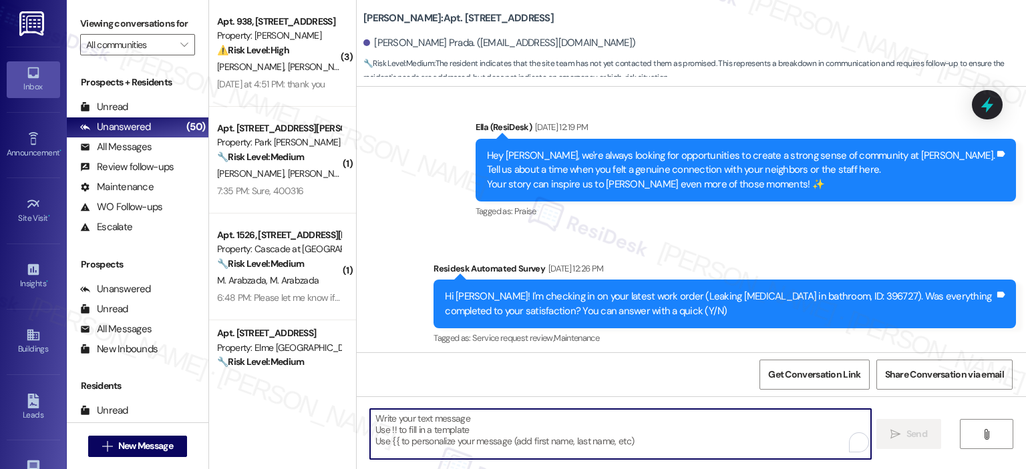
scroll to position [5259, 0]
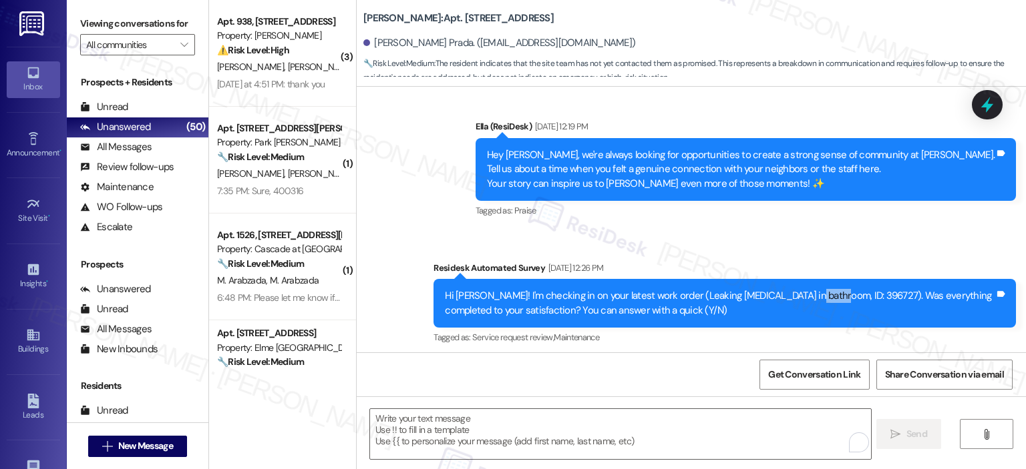
drag, startPoint x: 784, startPoint y: 237, endPoint x: 811, endPoint y: 236, distance: 26.7
click at [811, 289] on div "Hi [PERSON_NAME]! I'm checking in on your latest work order (Leaking [MEDICAL_D…" at bounding box center [720, 303] width 550 height 29
drag, startPoint x: 773, startPoint y: 238, endPoint x: 747, endPoint y: 270, distance: 40.8
click at [745, 328] on div "Tagged as: Service request review , Click to highlight conversations about Serv…" at bounding box center [724, 337] width 582 height 19
drag, startPoint x: 780, startPoint y: 242, endPoint x: 803, endPoint y: 240, distance: 22.9
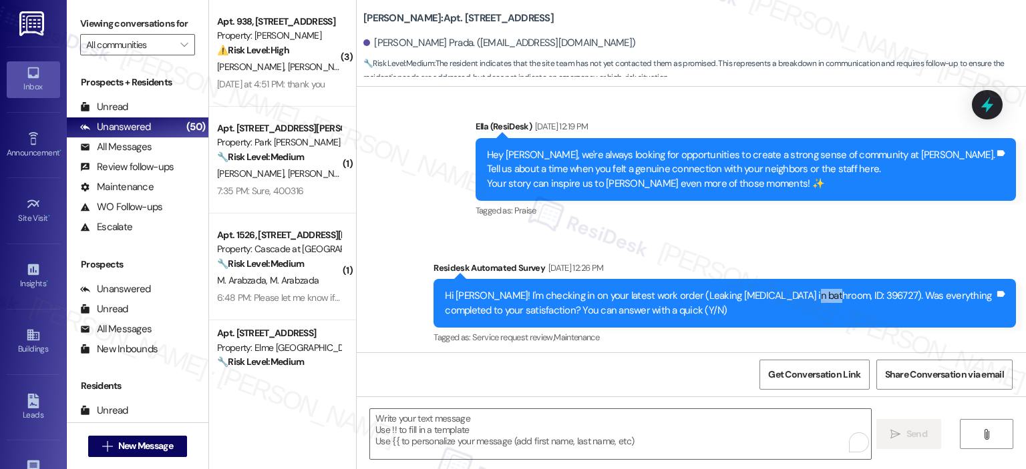
click at [802, 289] on div "Hi [PERSON_NAME]! I'm checking in on your latest work order (Leaking [MEDICAL_D…" at bounding box center [720, 303] width 550 height 29
click at [803, 289] on div "Hi [PERSON_NAME]! I'm checking in on your latest work order (Leaking [MEDICAL_D…" at bounding box center [720, 303] width 550 height 29
drag, startPoint x: 784, startPoint y: 236, endPoint x: 812, endPoint y: 234, distance: 28.1
click at [812, 289] on div "Hi [PERSON_NAME]! I'm checking in on your latest work order (Leaking [MEDICAL_D…" at bounding box center [720, 303] width 550 height 29
copy div "396727"
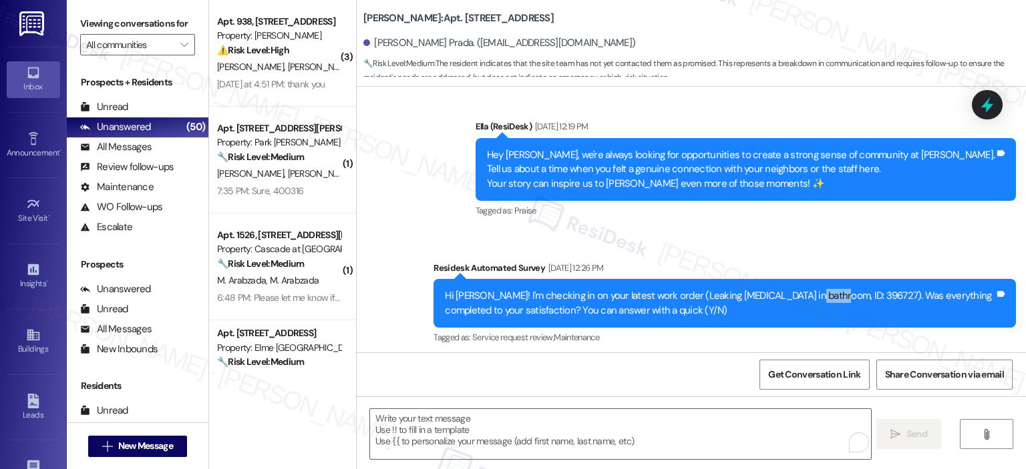
scroll to position [6529, 0]
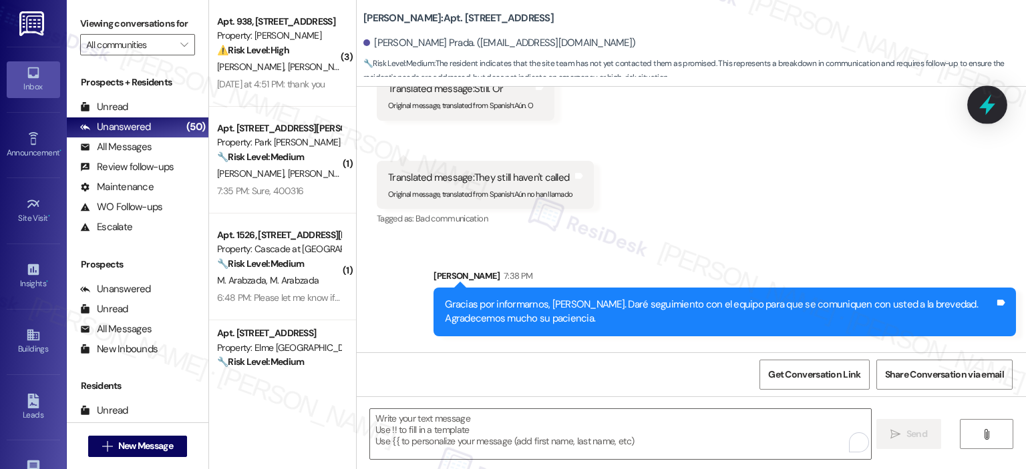
click at [986, 102] on icon at bounding box center [987, 105] width 16 height 21
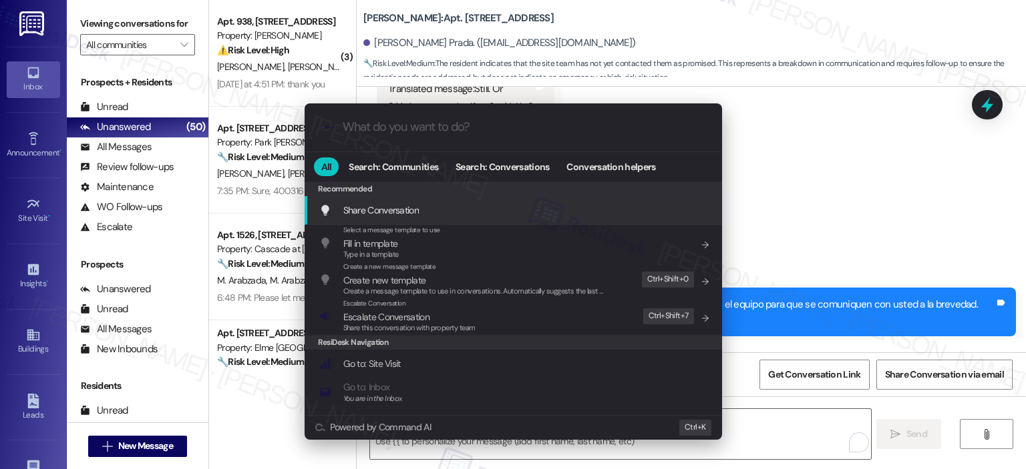
click at [446, 120] on input "What do you want to do?" at bounding box center [524, 127] width 363 height 14
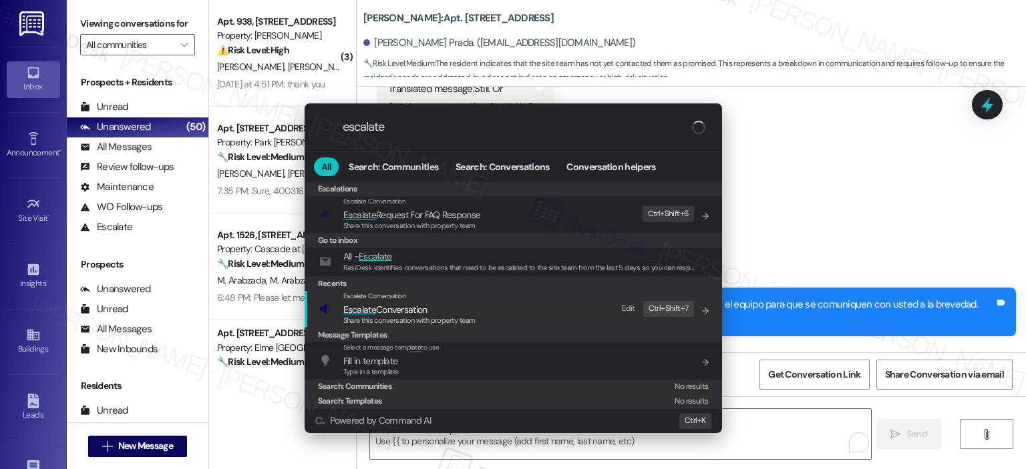
type input "escalate"
click at [413, 309] on span "Escalate Conversation" at bounding box center [385, 310] width 84 height 12
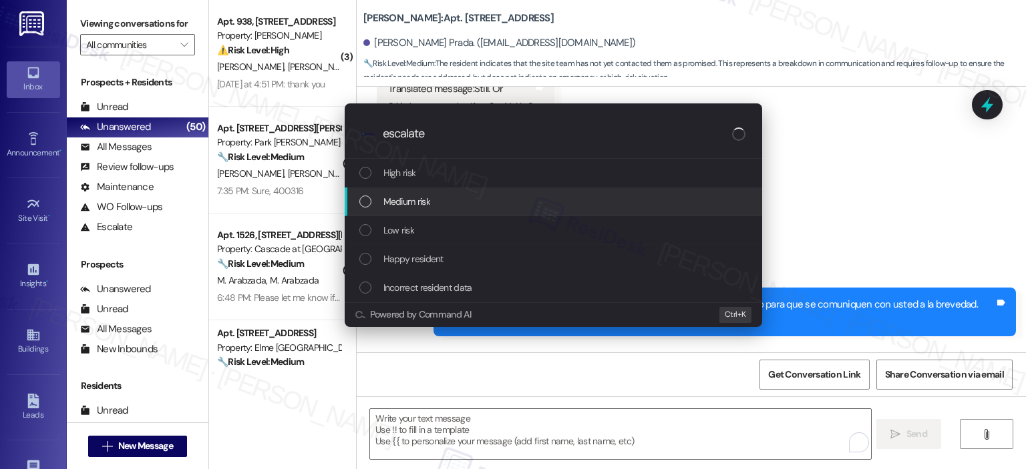
click at [464, 201] on div "Medium risk" at bounding box center [554, 201] width 391 height 15
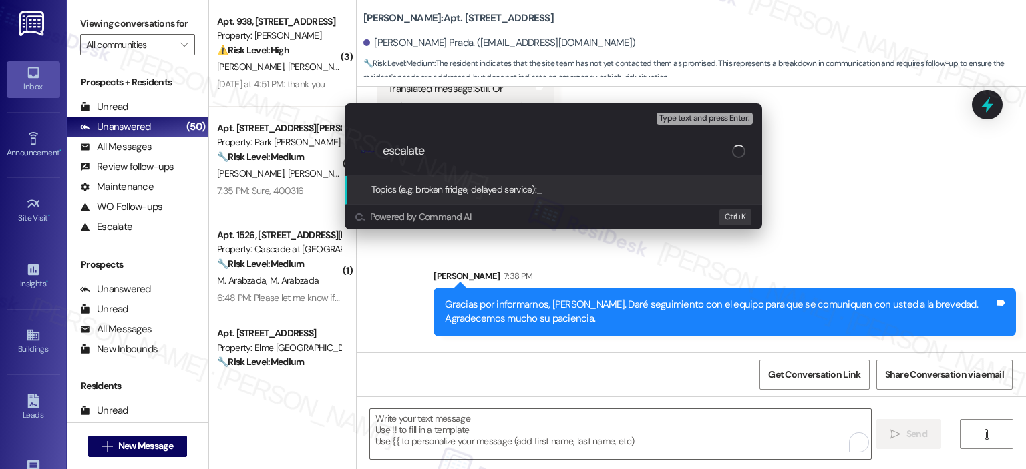
click at [443, 146] on input "escalate" at bounding box center [557, 151] width 349 height 14
paste input "396727"
type input "Work Order Follow-Up - WO 396727"
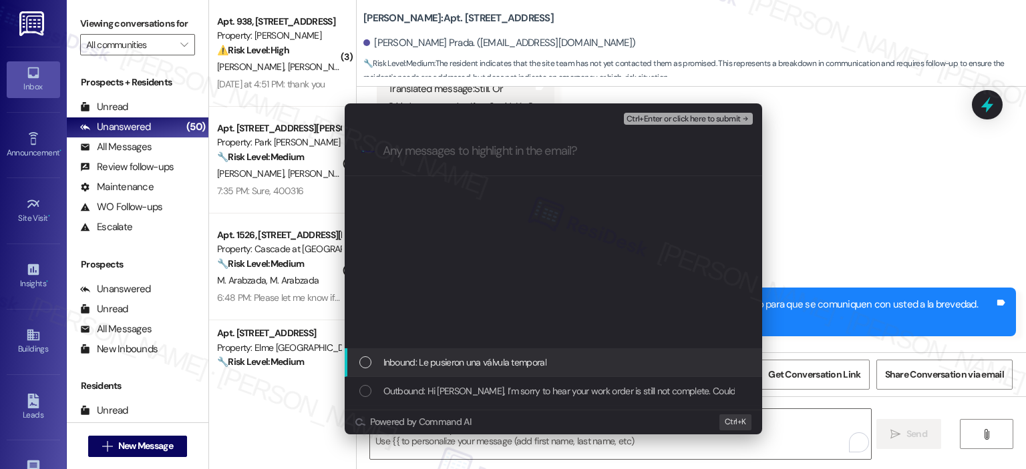
scroll to position [334, 0]
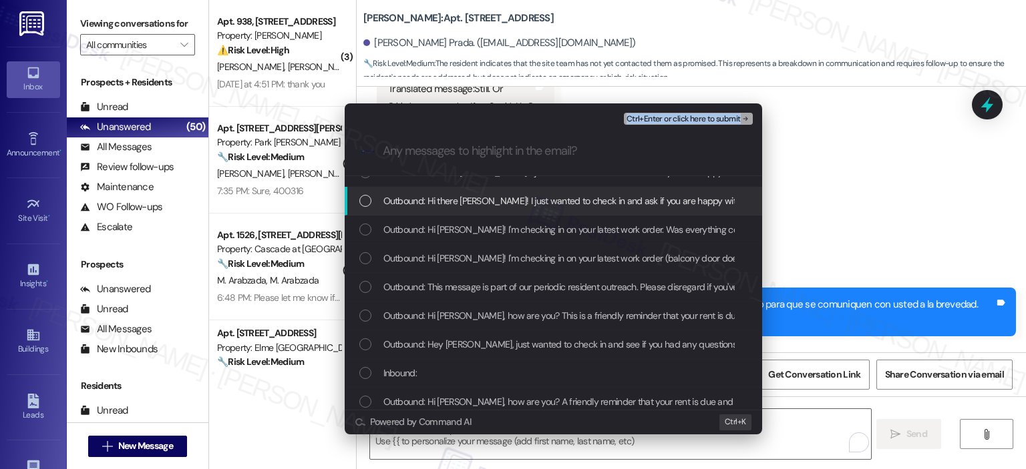
drag, startPoint x: 562, startPoint y: 122, endPoint x: 388, endPoint y: 128, distance: 173.7
click at [388, 128] on div "Escalate Conversation Medium risk Work Order Follow-Up - WO 396727 Any messages…" at bounding box center [553, 139] width 417 height 71
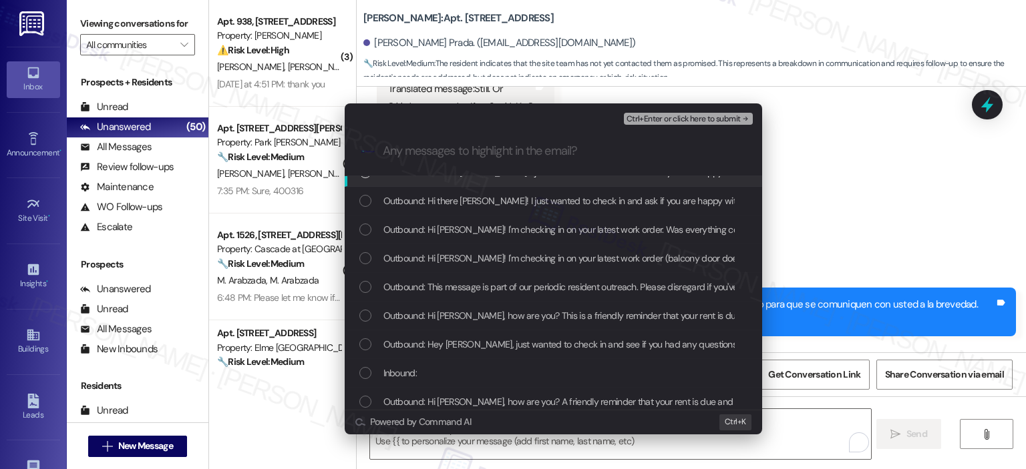
click at [848, 178] on div "Escalate Conversation Medium risk Work Order Follow-Up - WO 396727 Any messages…" at bounding box center [513, 234] width 1026 height 469
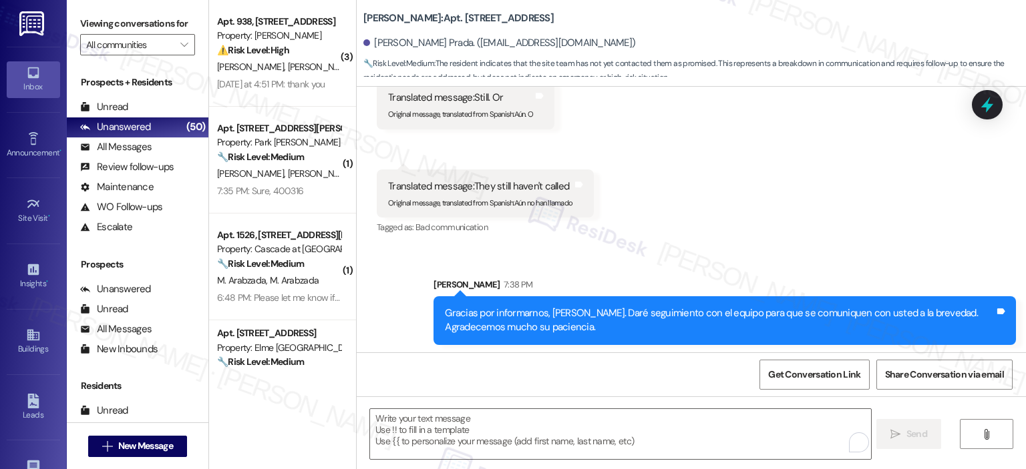
scroll to position [6529, 0]
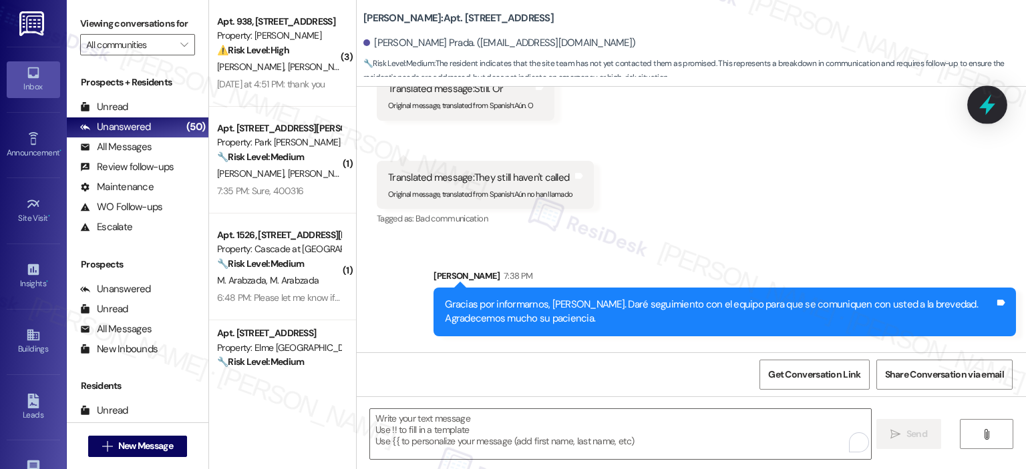
click at [1002, 110] on div at bounding box center [987, 104] width 31 height 29
click at [994, 106] on icon at bounding box center [987, 104] width 23 height 23
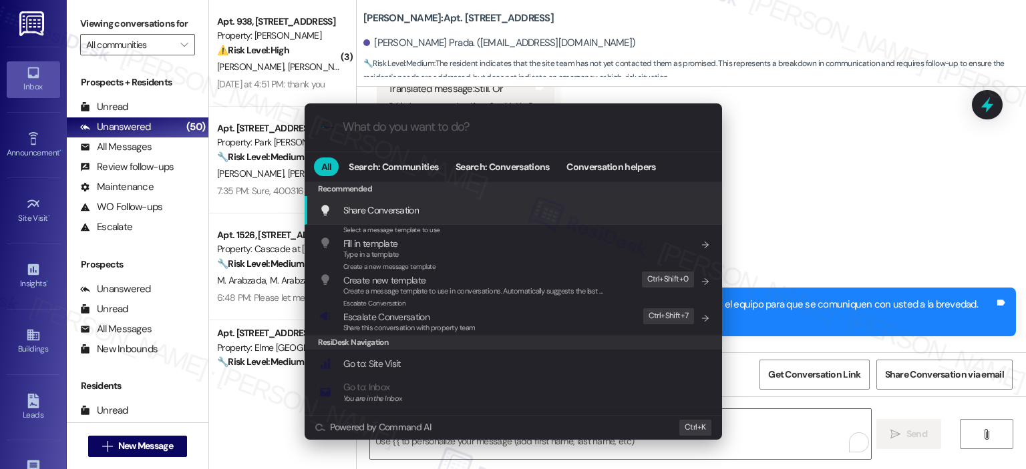
click at [423, 137] on div ".cls-1{fill:#0a055f;}.cls-2{fill:#0cc4c4;} resideskLogoBlueOrange" at bounding box center [513, 127] width 417 height 47
click at [425, 136] on div ".cls-1{fill:#0a055f;}.cls-2{fill:#0cc4c4;} resideskLogoBlueOrange" at bounding box center [513, 127] width 417 height 47
click at [425, 123] on input "What do you want to do?" at bounding box center [524, 127] width 363 height 14
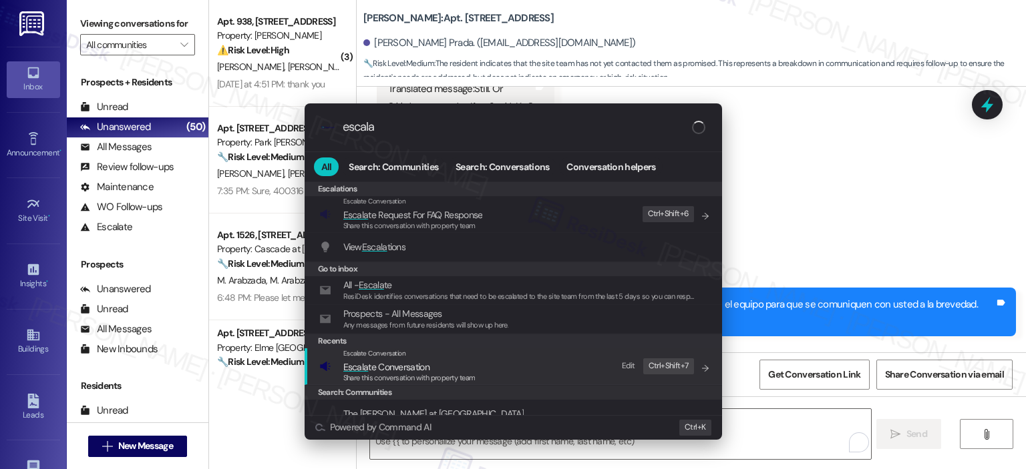
type input "escala"
click at [446, 365] on span "Escala te Conversation" at bounding box center [409, 367] width 132 height 15
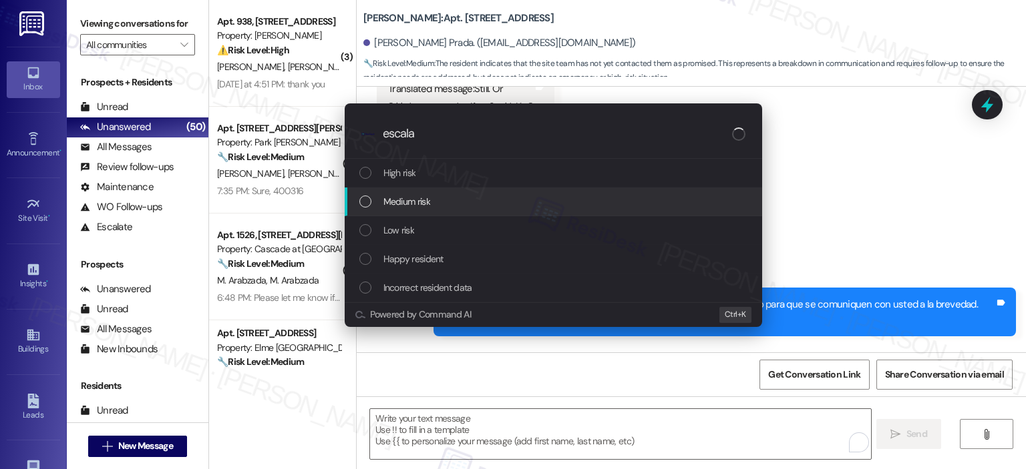
click at [419, 202] on span "Medium risk" at bounding box center [406, 201] width 47 height 15
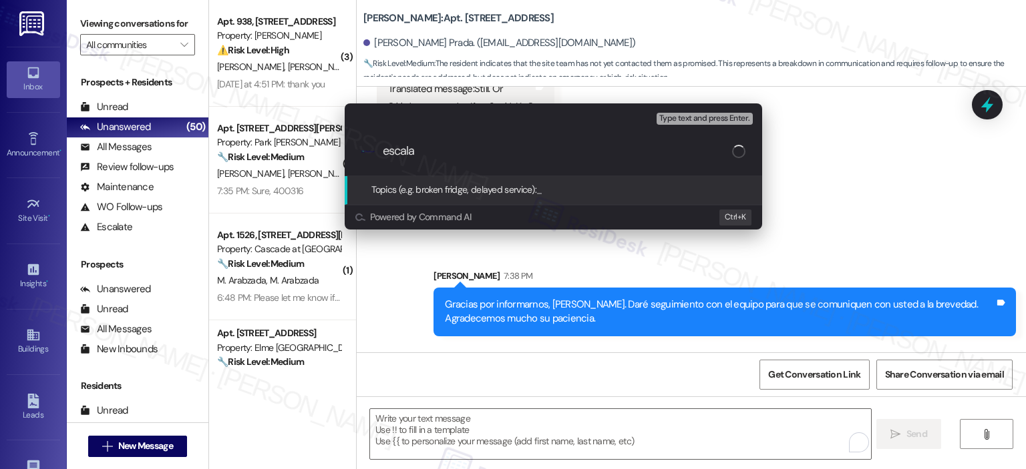
click at [418, 152] on input "escala" at bounding box center [557, 151] width 349 height 14
paste input "Topics (e.g. broken fridge, delayed service)"
type input "Work Order Follow-Up : WO"
click at [737, 154] on icon "progress bar" at bounding box center [740, 151] width 11 height 11
click at [492, 276] on div "Escalate Conversation Medium risk Topics (e.g. broken fridge, delayed service) …" at bounding box center [513, 234] width 1026 height 469
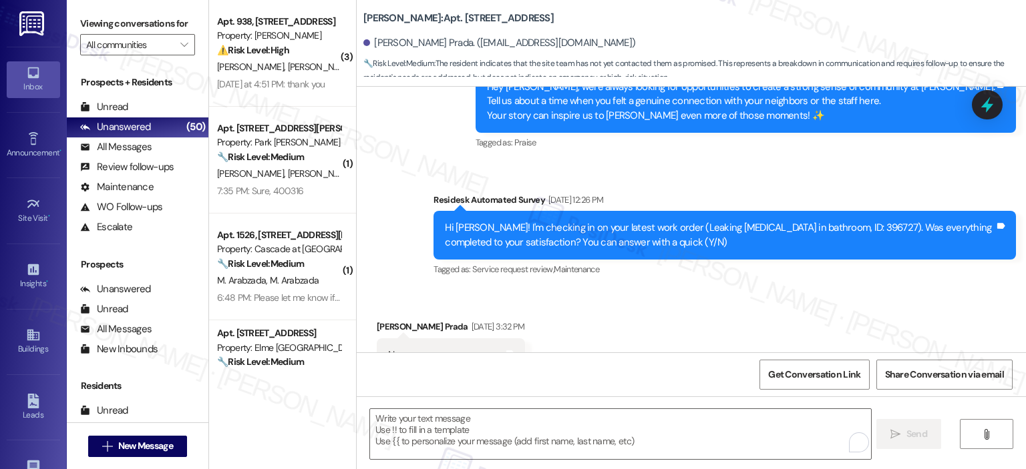
scroll to position [5299, 0]
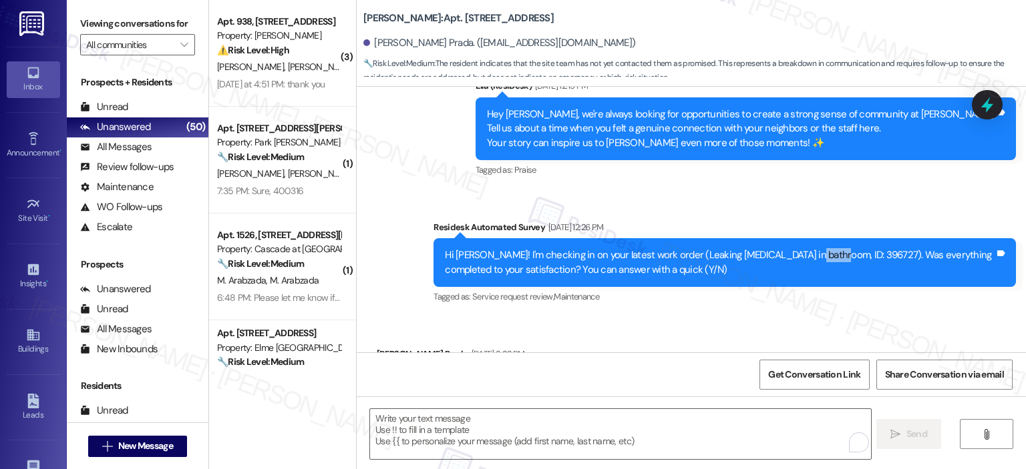
drag, startPoint x: 783, startPoint y: 196, endPoint x: 812, endPoint y: 192, distance: 29.0
click at [812, 248] on div "Hi Lucero! I'm checking in on your latest work order (Leaking fauces in bathroo…" at bounding box center [720, 262] width 550 height 29
copy div "396727"
click at [985, 107] on icon at bounding box center [987, 105] width 16 height 21
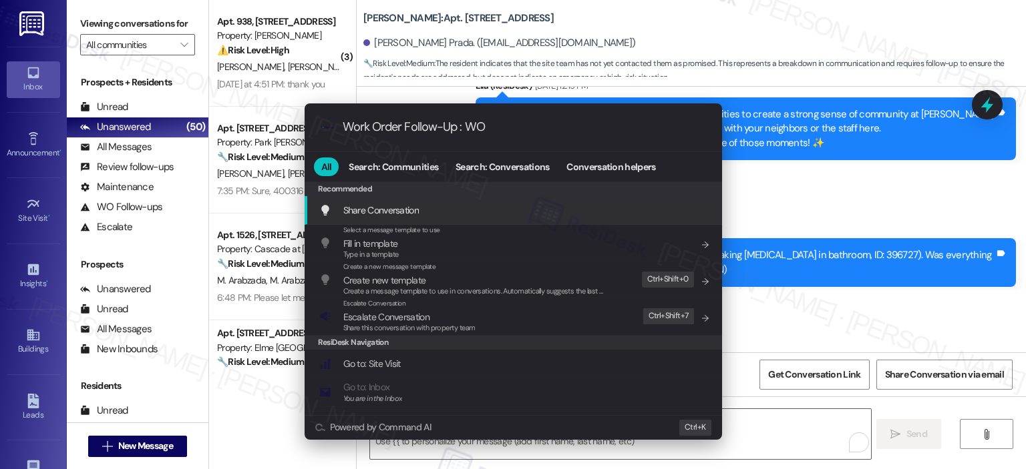
click at [536, 130] on input "Work Order Follow-Up : WO" at bounding box center [524, 127] width 363 height 14
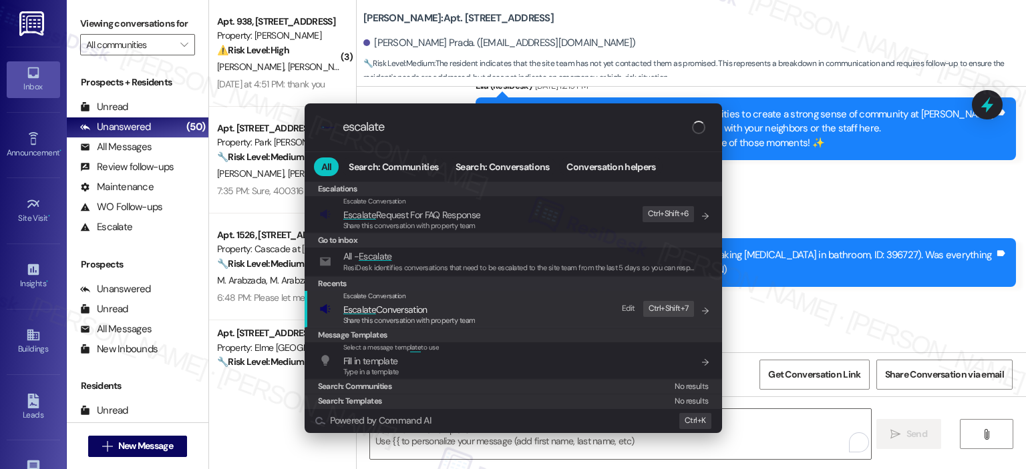
type input "escalate"
click at [662, 309] on span "Ctrl+" at bounding box center [656, 309] width 17 height 14
click at [532, 301] on div "Escalate Conversation Escalate Conversation Share this conversation with proper…" at bounding box center [514, 309] width 391 height 36
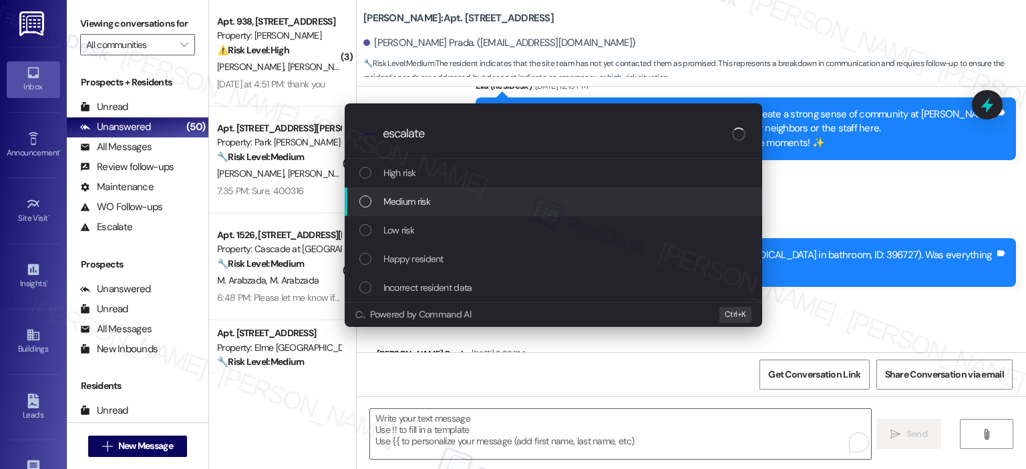
click at [463, 201] on div "Medium risk" at bounding box center [554, 201] width 391 height 15
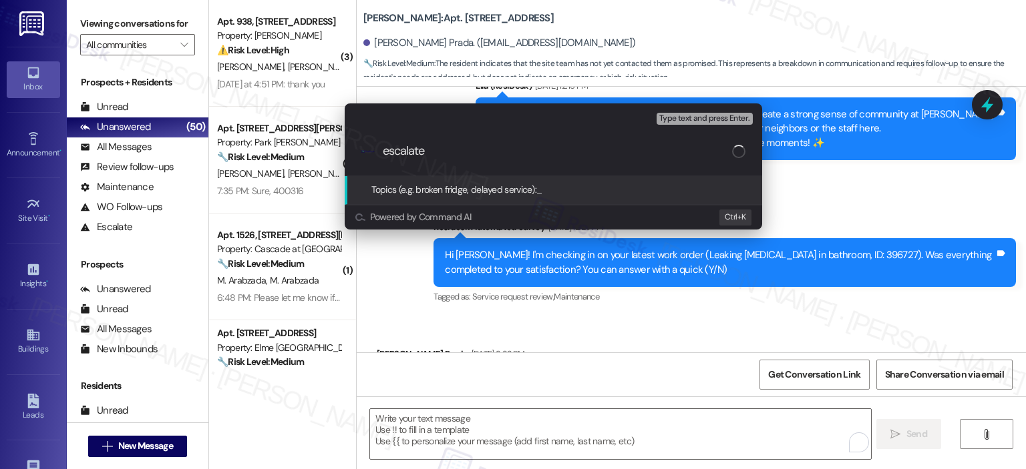
click at [454, 149] on input "escalate" at bounding box center [557, 151] width 349 height 14
paste input "396727"
click at [500, 154] on input "Work Order Follow-Up: WO 396727" at bounding box center [557, 151] width 349 height 14
type input "Work Order Follow-Up - WO 396727"
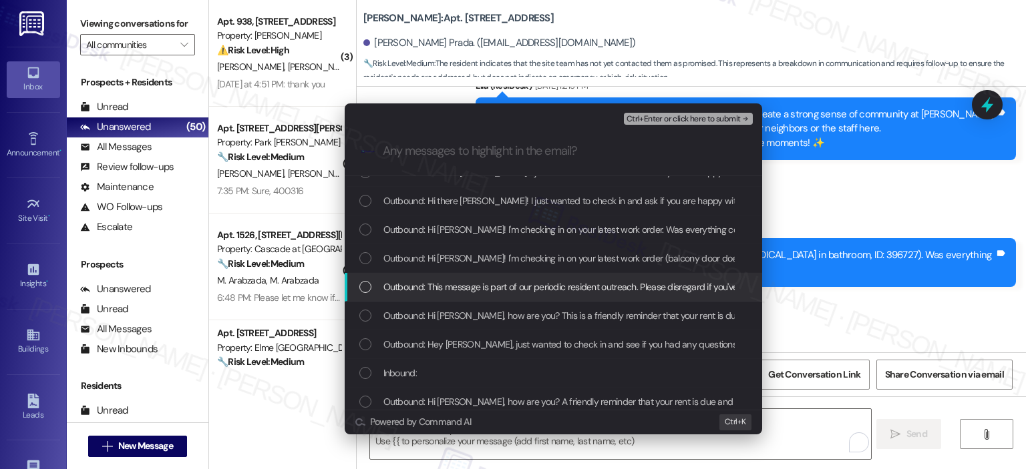
scroll to position [0, 0]
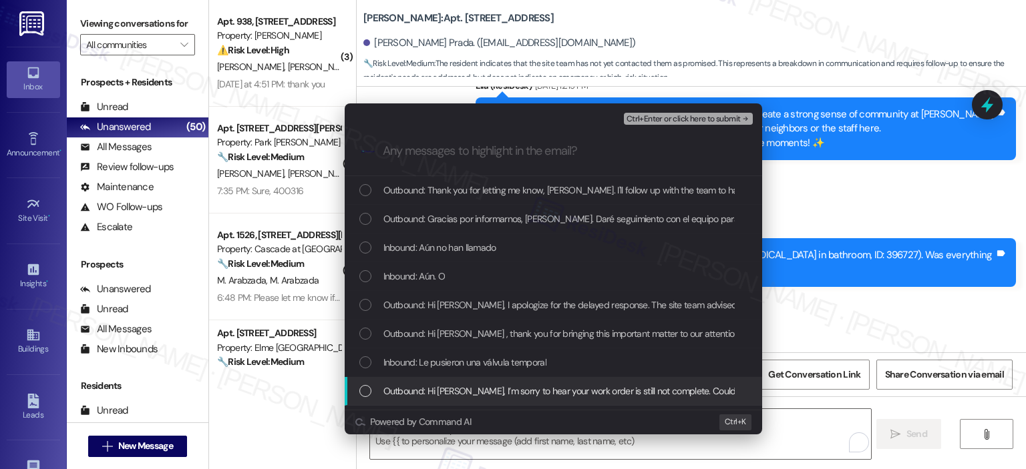
click at [363, 386] on div "List of options" at bounding box center [365, 391] width 12 height 12
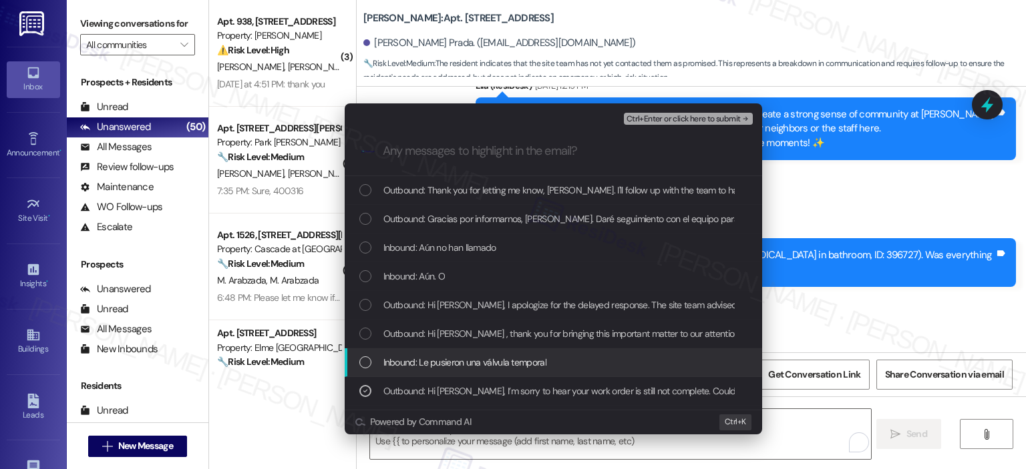
click at [361, 363] on div "List of options" at bounding box center [365, 363] width 12 height 12
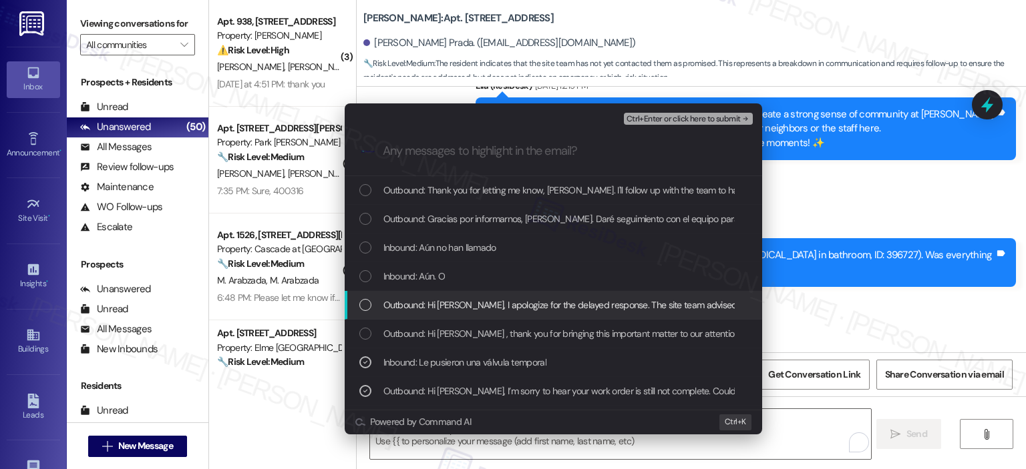
click at [367, 301] on div "List of options" at bounding box center [365, 305] width 12 height 12
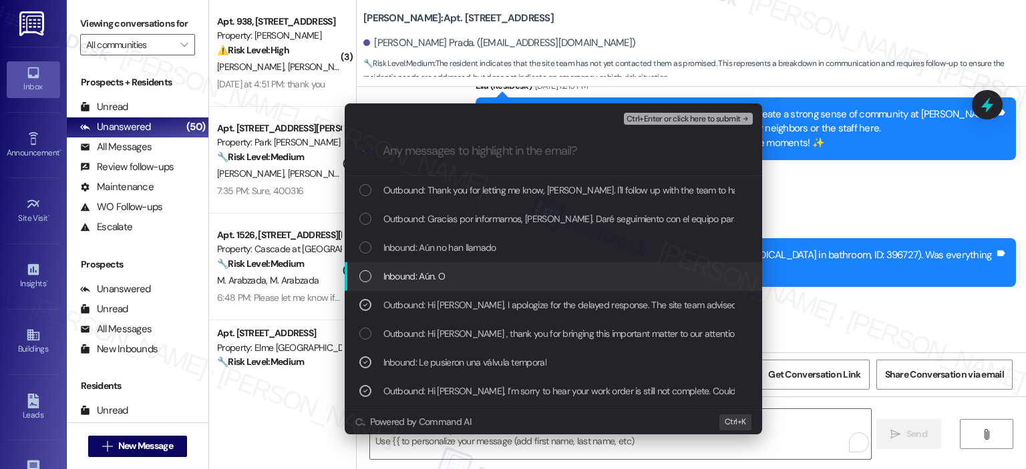
click at [361, 272] on div "List of options" at bounding box center [365, 276] width 12 height 12
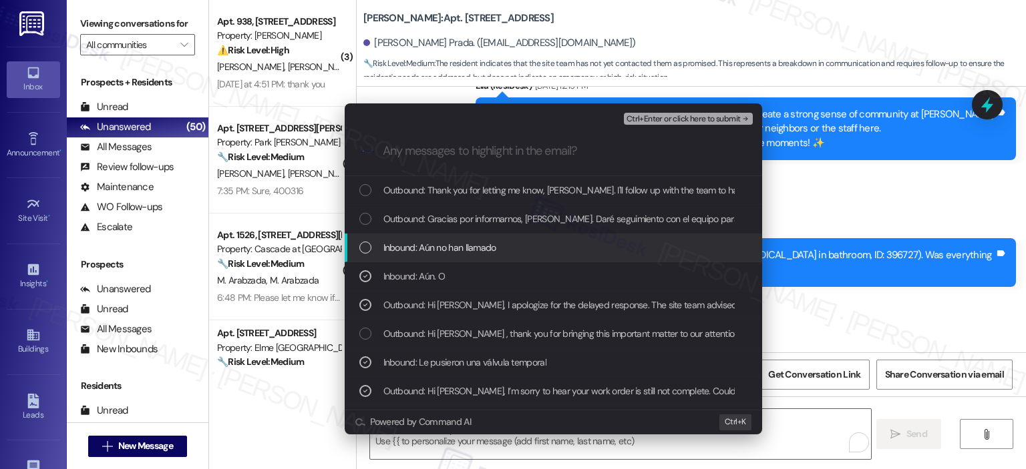
click at [369, 248] on div "List of options" at bounding box center [365, 248] width 12 height 12
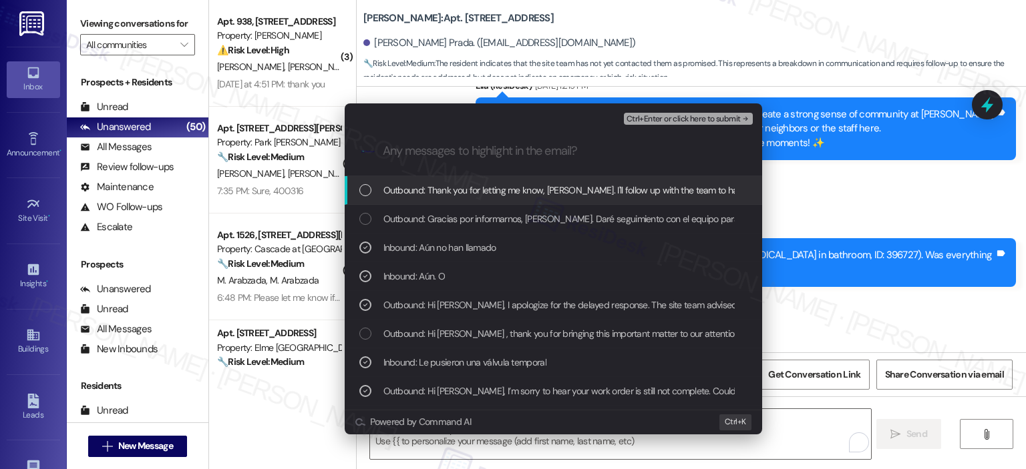
click at [693, 122] on span "Ctrl+Enter or click here to submit" at bounding box center [683, 119] width 114 height 9
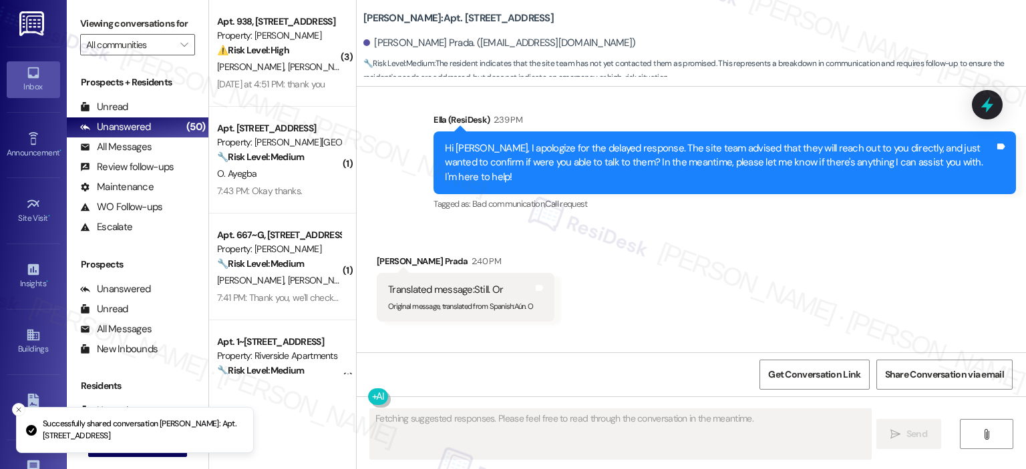
scroll to position [6577, 0]
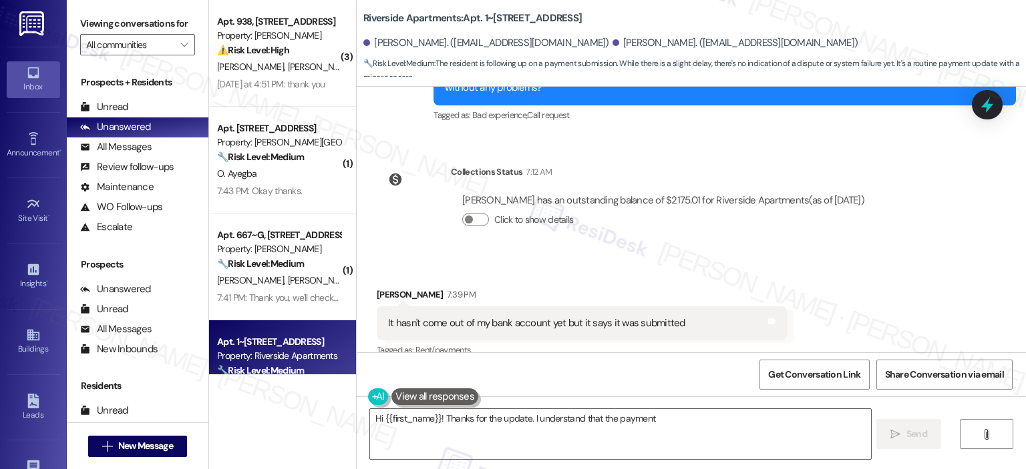
scroll to position [5359, 0]
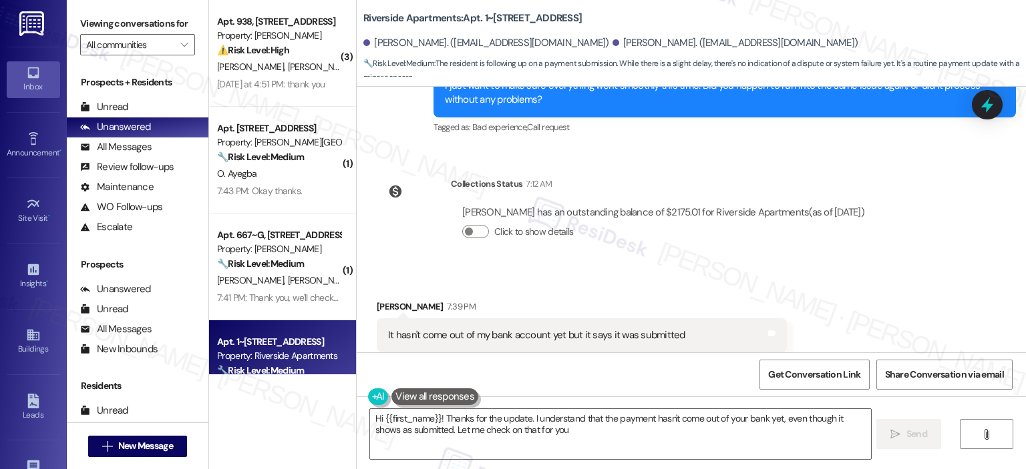
type textarea "Hi {{first_name}}! Thanks for the update. I understand that the payment hasn't …"
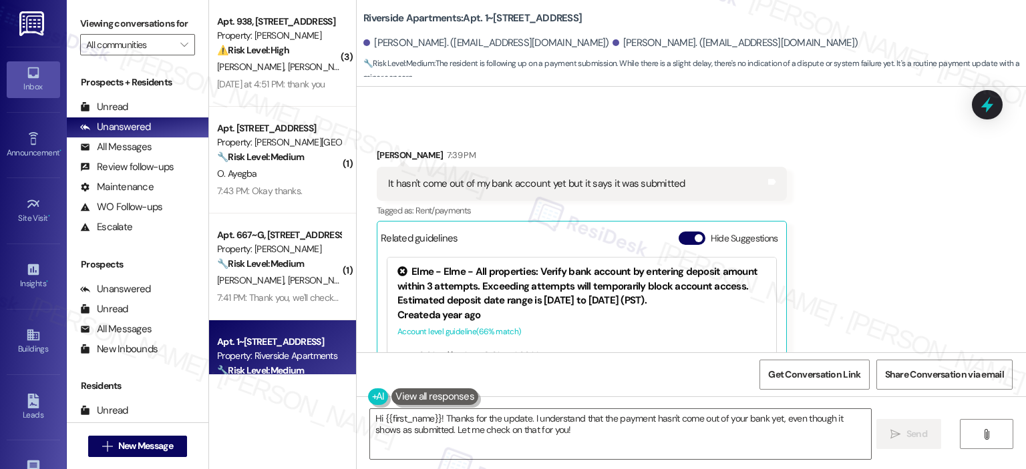
scroll to position [820, 0]
